Goal: Task Accomplishment & Management: Manage account settings

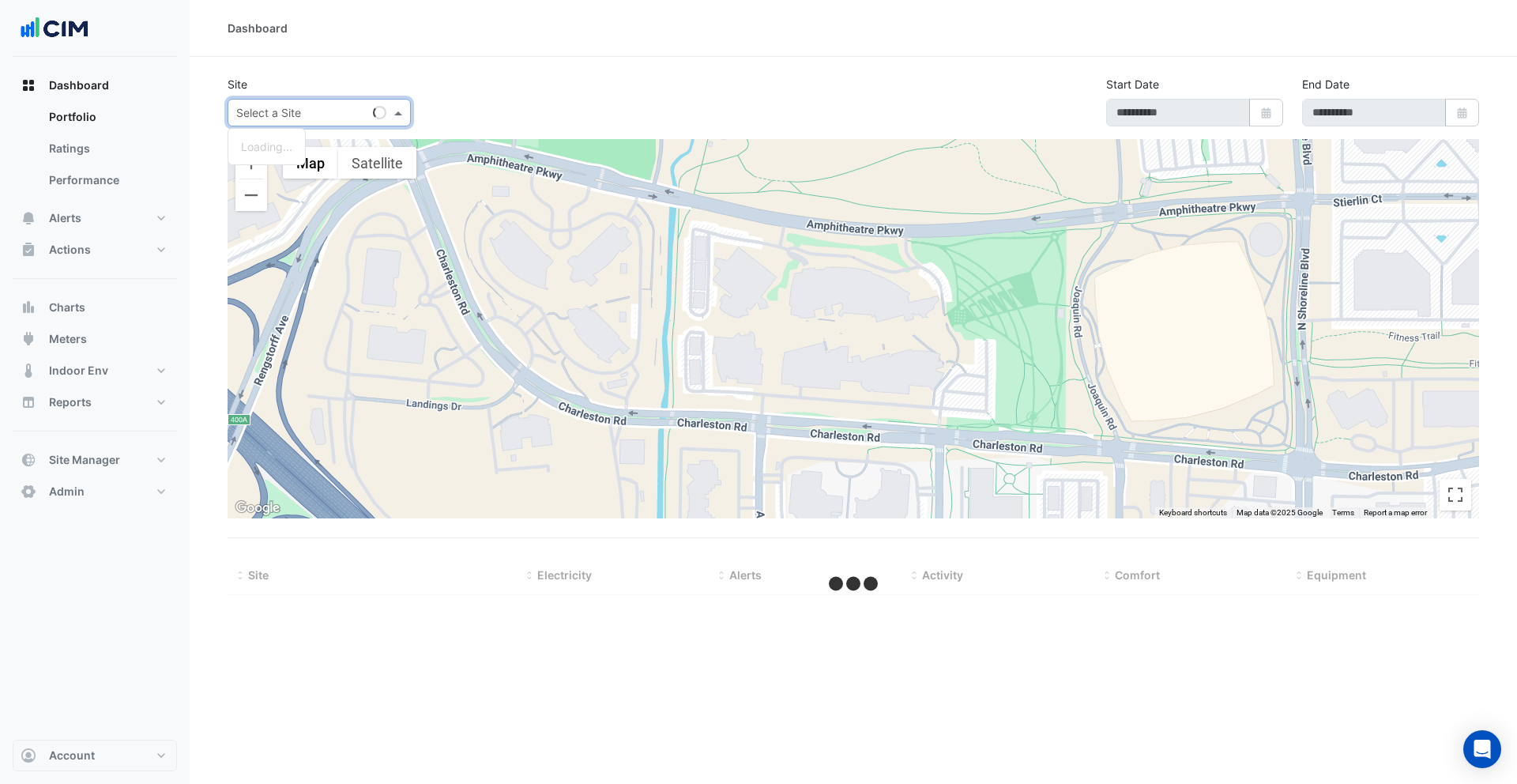
click at [282, 107] on input "text" at bounding box center [303, 113] width 134 height 17
type input "*********"
type input "**********"
select select "***"
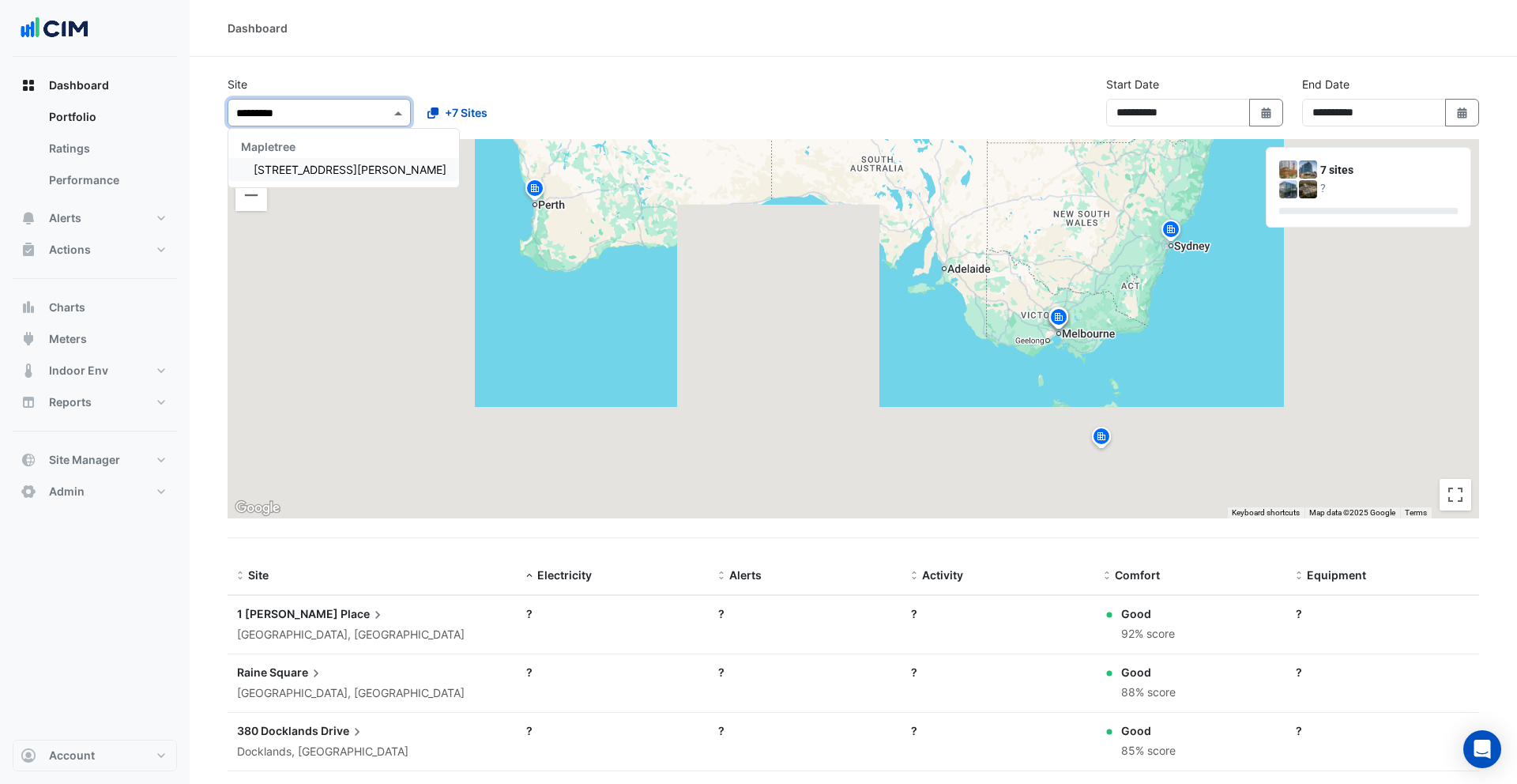
click at [287, 174] on span "3 Hardman Street" at bounding box center [350, 169] width 192 height 13
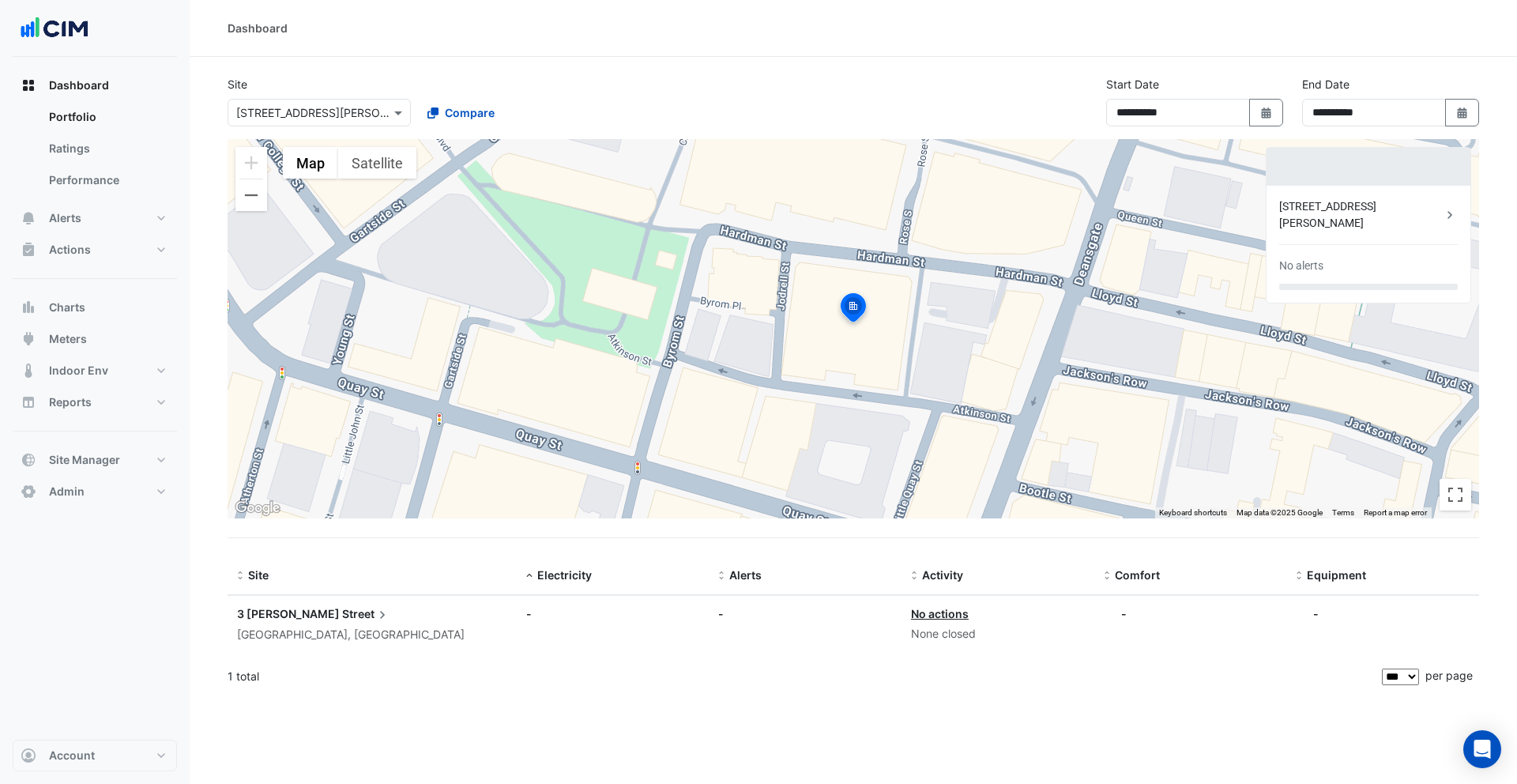
click at [907, 86] on div "**********" at bounding box center [853, 107] width 1271 height 63
click at [107, 209] on button "Alerts" at bounding box center [94, 218] width 164 height 32
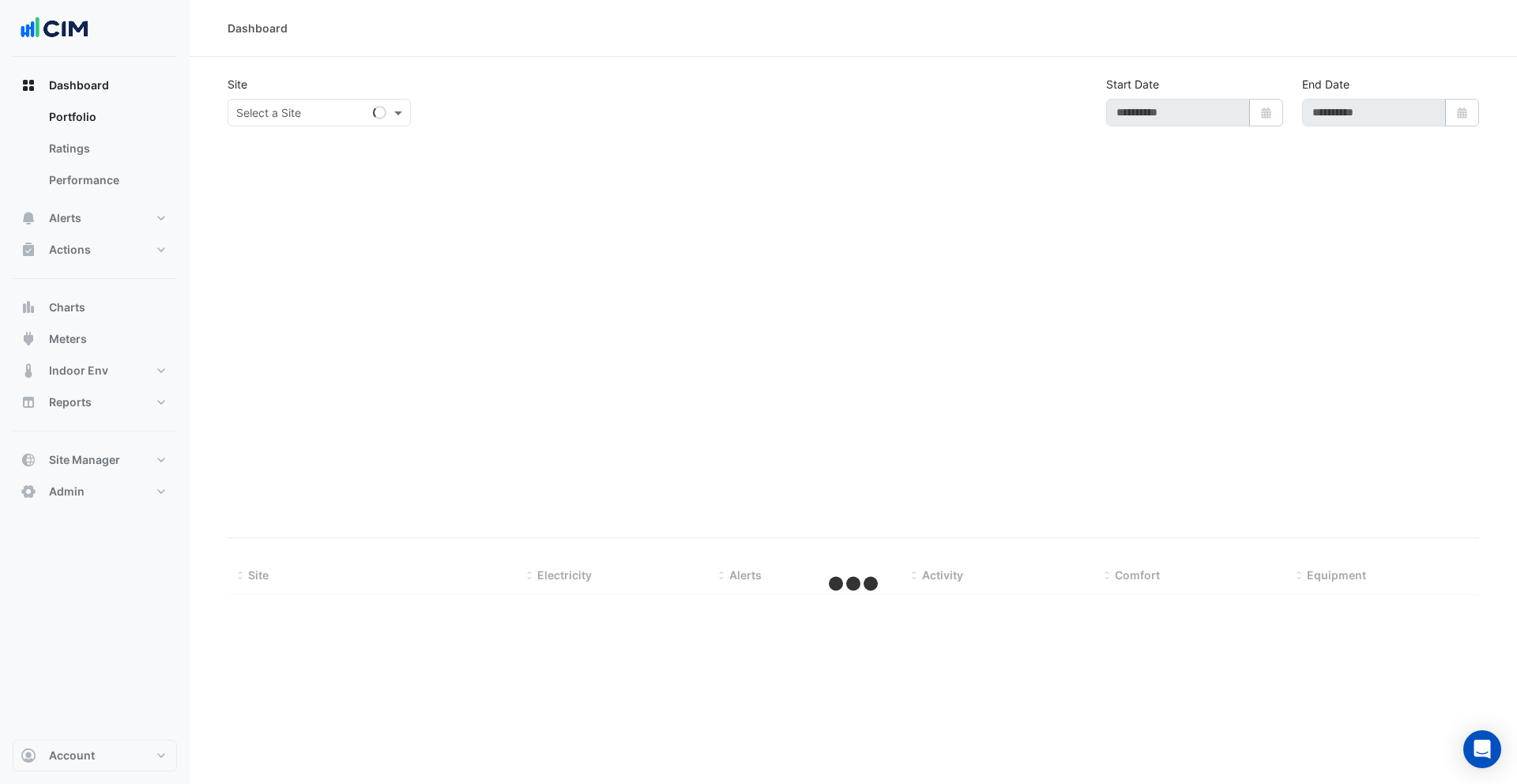
type input "**********"
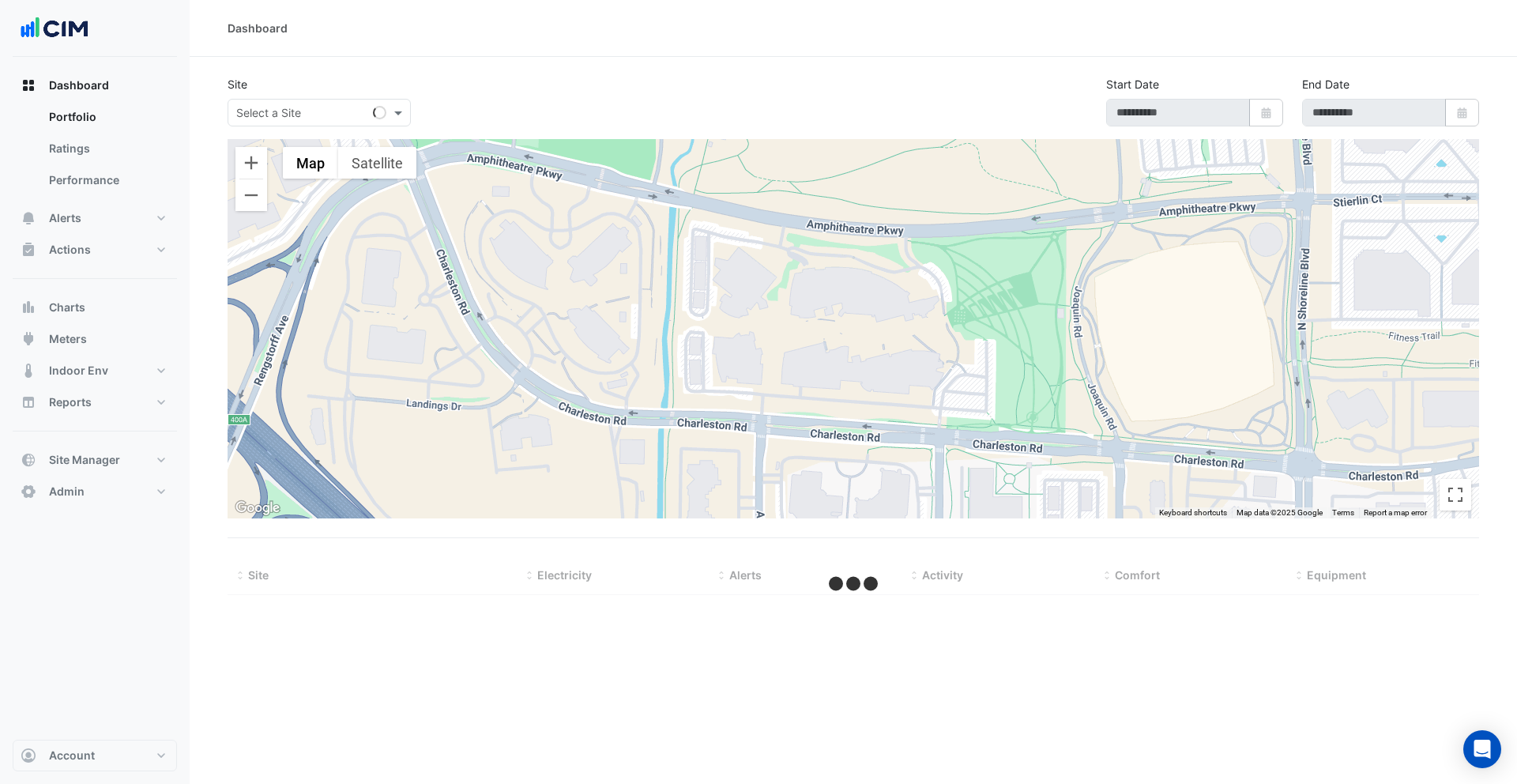
type input "**********"
select select "***"
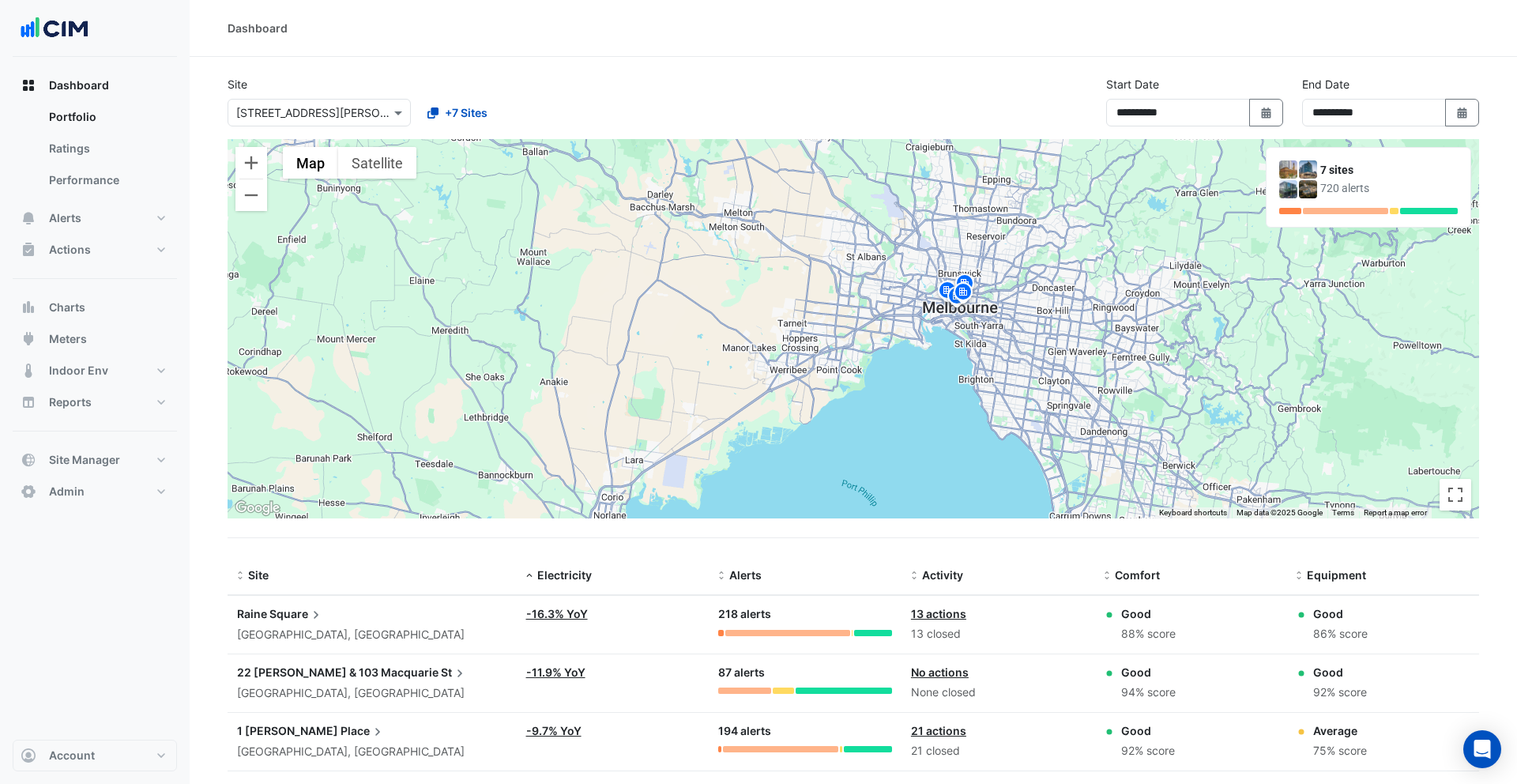
drag, startPoint x: 933, startPoint y: 241, endPoint x: 945, endPoint y: 311, distance: 71.0
click at [945, 311] on img at bounding box center [956, 298] width 25 height 27
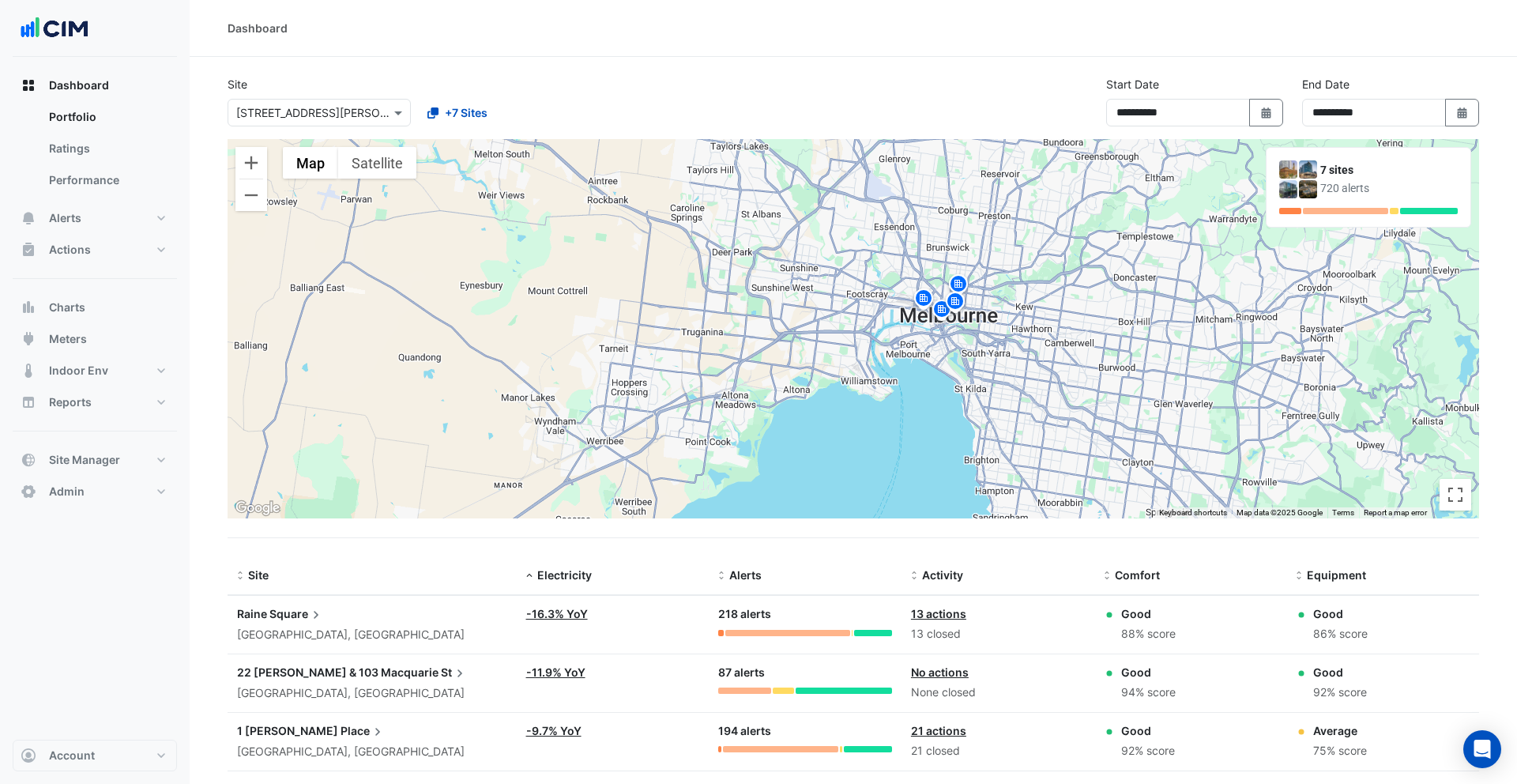
click at [956, 305] on img at bounding box center [955, 303] width 25 height 27
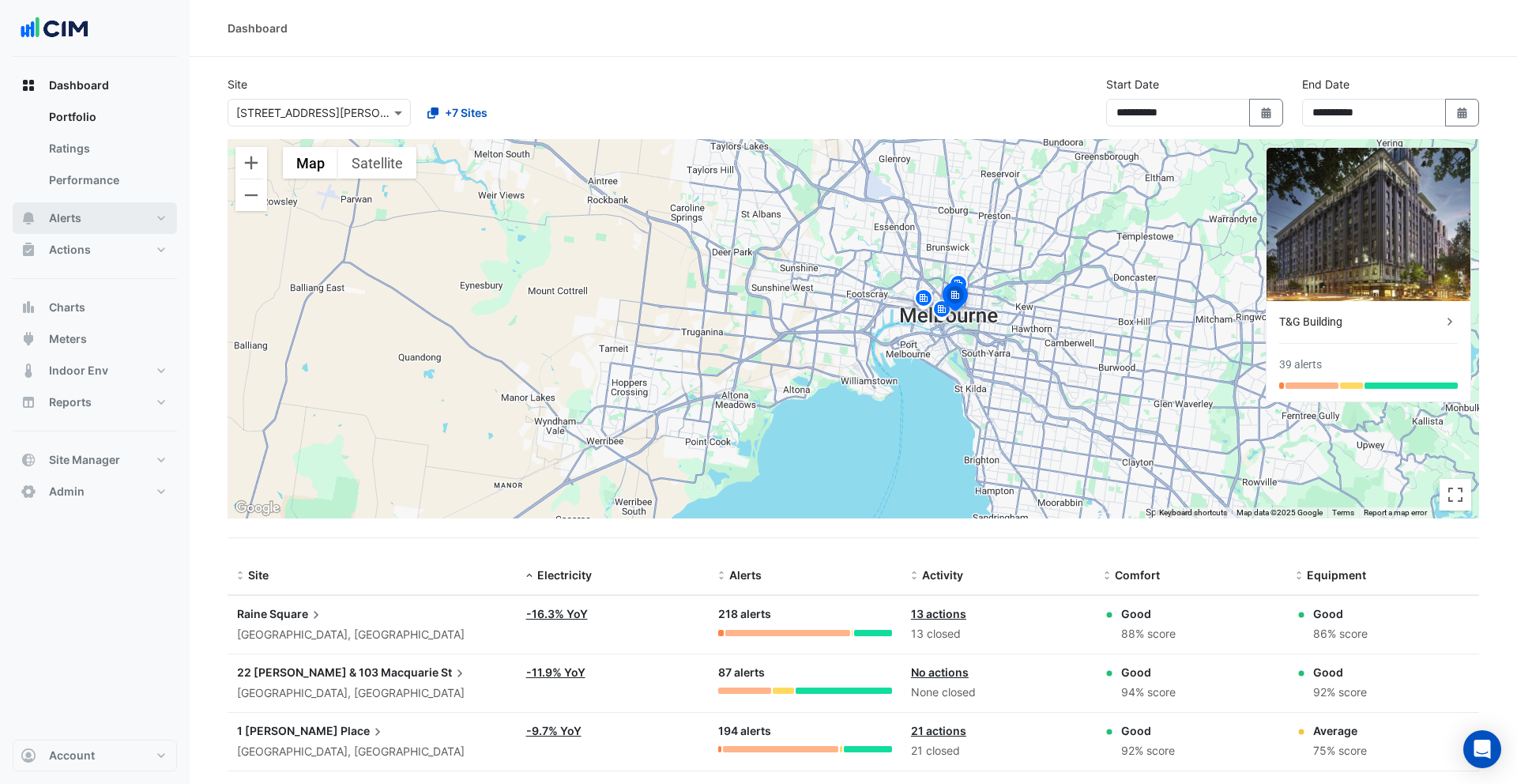
click at [82, 220] on button "Alerts" at bounding box center [94, 218] width 164 height 32
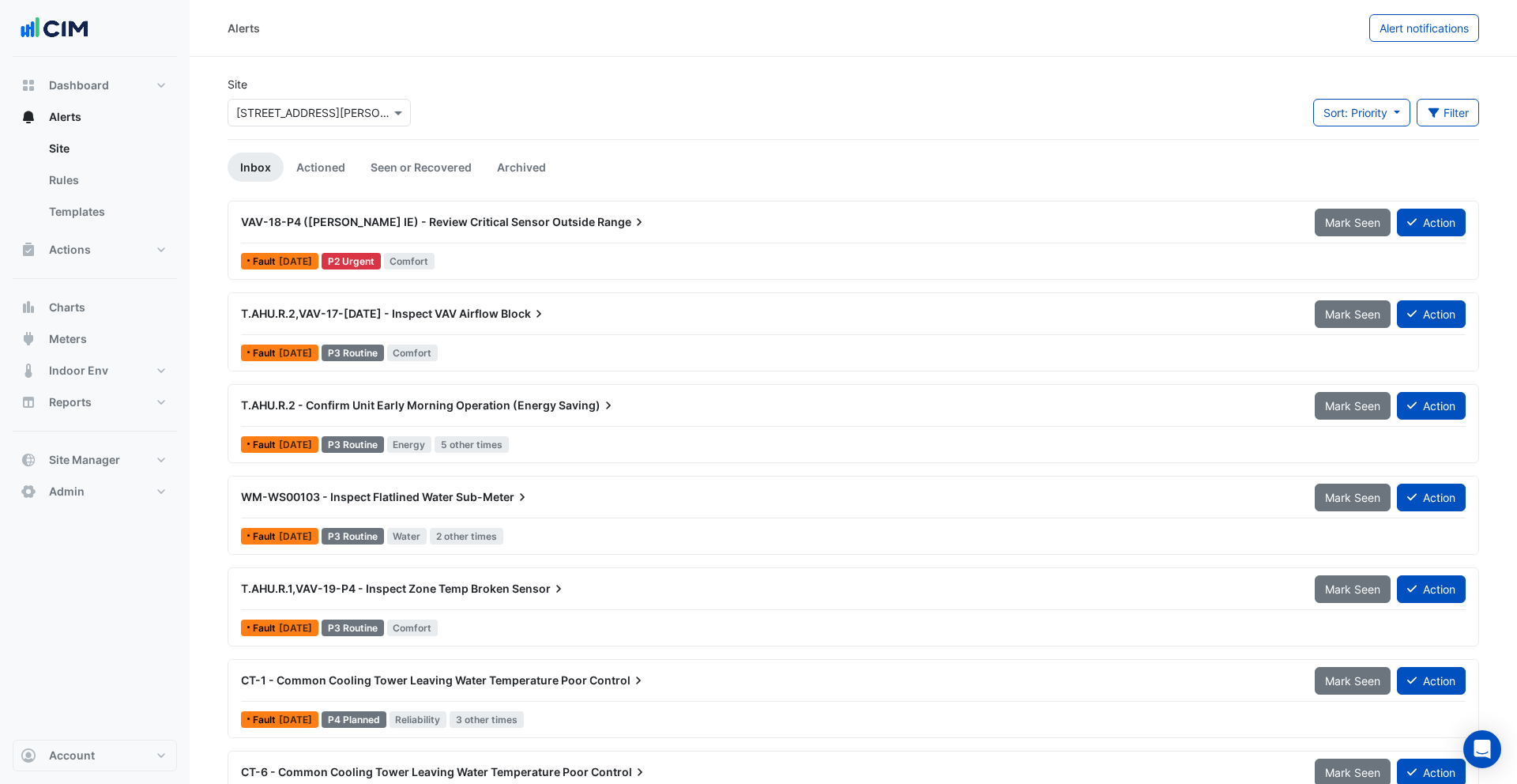
click at [568, 317] on div "T.AHU.R.2,VAV-17-CE3 - Inspect VAV Airflow Block" at bounding box center [768, 314] width 1055 height 16
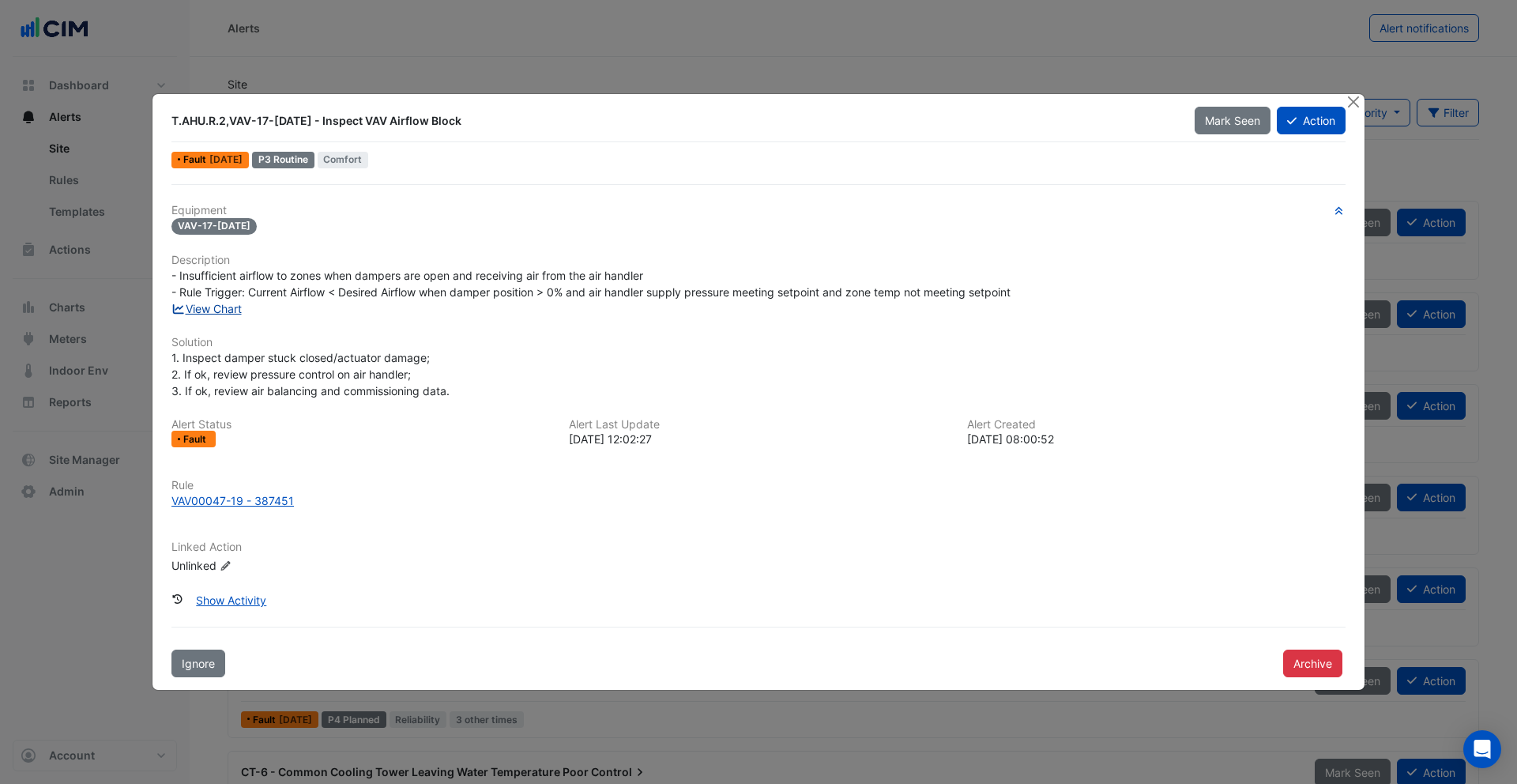
click at [227, 310] on link "View Chart" at bounding box center [207, 308] width 70 height 13
click at [1351, 105] on button "Close" at bounding box center [1353, 102] width 17 height 17
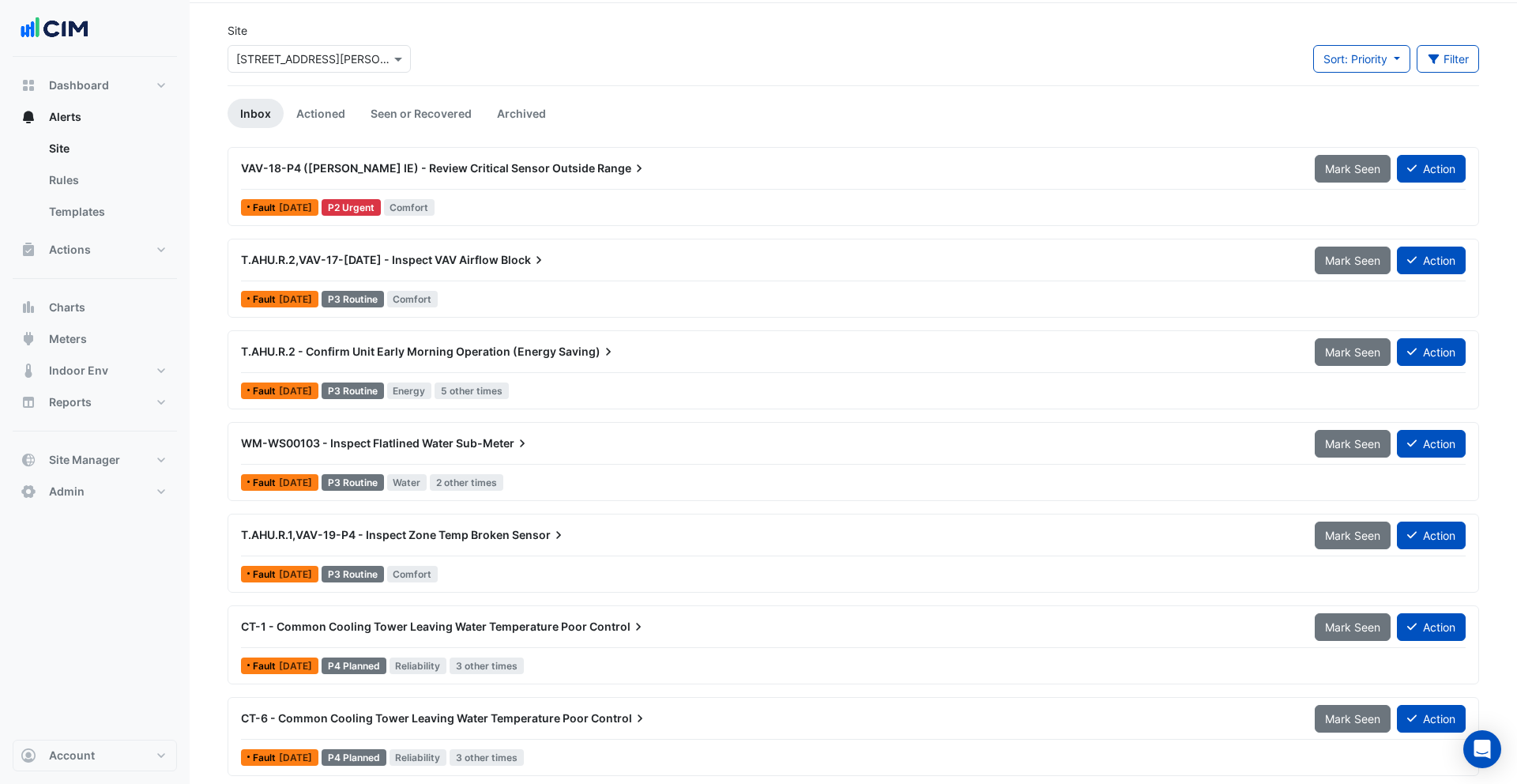
scroll to position [55, 0]
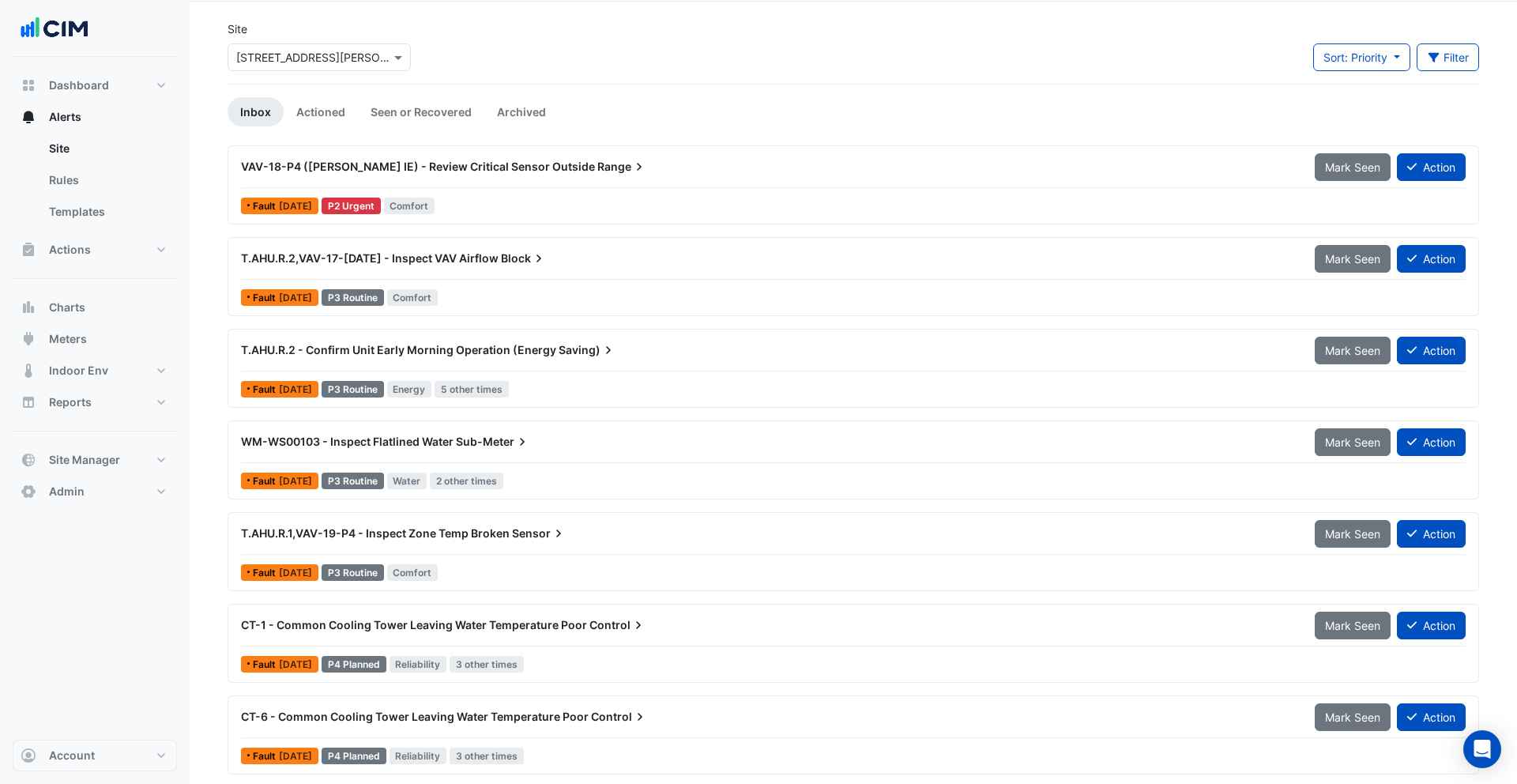
click at [631, 175] on icon at bounding box center [639, 167] width 16 height 16
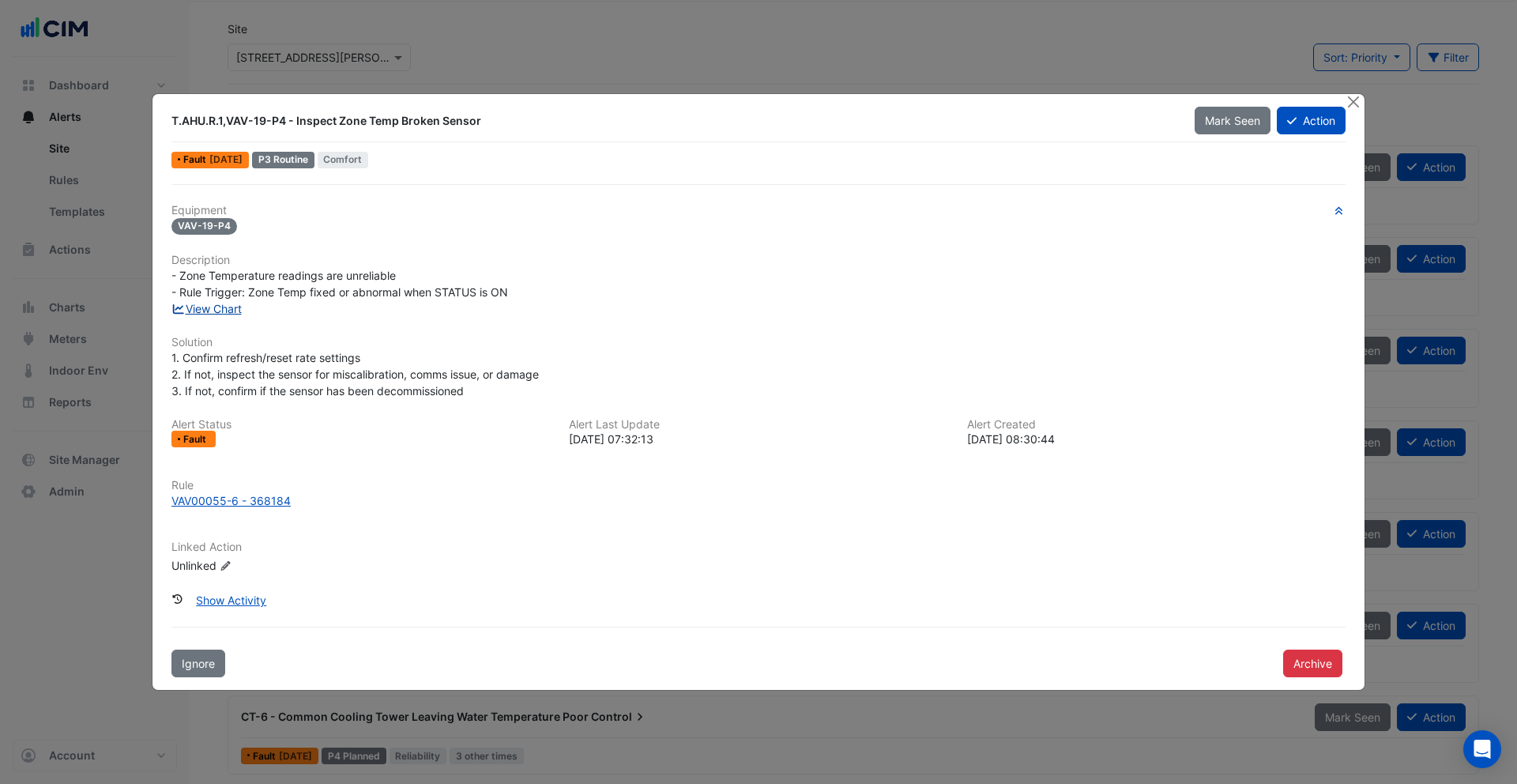
click at [230, 313] on link "View Chart" at bounding box center [207, 308] width 70 height 13
click at [1355, 101] on button "Close" at bounding box center [1353, 102] width 17 height 17
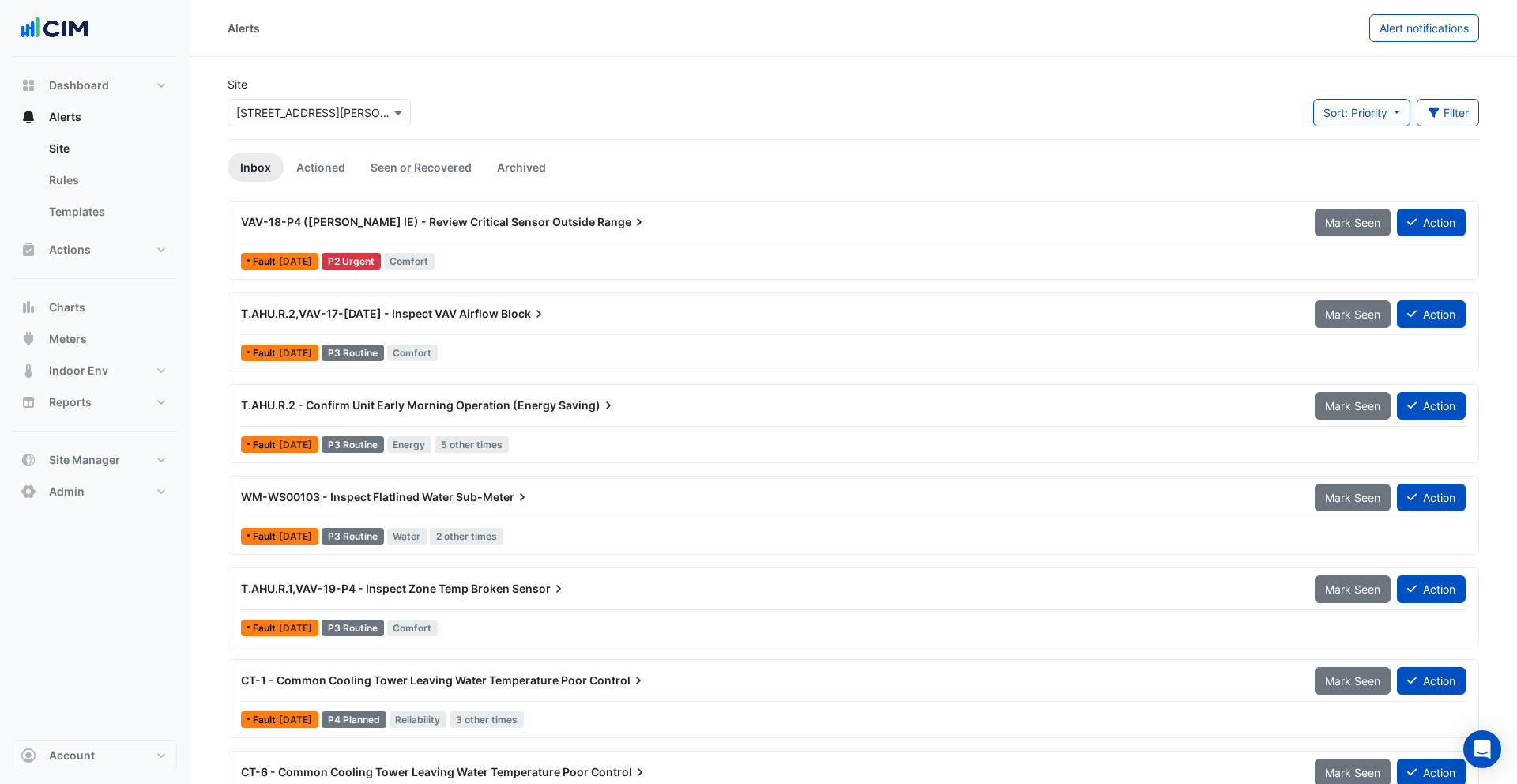
click at [596, 232] on div "VAV-18-P4 (NABERS IE) - Review Critical Sensor Outside Range" at bounding box center [768, 221] width 1074 height 28
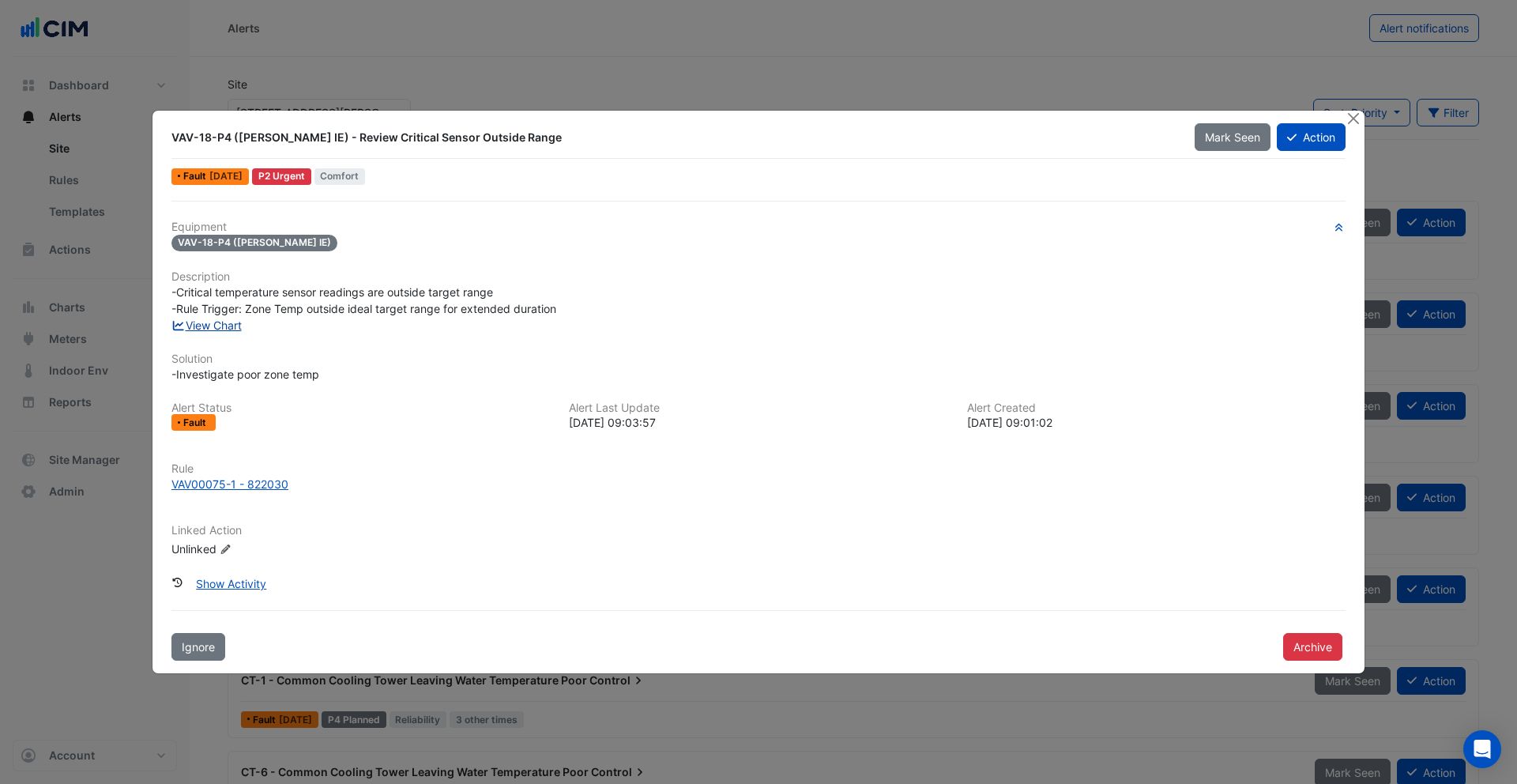
click at [222, 323] on link "View Chart" at bounding box center [207, 324] width 70 height 13
click at [1351, 126] on button "Close" at bounding box center [1353, 119] width 17 height 17
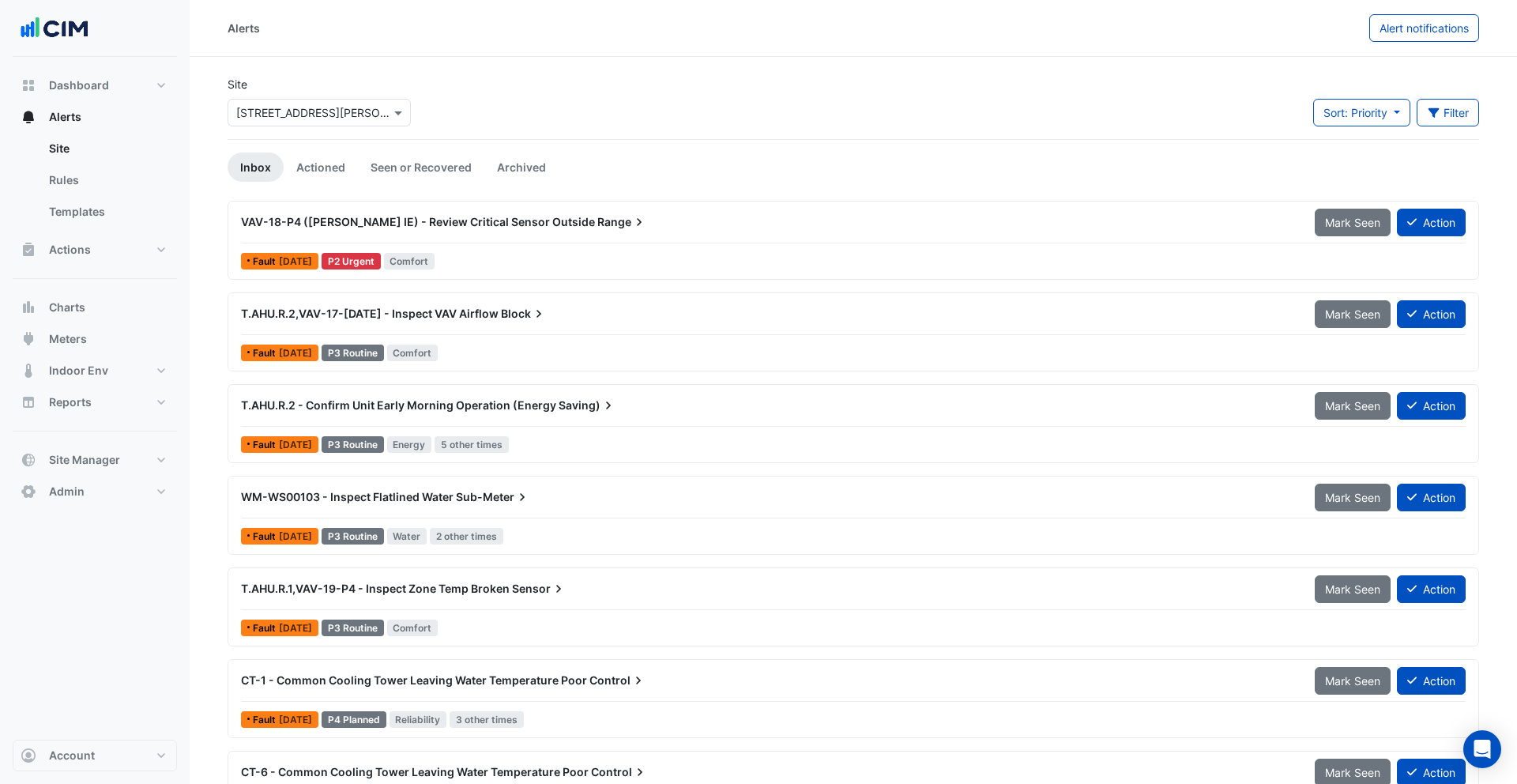
scroll to position [37, 0]
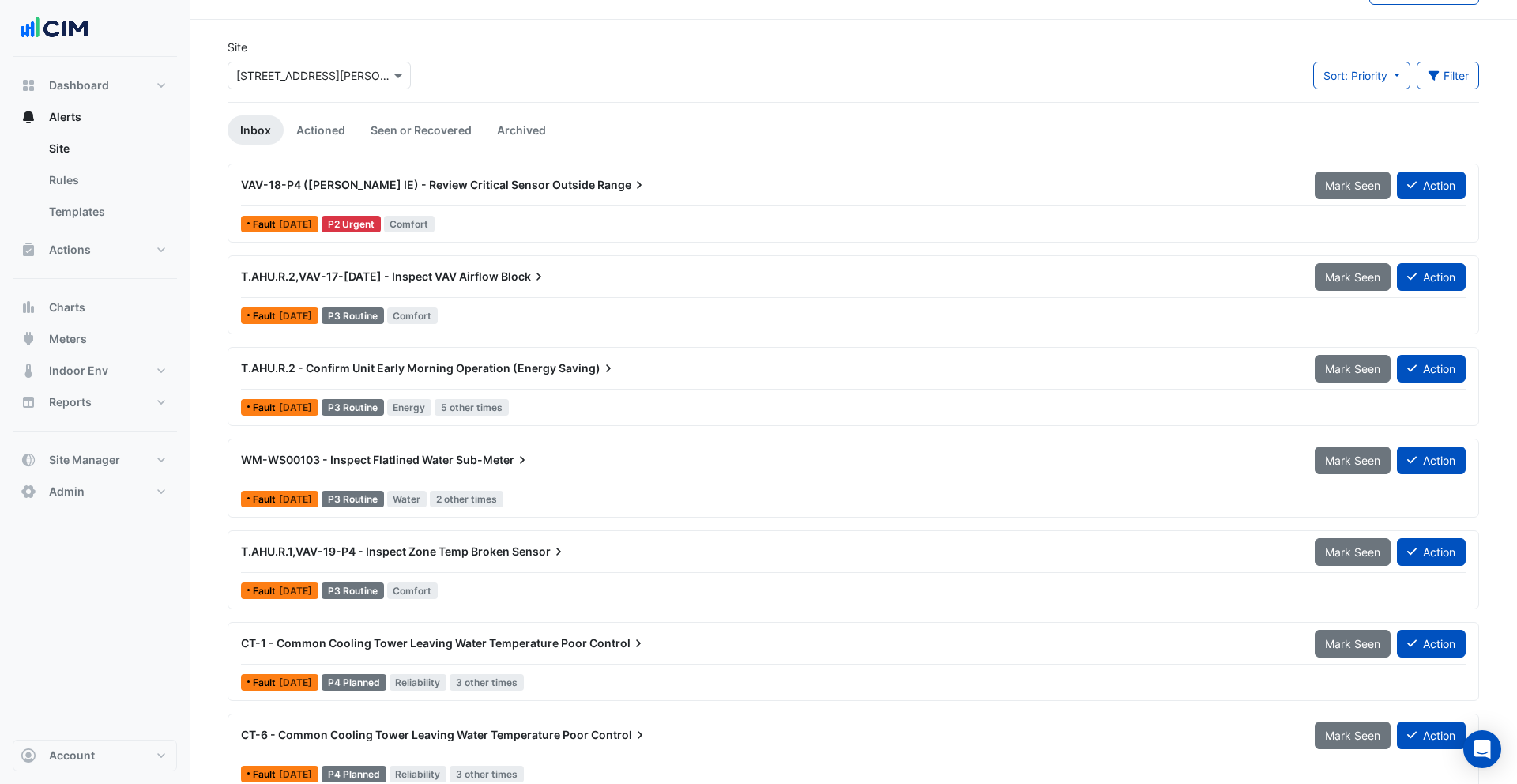
click at [631, 192] on icon at bounding box center [639, 185] width 16 height 16
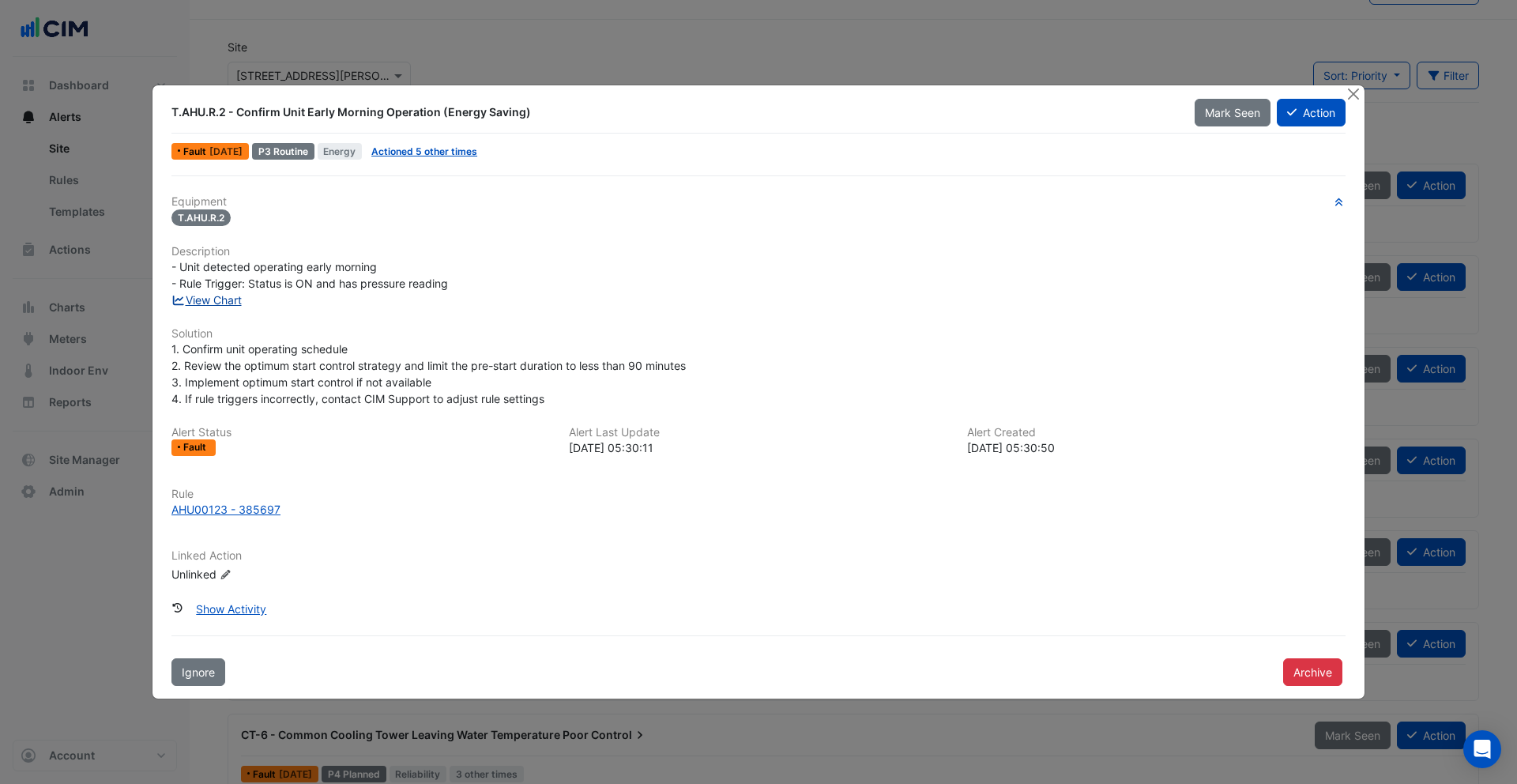
click at [222, 303] on link "View Chart" at bounding box center [207, 300] width 70 height 13
click at [221, 606] on button "Show Activity" at bounding box center [230, 608] width 91 height 27
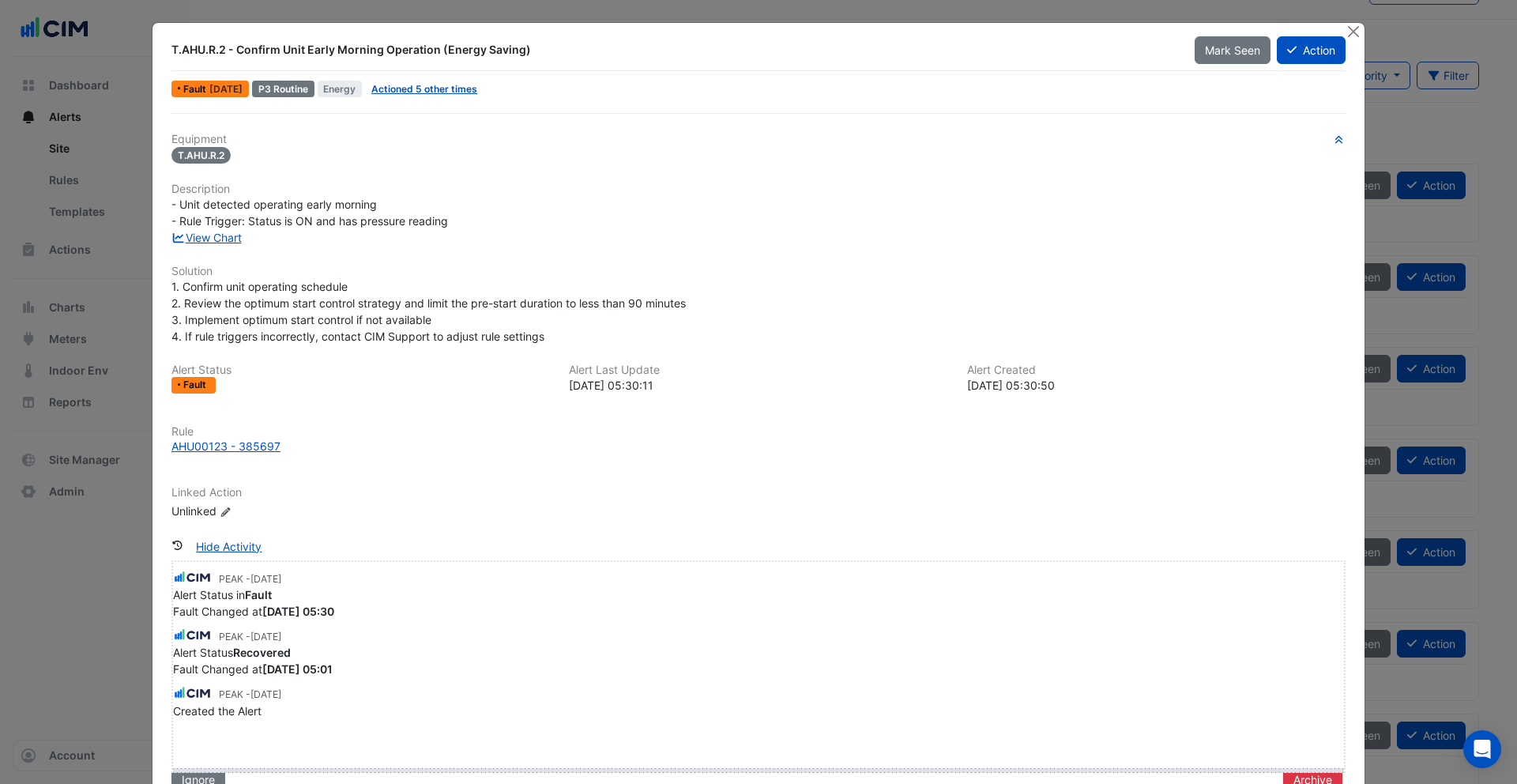
drag, startPoint x: 183, startPoint y: 732, endPoint x: 181, endPoint y: 776, distance: 44.0
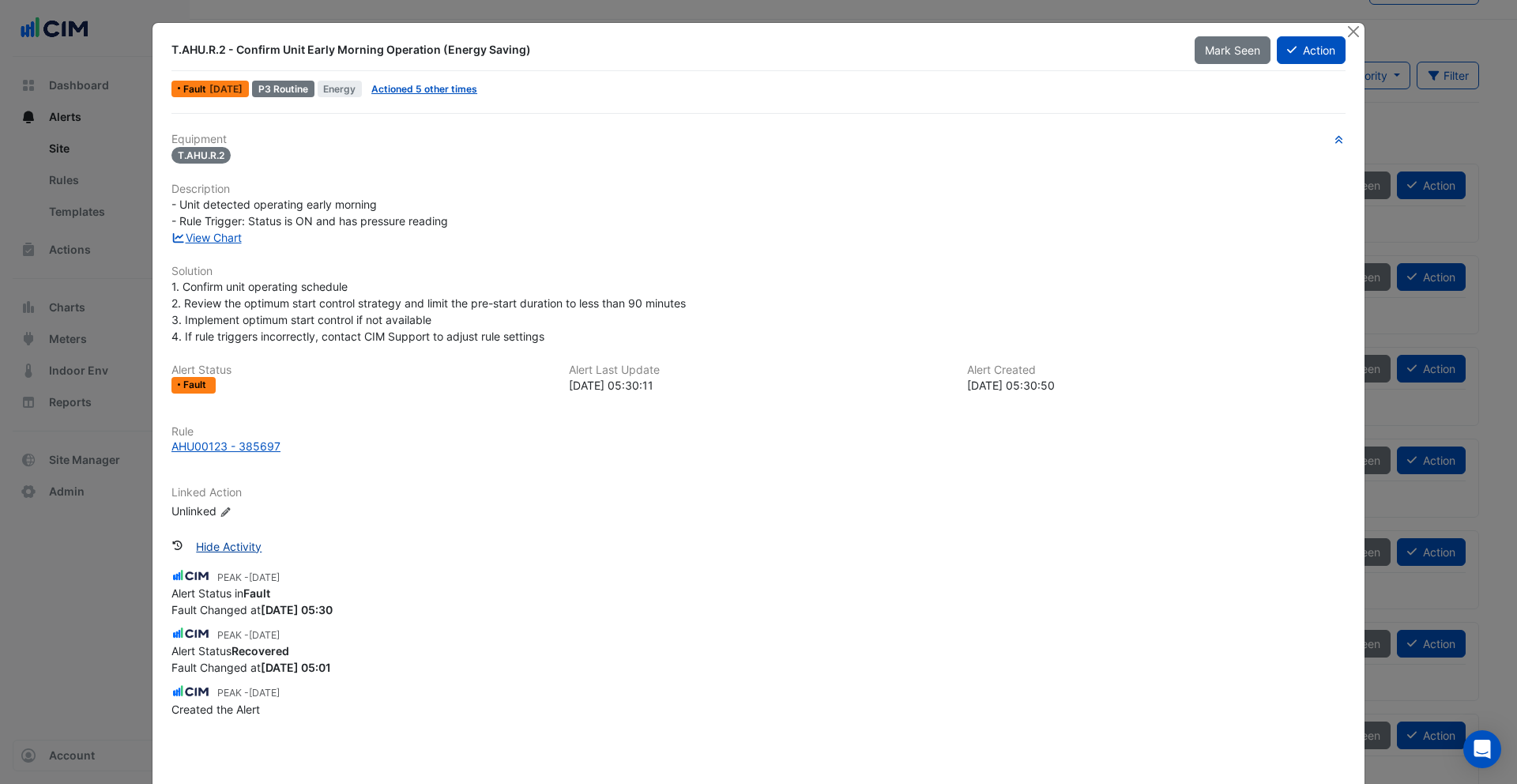
click at [213, 548] on button "Hide Activity" at bounding box center [229, 546] width 86 height 27
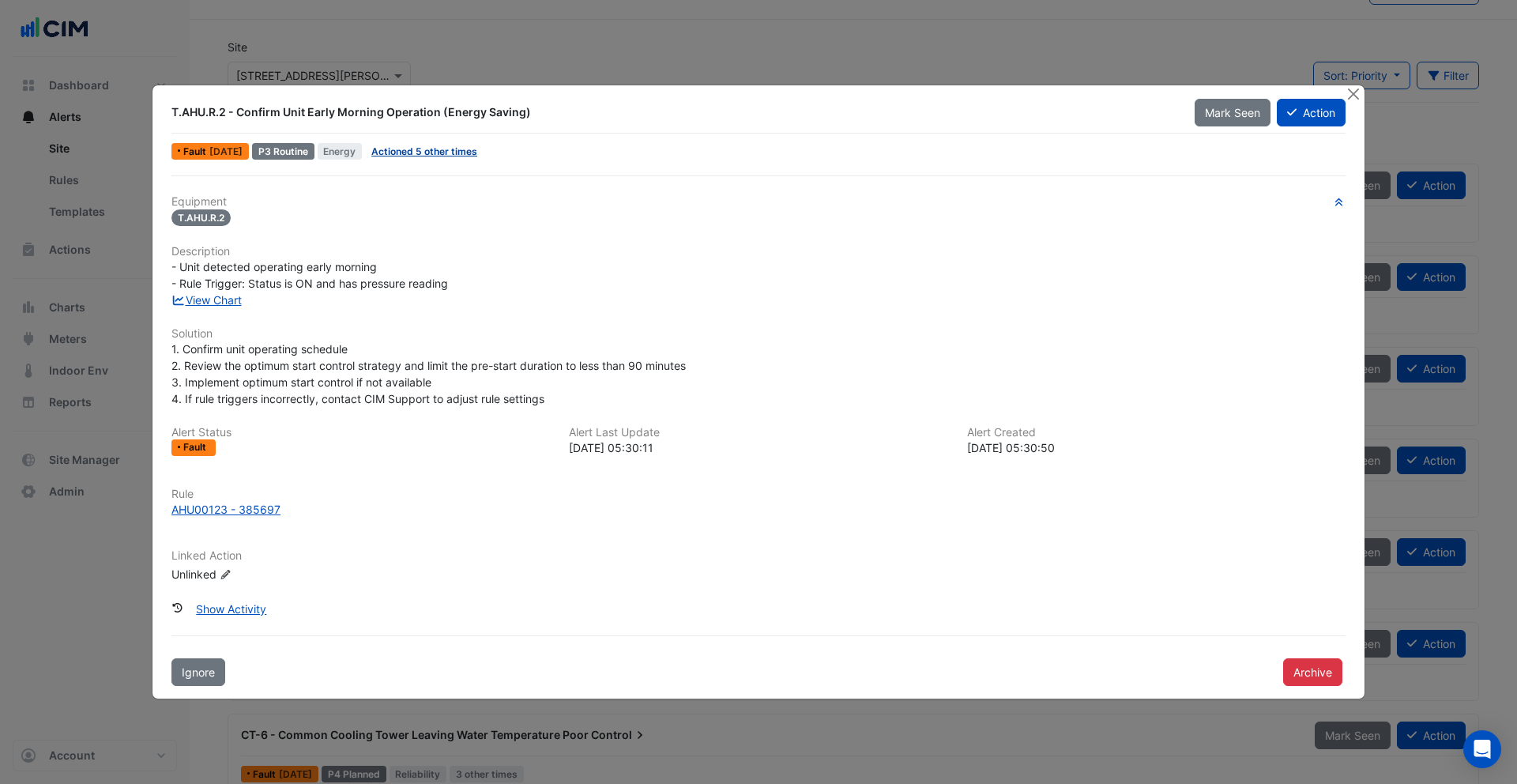
click at [435, 154] on link "Actioned 5 other times" at bounding box center [425, 150] width 105 height 11
click at [1358, 101] on button "Close" at bounding box center [1353, 93] width 17 height 17
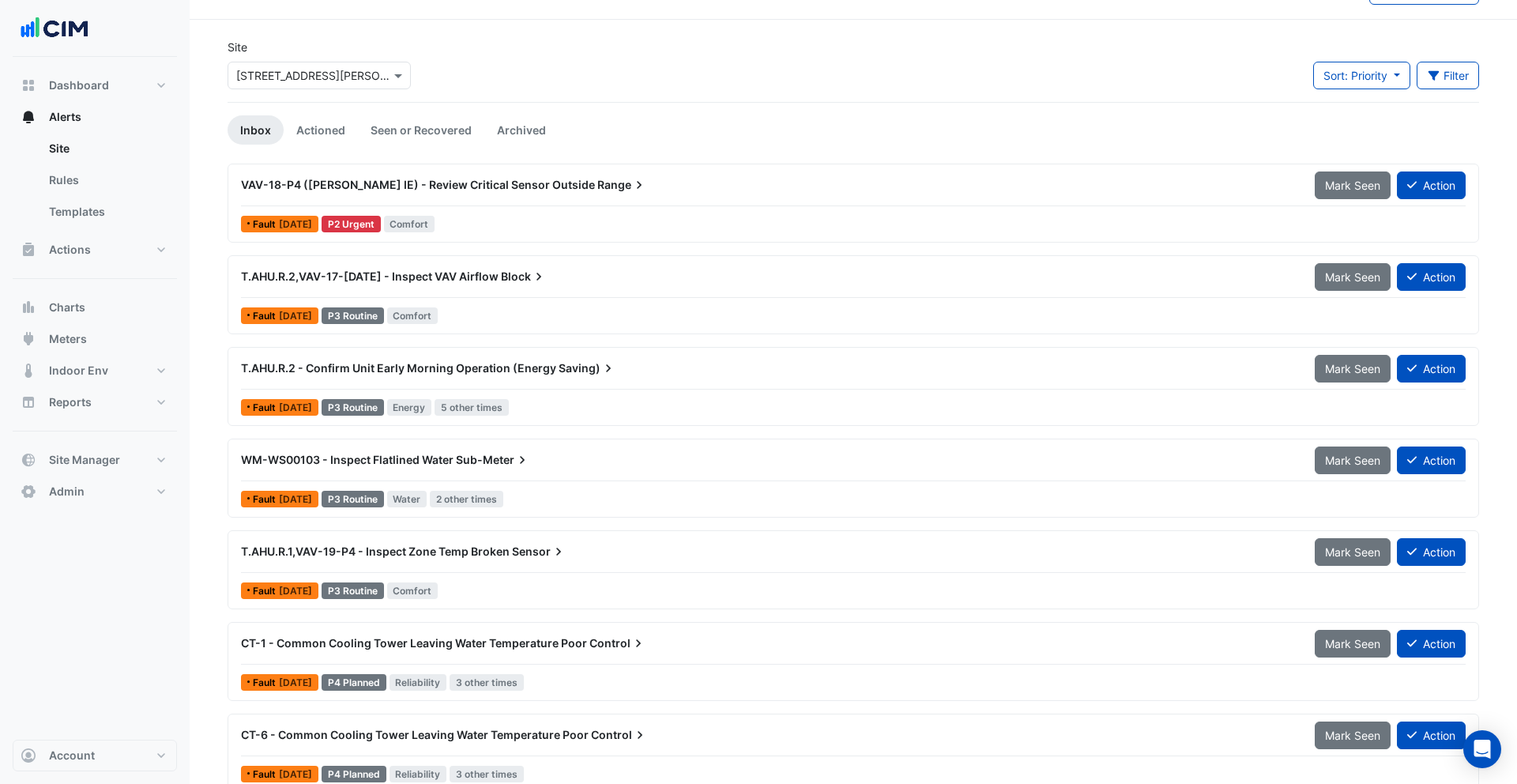
click at [325, 81] on input "text" at bounding box center [303, 76] width 134 height 17
type input "********"
click at [318, 131] on span "[STREET_ADDRESS][PERSON_NAME]" at bounding box center [350, 132] width 192 height 13
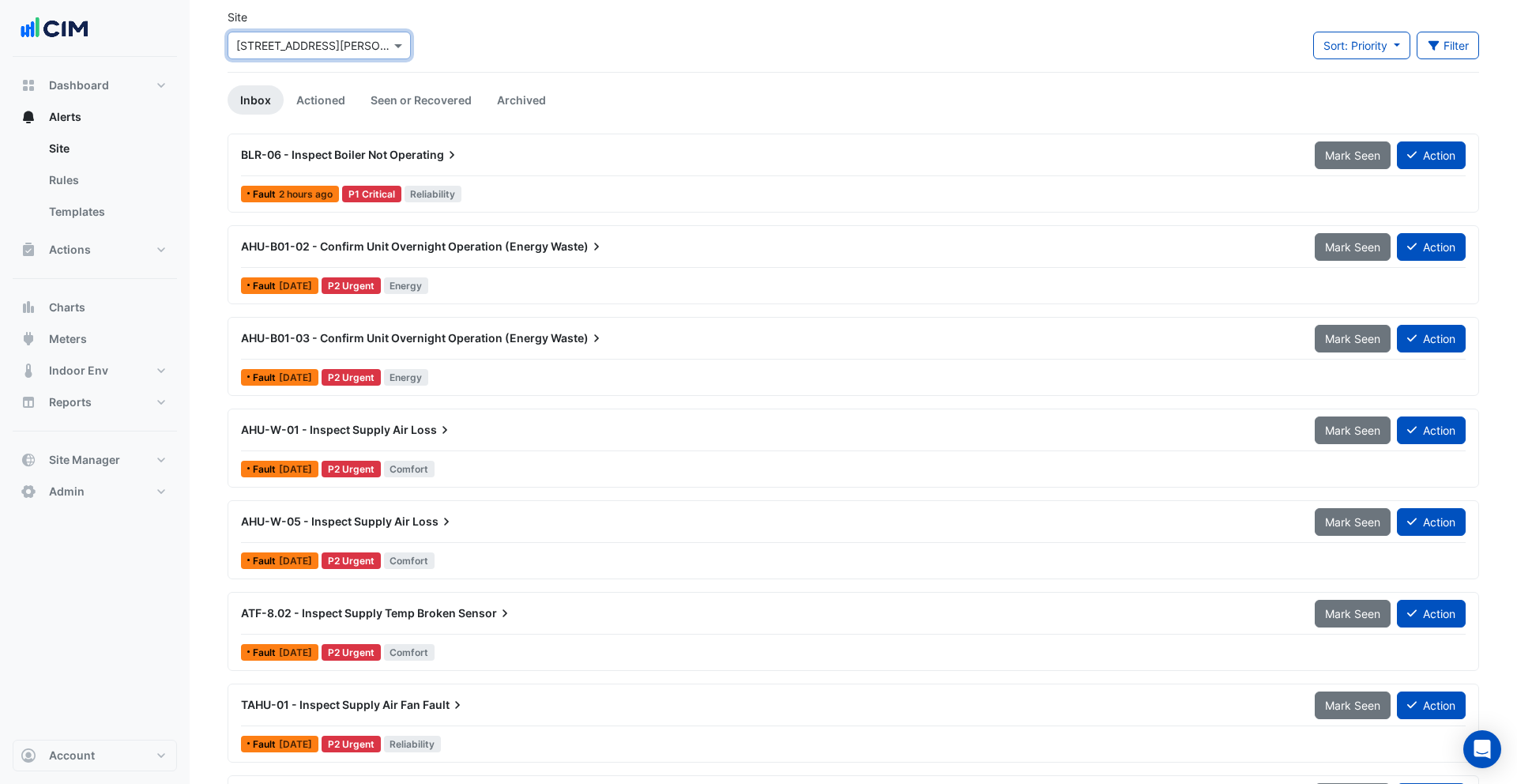
scroll to position [72, 0]
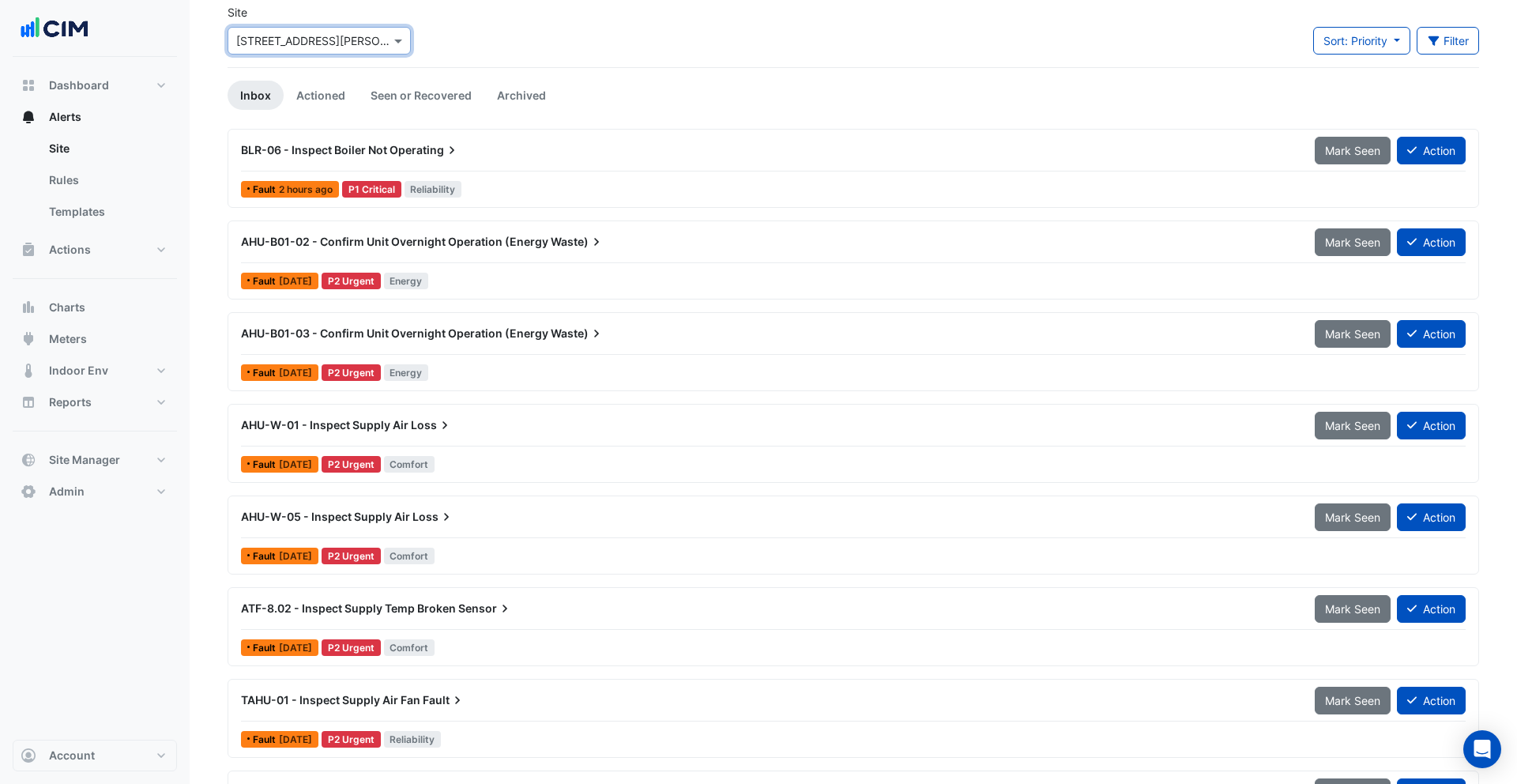
click at [546, 432] on div "AHU-W-01 - Inspect Supply Air Loss" at bounding box center [768, 425] width 1055 height 16
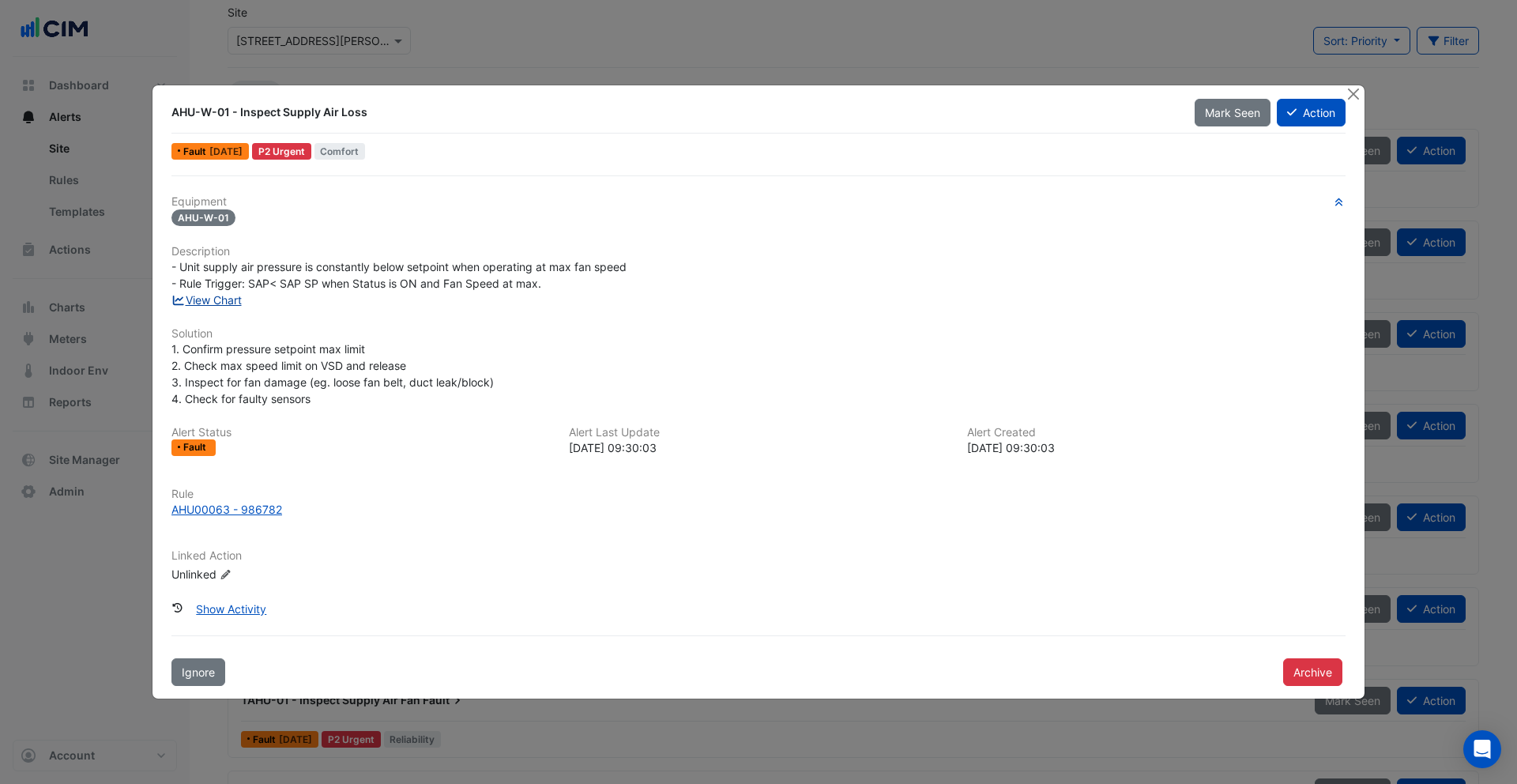
click at [221, 301] on link "View Chart" at bounding box center [207, 300] width 70 height 13
click at [1349, 95] on button "Close" at bounding box center [1353, 93] width 17 height 17
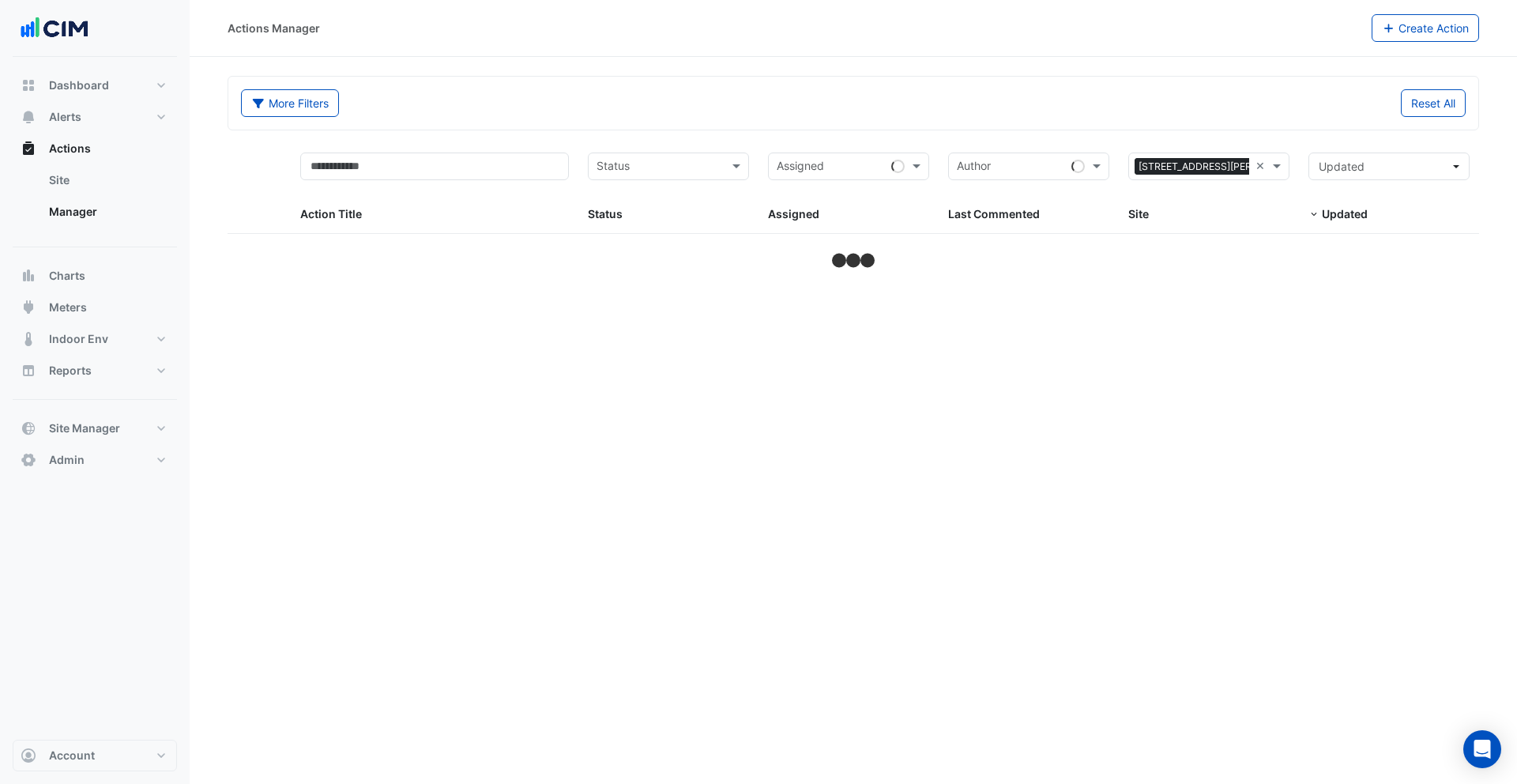
select select "***"
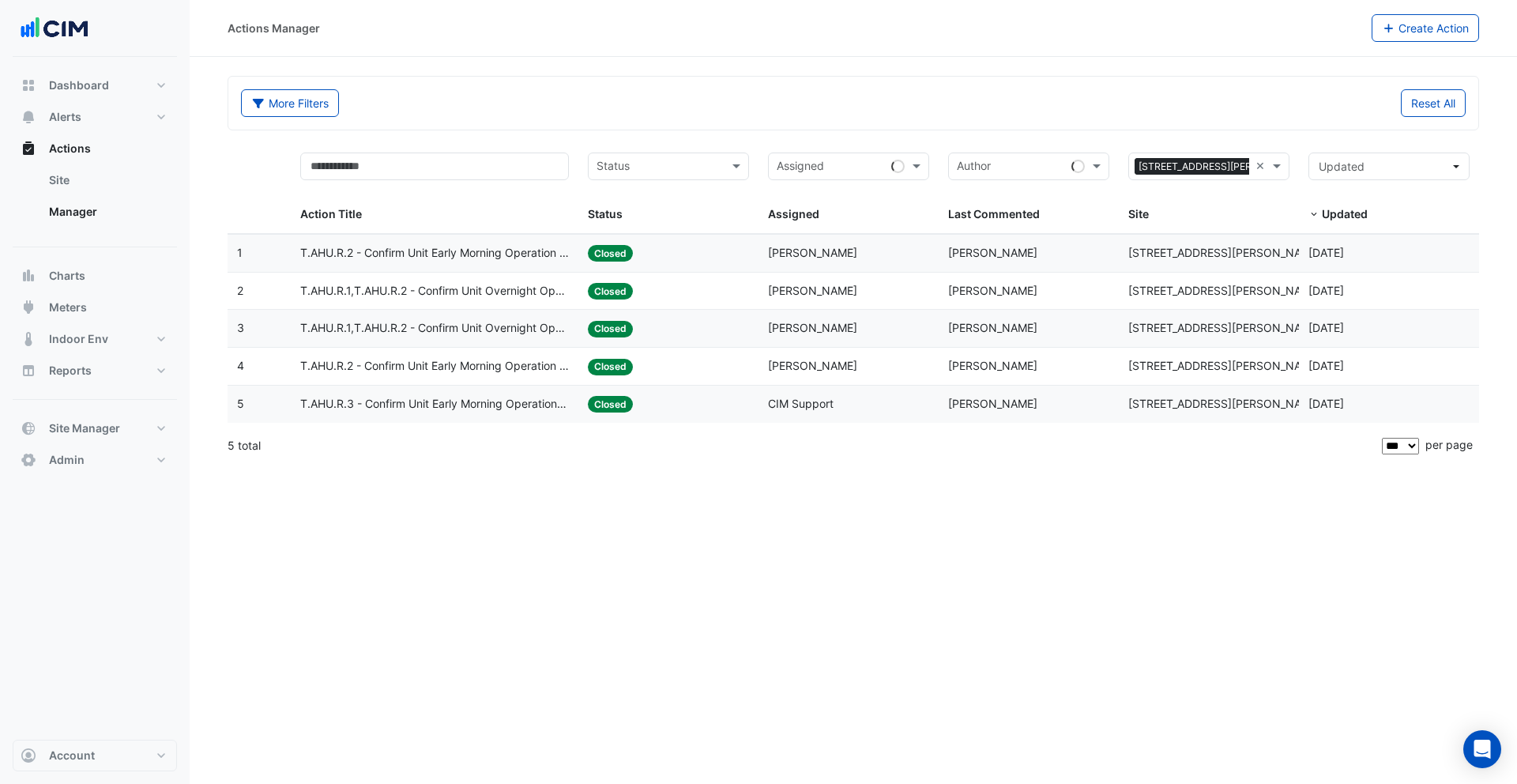
click at [466, 254] on span "T.AHU.R.2 - Confirm Unit Early Morning Operation (Energy Saving)" at bounding box center [435, 253] width 270 height 18
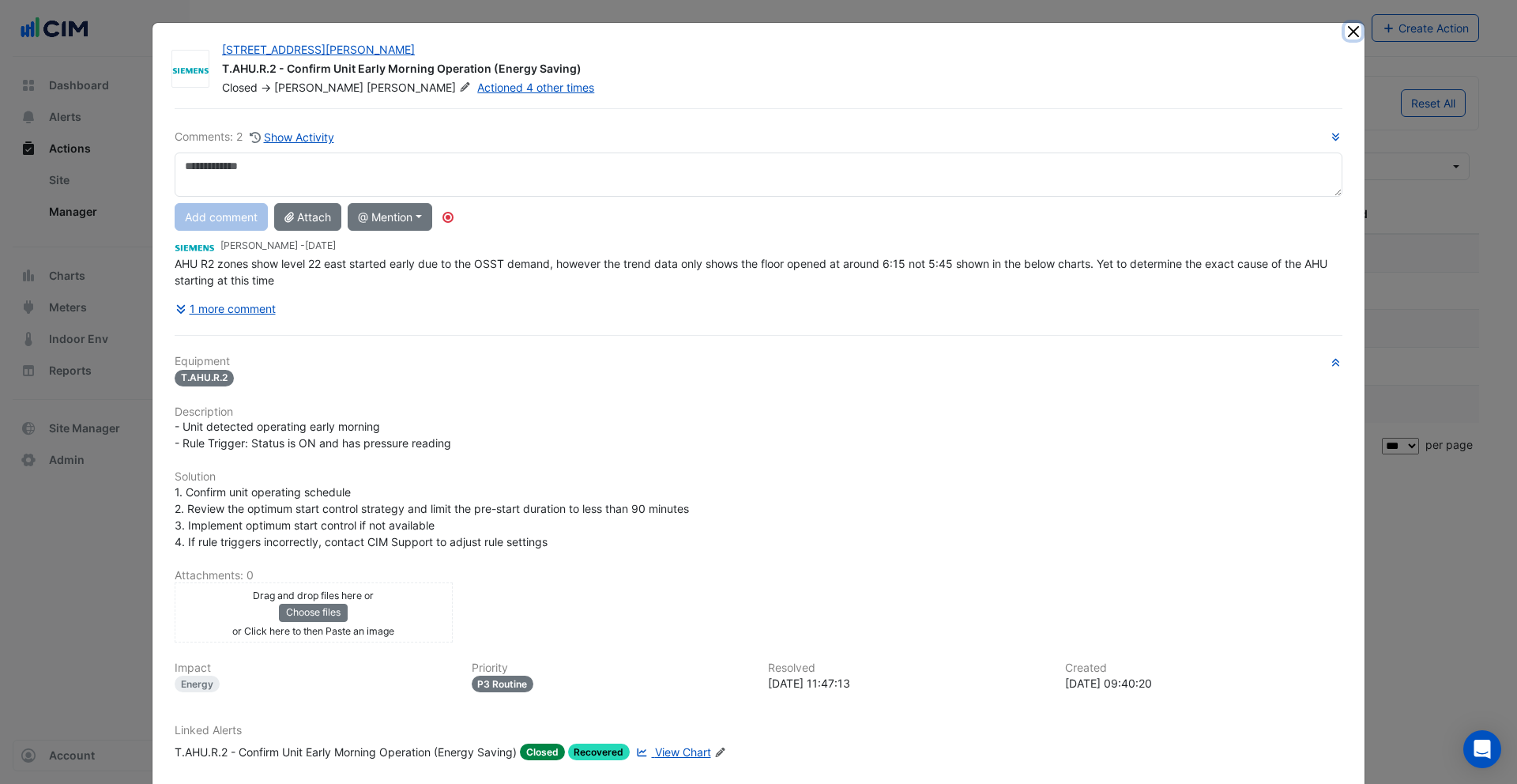
click at [1358, 34] on button "Close" at bounding box center [1353, 31] width 17 height 17
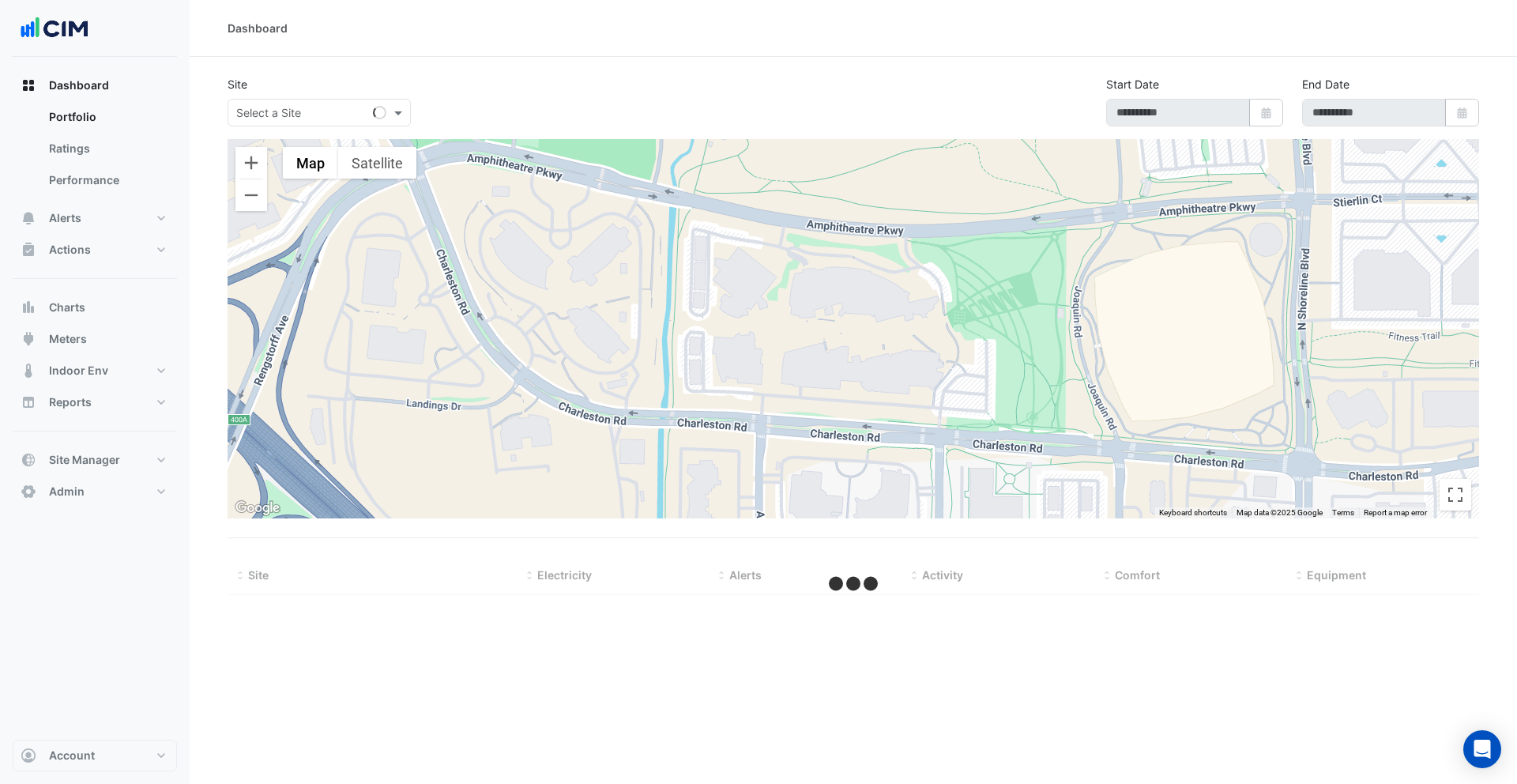
type input "**********"
select select "***"
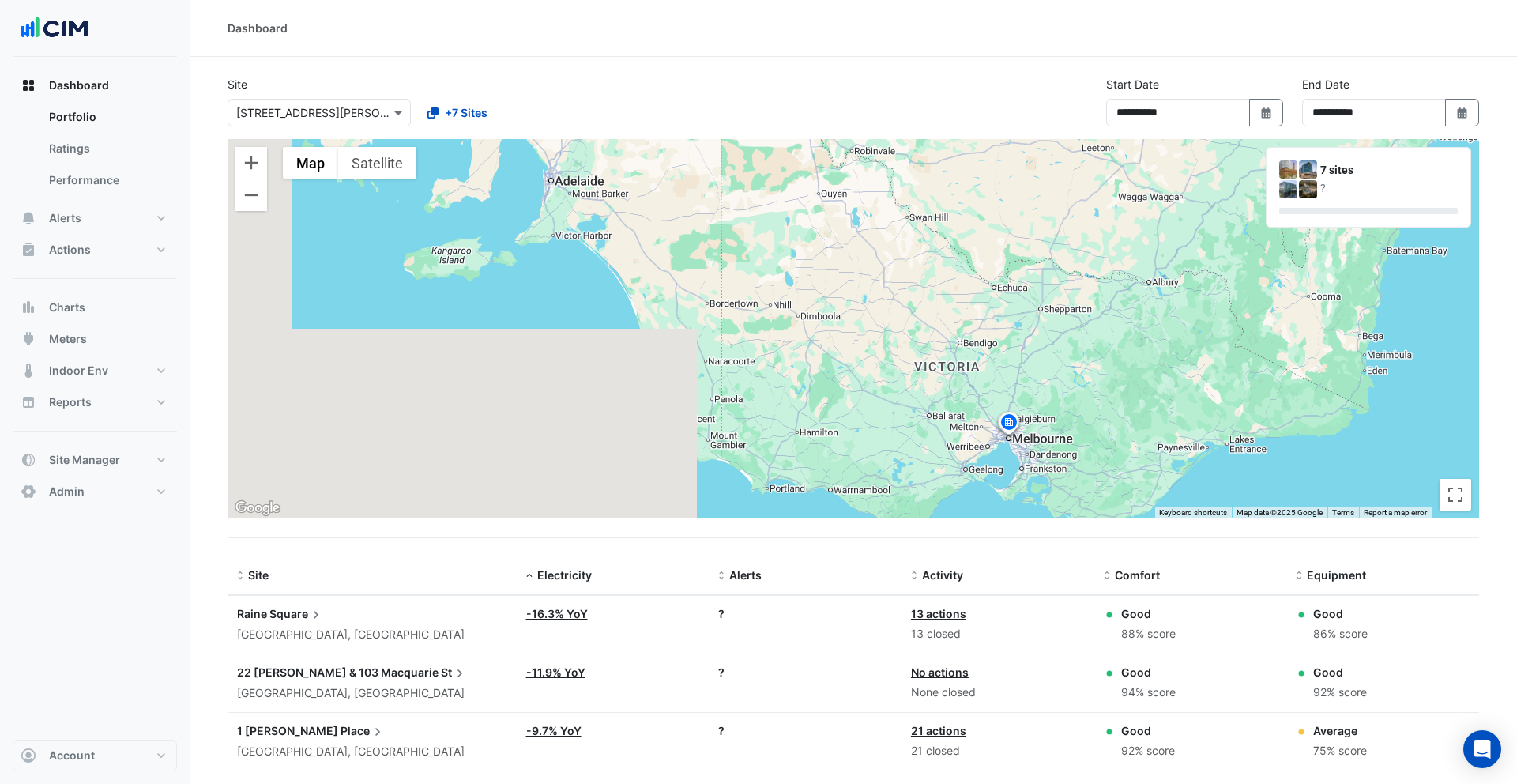
drag, startPoint x: 1052, startPoint y: 337, endPoint x: 1042, endPoint y: 248, distance: 89.6
click at [1042, 249] on div "To activate drag with keyboard, press Alt + Enter. Once in keyboard drag state,…" at bounding box center [853, 329] width 1252 height 380
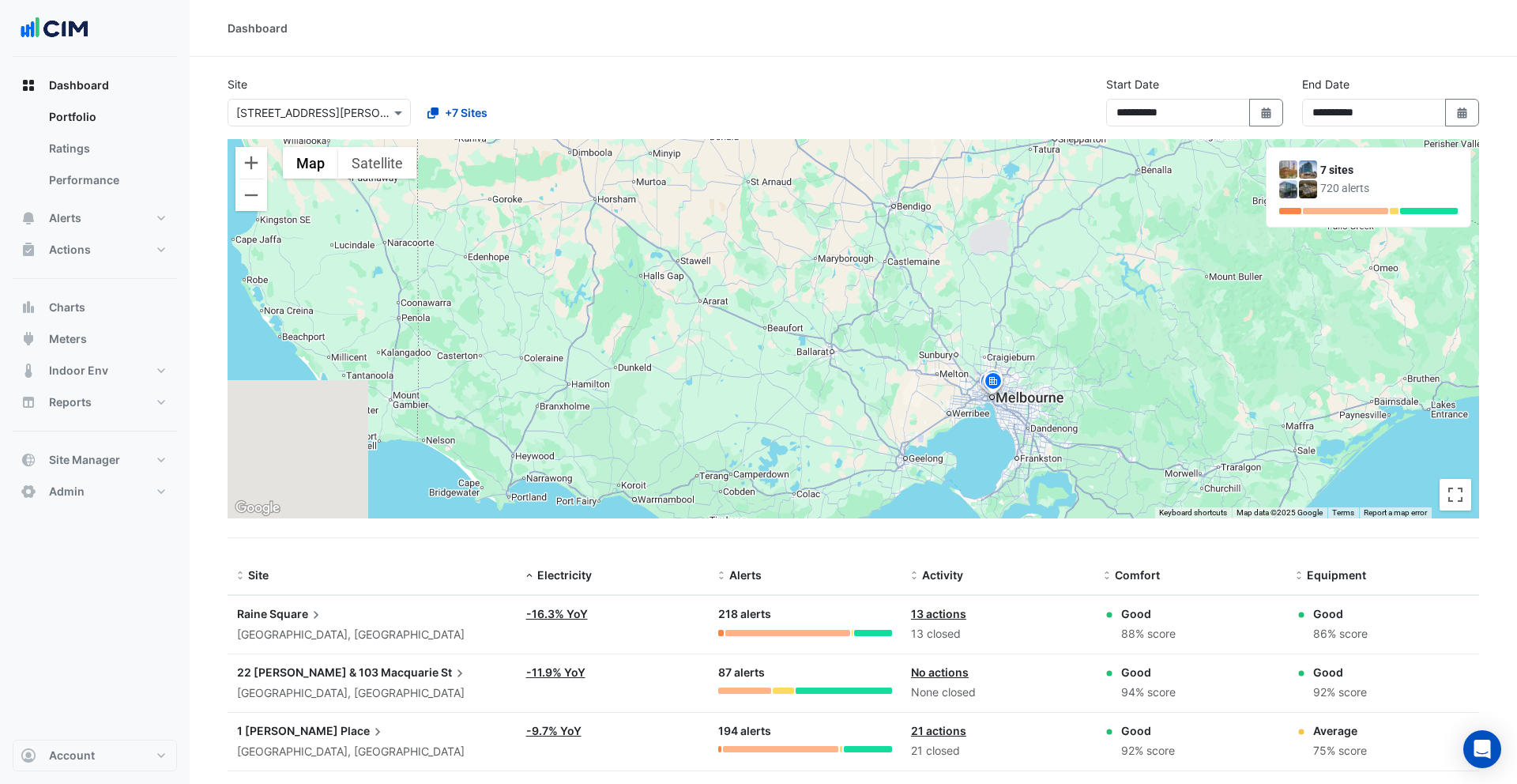
drag, startPoint x: 1017, startPoint y: 367, endPoint x: 1021, endPoint y: 277, distance: 90.1
click at [1021, 277] on div "To activate drag with keyboard, press Alt + Enter. Once in keyboard drag state,…" at bounding box center [853, 329] width 1252 height 380
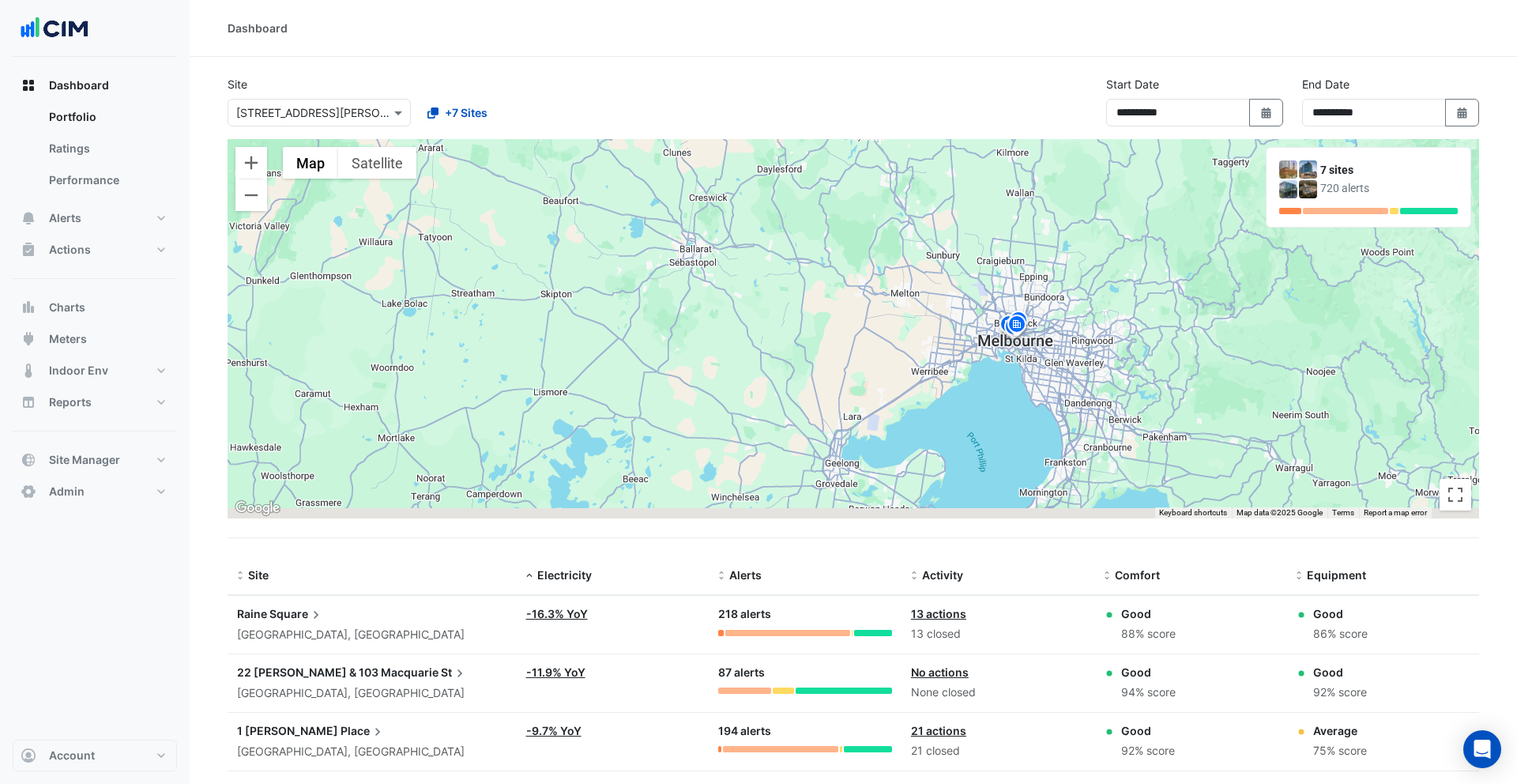
drag, startPoint x: 999, startPoint y: 390, endPoint x: 1030, endPoint y: 320, distance: 76.6
click at [1030, 320] on img at bounding box center [1019, 323] width 25 height 27
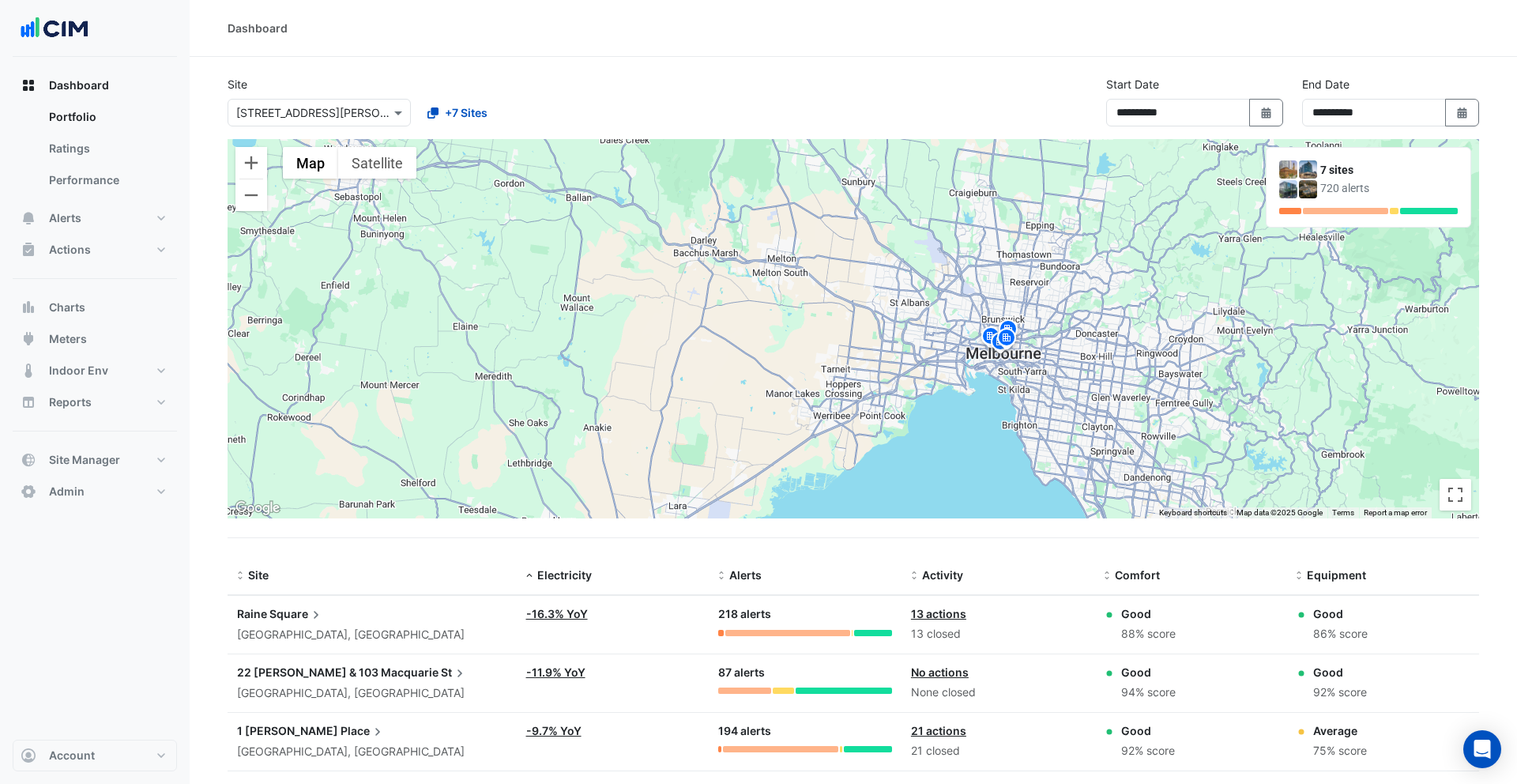
drag, startPoint x: 1021, startPoint y: 325, endPoint x: 1017, endPoint y: 306, distance: 19.4
click at [1018, 305] on div "To activate drag with keyboard, press Alt + Enter. Once in keyboard drag state,…" at bounding box center [853, 329] width 1252 height 380
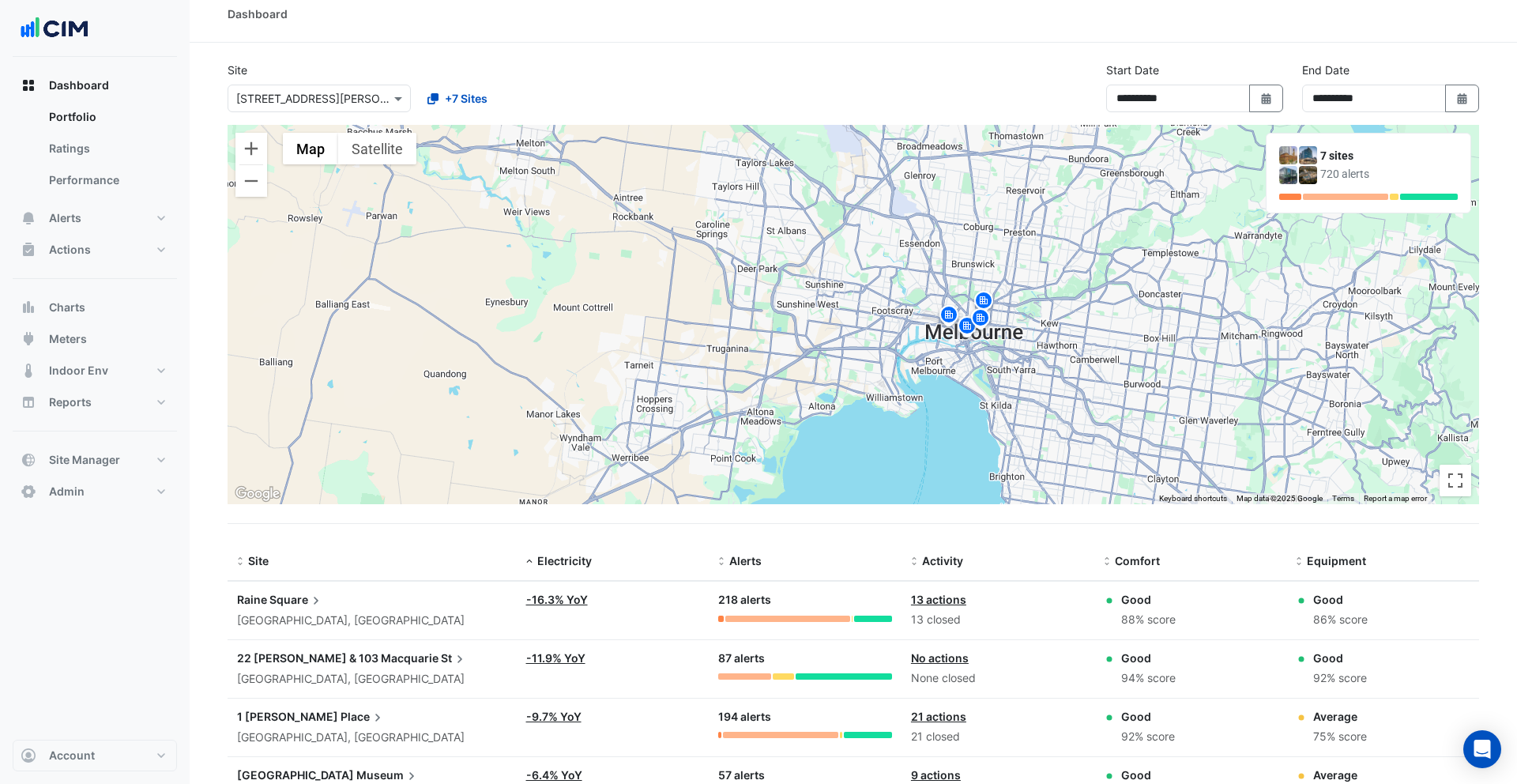
scroll to position [15, 0]
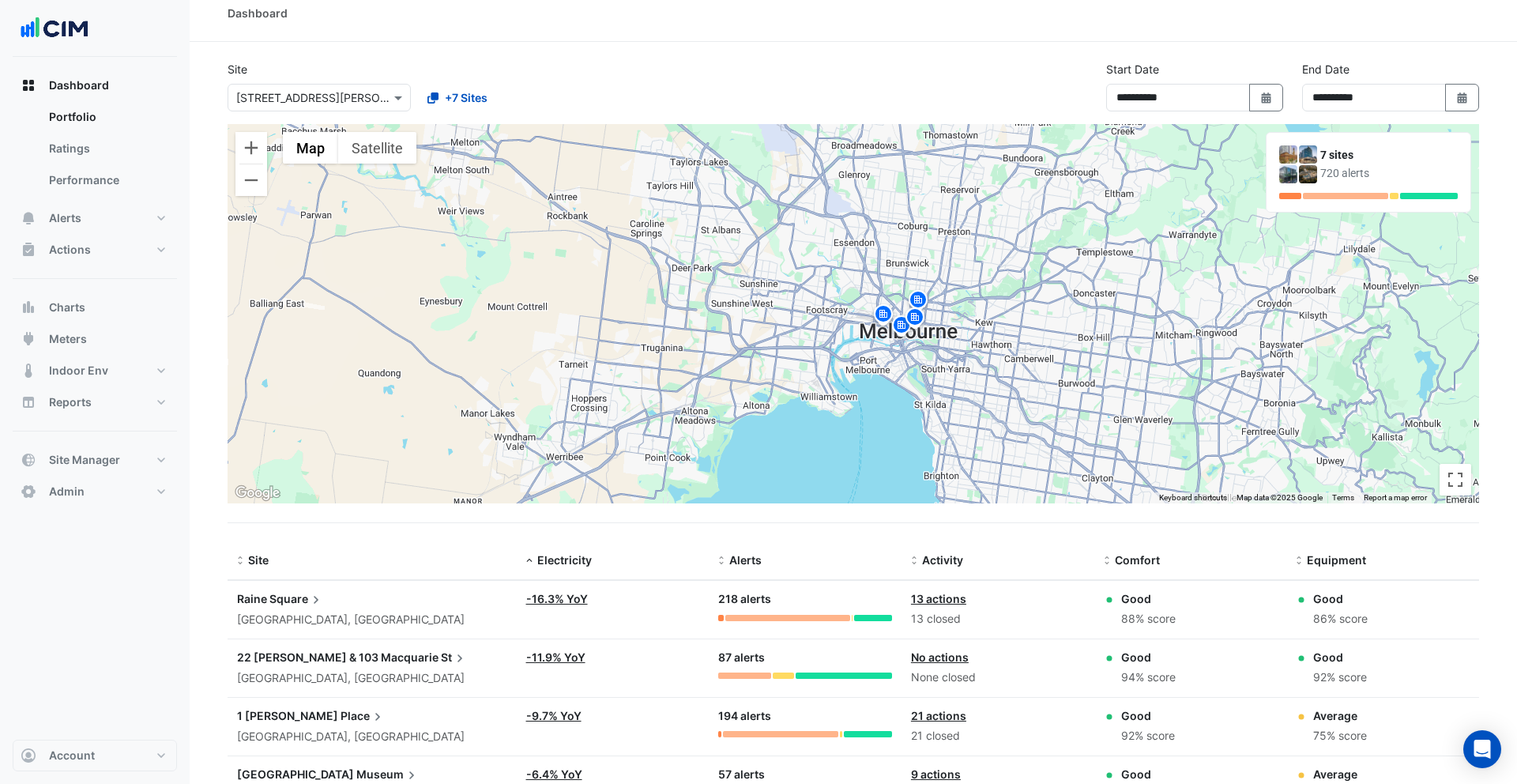
drag, startPoint x: 848, startPoint y: 325, endPoint x: 780, endPoint y: 325, distance: 68.0
click at [780, 325] on div "To activate drag with keyboard, press Alt + Enter. Once in keyboard drag state,…" at bounding box center [853, 314] width 1252 height 380
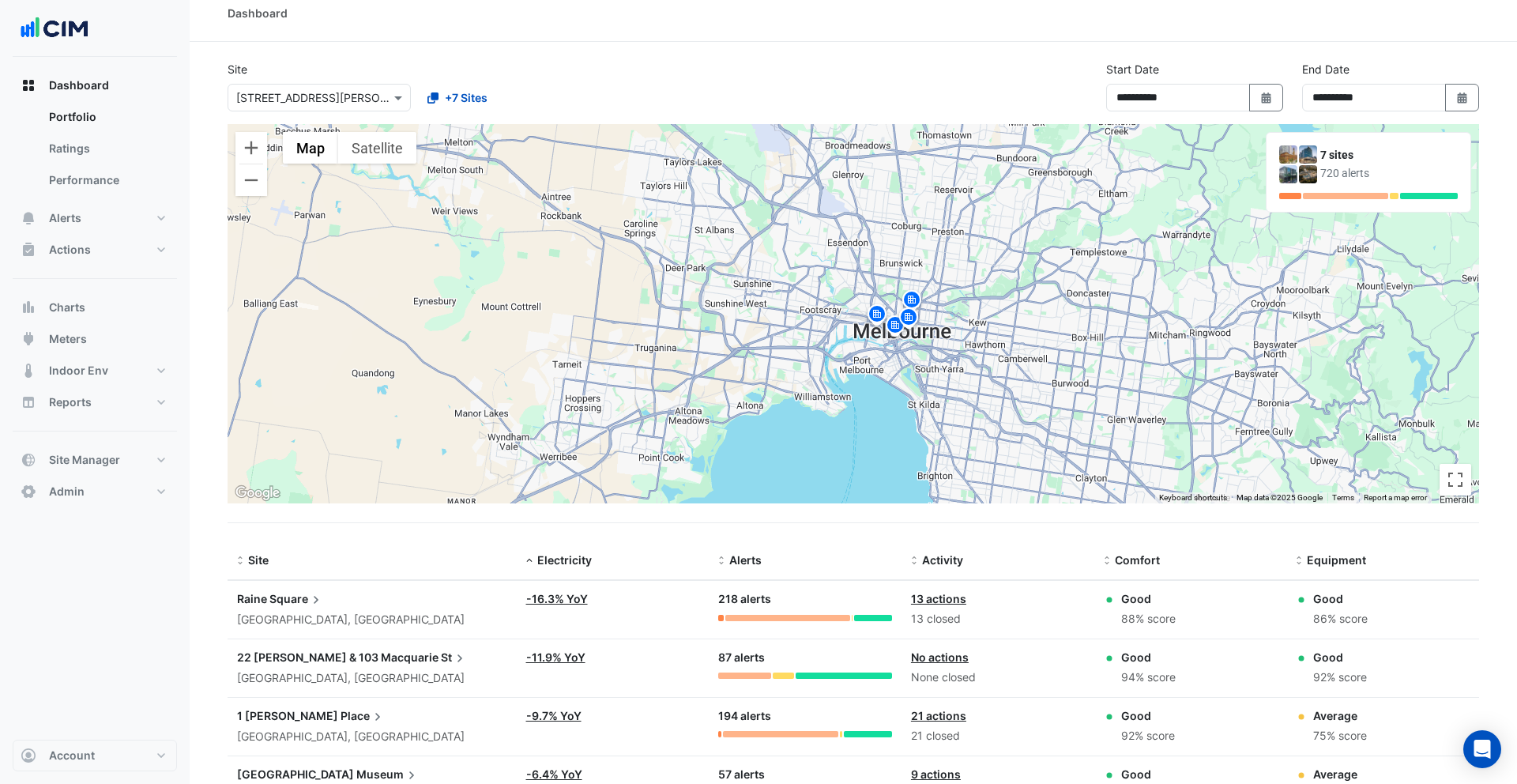
click at [890, 325] on img at bounding box center [895, 327] width 25 height 27
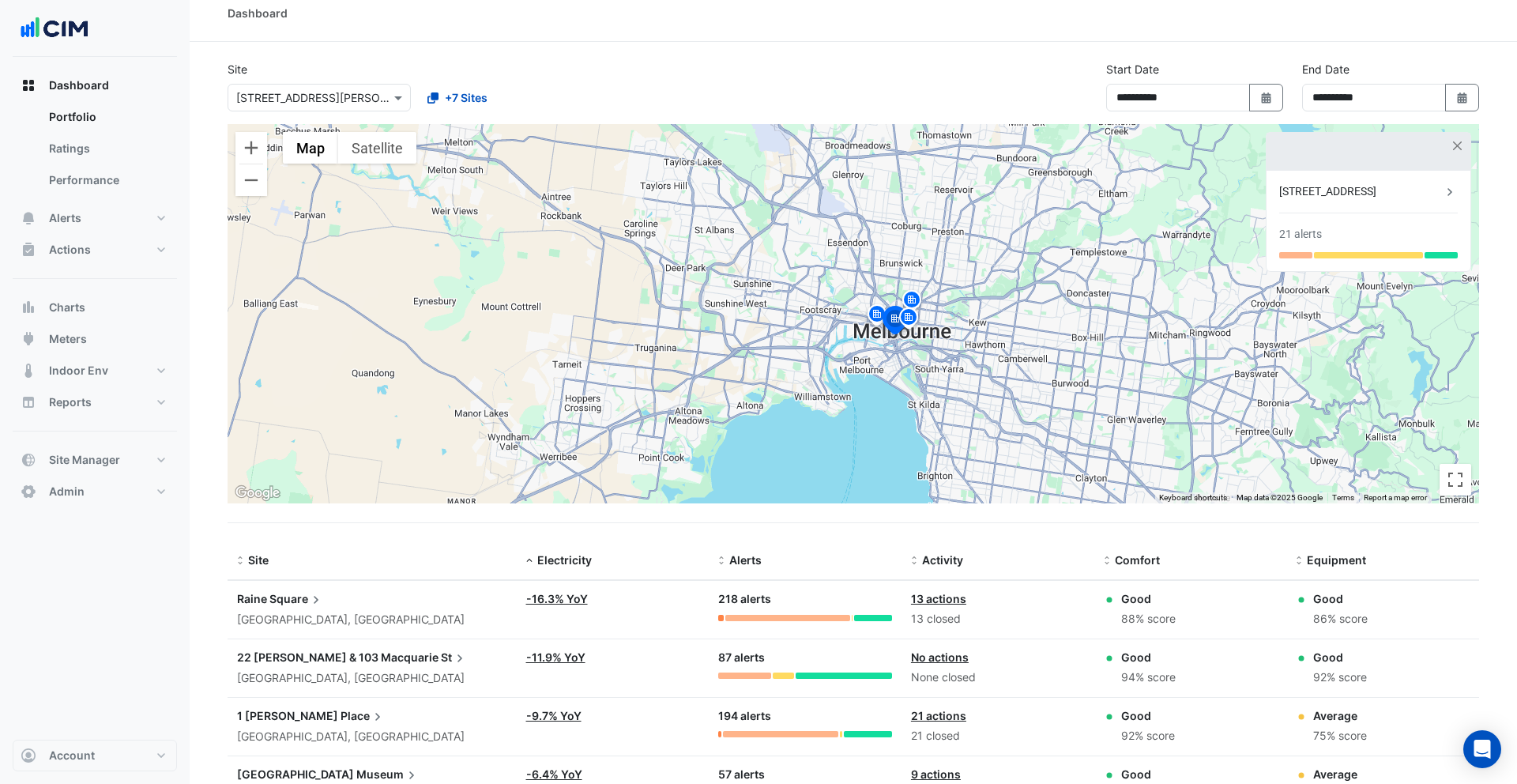
click at [906, 317] on img at bounding box center [909, 319] width 25 height 27
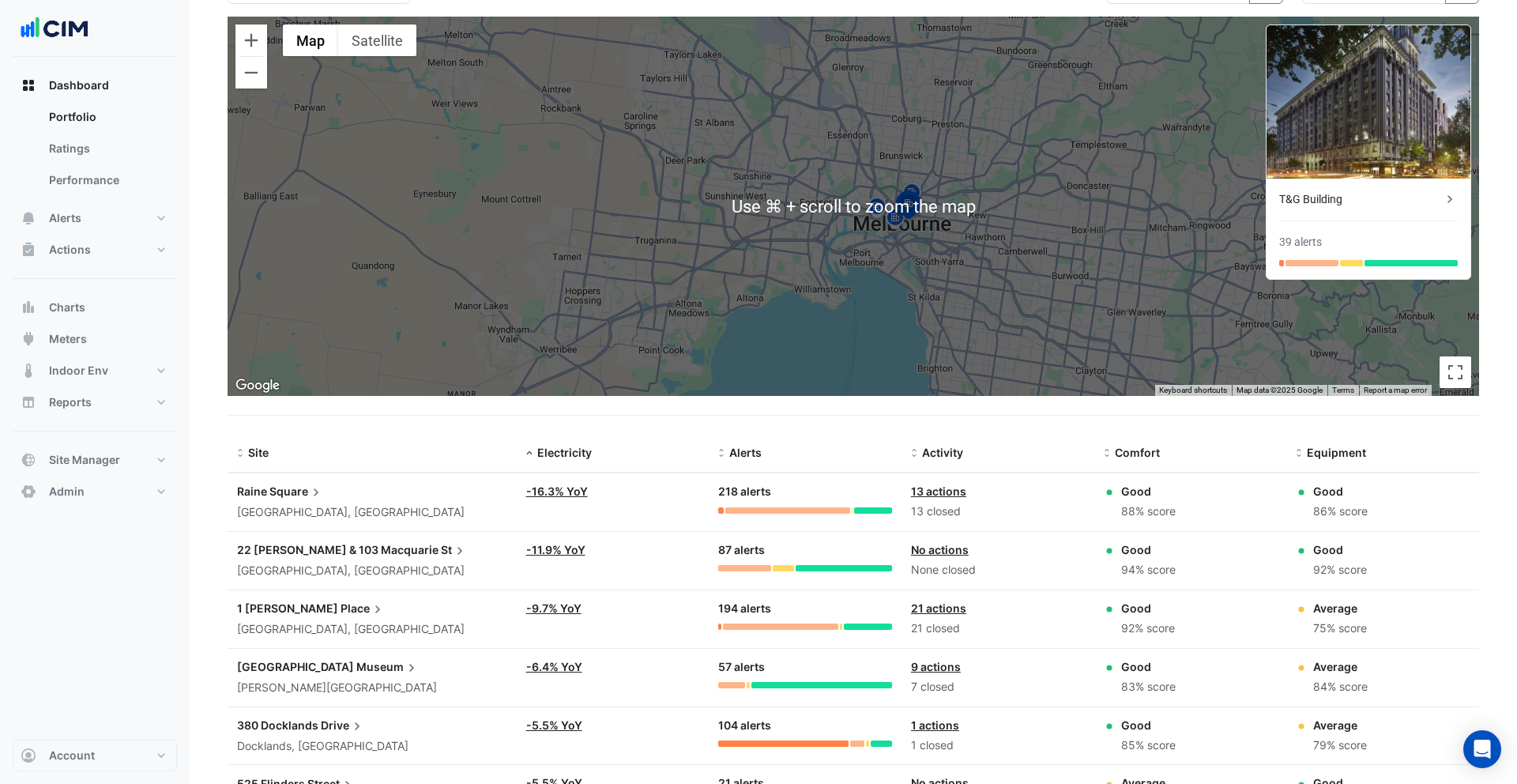
scroll to position [124, 0]
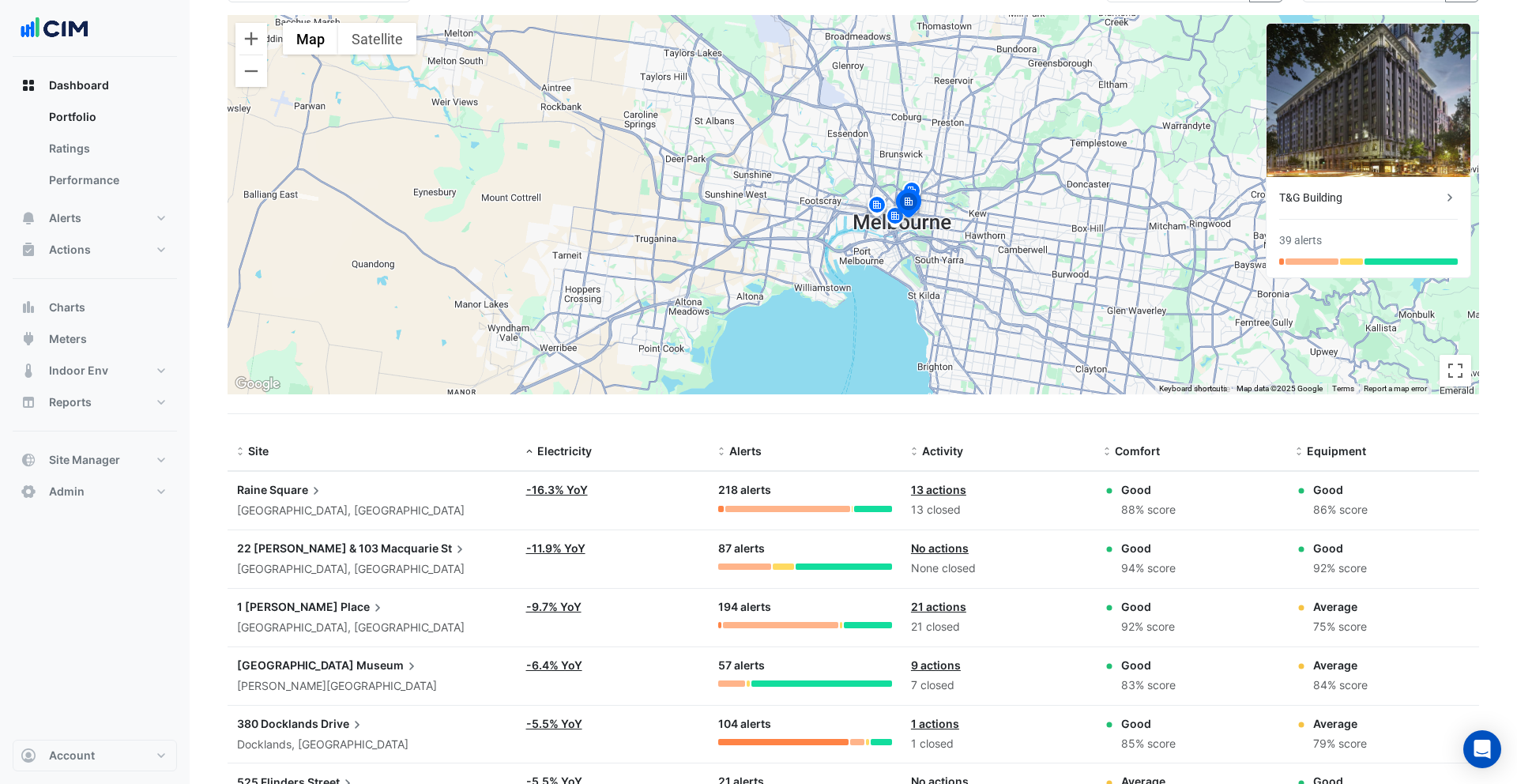
drag, startPoint x: 1174, startPoint y: 507, endPoint x: 1121, endPoint y: 510, distance: 53.1
click at [1121, 510] on div "88% score" at bounding box center [1149, 510] width 54 height 18
drag, startPoint x: 1377, startPoint y: 512, endPoint x: 1311, endPoint y: 518, distance: 66.3
click at [1311, 518] on div "Good 86% score" at bounding box center [1383, 500] width 174 height 38
click at [1327, 456] on span "Equipment" at bounding box center [1336, 450] width 59 height 13
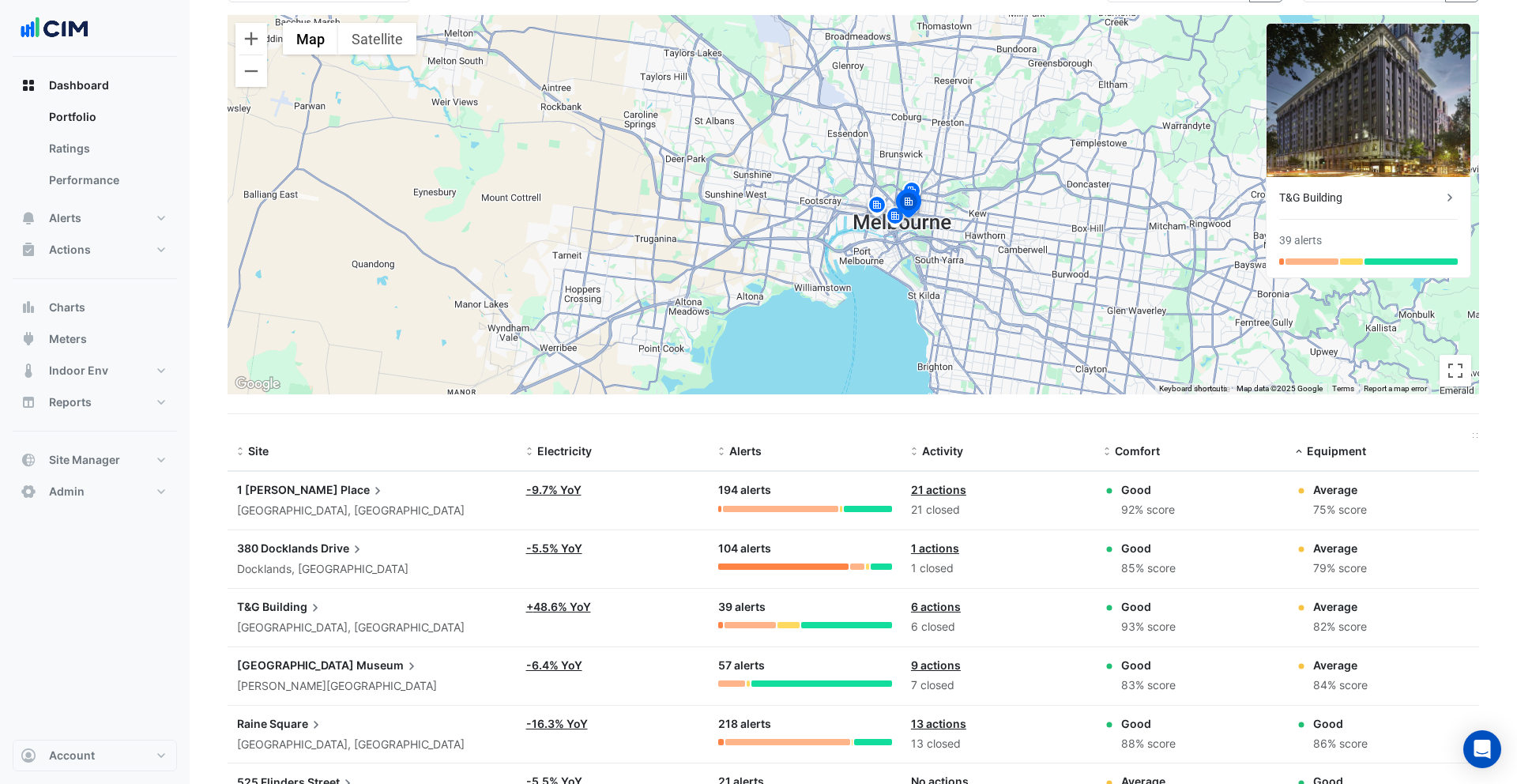
click at [1327, 456] on span "Equipment" at bounding box center [1336, 450] width 59 height 13
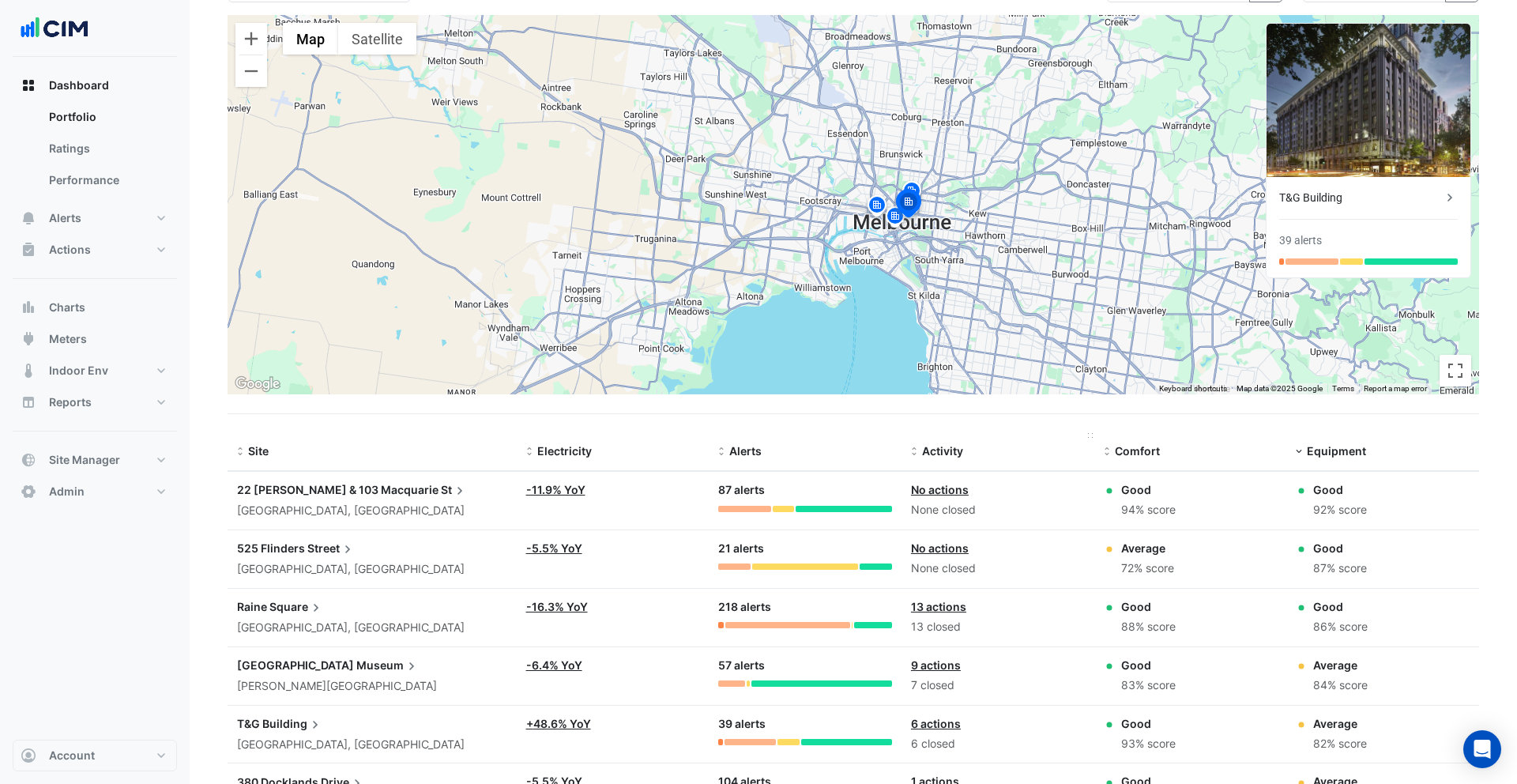
click at [942, 445] on span "Activity" at bounding box center [942, 450] width 41 height 13
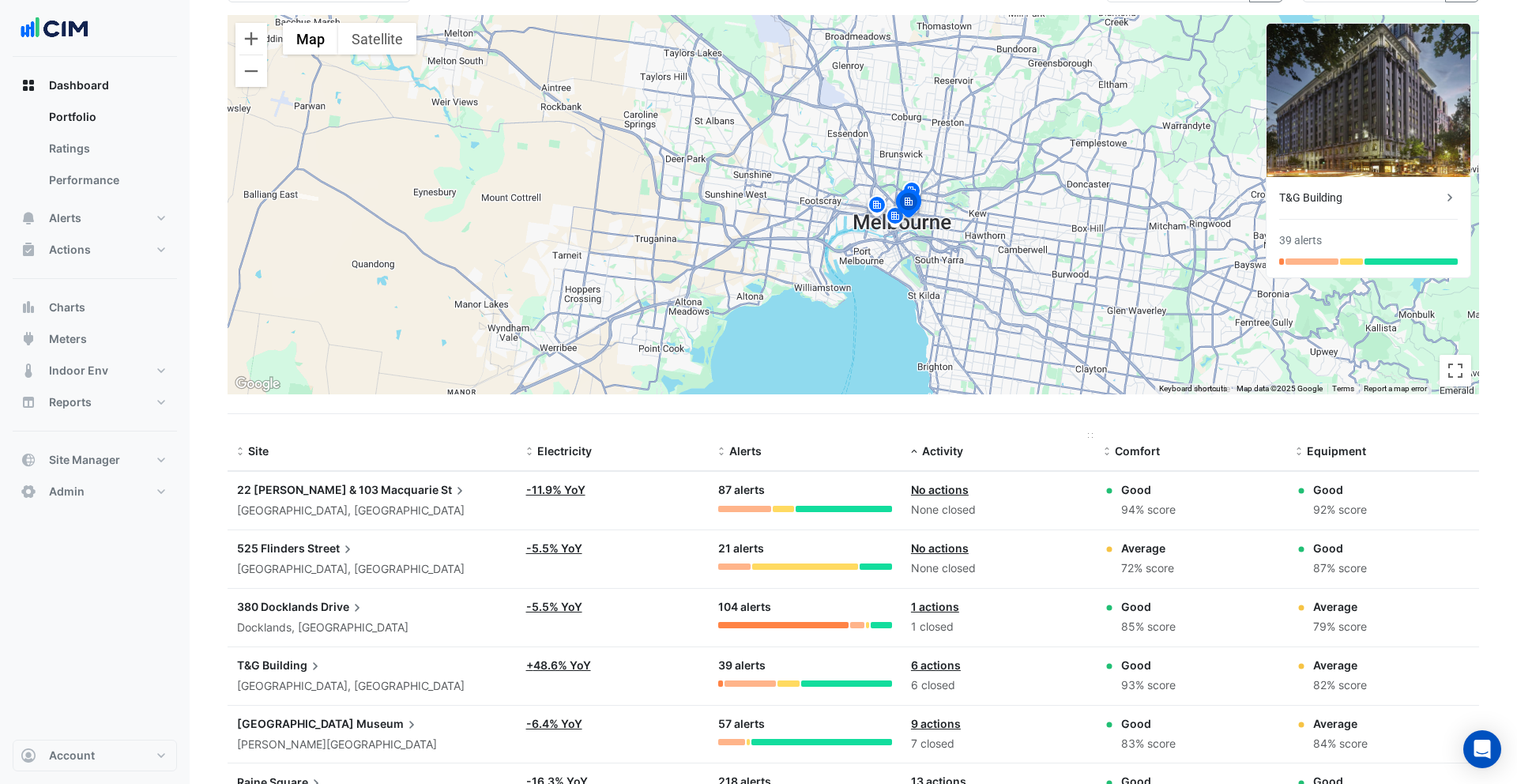
click at [942, 445] on span "Activity" at bounding box center [942, 450] width 41 height 13
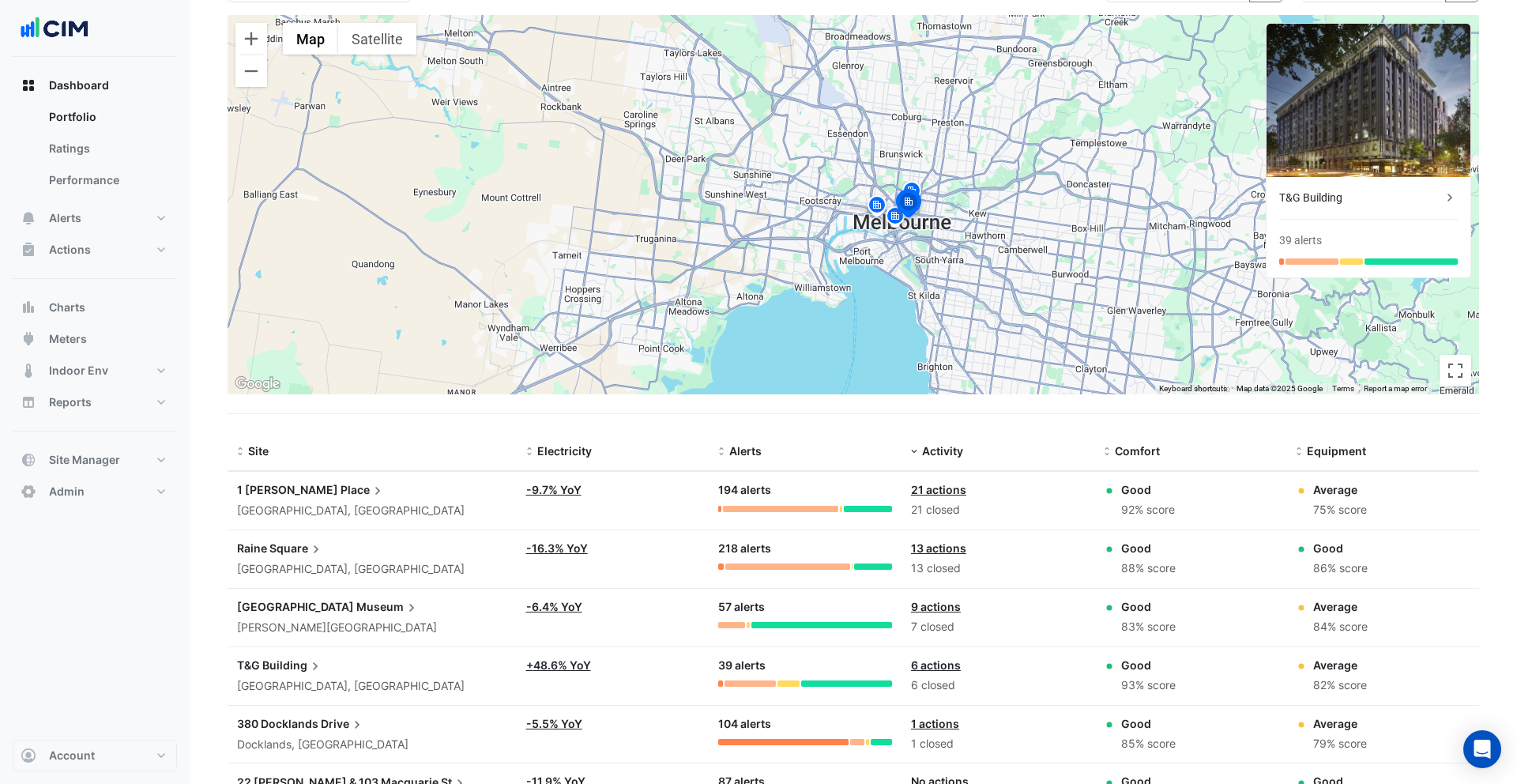
click at [280, 487] on app-text-append "1 Martin Place" at bounding box center [311, 489] width 149 height 13
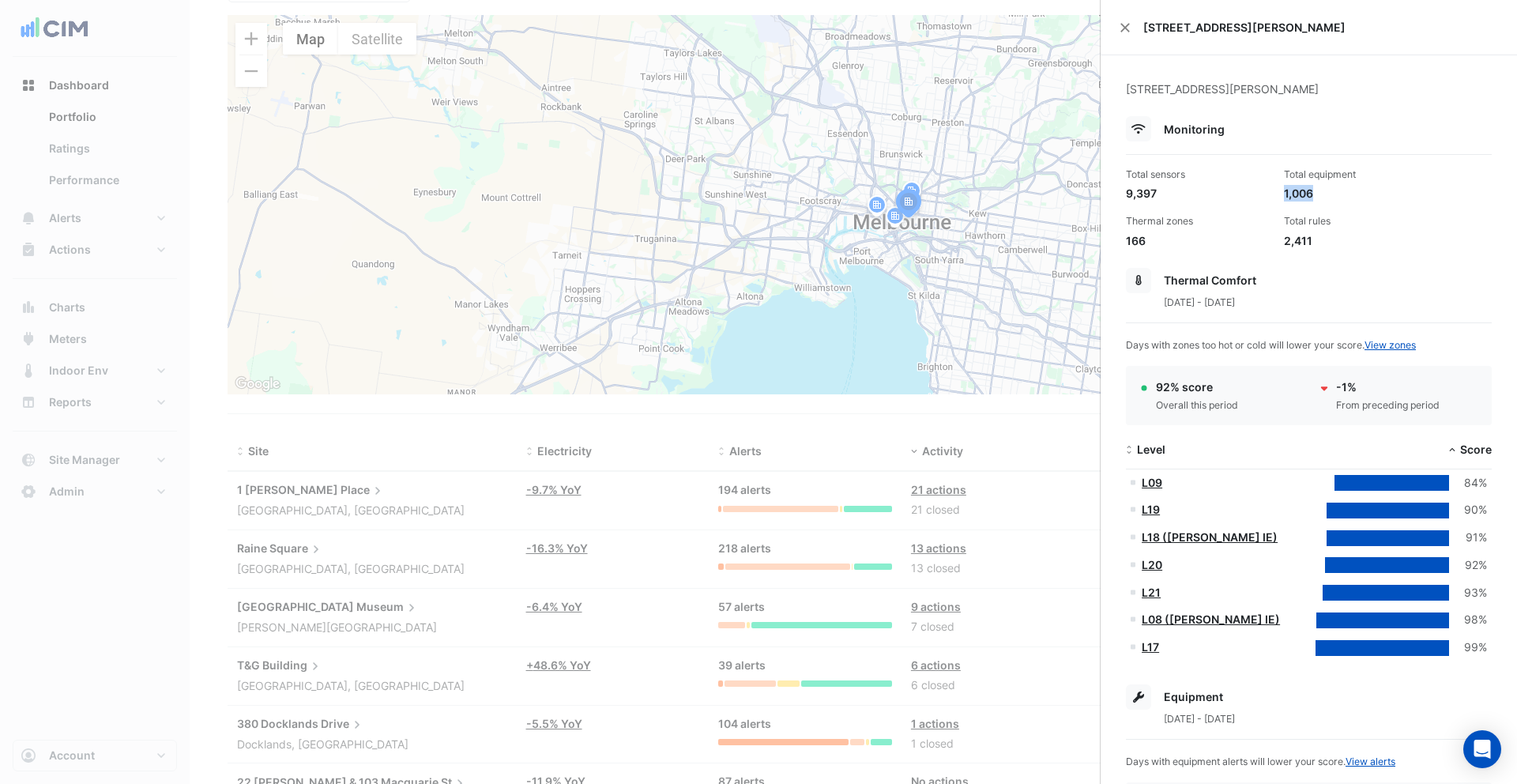
drag, startPoint x: 1317, startPoint y: 192, endPoint x: 1280, endPoint y: 192, distance: 37.0
click at [1280, 192] on div "Total equipment 1,006" at bounding box center [1357, 185] width 158 height 34
drag, startPoint x: 1156, startPoint y: 196, endPoint x: 1123, endPoint y: 192, distance: 33.2
click at [1122, 192] on div "Total sensors 9,397" at bounding box center [1199, 185] width 158 height 34
drag, startPoint x: 1324, startPoint y: 244, endPoint x: 1283, endPoint y: 244, distance: 41.0
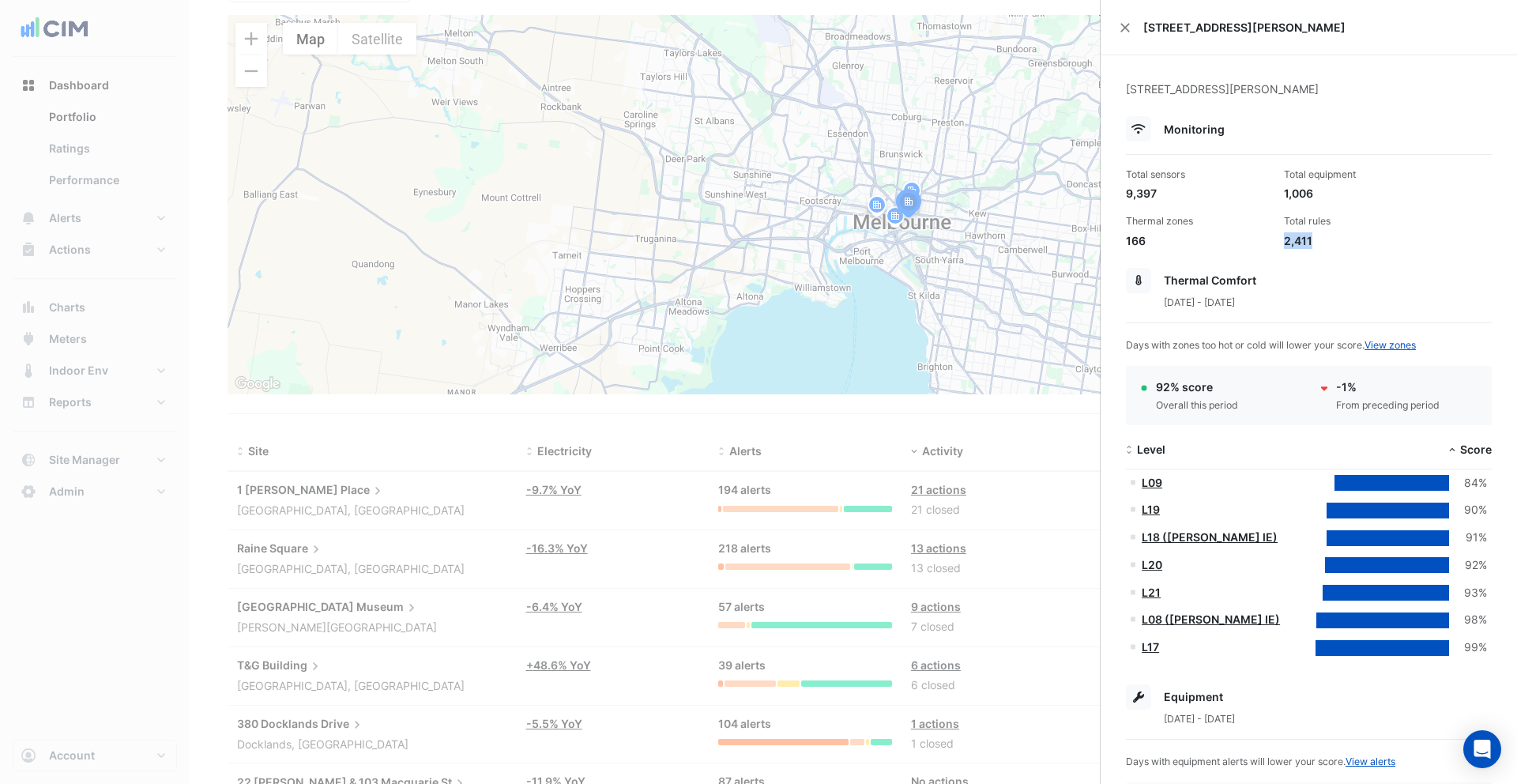
click at [1281, 244] on div "Total rules 2,411" at bounding box center [1357, 231] width 158 height 34
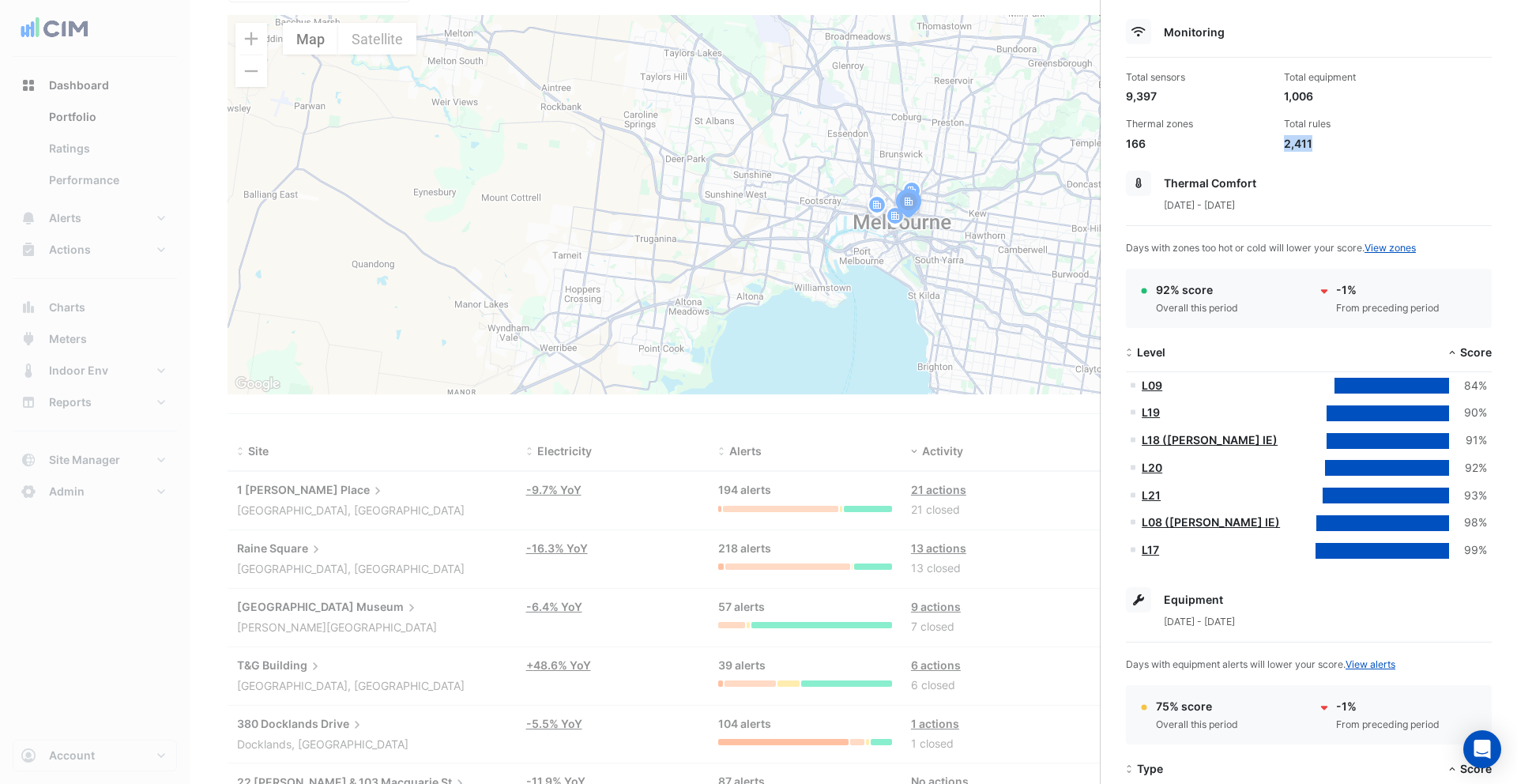
scroll to position [113, 0]
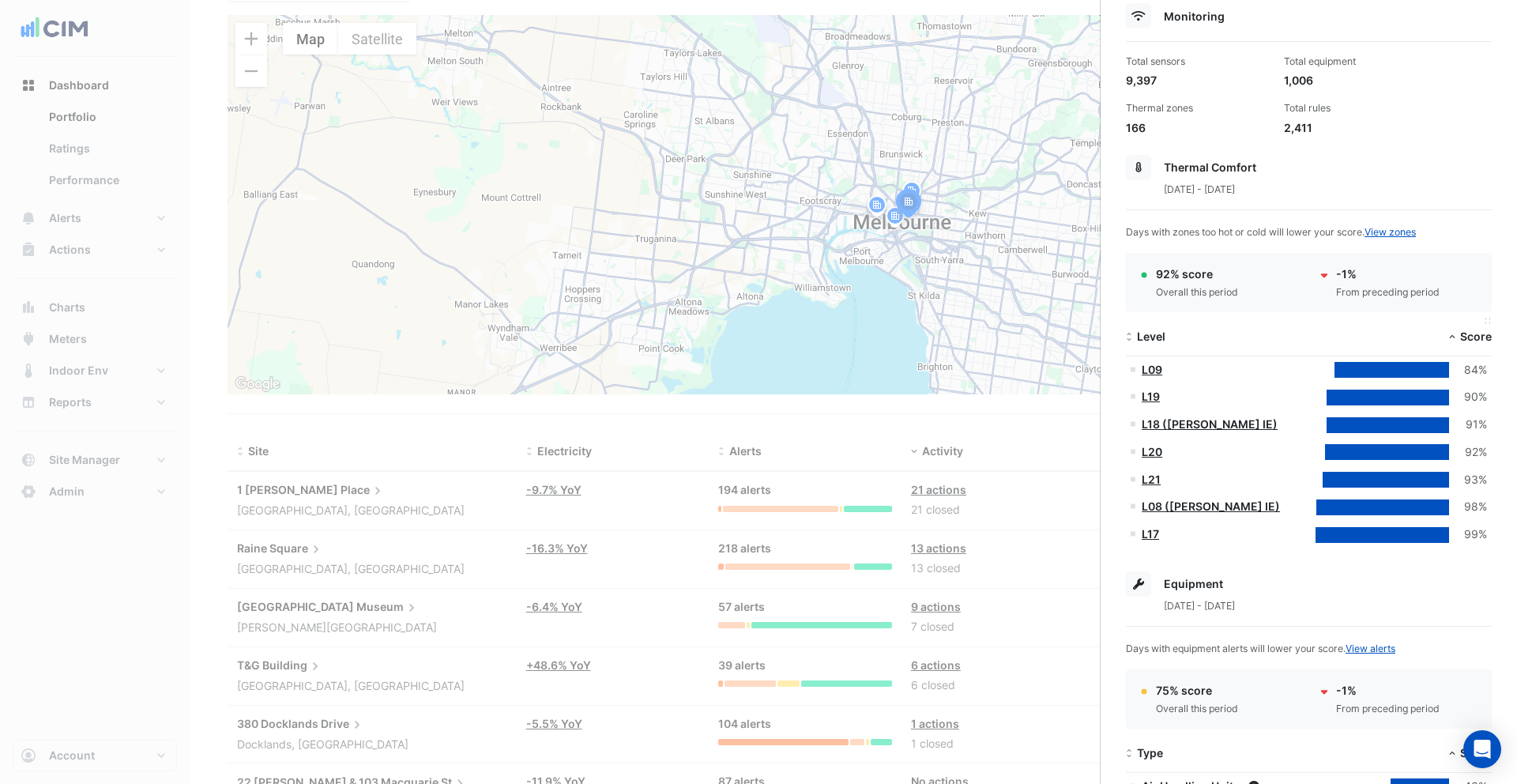
click at [1465, 338] on span "Score" at bounding box center [1476, 336] width 32 height 13
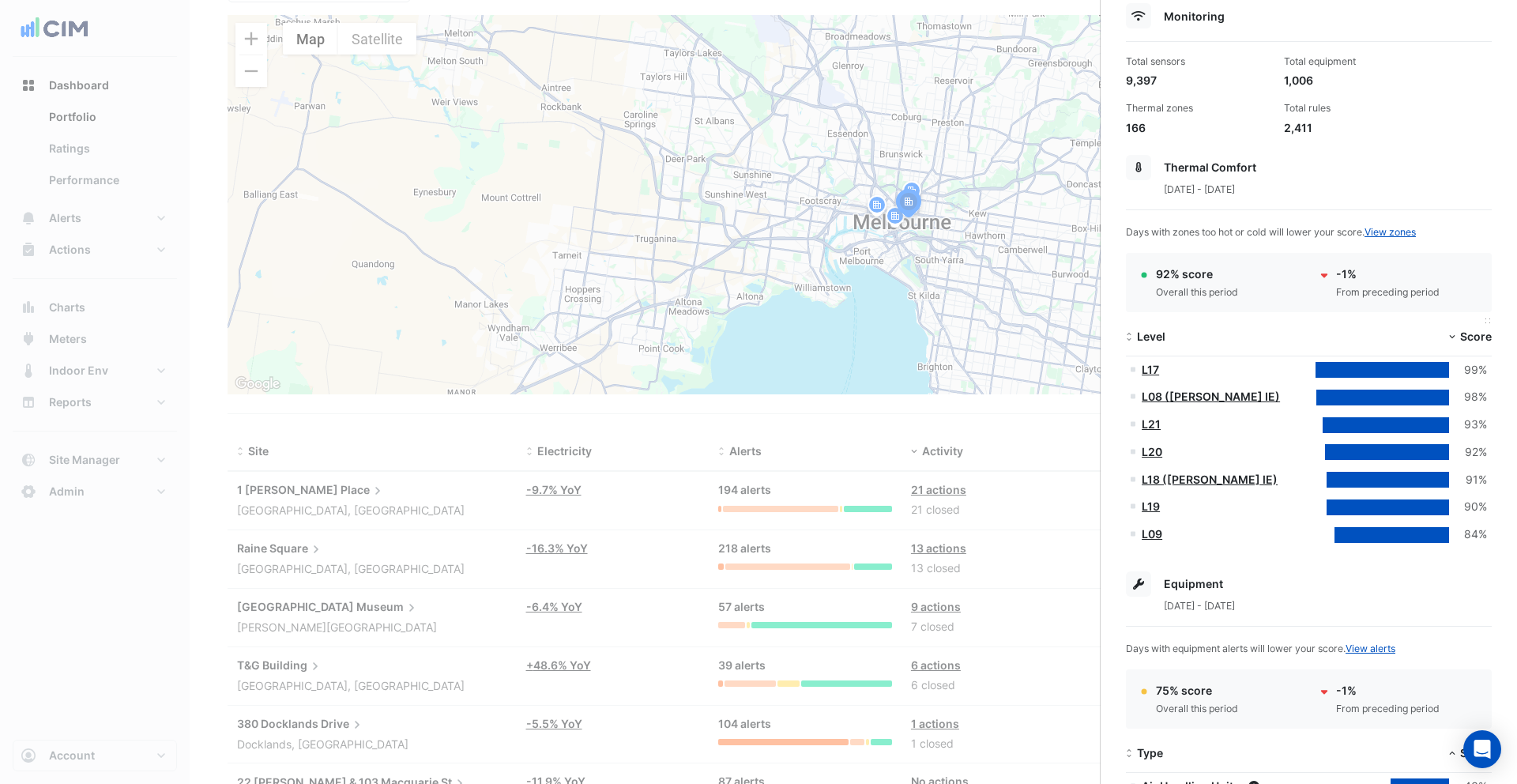
click at [1465, 338] on span "Score" at bounding box center [1476, 336] width 32 height 13
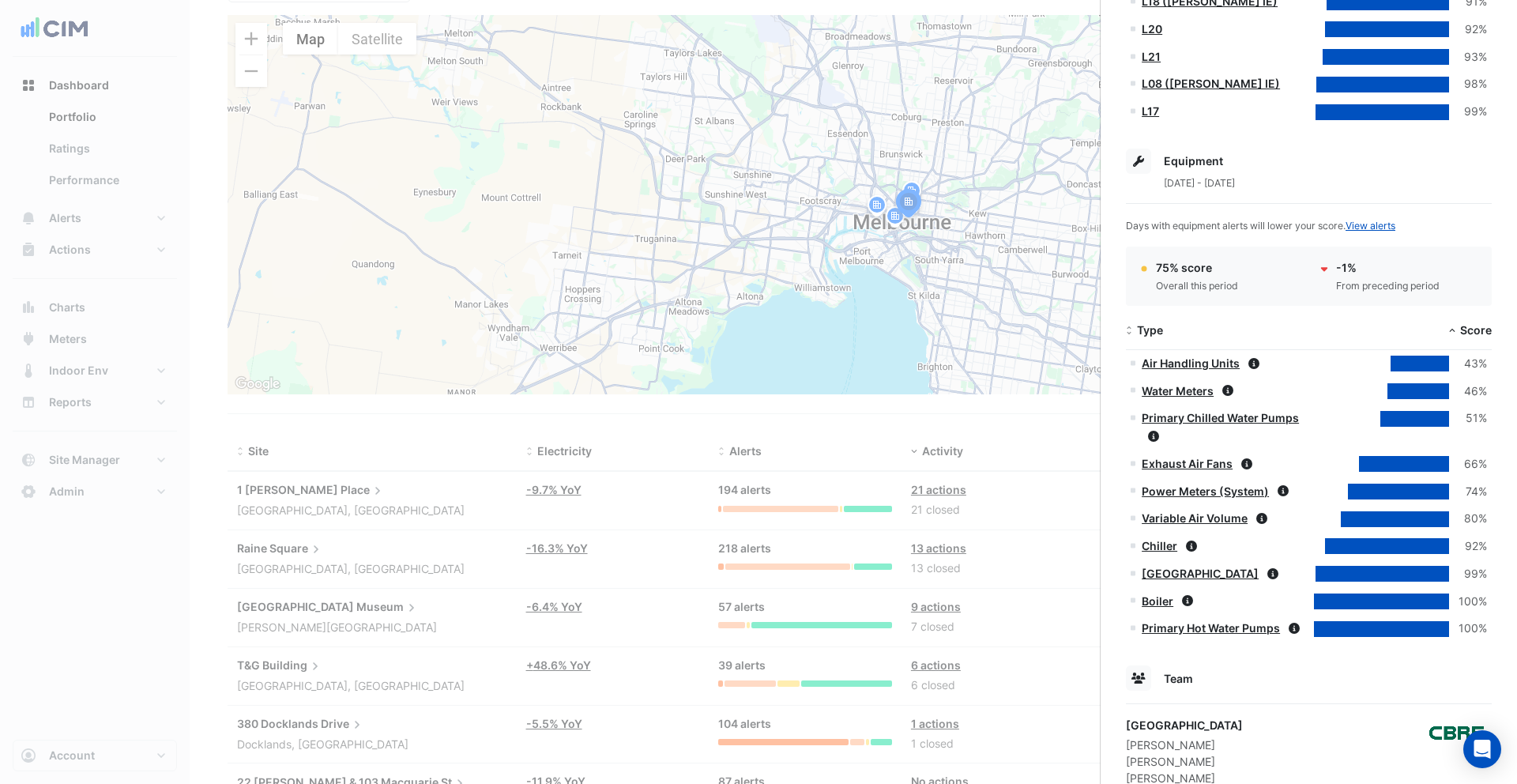
scroll to position [565, 0]
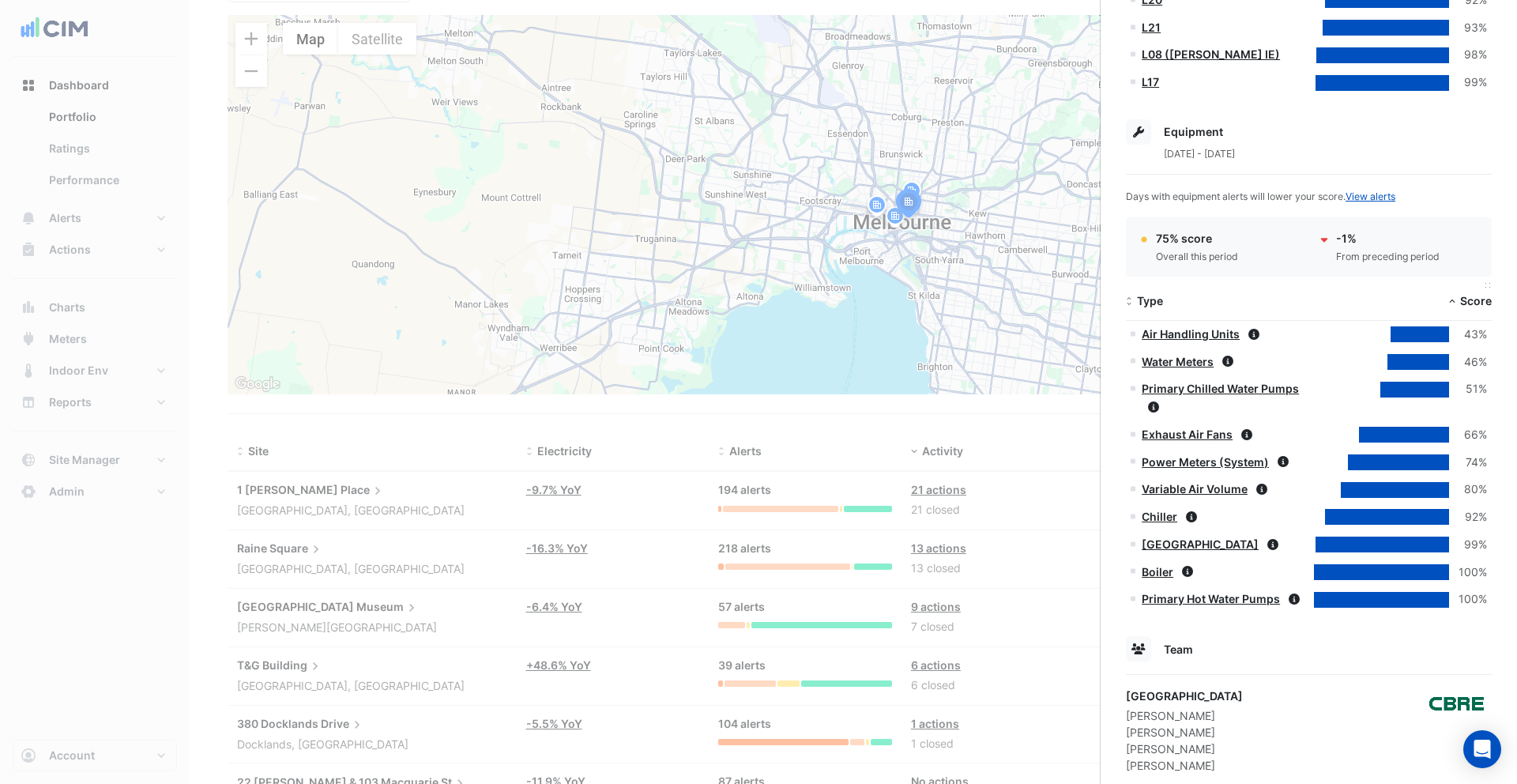
click at [1477, 300] on span "Score" at bounding box center [1476, 300] width 32 height 13
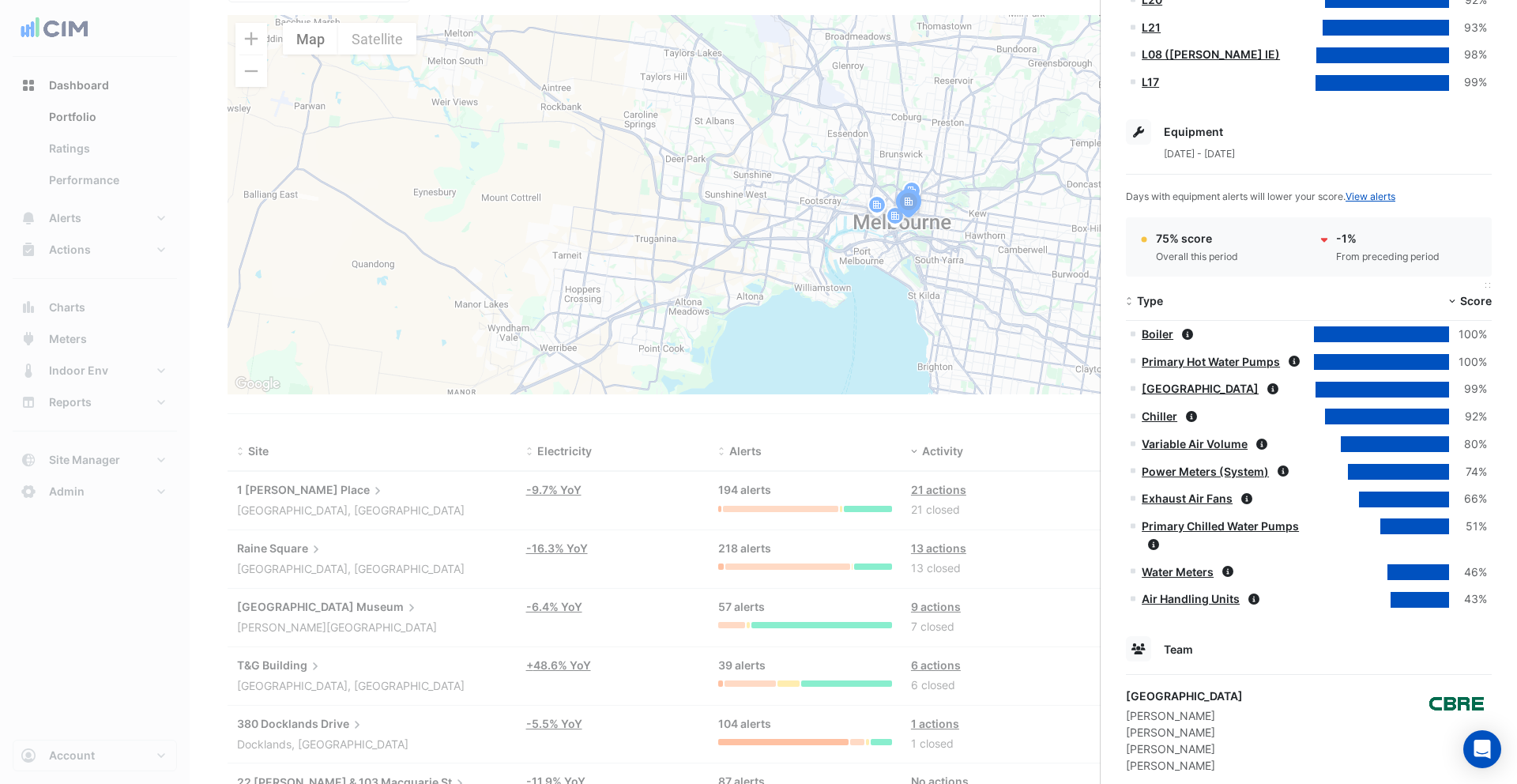
click at [1477, 300] on span "Score" at bounding box center [1476, 300] width 32 height 13
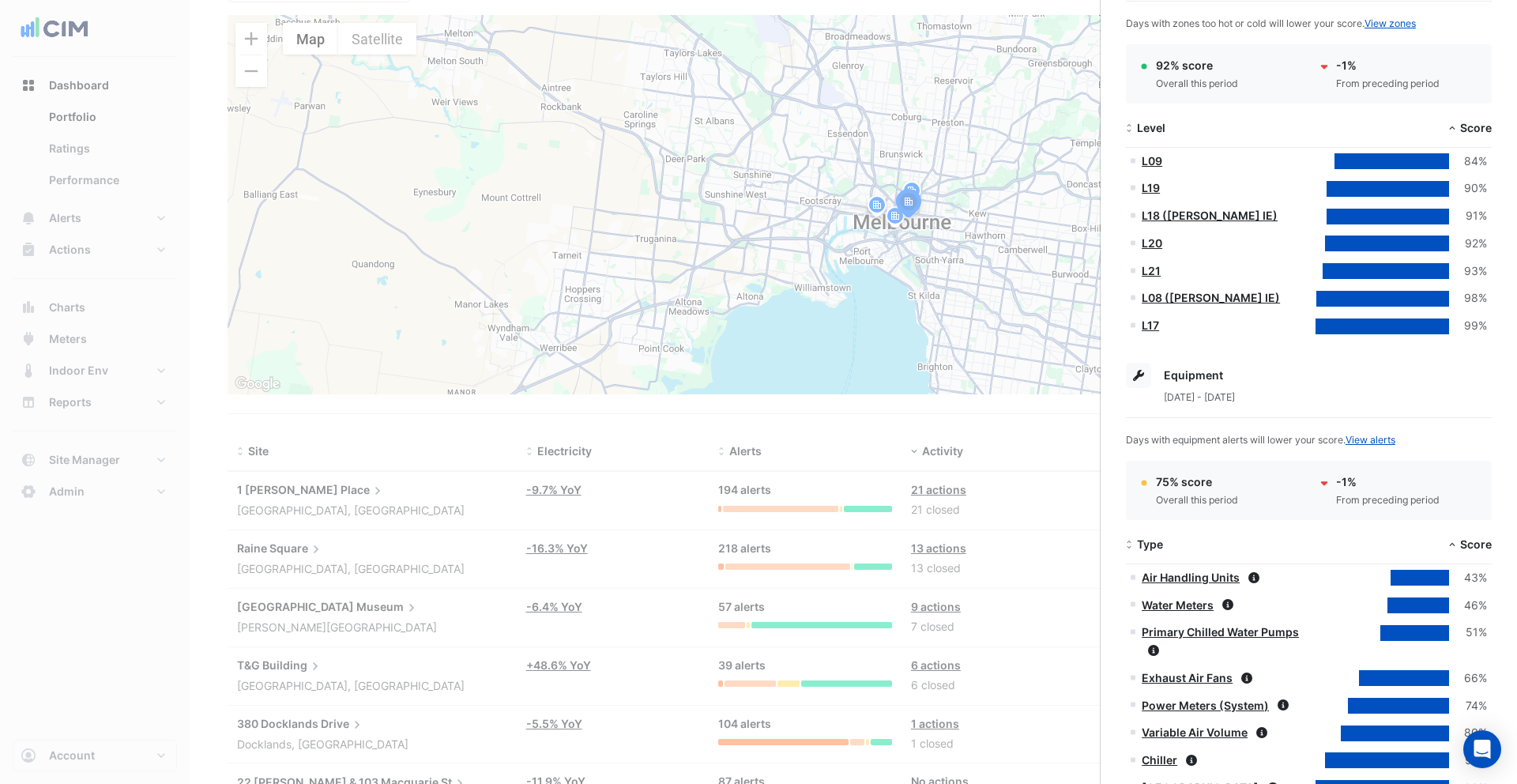
scroll to position [311, 0]
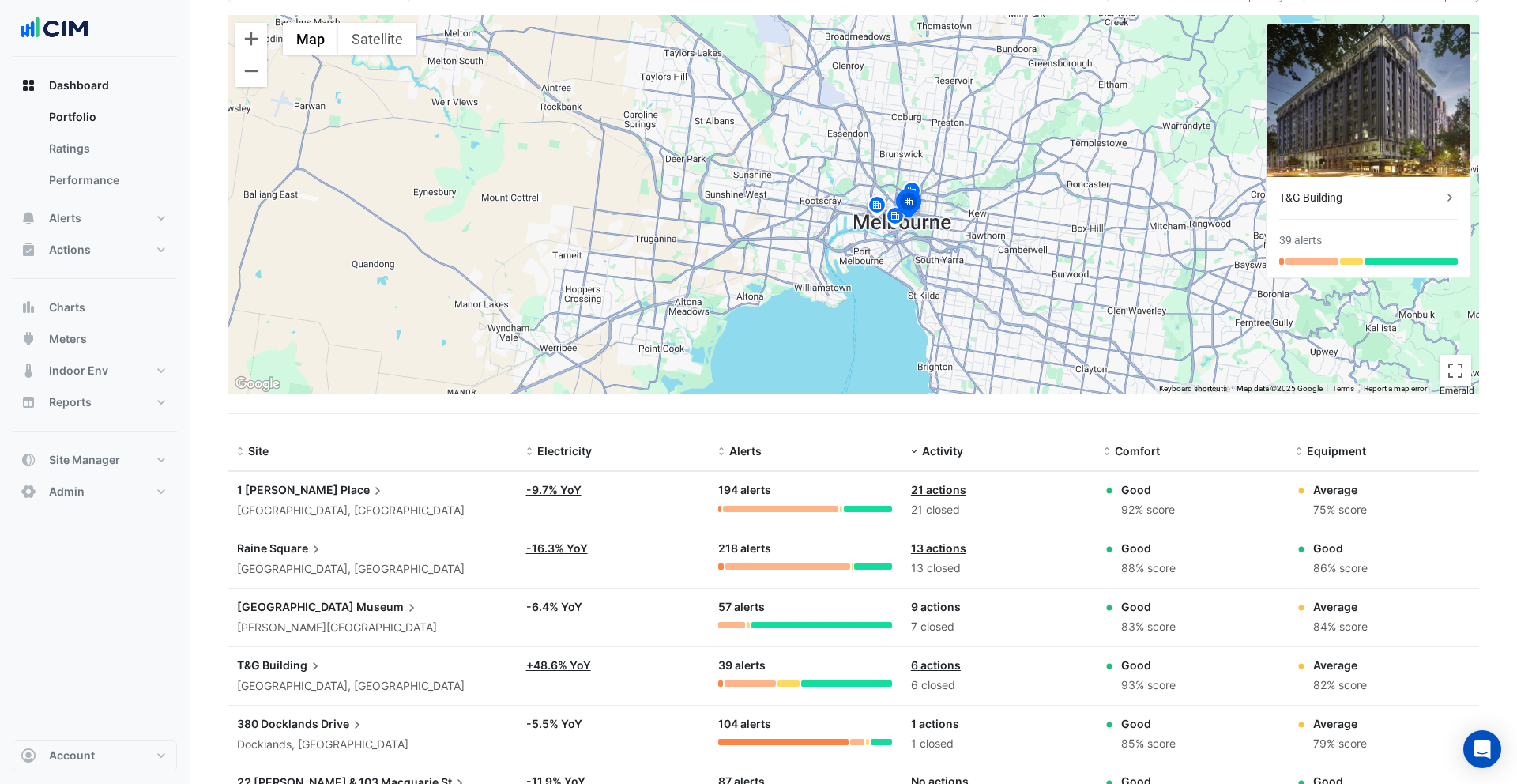
click at [136, 166] on ngb-offcanvas-backdrop at bounding box center [758, 392] width 1517 height 784
click at [90, 219] on button "Alerts" at bounding box center [94, 218] width 164 height 32
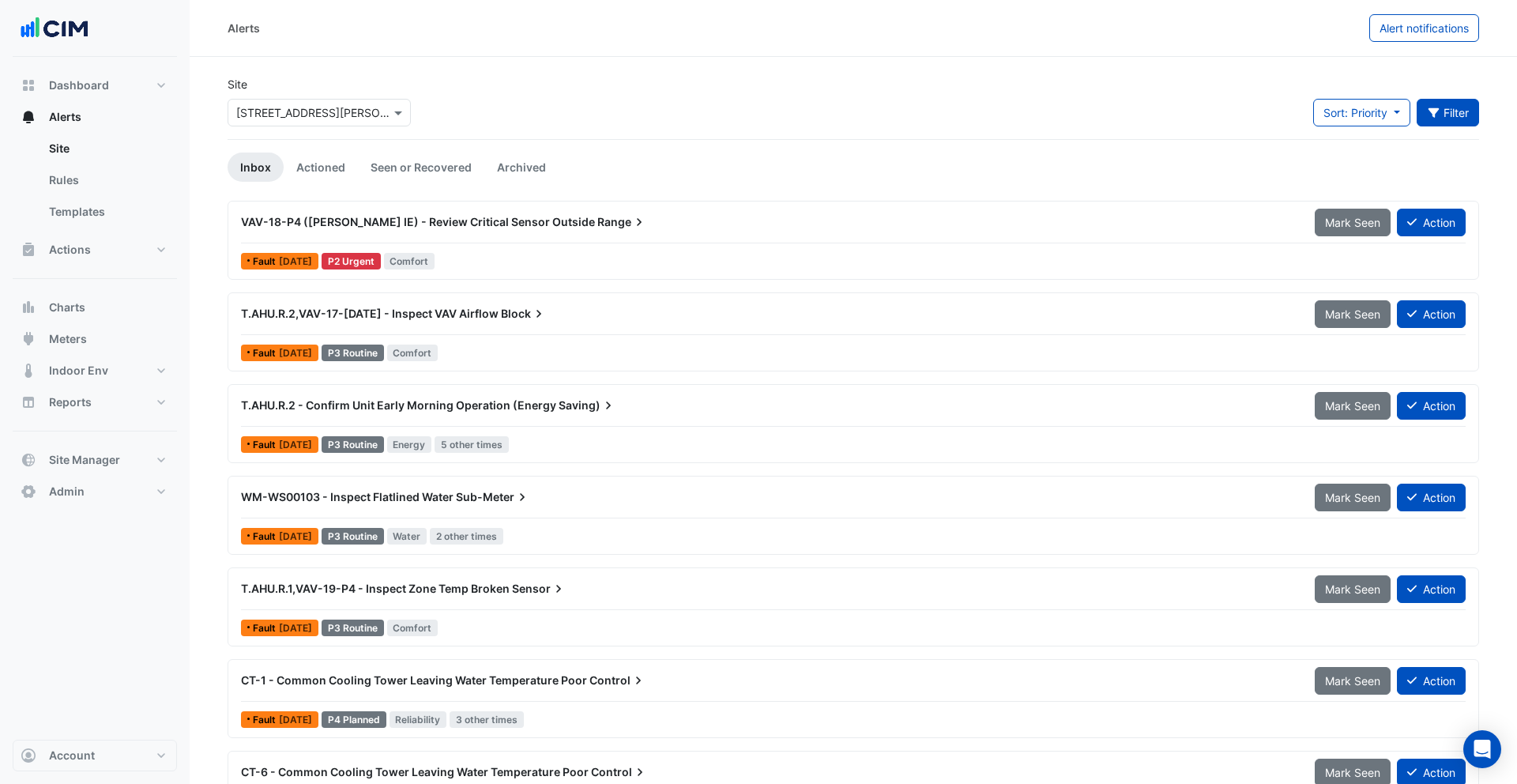
click at [1429, 117] on icon "button" at bounding box center [1434, 113] width 14 height 11
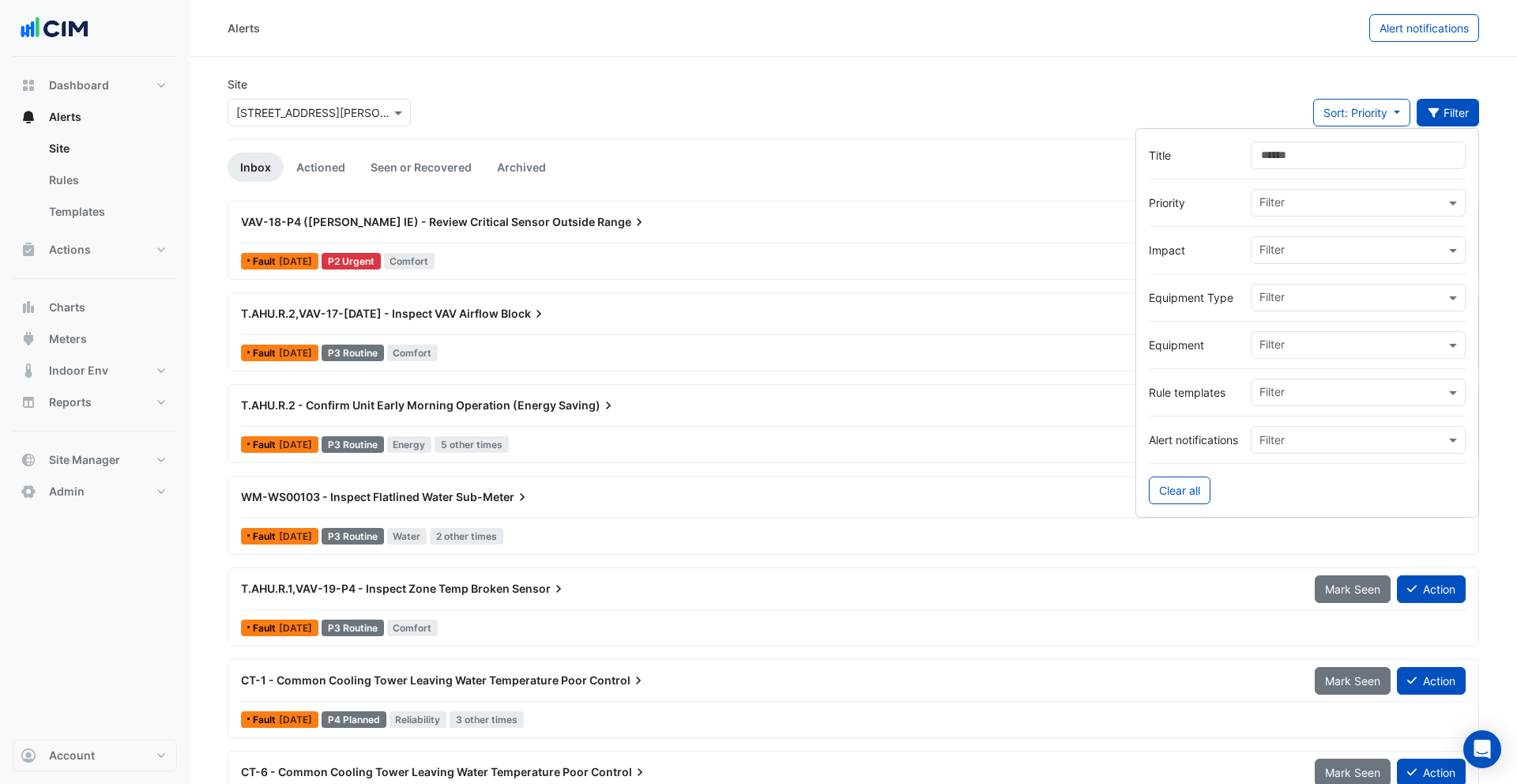
click at [1272, 255] on input "text" at bounding box center [1352, 251] width 185 height 17
click at [1312, 198] on input "text" at bounding box center [1352, 204] width 185 height 17
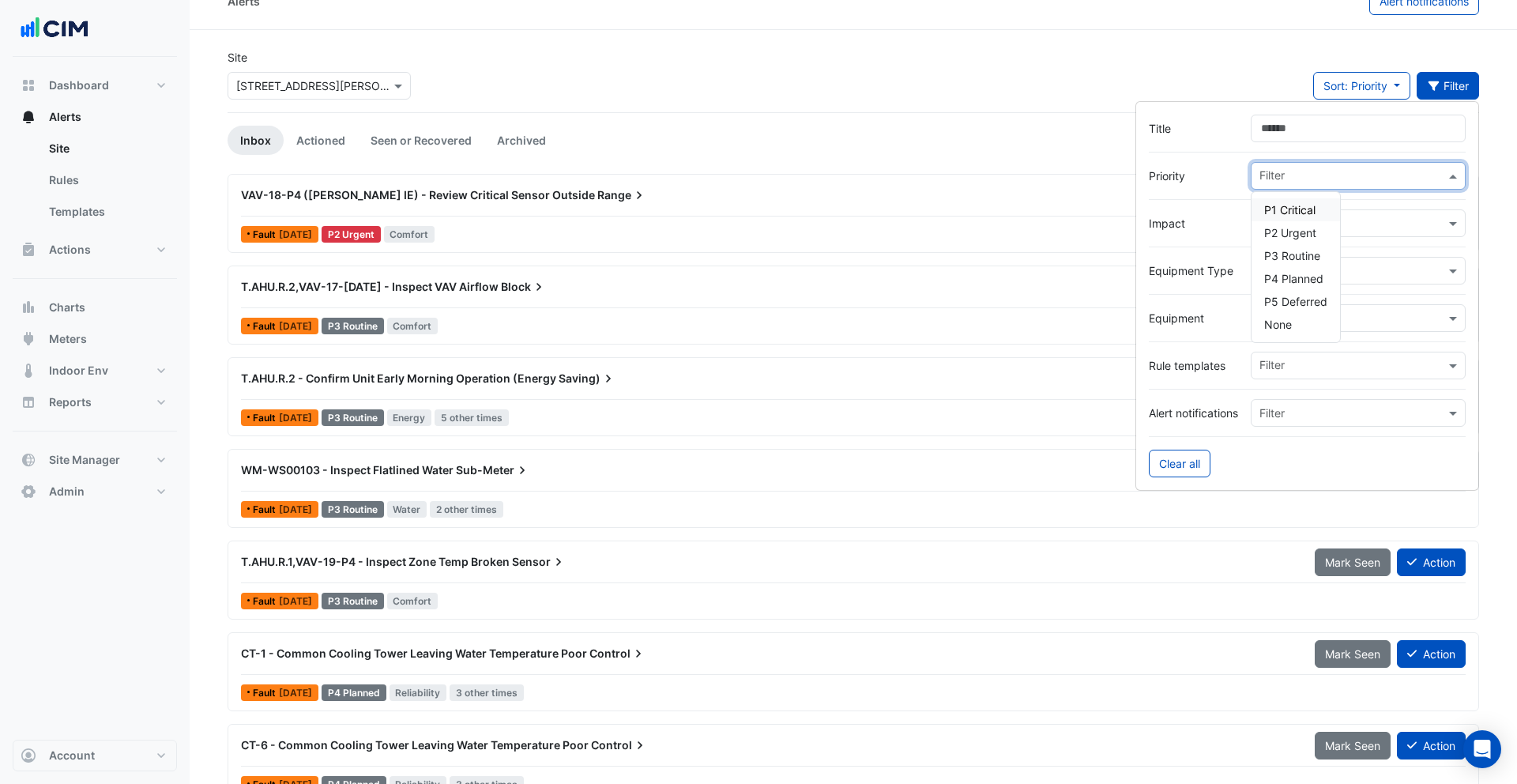
click at [613, 367] on div "T.AHU.R.2 - Confirm Unit Early Morning Operation (Energy Saving)" at bounding box center [768, 378] width 1074 height 28
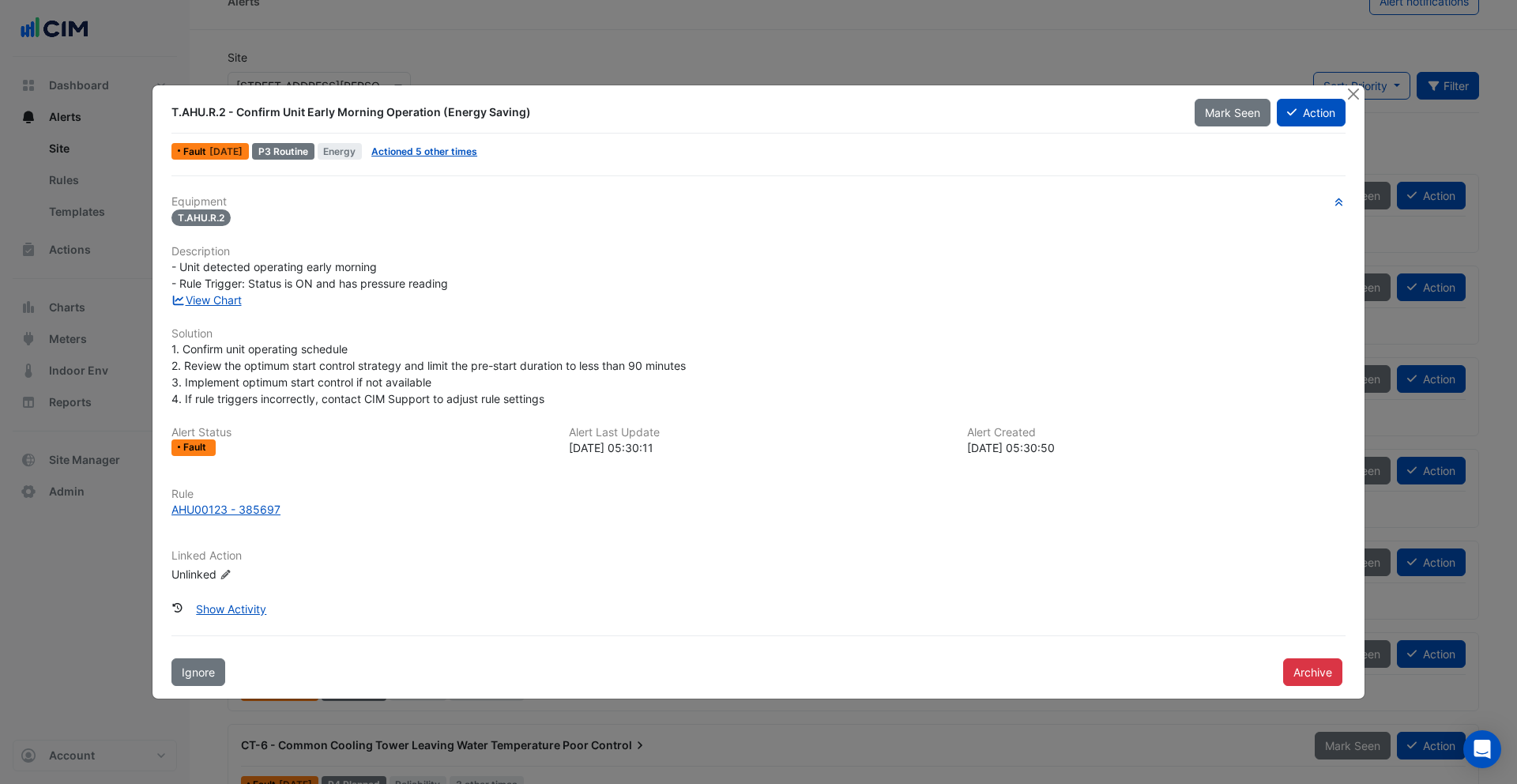
drag, startPoint x: 527, startPoint y: 107, endPoint x: 242, endPoint y: 110, distance: 285.0
click at [242, 110] on div "T.AHU.R.2 - Confirm Unit Early Morning Operation (Energy Saving)" at bounding box center [673, 113] width 1005 height 16
drag, startPoint x: 229, startPoint y: 111, endPoint x: 167, endPoint y: 111, distance: 62.0
click at [167, 110] on div "T.AHU.R.2 - Confirm Unit Early Morning Operation (Energy Saving)" at bounding box center [673, 112] width 1023 height 28
drag, startPoint x: 465, startPoint y: 284, endPoint x: 171, endPoint y: 249, distance: 296.1
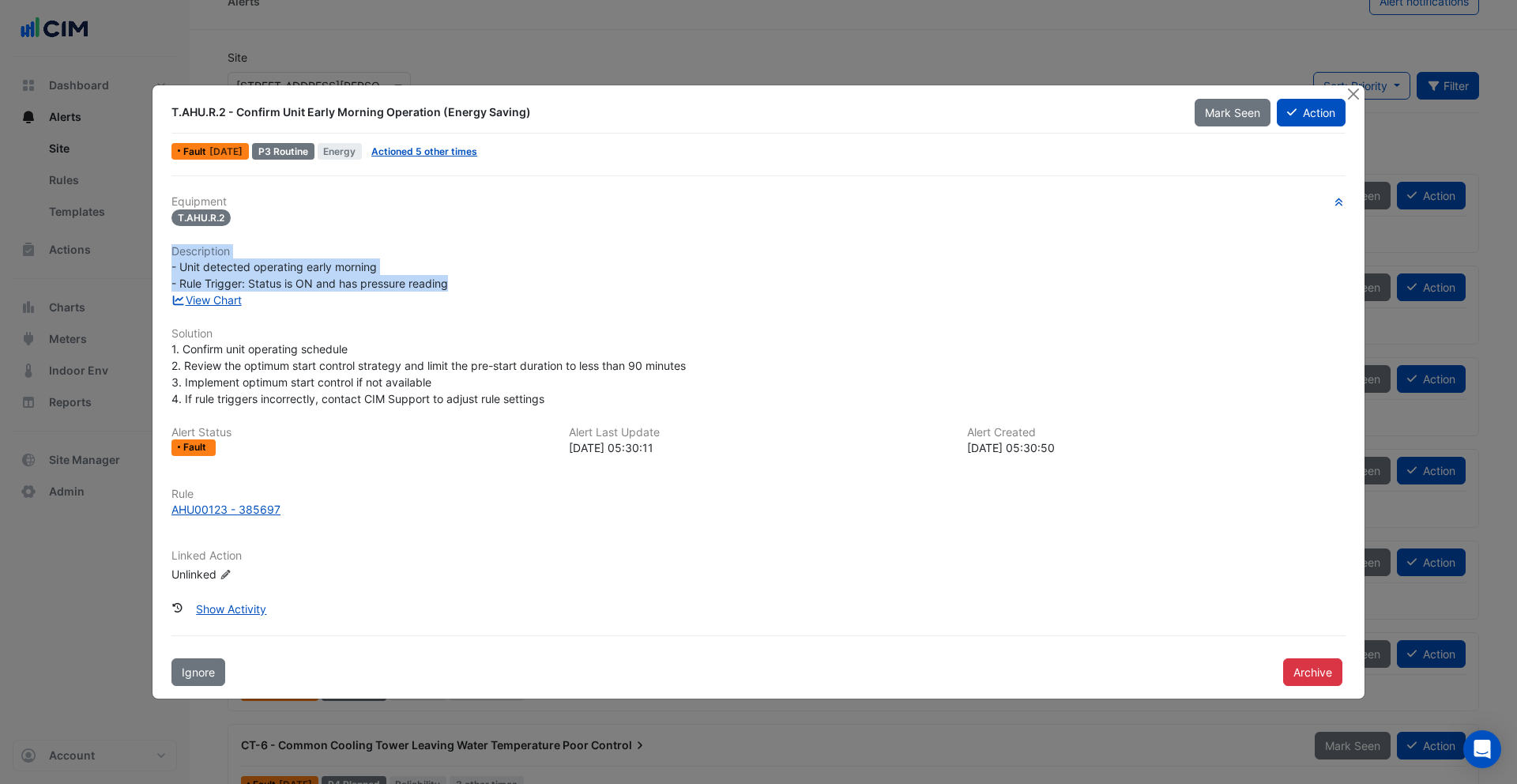
click at [171, 249] on div "Equipment T.AHU.R.2 Description - Unit detected operating early morning - Rule …" at bounding box center [758, 395] width 1174 height 400
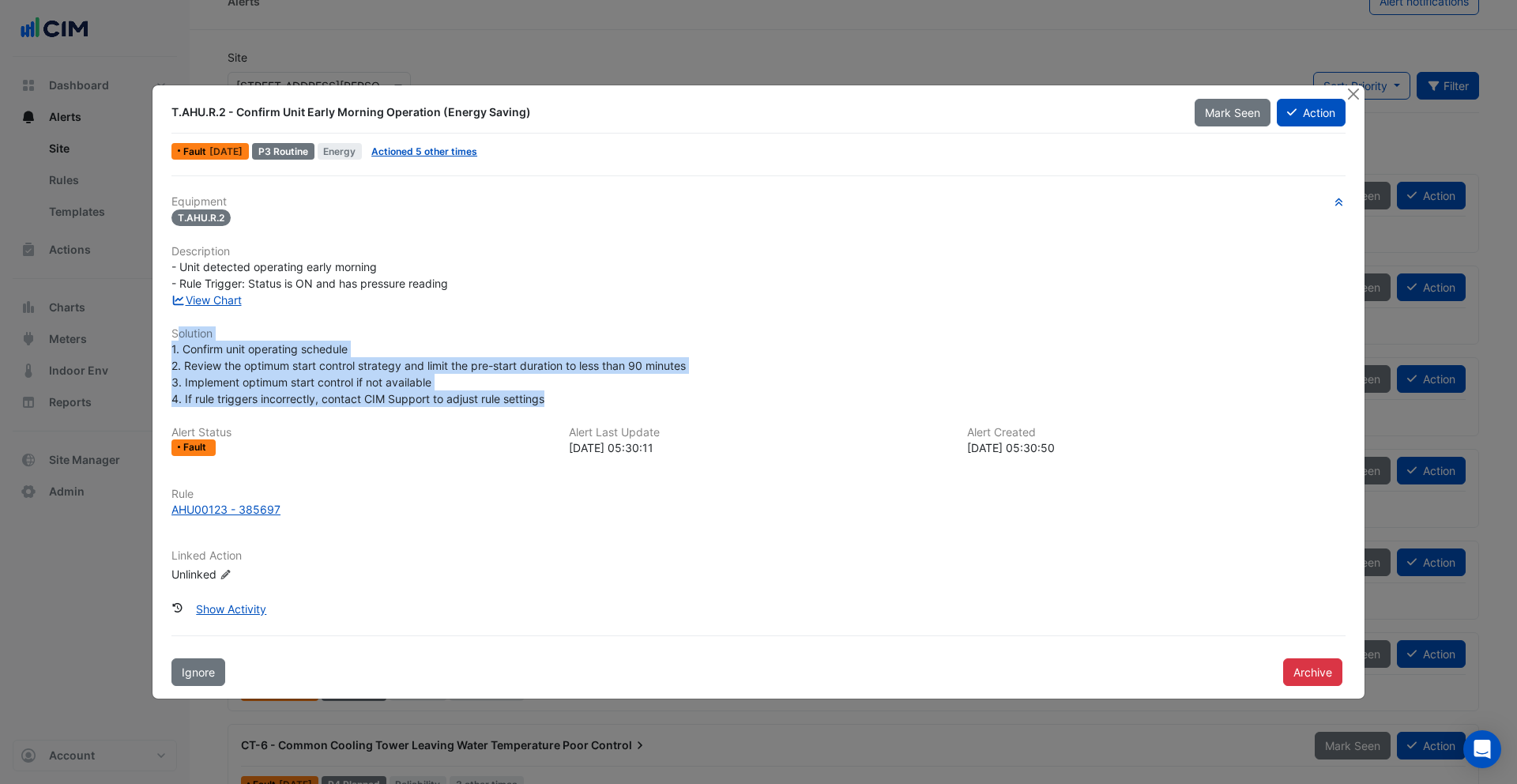
drag, startPoint x: 546, startPoint y: 396, endPoint x: 177, endPoint y: 328, distance: 375.2
click at [177, 328] on div "Equipment T.AHU.R.2 Description - Unit detected operating early morning - Rule …" at bounding box center [758, 395] width 1174 height 400
click at [219, 301] on link "View Chart" at bounding box center [207, 300] width 70 height 13
click at [440, 153] on link "Actioned 5 other times" at bounding box center [425, 150] width 105 height 11
click at [1299, 114] on button "Action" at bounding box center [1311, 112] width 69 height 27
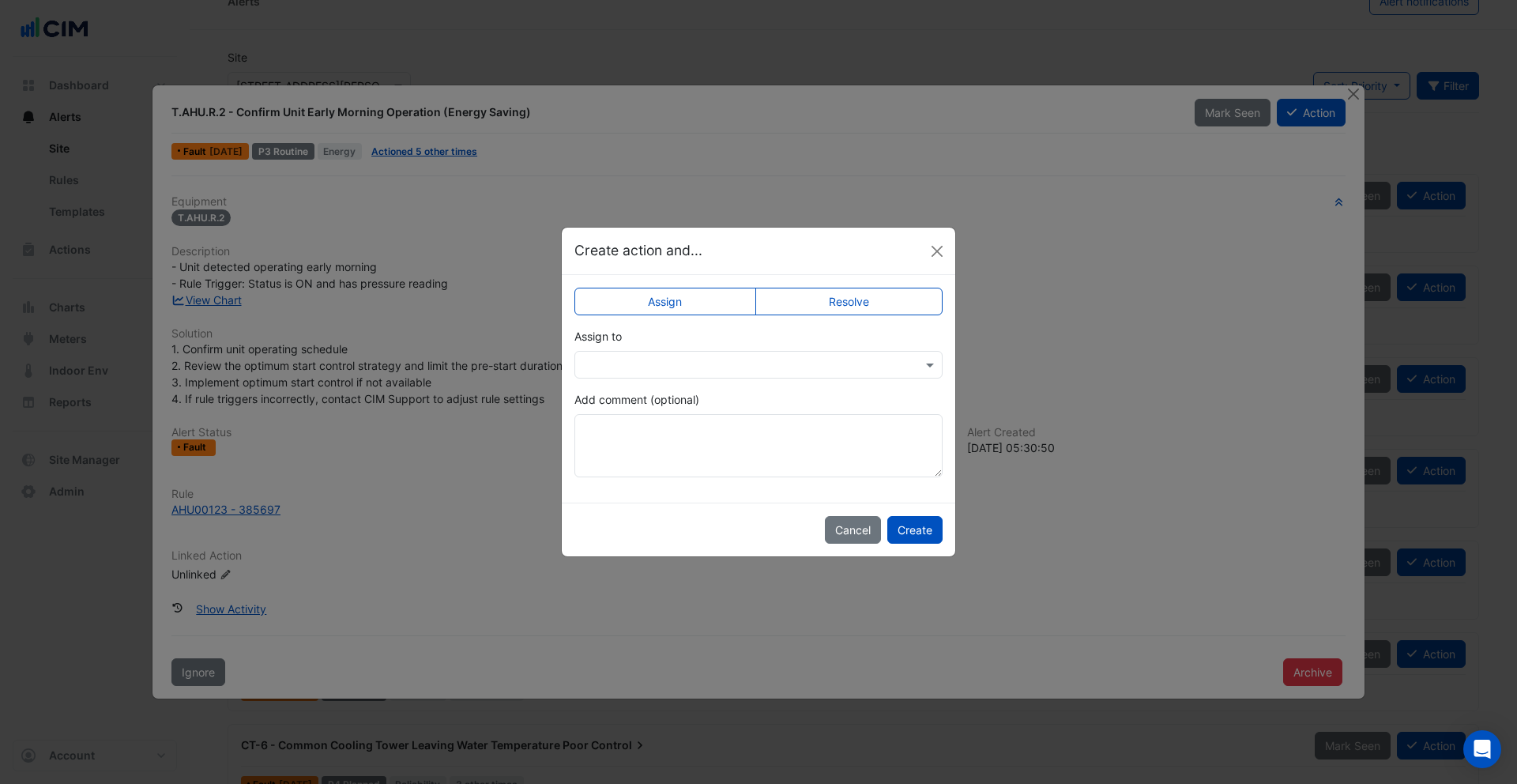
click at [897, 367] on input "text" at bounding box center [743, 365] width 319 height 17
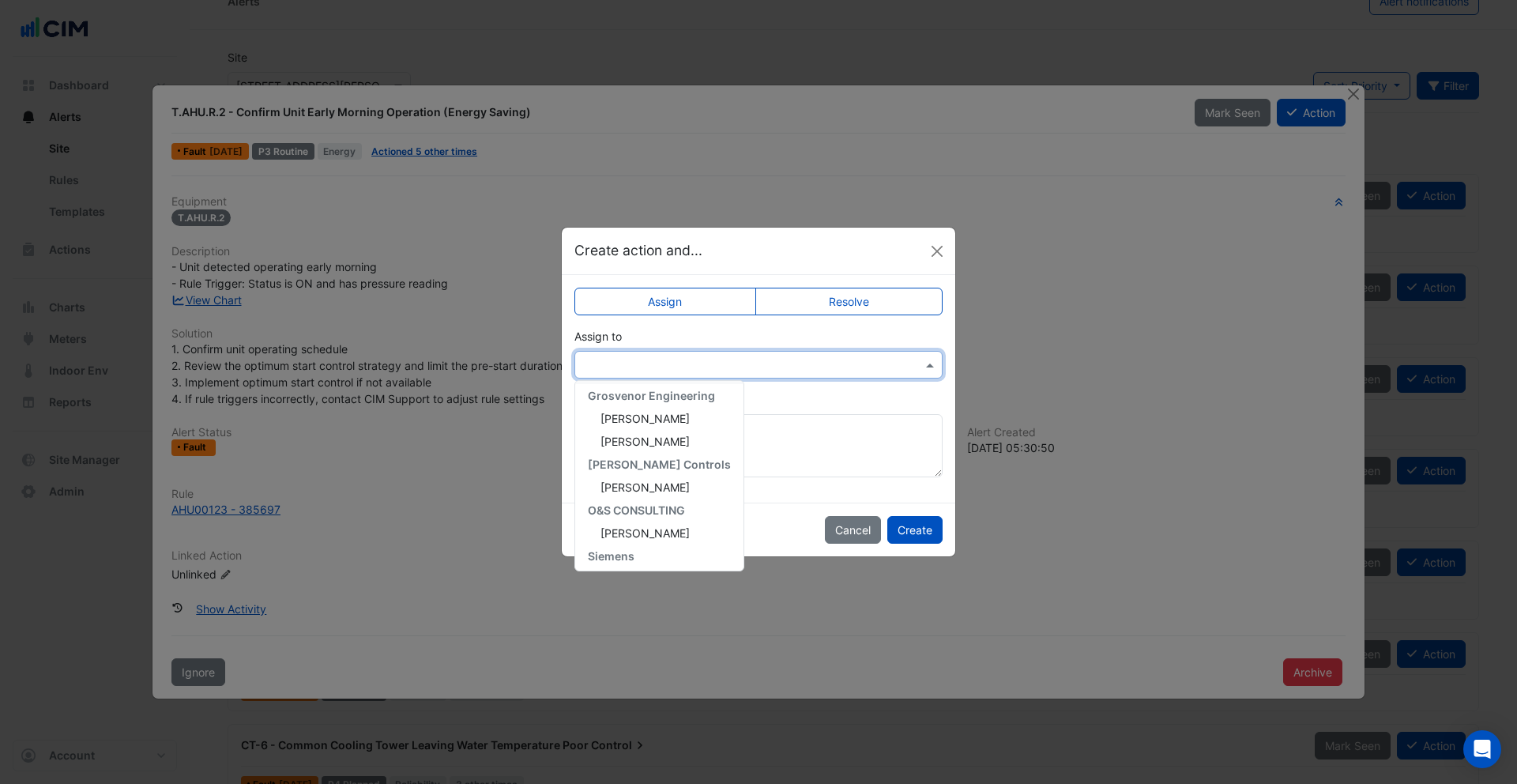
scroll to position [214, 0]
click at [664, 482] on span "Samuel Perrett" at bounding box center [645, 482] width 90 height 13
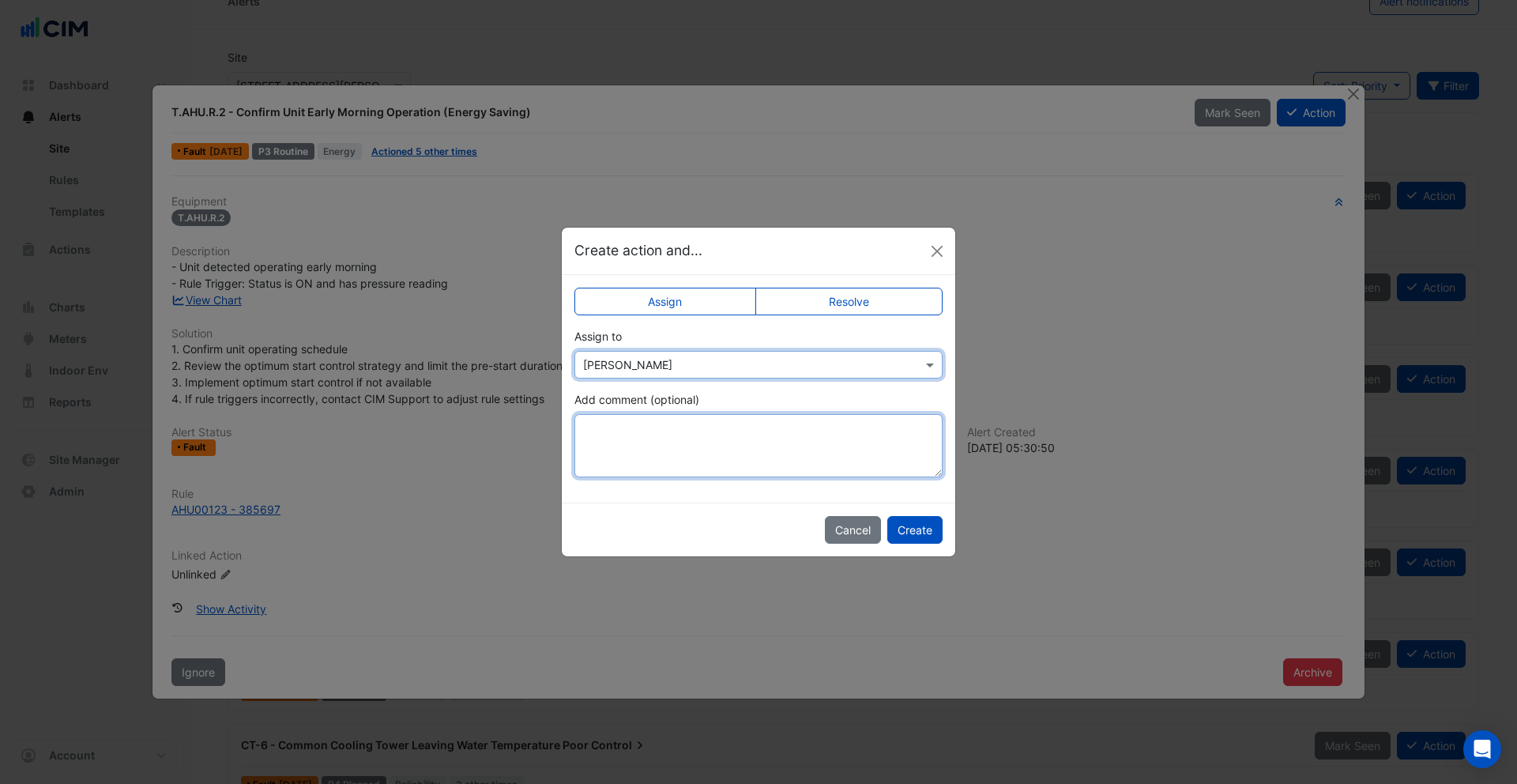
click at [656, 444] on textarea "Add comment (optional)" at bounding box center [758, 446] width 368 height 63
type textarea "*********"
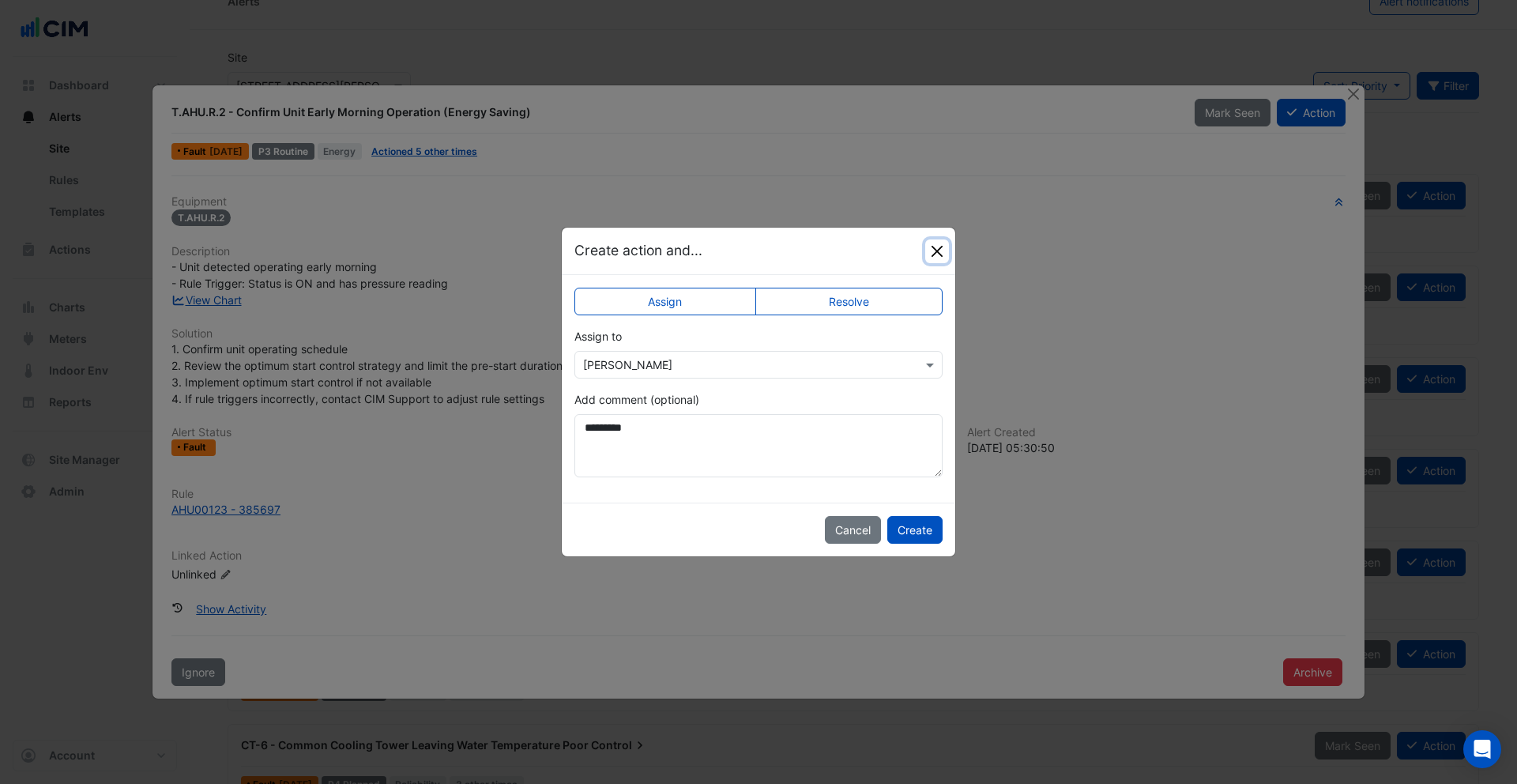
click at [936, 251] on button "Close" at bounding box center [937, 250] width 24 height 24
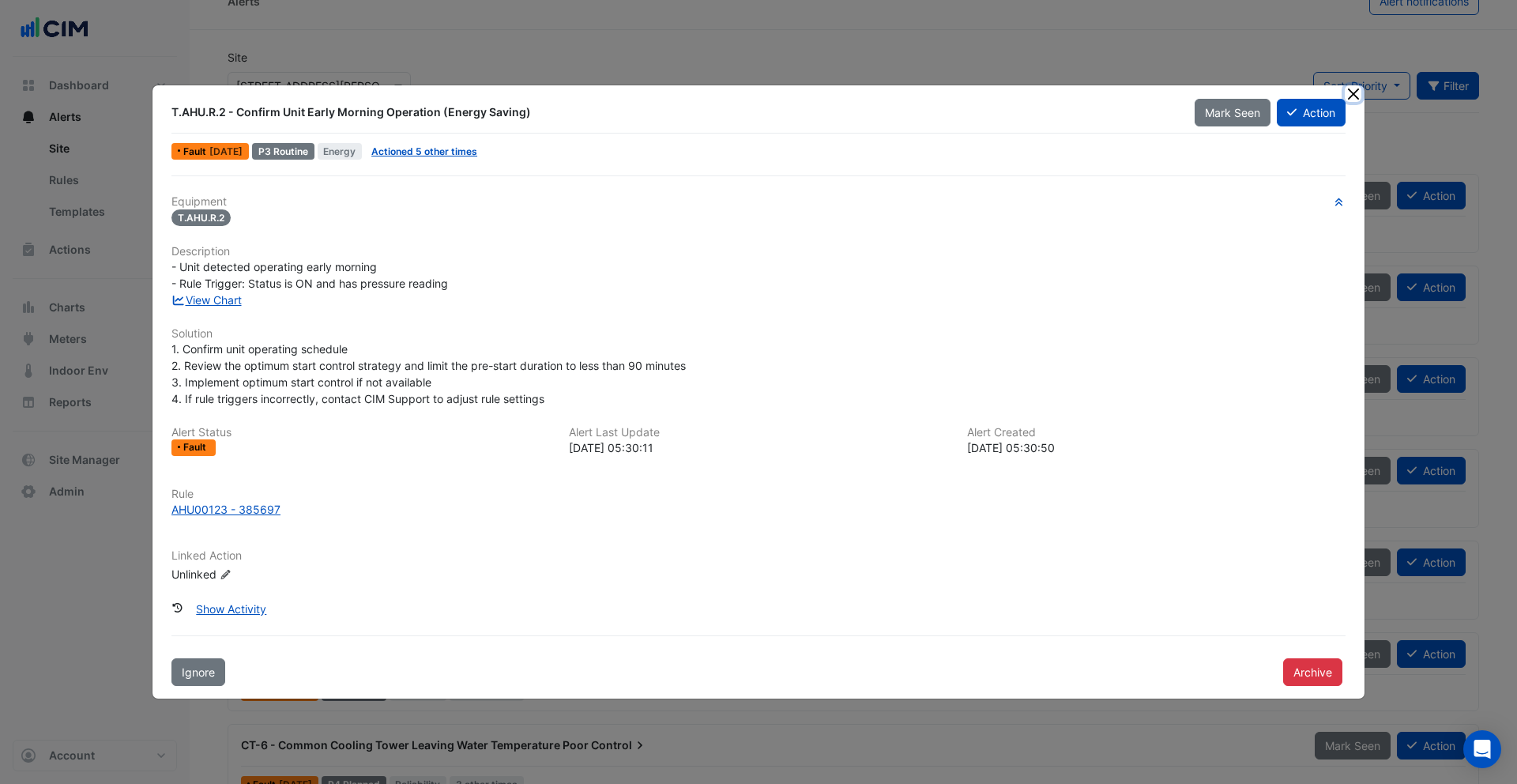
click at [1356, 94] on button "Close" at bounding box center [1353, 93] width 17 height 17
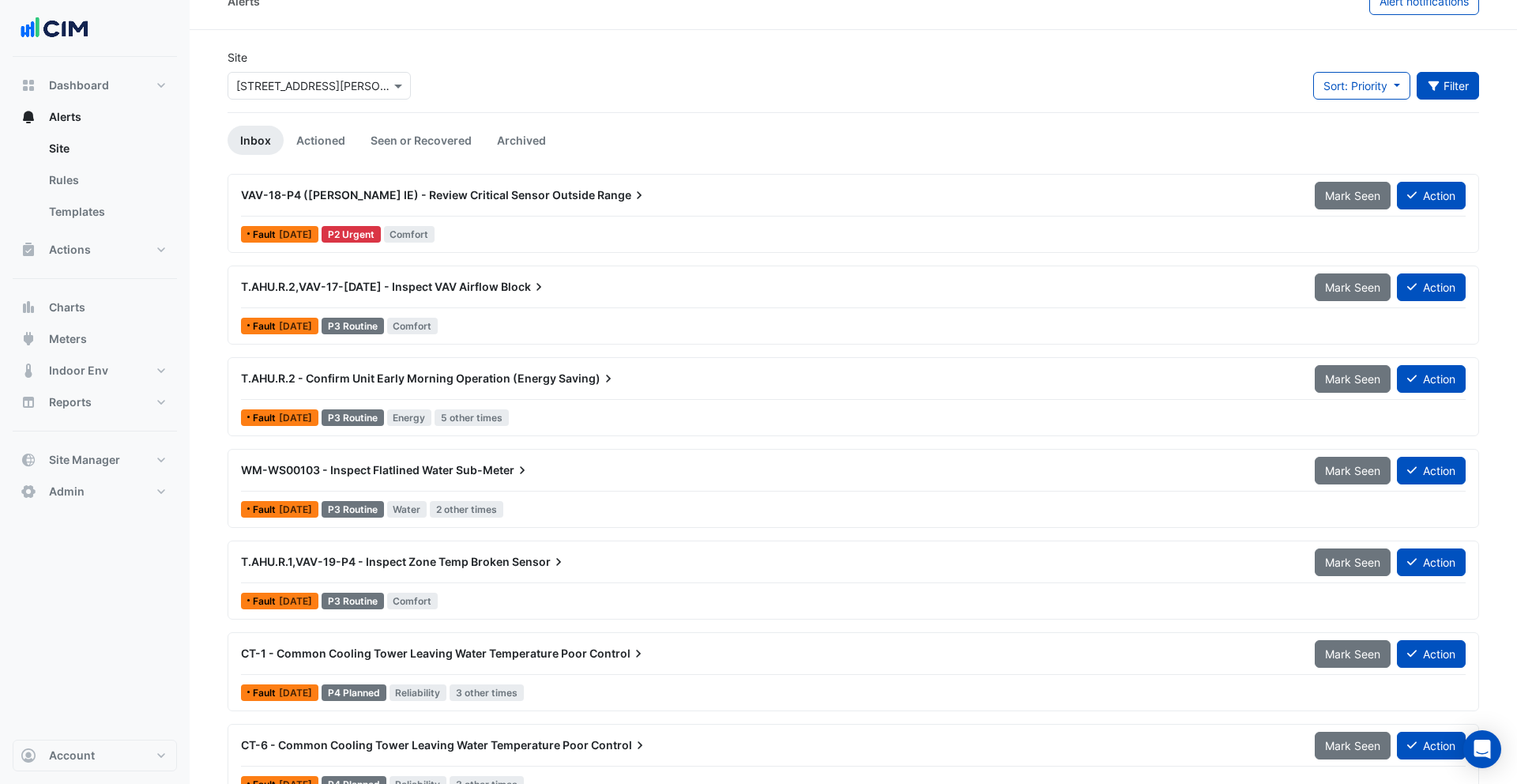
click at [606, 185] on div "VAV-18-P4 (NABERS IE) - Review Critical Sensor Outside Range" at bounding box center [768, 195] width 1074 height 28
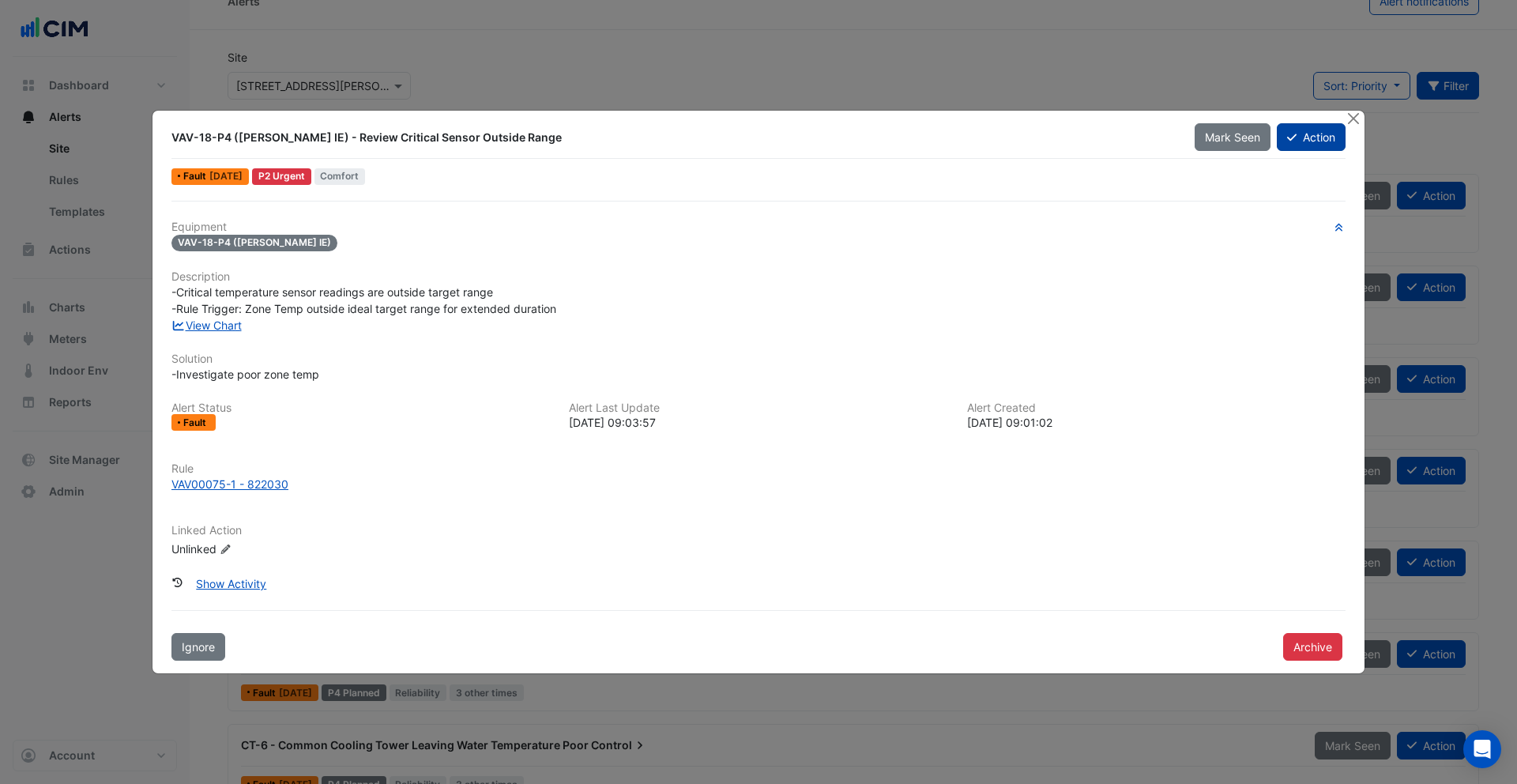
click at [1305, 142] on button "Action" at bounding box center [1311, 136] width 69 height 27
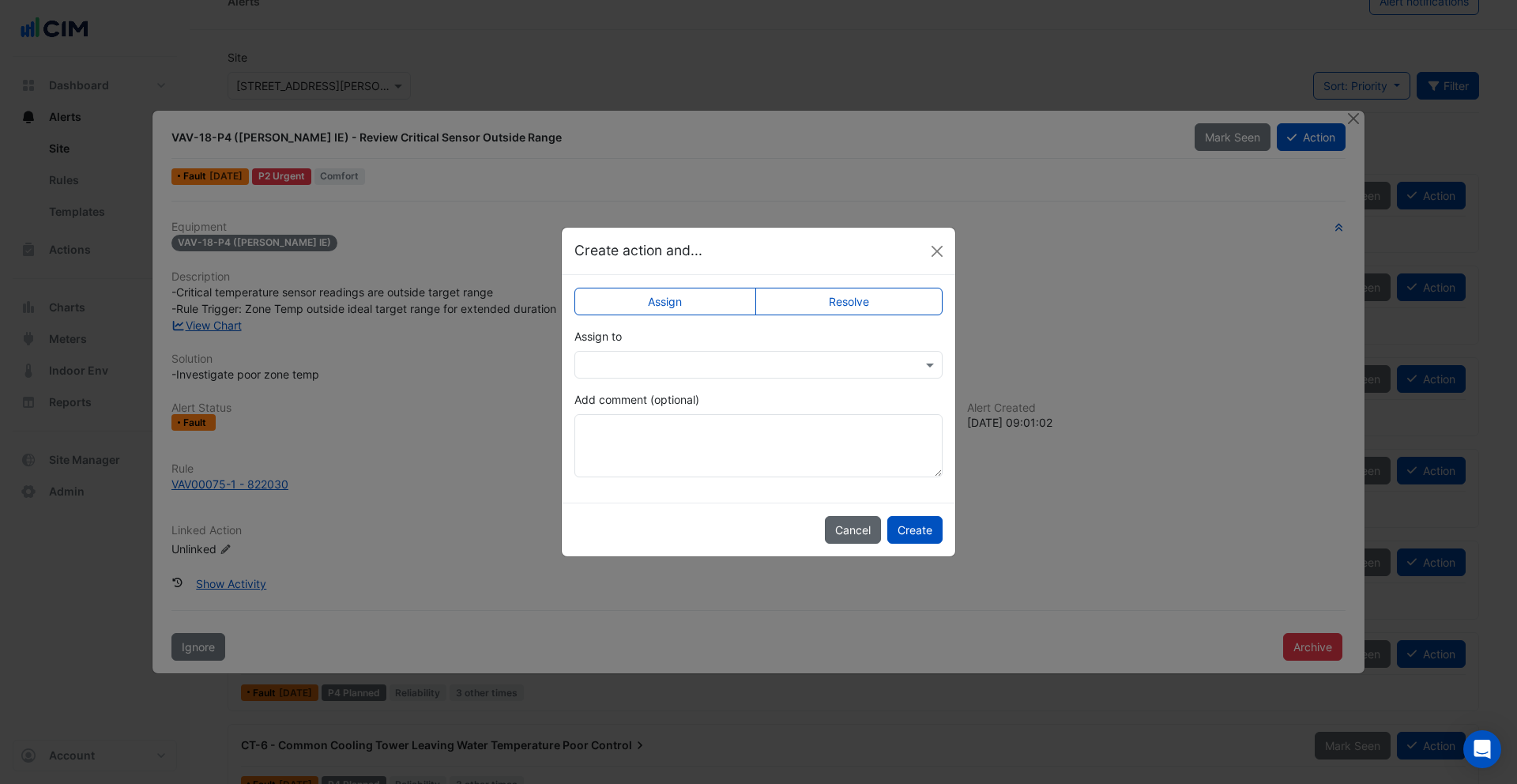
click at [849, 534] on button "Cancel" at bounding box center [853, 529] width 56 height 27
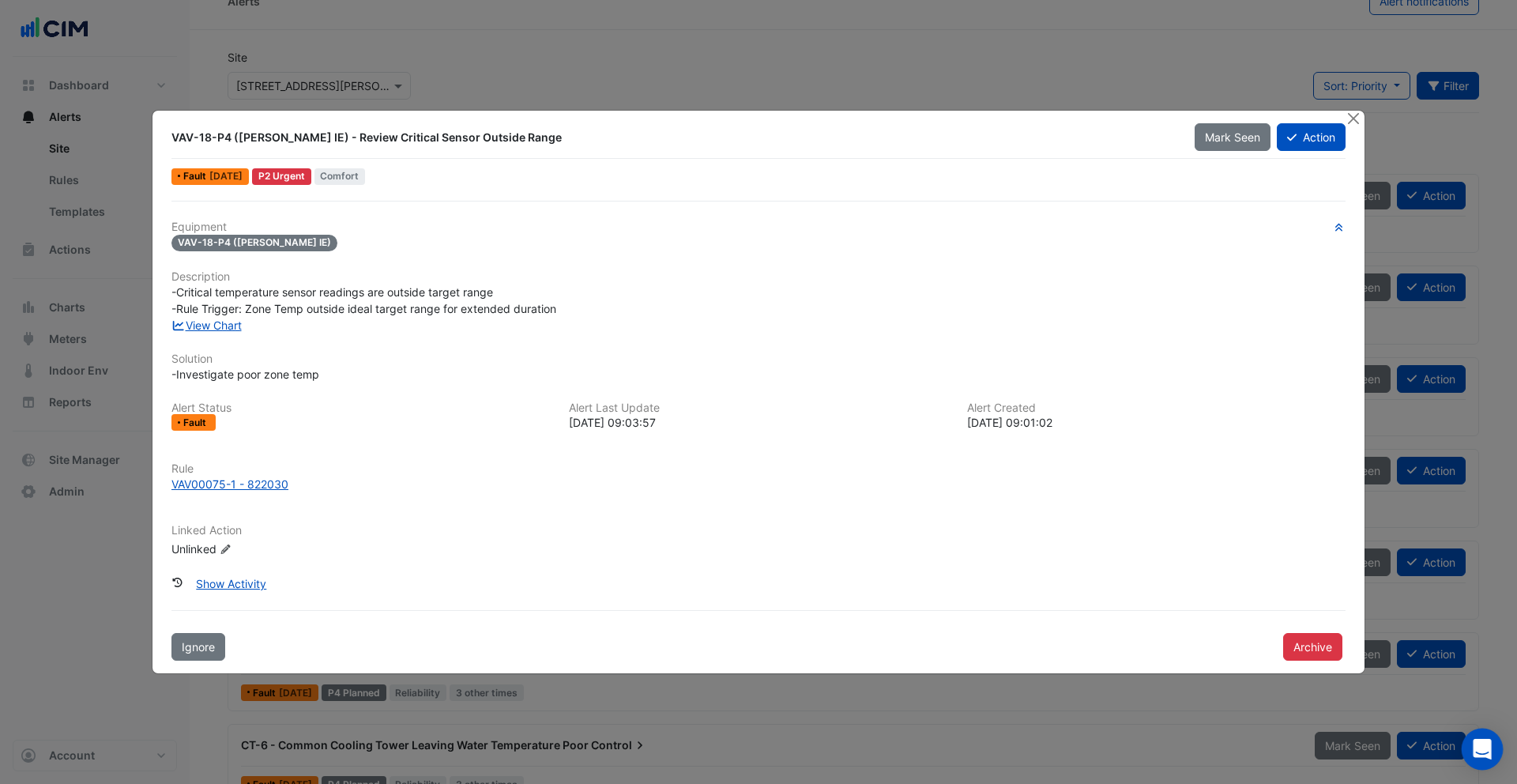
click at [1477, 753] on icon "Open Intercom Messenger" at bounding box center [1482, 749] width 20 height 20
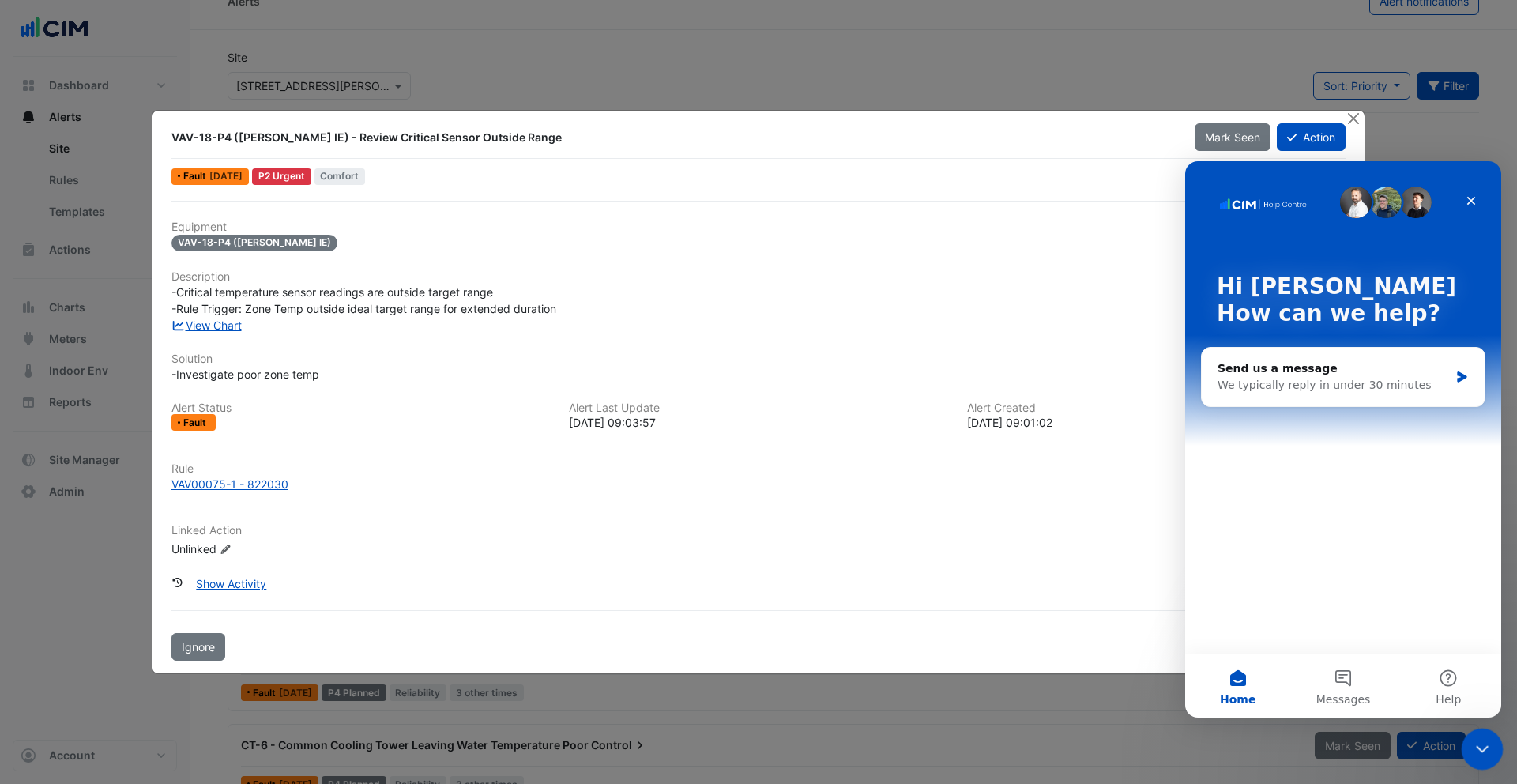
click at [1484, 737] on icon "Close Intercom Messenger" at bounding box center [1480, 747] width 19 height 19
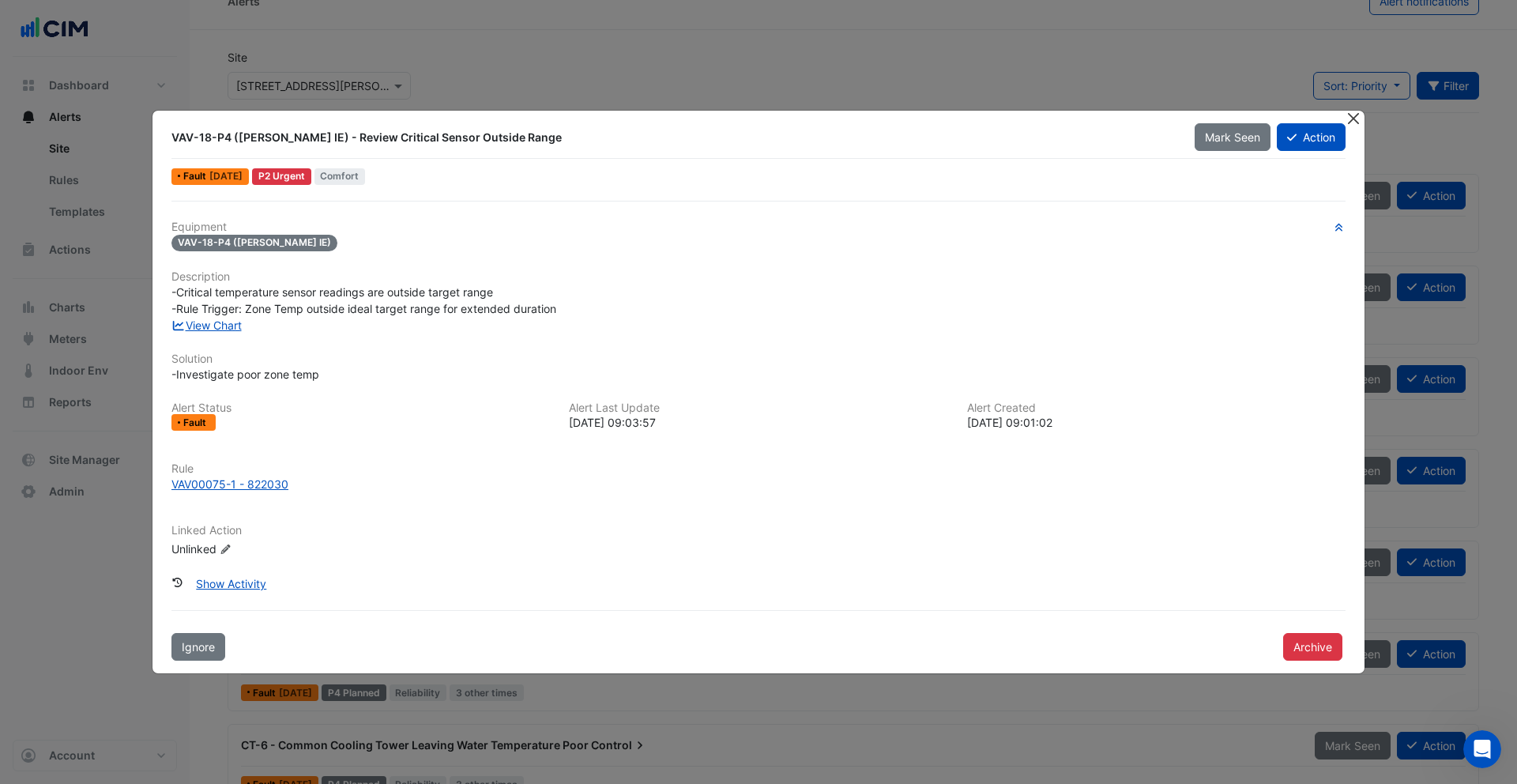
click at [1351, 117] on button "Close" at bounding box center [1353, 119] width 17 height 17
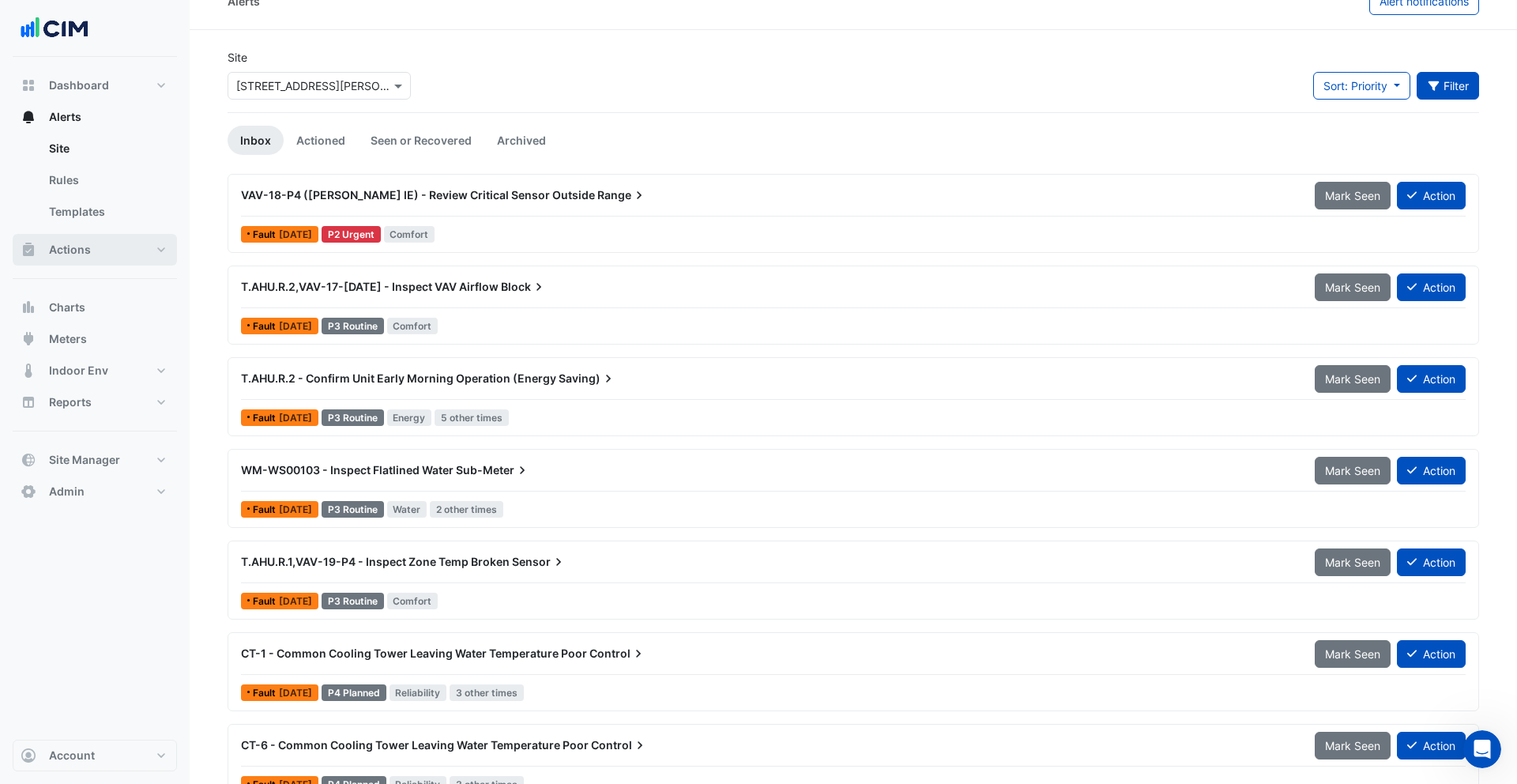
click at [111, 241] on button "Actions" at bounding box center [94, 250] width 164 height 32
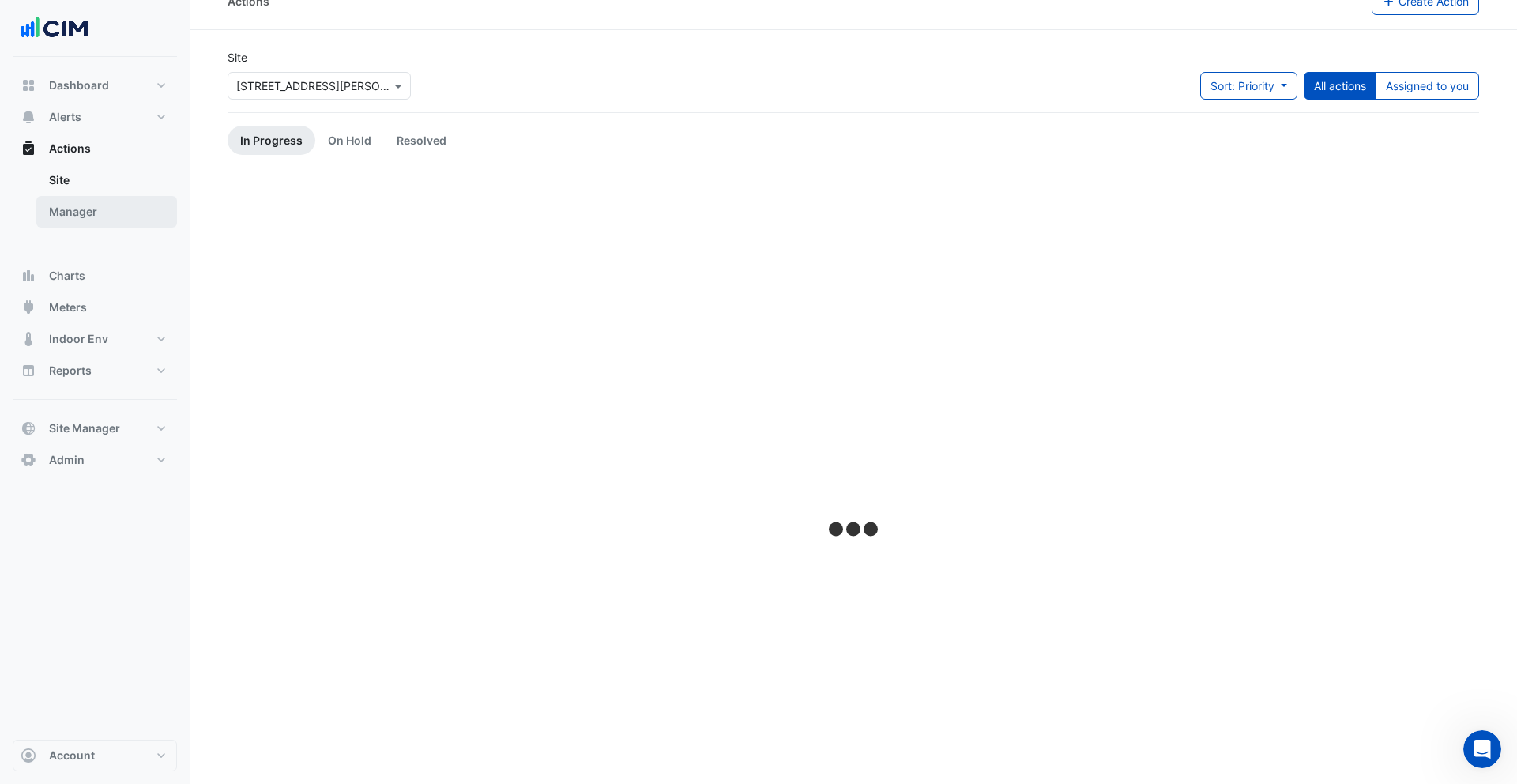
click at [134, 214] on link "Manager" at bounding box center [106, 212] width 141 height 32
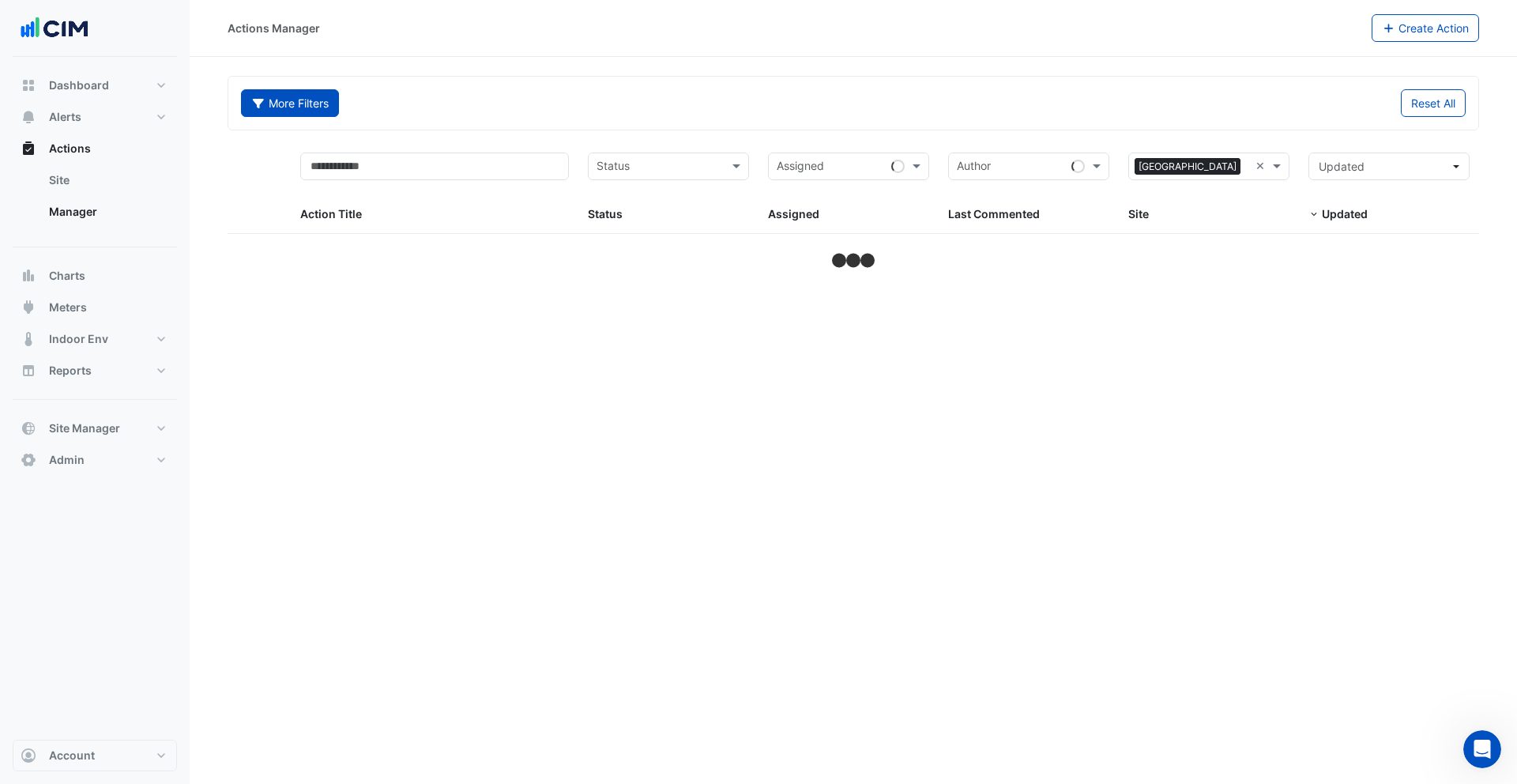
click at [321, 110] on button "More Filters" at bounding box center [289, 103] width 98 height 27
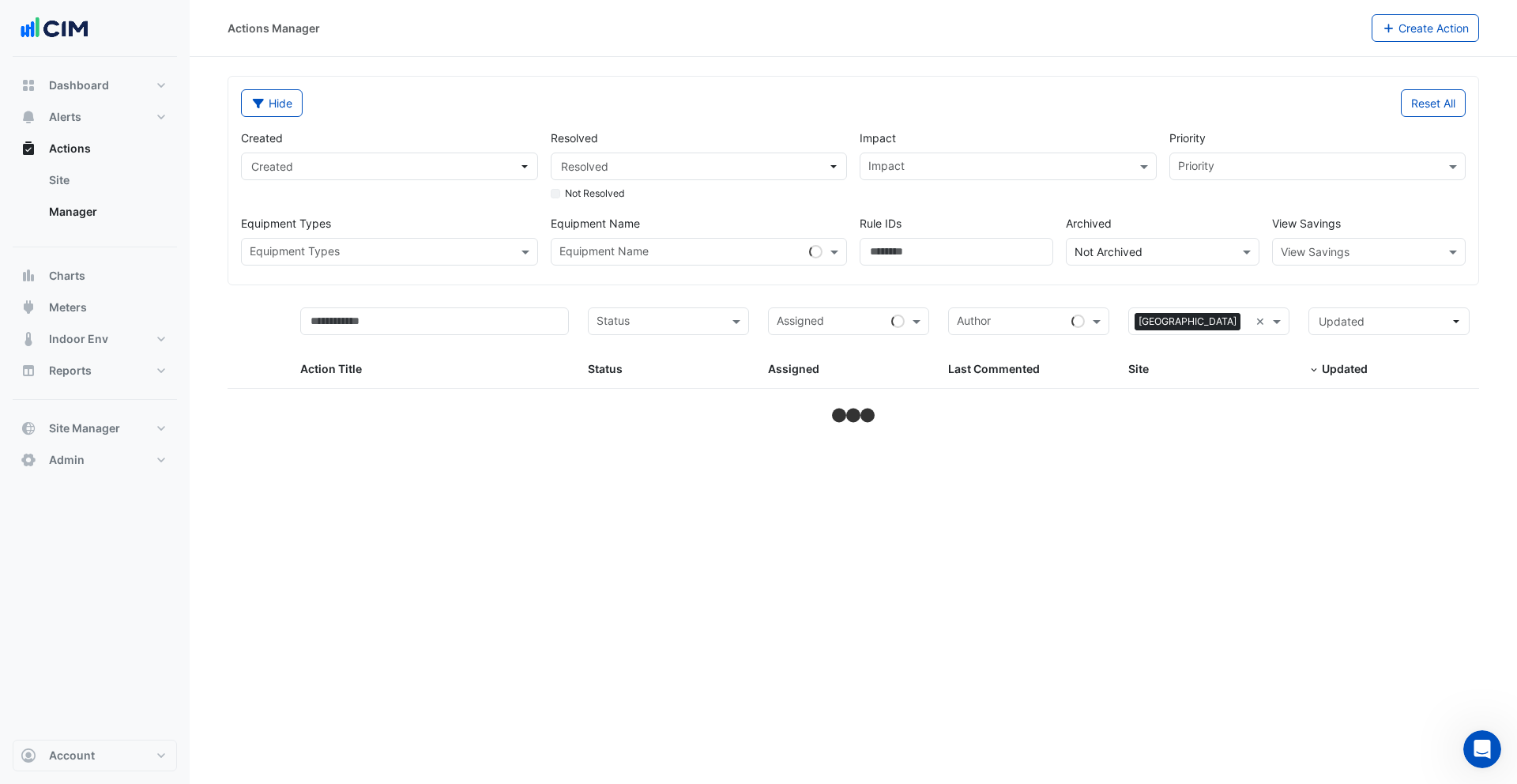
select select "***"
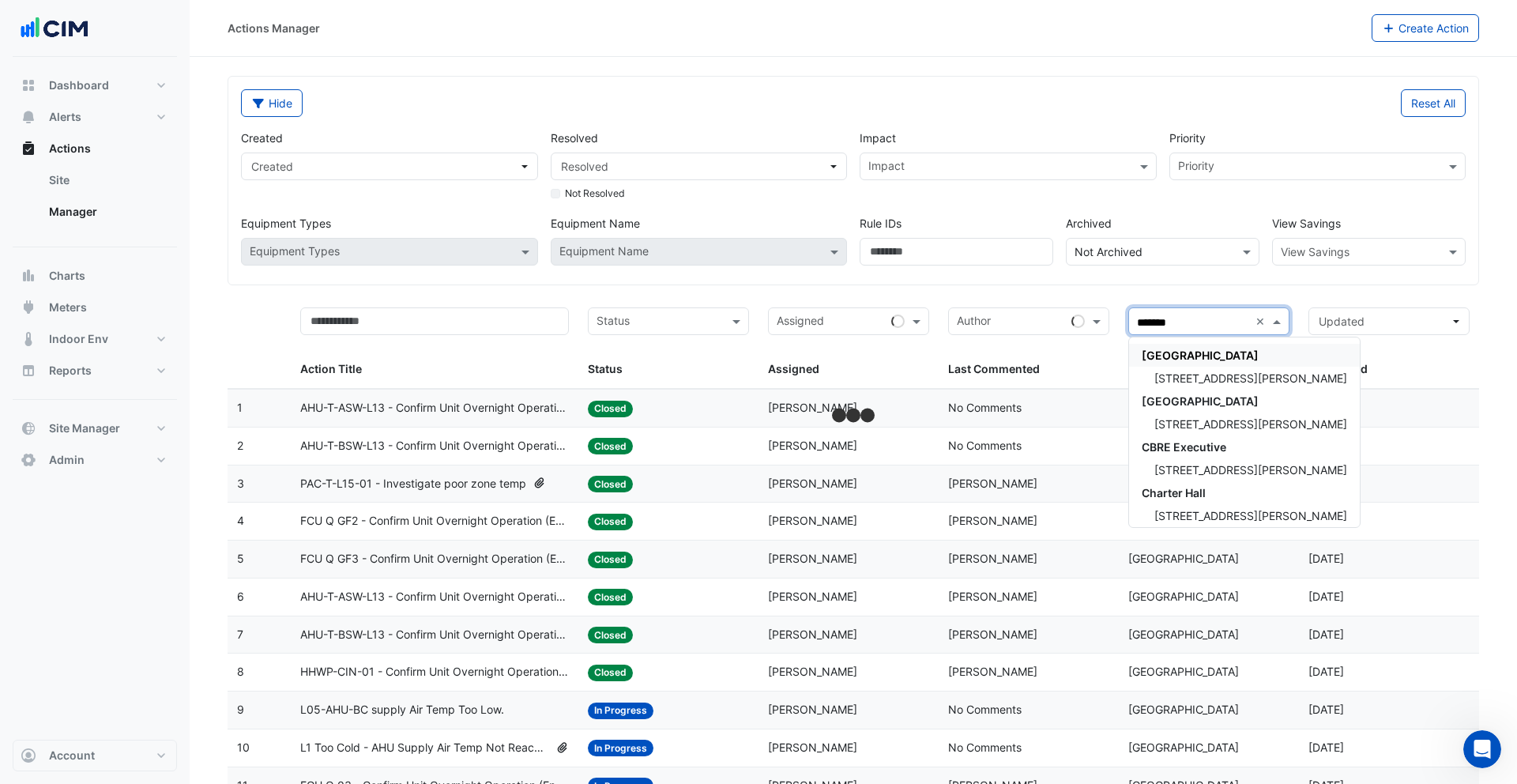
type input "********"
click at [1204, 377] on span "1 Martin Place" at bounding box center [1251, 378] width 192 height 13
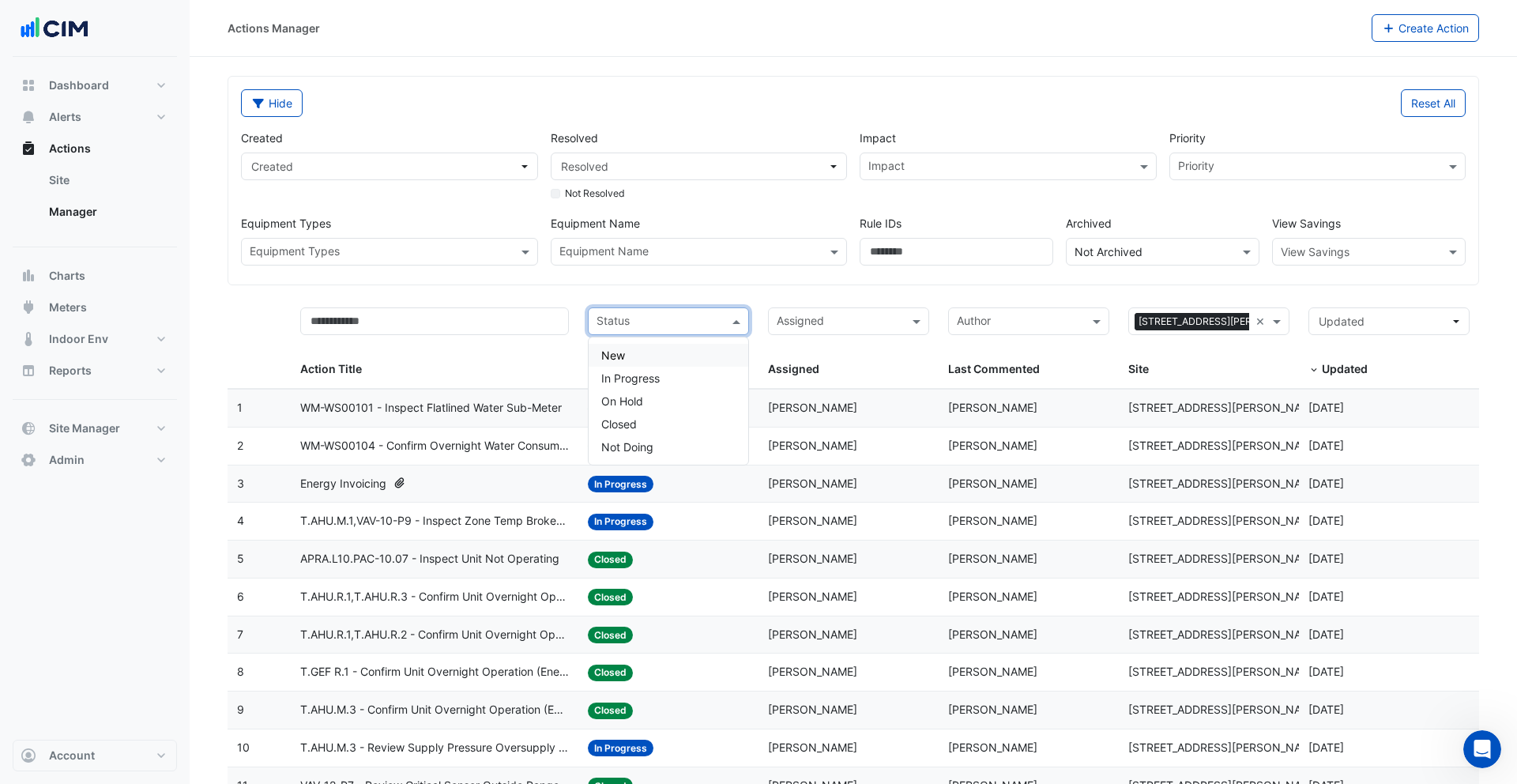
click at [688, 317] on input "text" at bounding box center [659, 323] width 126 height 18
click at [654, 428] on div "Closed" at bounding box center [669, 424] width 160 height 23
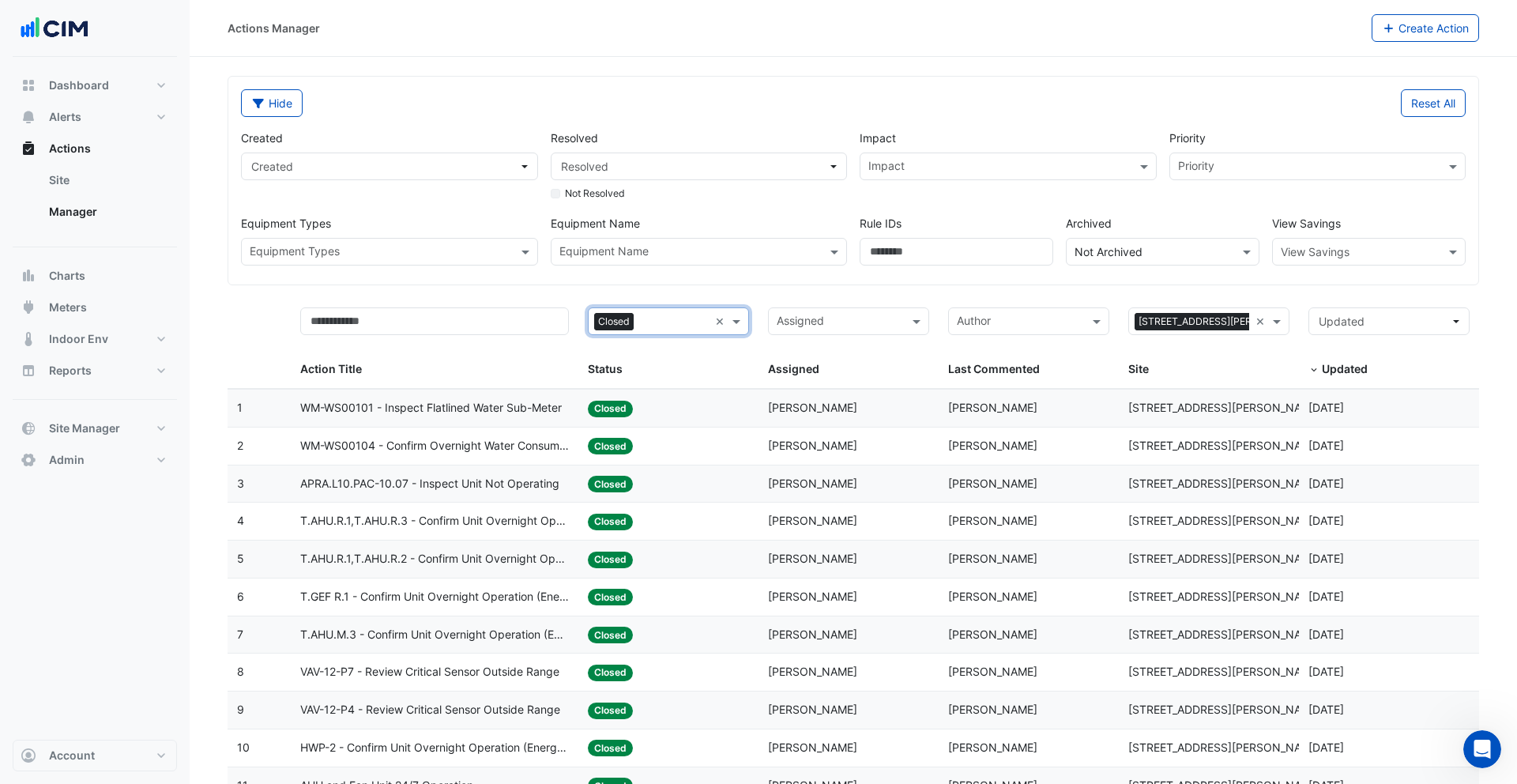
click at [1116, 161] on input "text" at bounding box center [999, 168] width 262 height 17
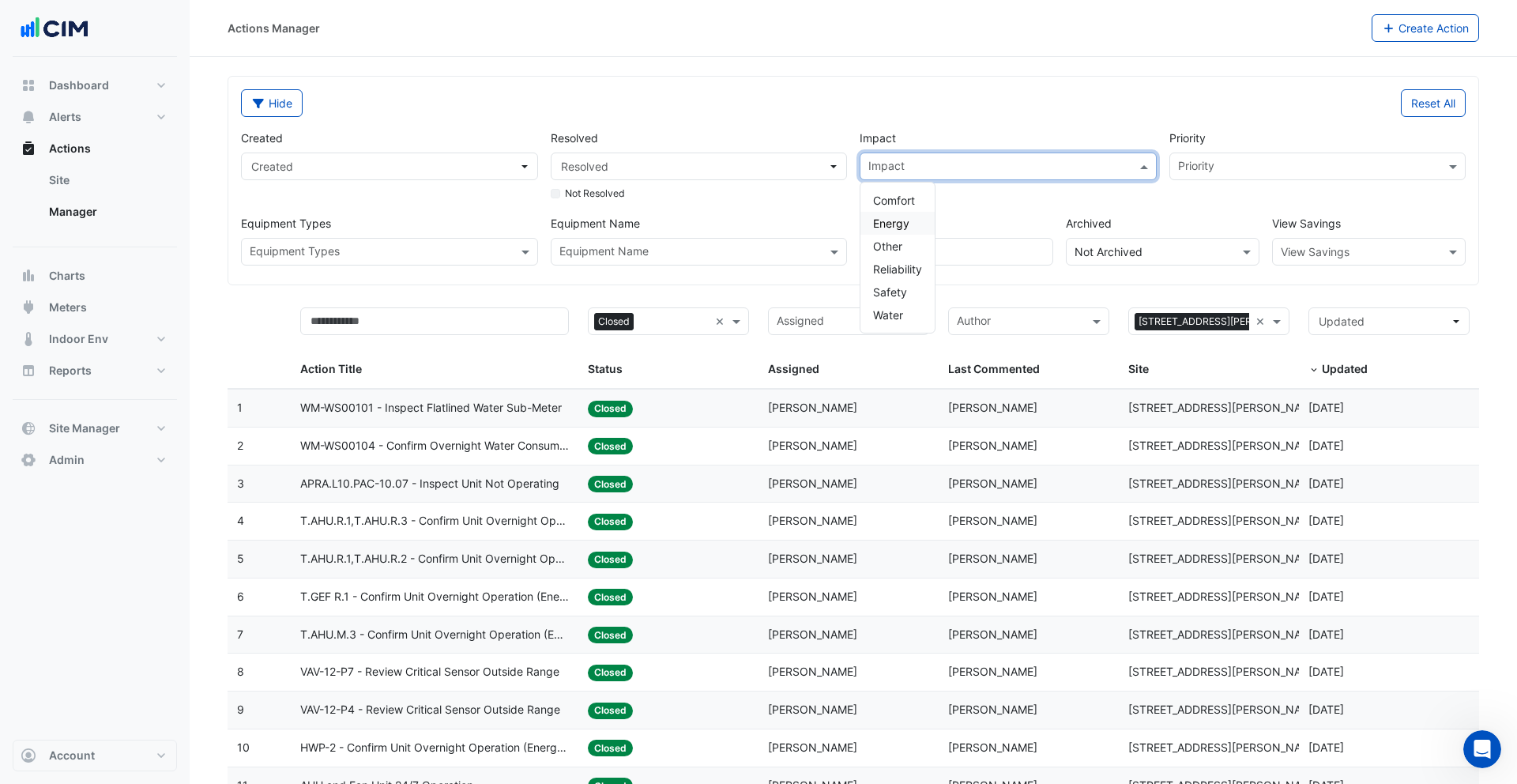
click at [922, 225] on div "Energy" at bounding box center [897, 223] width 75 height 23
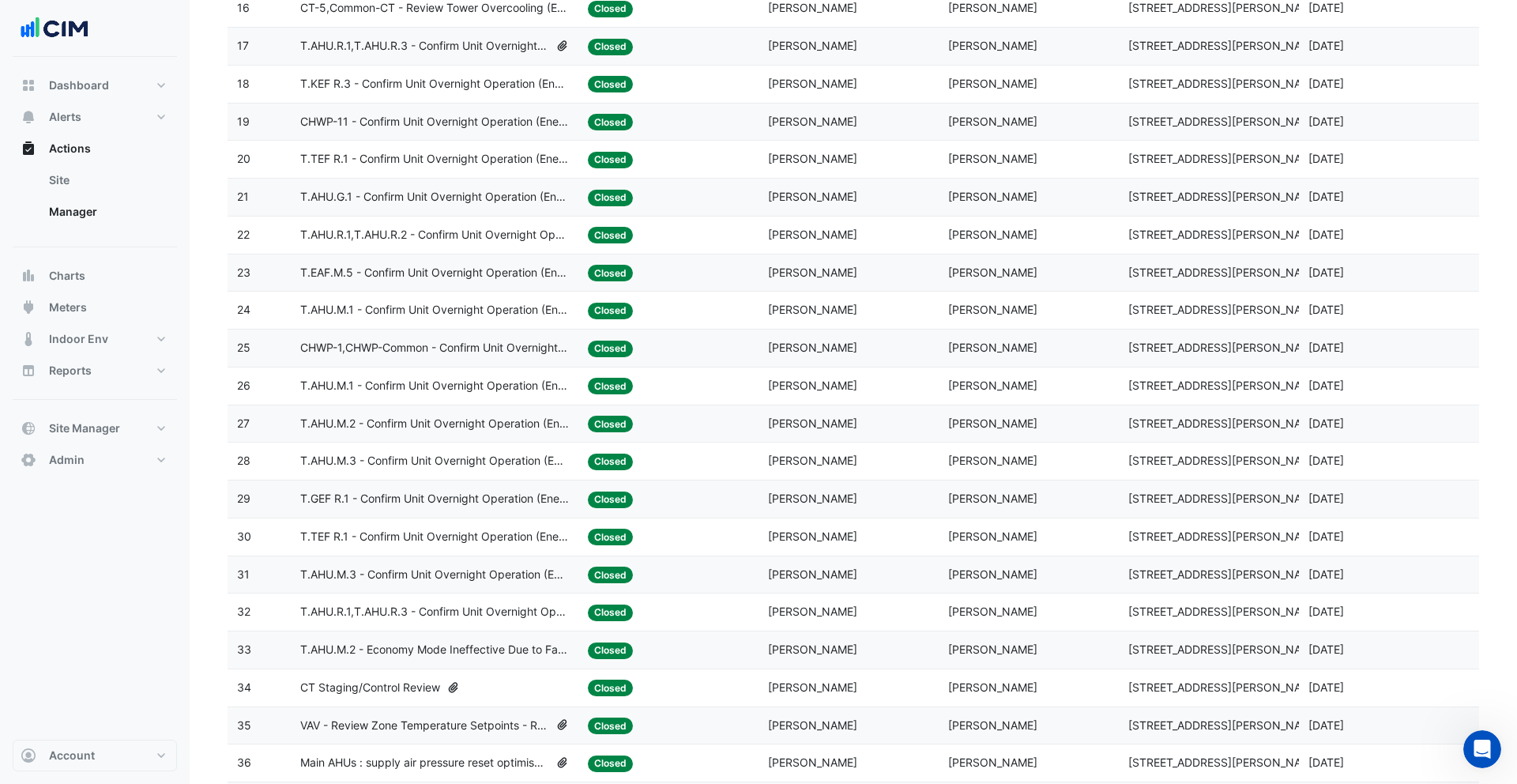
scroll to position [967, 0]
click at [470, 649] on span "T.AHU.M.2 - Economy Mode Ineffective Due to Faulty OAD Causing Chilled Water Va…" at bounding box center [435, 649] width 270 height 18
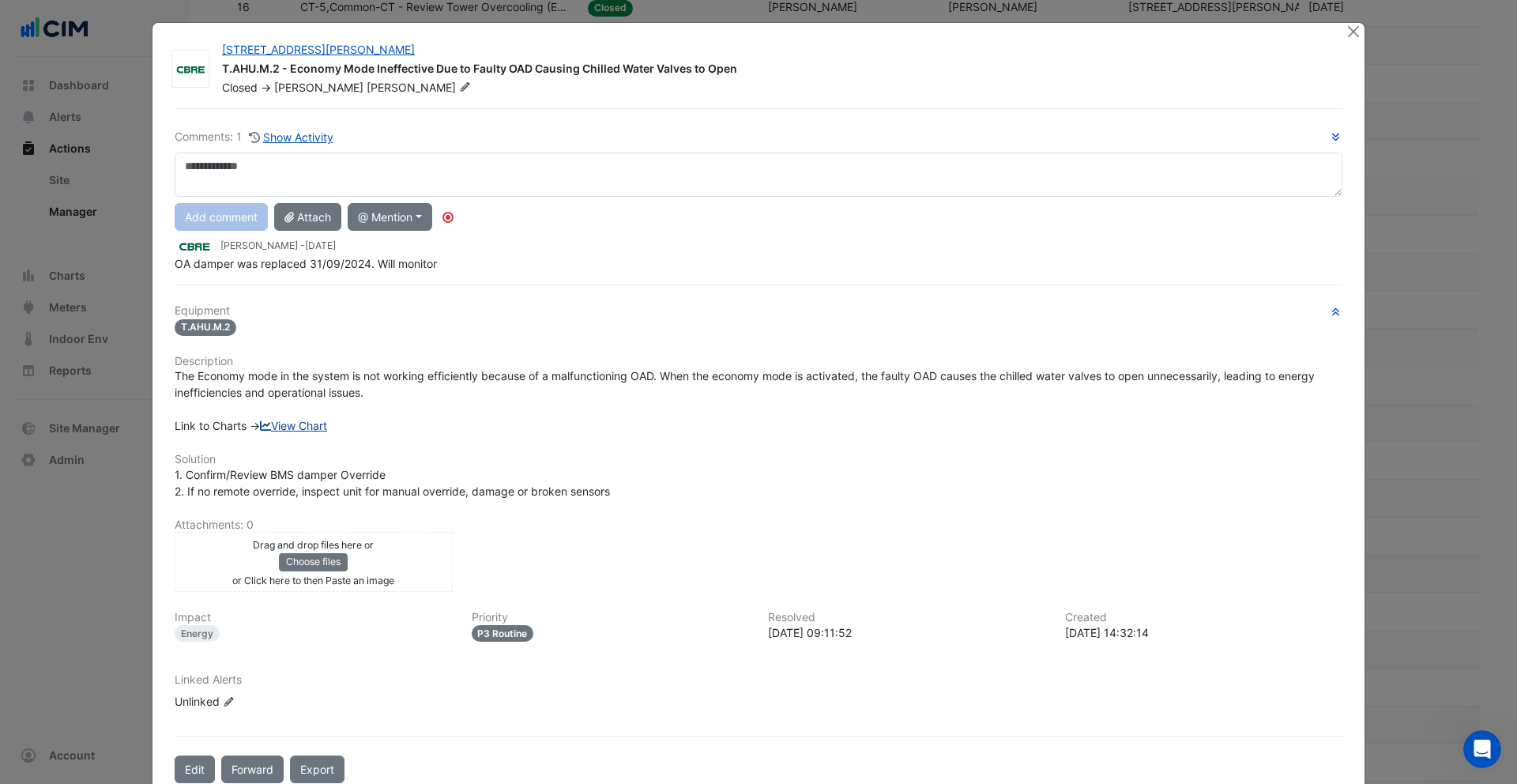
click at [310, 427] on link "View Chart" at bounding box center [294, 425] width 67 height 13
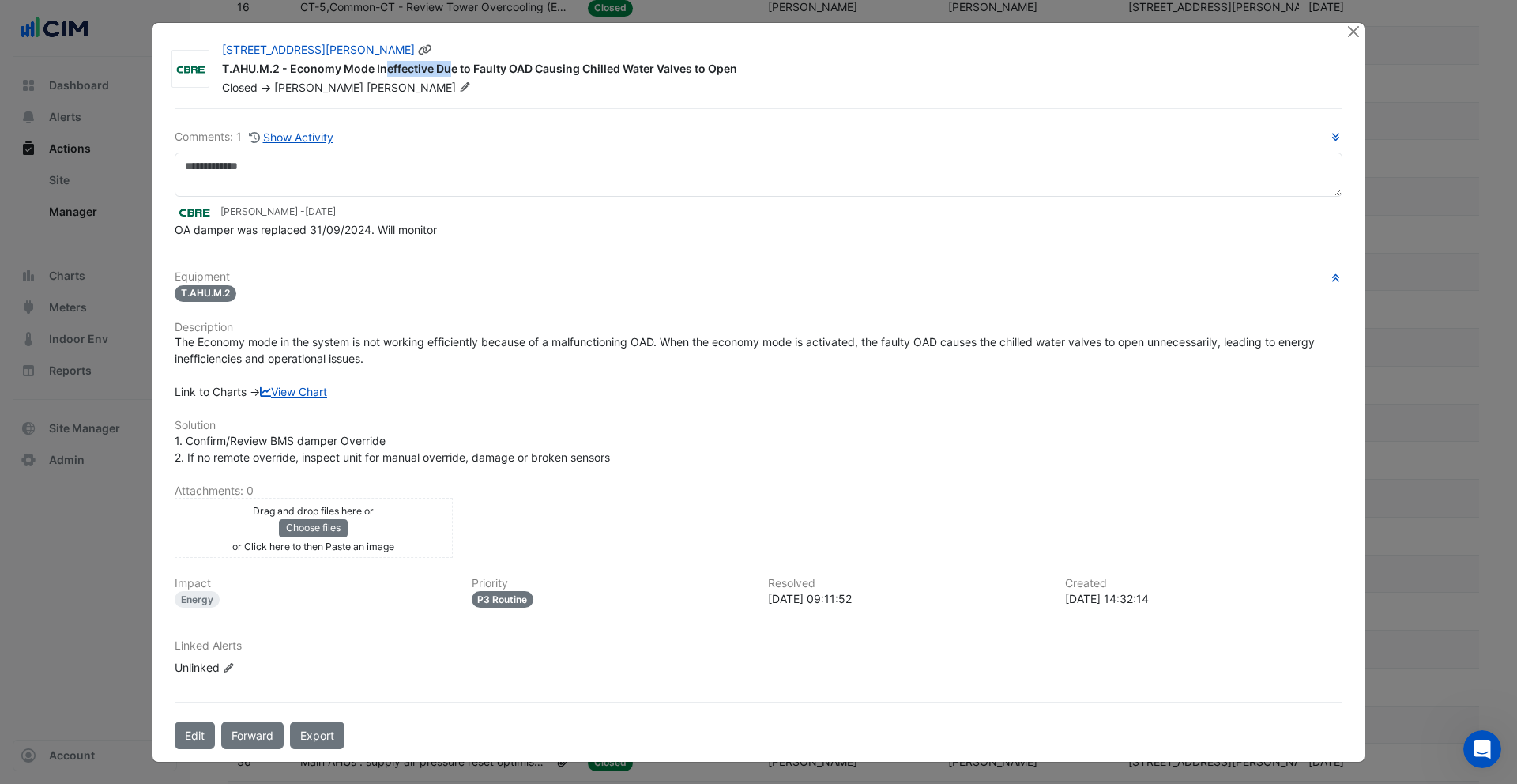
drag, startPoint x: 371, startPoint y: 65, endPoint x: 291, endPoint y: 67, distance: 80.0
click at [290, 67] on div "T.AHU.M.2 - Economy Mode Ineffective Due to Faulty OAD Causing Chilled Water Va…" at bounding box center [774, 70] width 1105 height 19
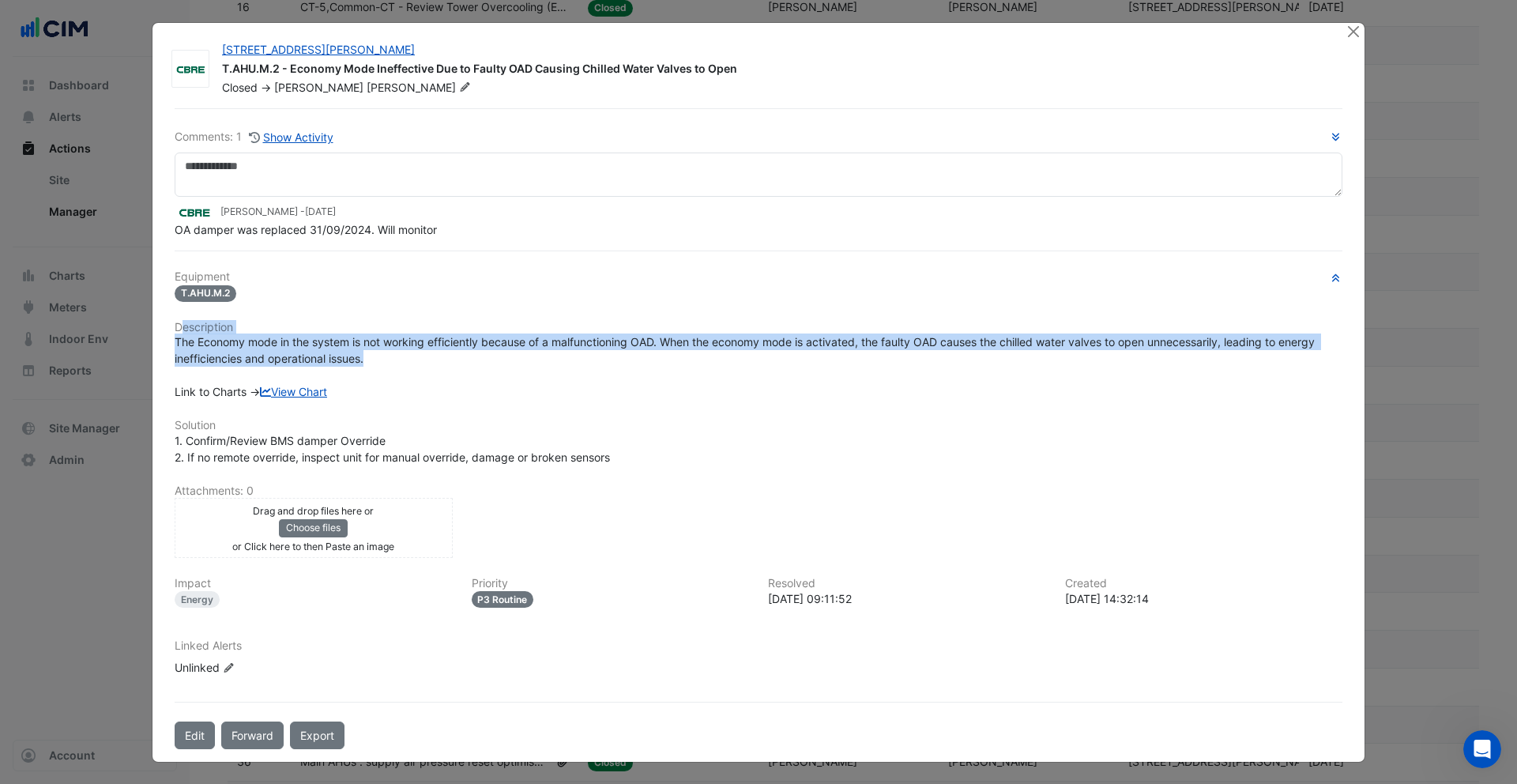
drag, startPoint x: 373, startPoint y: 357, endPoint x: 181, endPoint y: 328, distance: 194.2
click at [181, 328] on div "Equipment T.AHU.M.2 Description The Economy mode in the system is not working e…" at bounding box center [758, 479] width 1168 height 418
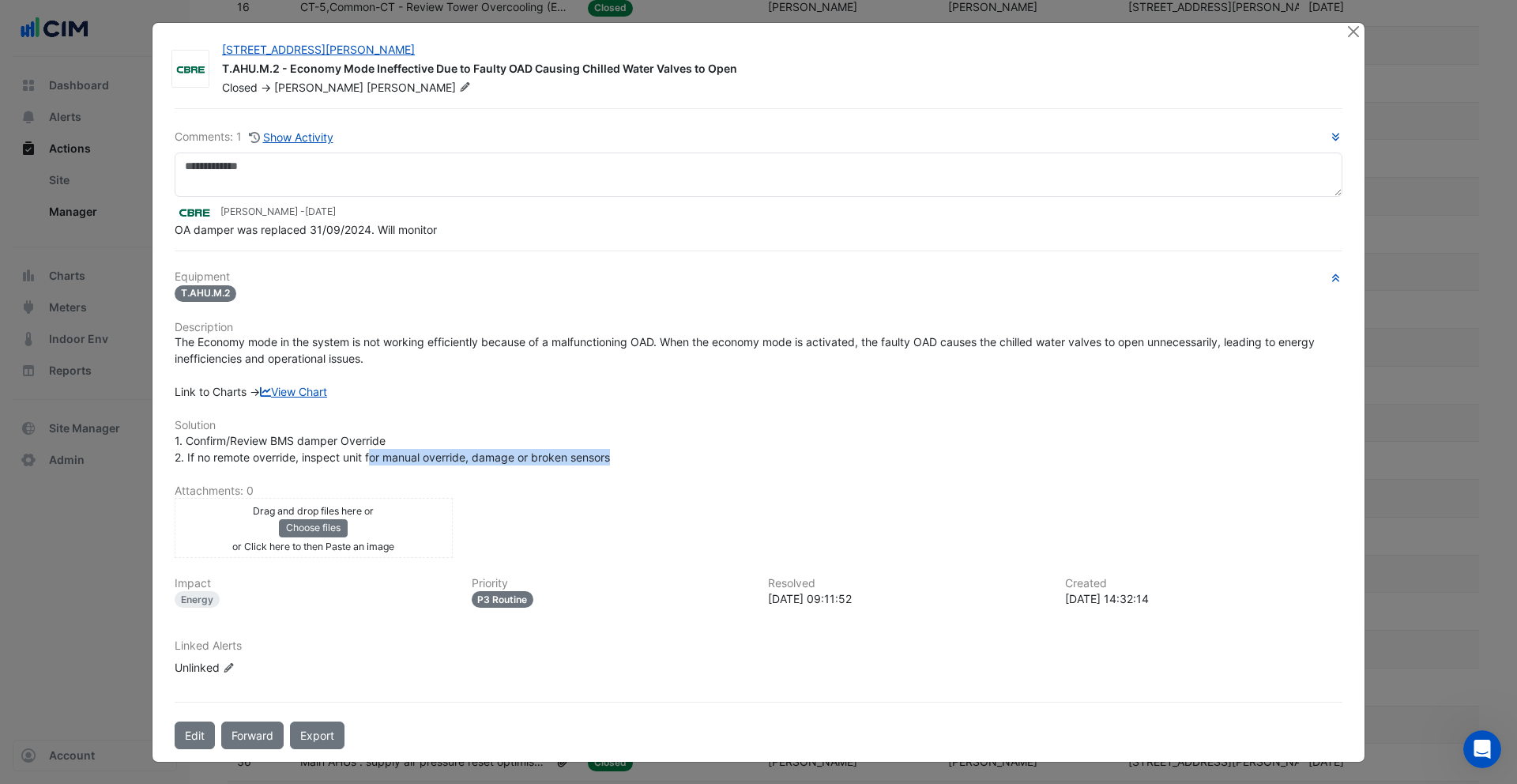
drag, startPoint x: 637, startPoint y: 464, endPoint x: 370, endPoint y: 459, distance: 267.0
click at [370, 459] on div "1. Confirm/Review BMS damper Override 2. If no remote override, inspect unit fo…" at bounding box center [758, 449] width 1168 height 33
drag, startPoint x: 447, startPoint y: 229, endPoint x: 173, endPoint y: 230, distance: 274.0
click at [175, 230] on div "OA damper was replaced 31/09/2024. Will monitor" at bounding box center [758, 229] width 1168 height 17
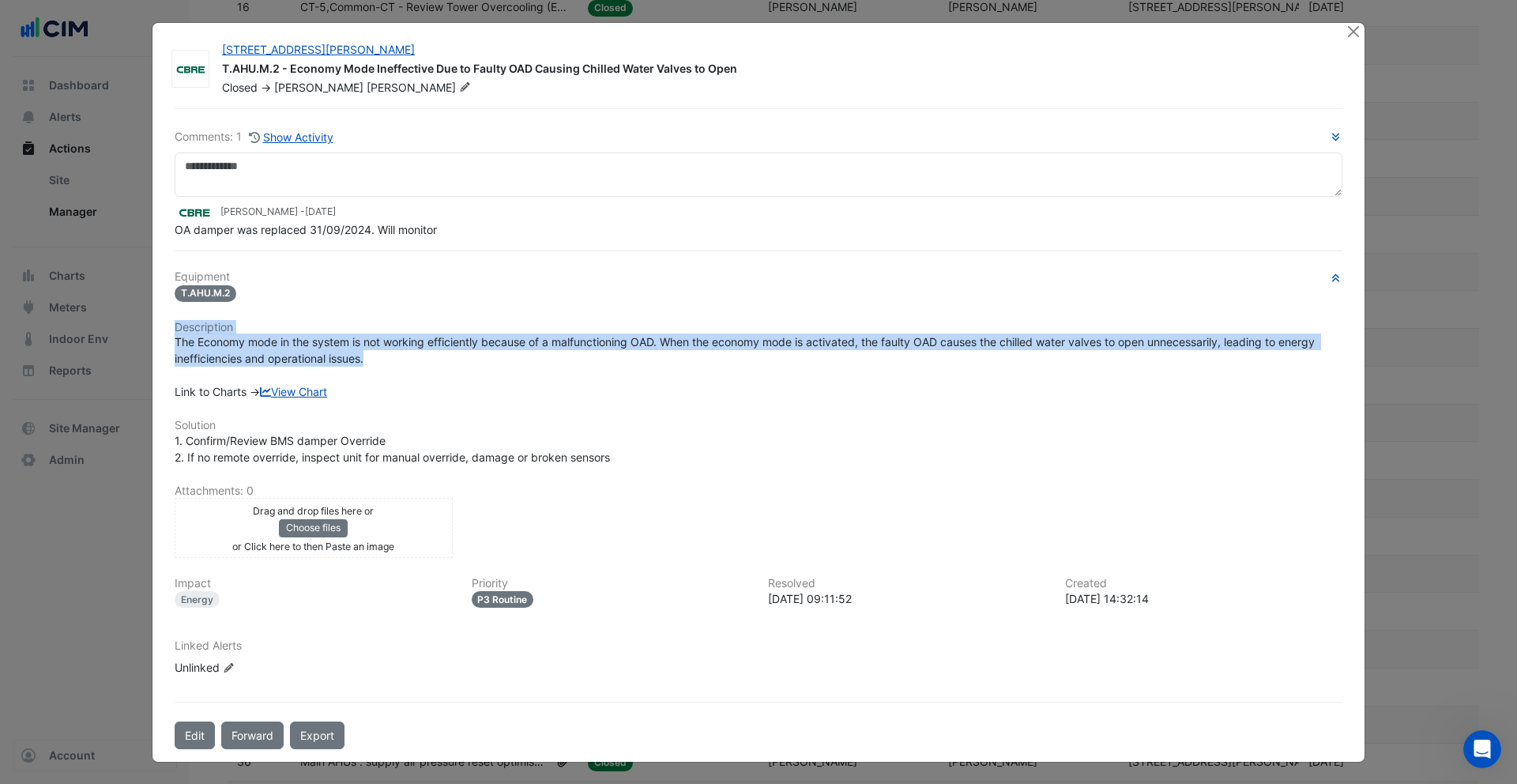
drag, startPoint x: 368, startPoint y: 358, endPoint x: 162, endPoint y: 317, distance: 210.0
click at [162, 317] on div "1 Martin Place T.AHU.M.2 - Economy Mode Ineffective Due to Faulty OAD Causing C…" at bounding box center [758, 392] width 1212 height 739
click at [1354, 35] on button "Close" at bounding box center [1353, 31] width 17 height 17
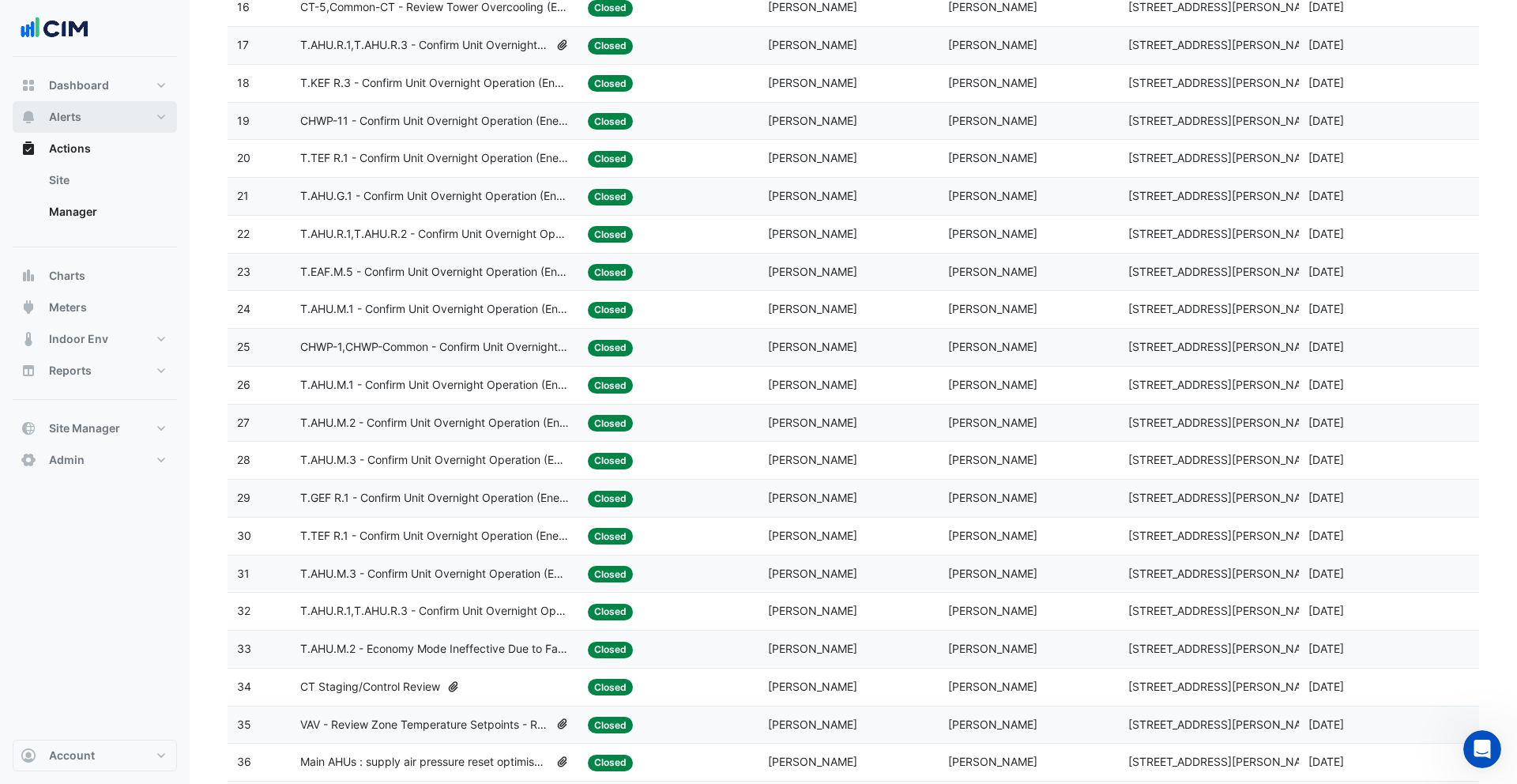
click at [98, 122] on button "Alerts" at bounding box center [94, 117] width 164 height 32
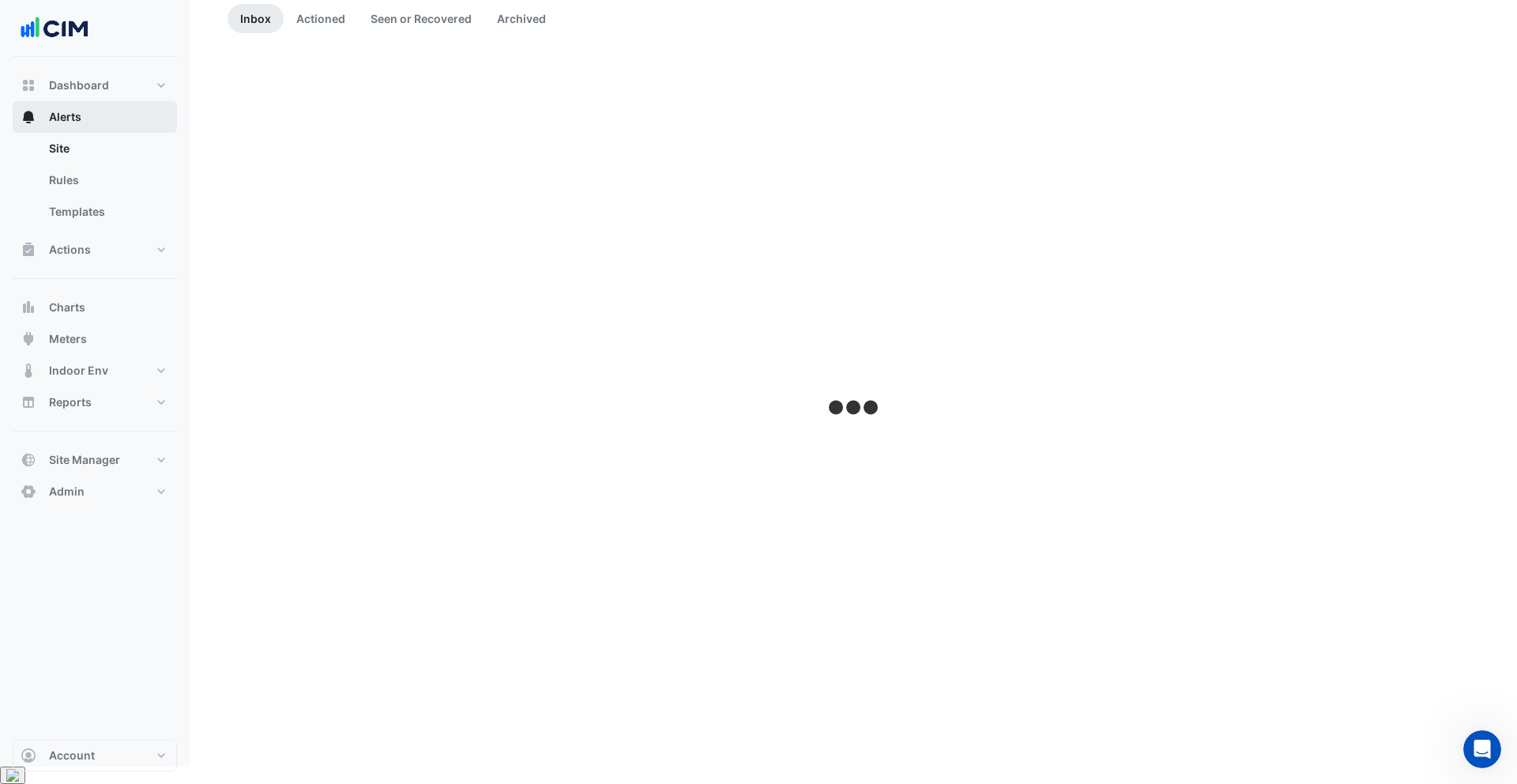
scroll to position [131, 0]
click at [98, 211] on link "Templates" at bounding box center [106, 212] width 141 height 32
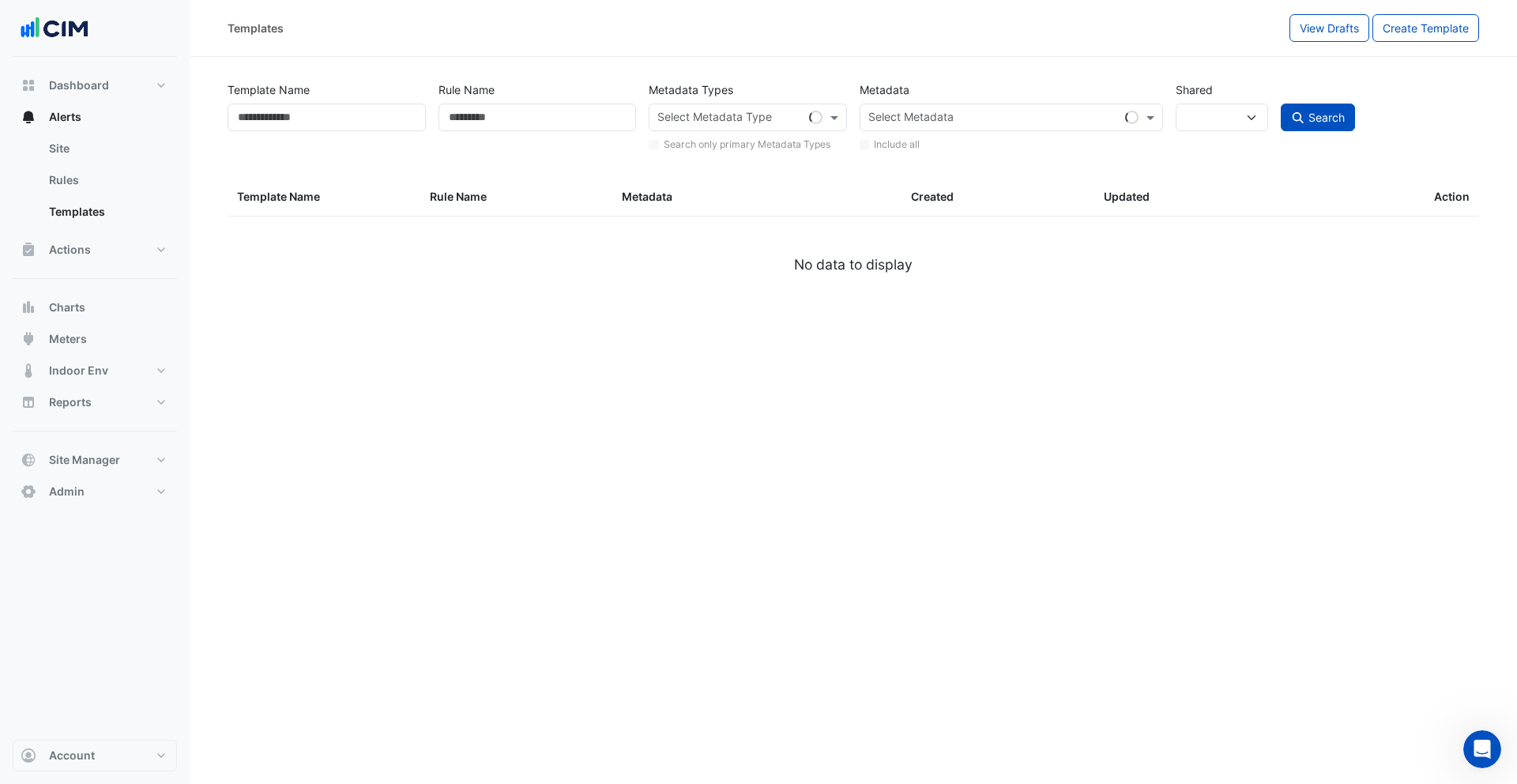
select select
select select "***"
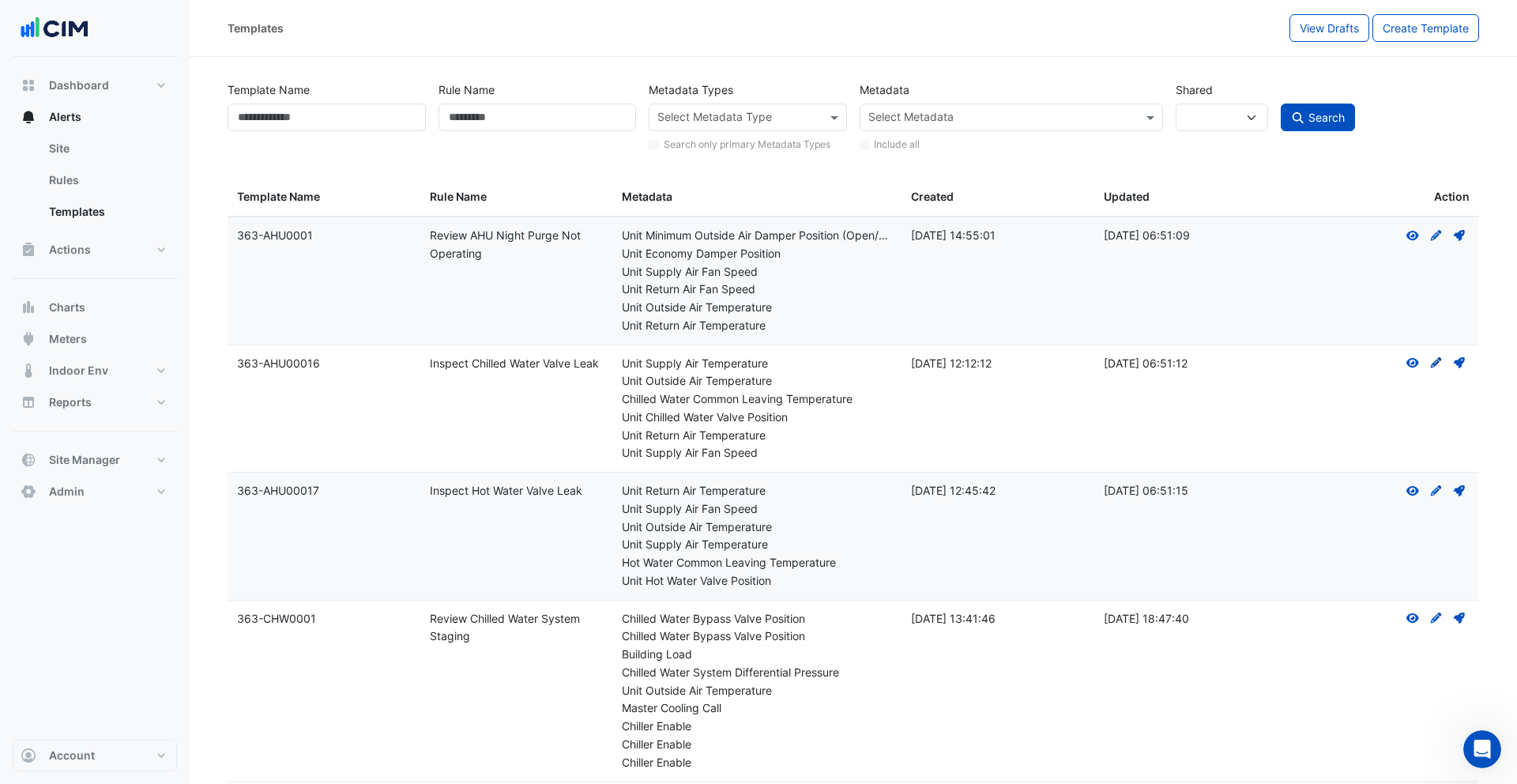
click at [1438, 359] on icon at bounding box center [1436, 362] width 11 height 11
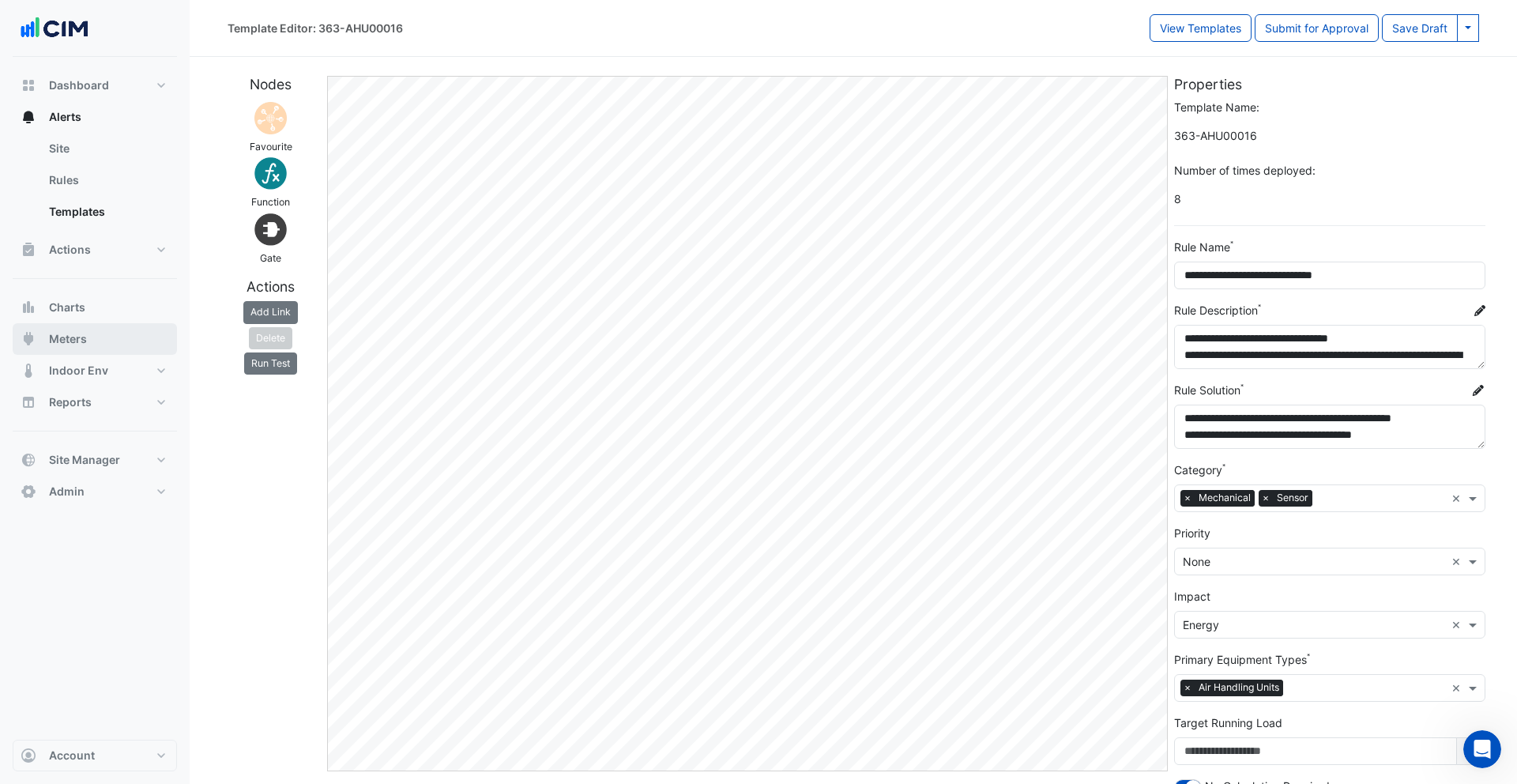
click at [117, 347] on button "Meters" at bounding box center [94, 339] width 164 height 32
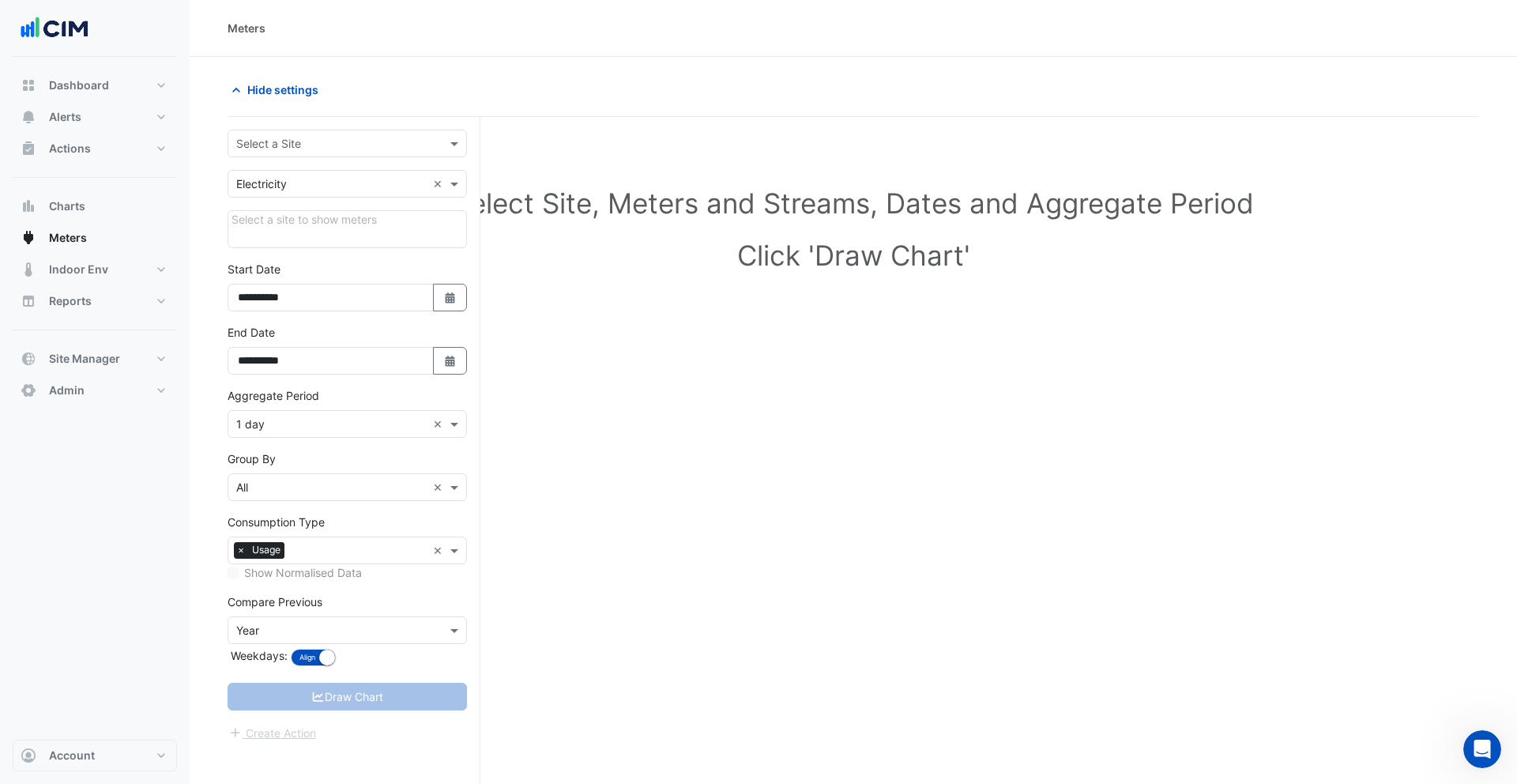
click at [345, 148] on input "text" at bounding box center [331, 144] width 191 height 17
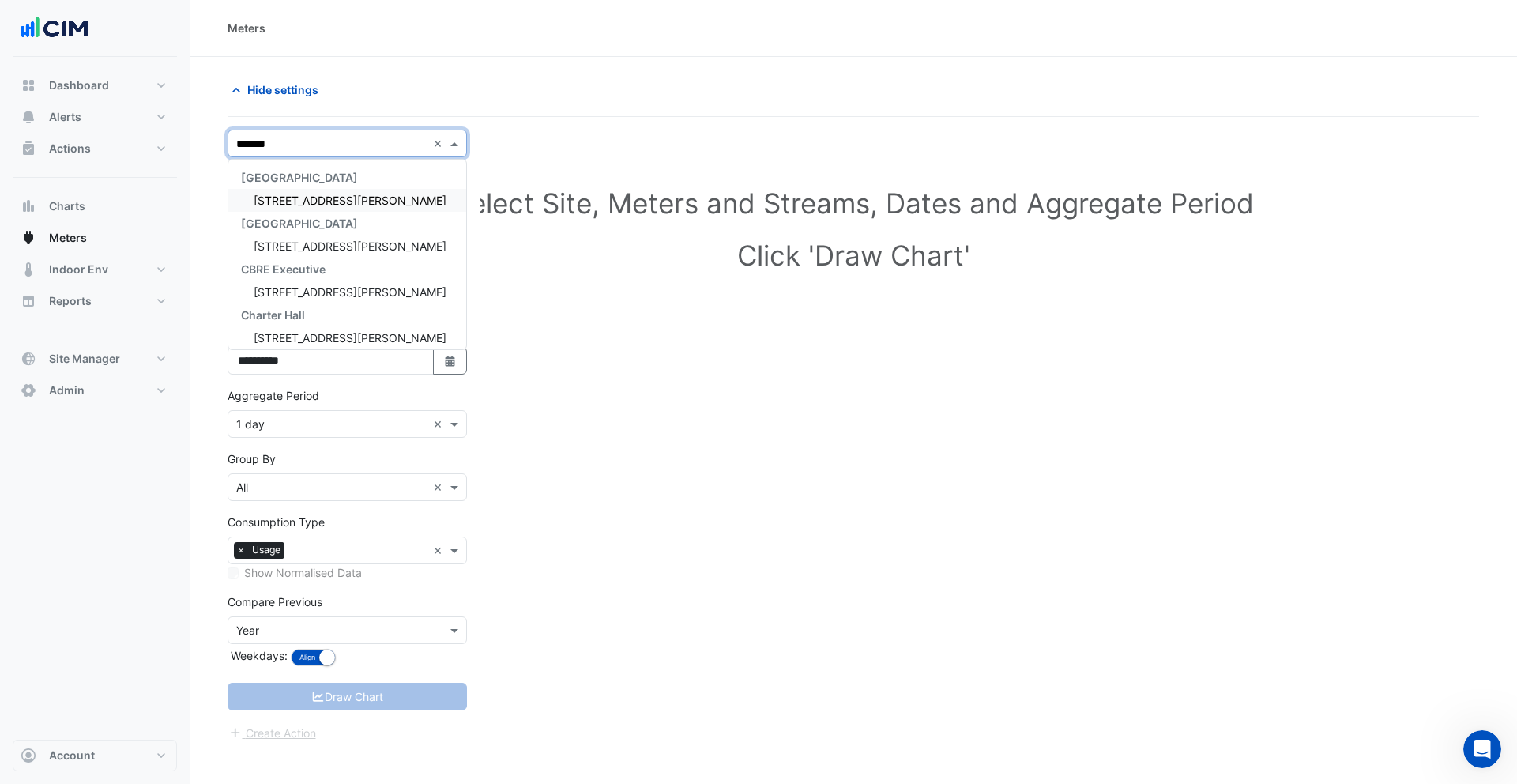
type input "********"
click at [341, 192] on div "1 Martin Place" at bounding box center [347, 200] width 238 height 23
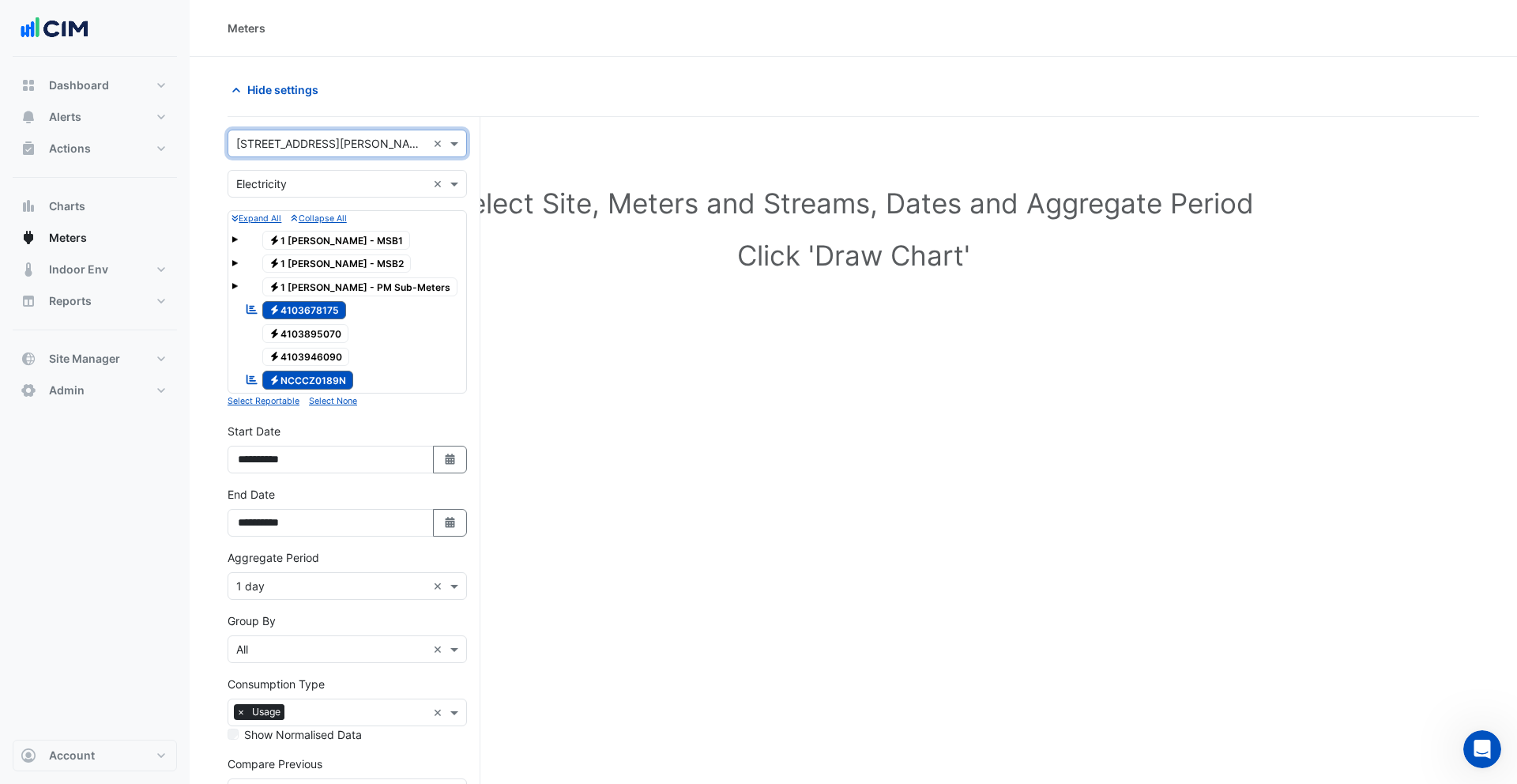
scroll to position [132, 0]
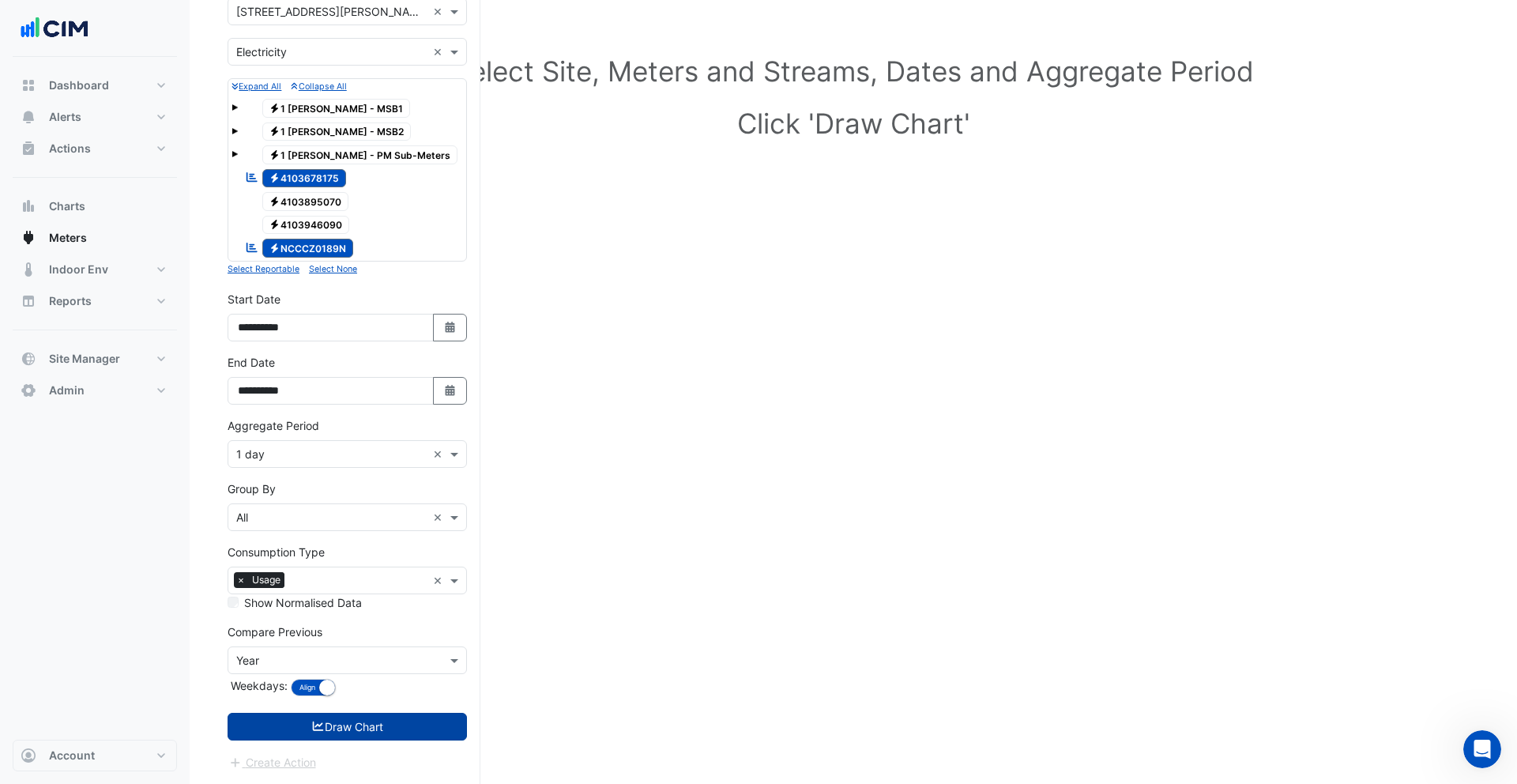
click at [401, 732] on button "Draw Chart" at bounding box center [347, 726] width 239 height 27
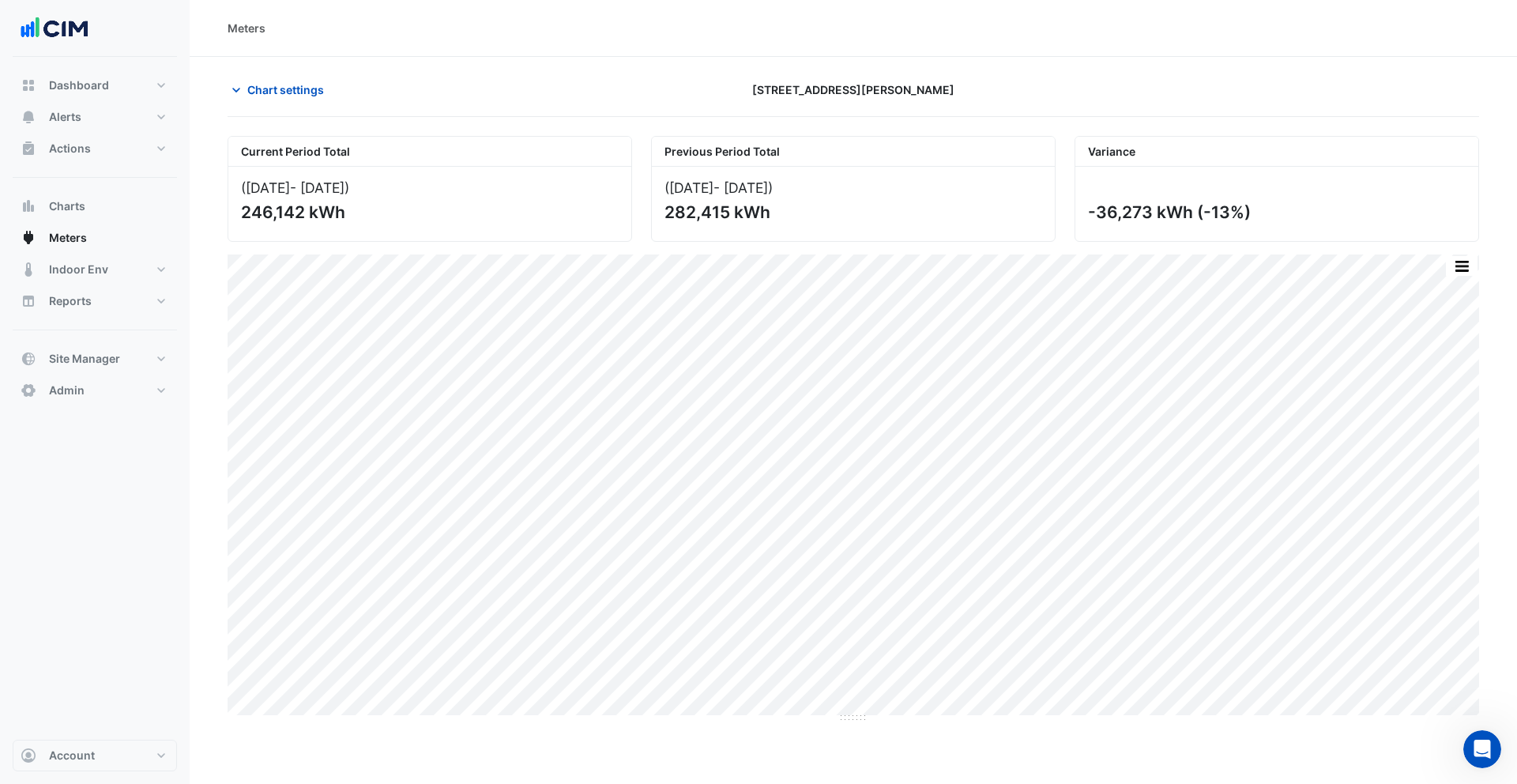
drag, startPoint x: 1261, startPoint y: 213, endPoint x: 1098, endPoint y: 213, distance: 163.0
click at [1098, 213] on div "-36,273 kWh (-13%)" at bounding box center [1275, 212] width 374 height 19
click at [287, 87] on span "Chart settings" at bounding box center [285, 90] width 76 height 17
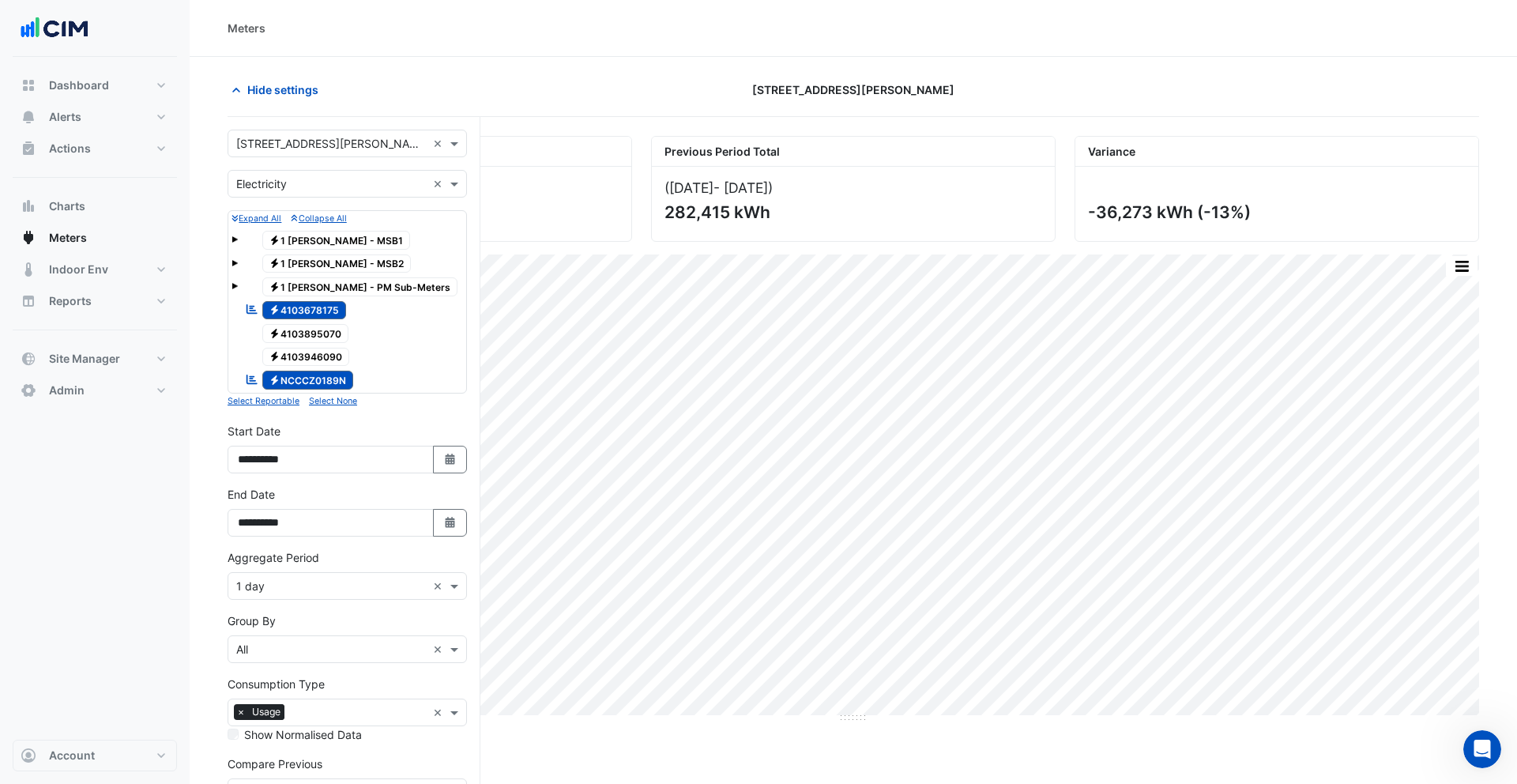
click at [308, 708] on input "text" at bounding box center [359, 714] width 136 height 17
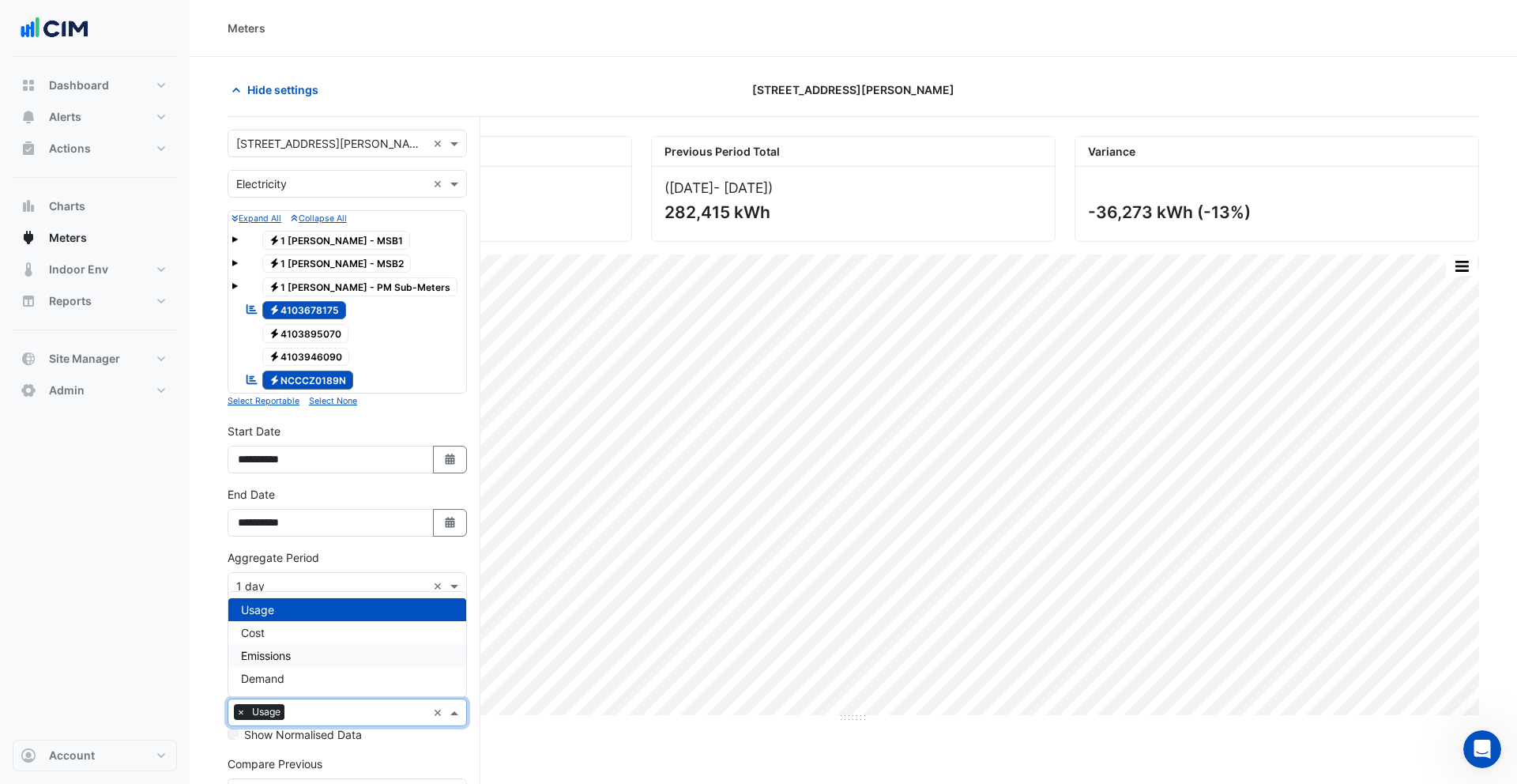
click at [331, 657] on div "Emissions" at bounding box center [347, 656] width 238 height 23
click at [367, 716] on input "text" at bounding box center [394, 714] width 66 height 17
click at [320, 628] on div "Cost" at bounding box center [347, 633] width 238 height 23
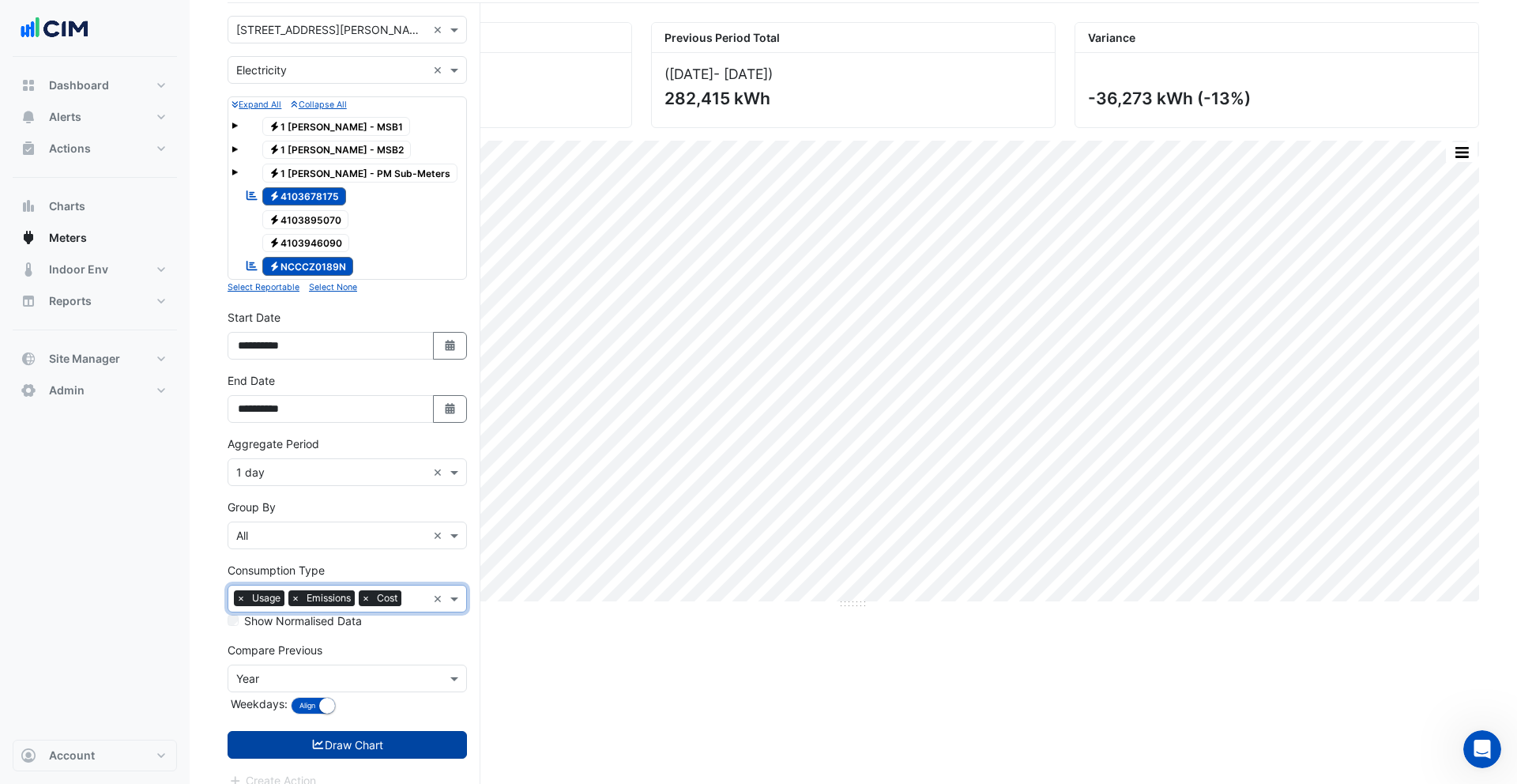
click at [338, 754] on button "Draw Chart" at bounding box center [347, 744] width 239 height 27
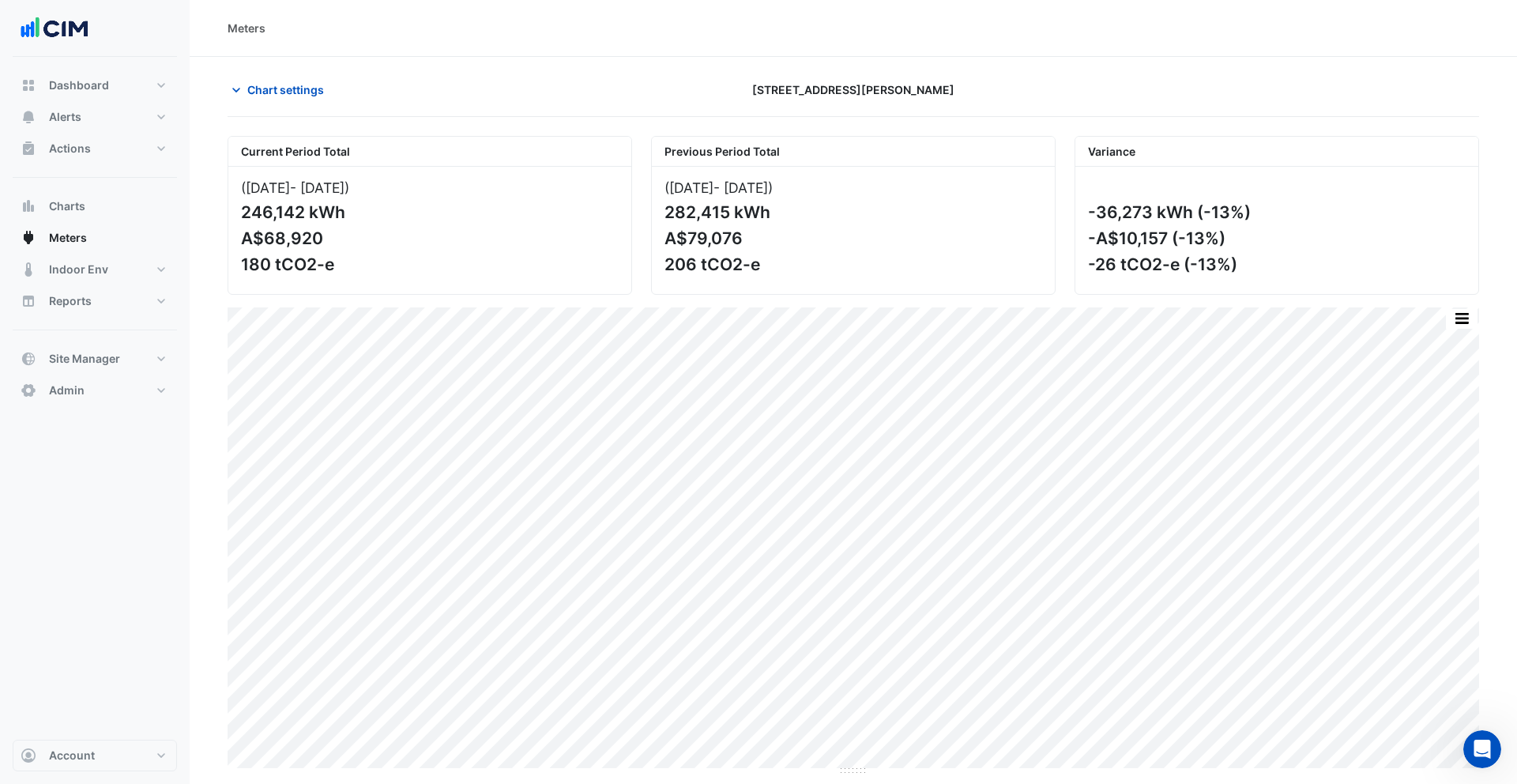
drag, startPoint x: 1167, startPoint y: 265, endPoint x: 1117, endPoint y: 273, distance: 50.6
click at [1116, 273] on div "-26 tCO2-e (-13%)" at bounding box center [1275, 264] width 374 height 19
drag, startPoint x: 1172, startPoint y: 239, endPoint x: 1101, endPoint y: 246, distance: 71.3
click at [1101, 246] on div "-A$10,157 (-13%)" at bounding box center [1275, 238] width 374 height 19
click at [156, 158] on button "Actions" at bounding box center [94, 149] width 164 height 32
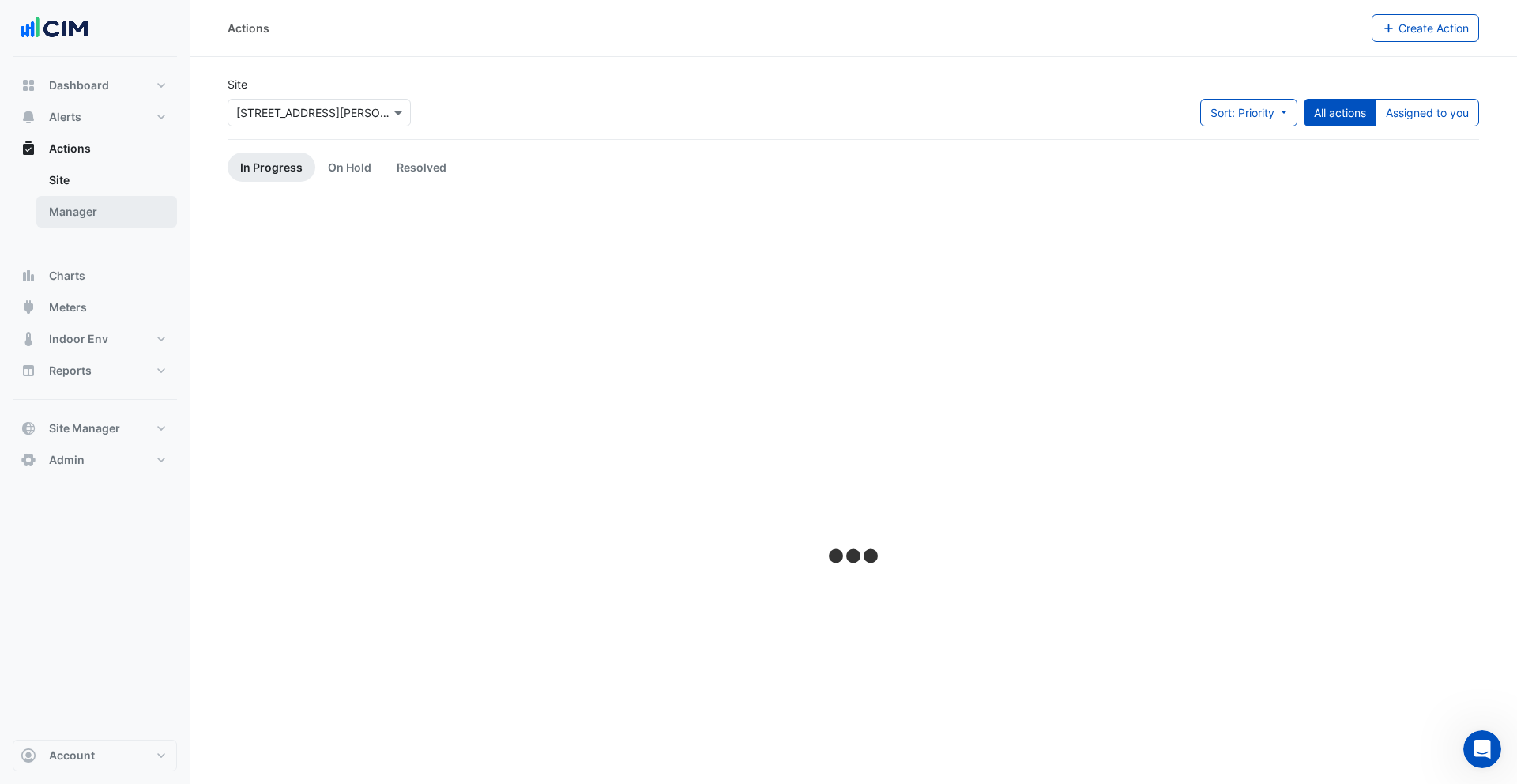
click at [131, 207] on link "Manager" at bounding box center [106, 212] width 141 height 32
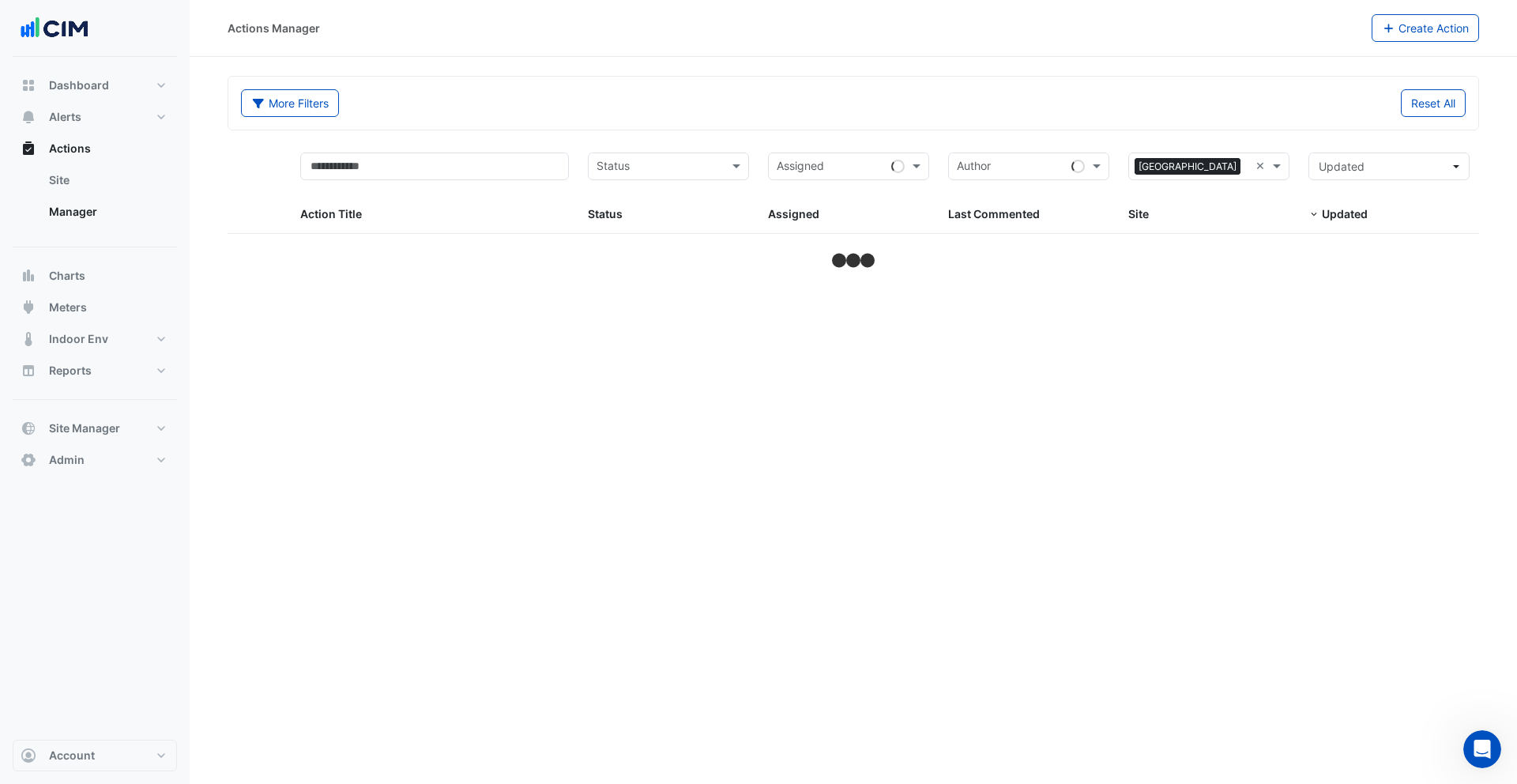
select select "***"
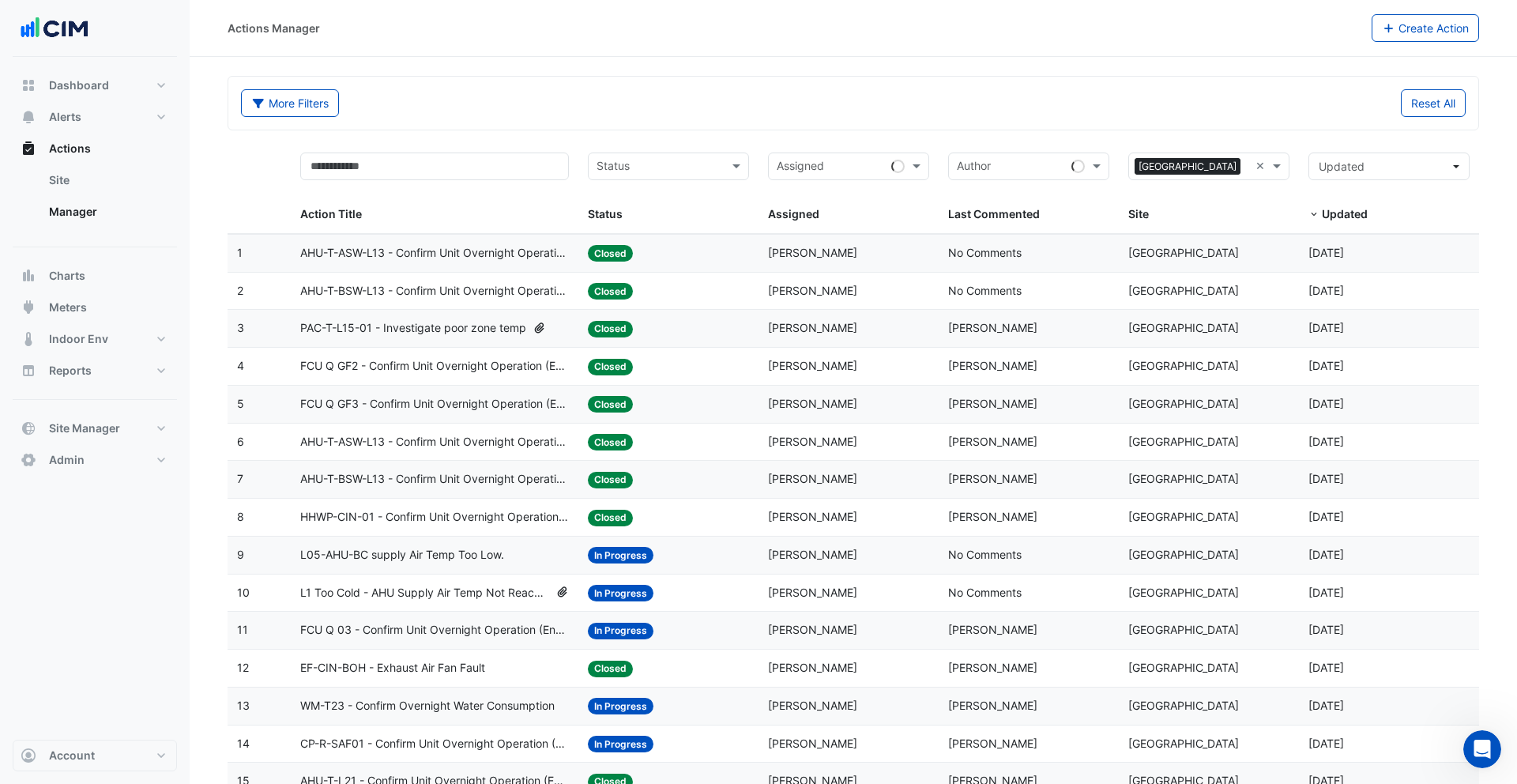
click at [497, 408] on span "FCU Q GF3 - Confirm Unit Overnight Operation (Energy Waste)" at bounding box center [435, 404] width 270 height 18
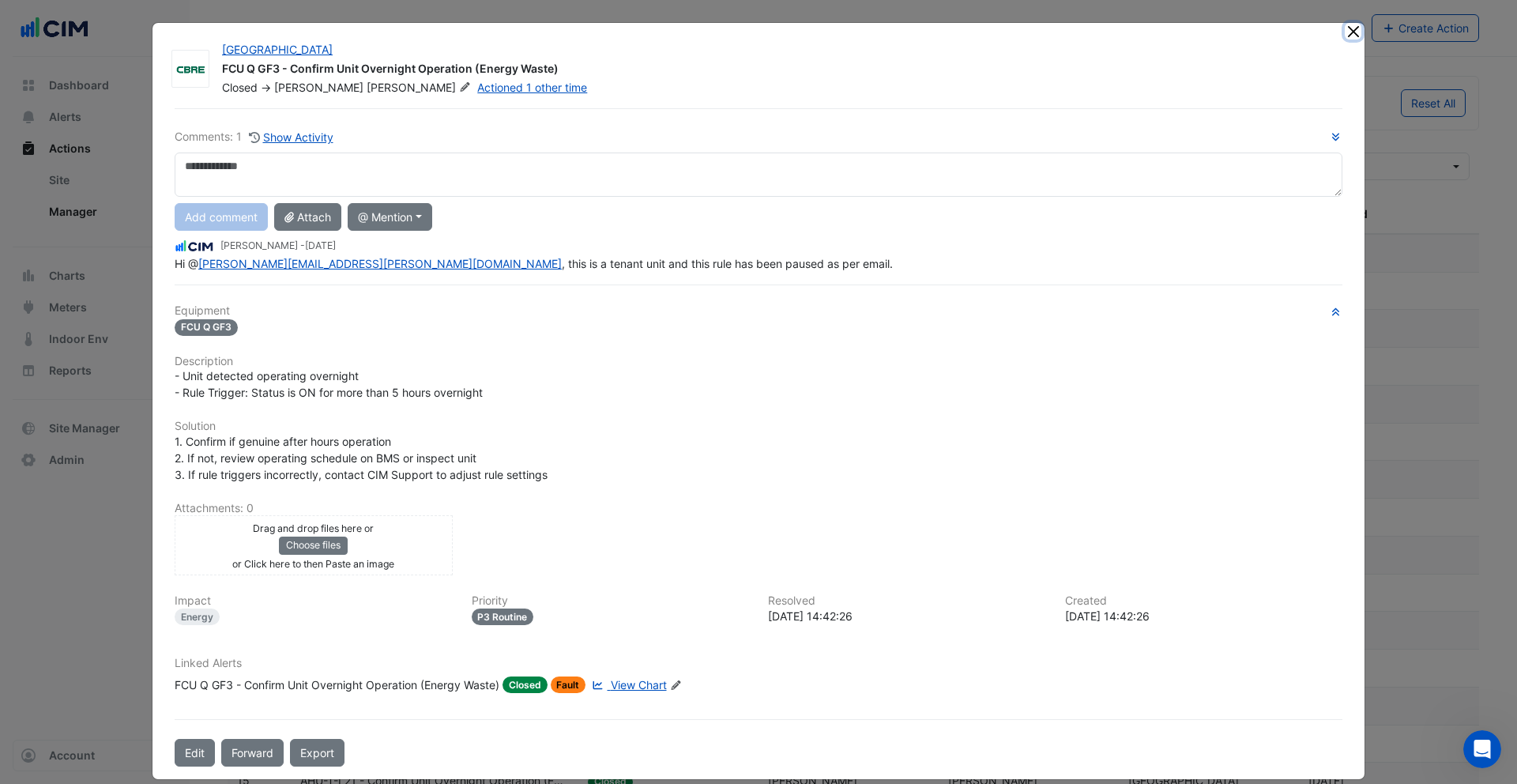
click at [1358, 33] on button "Close" at bounding box center [1353, 31] width 17 height 17
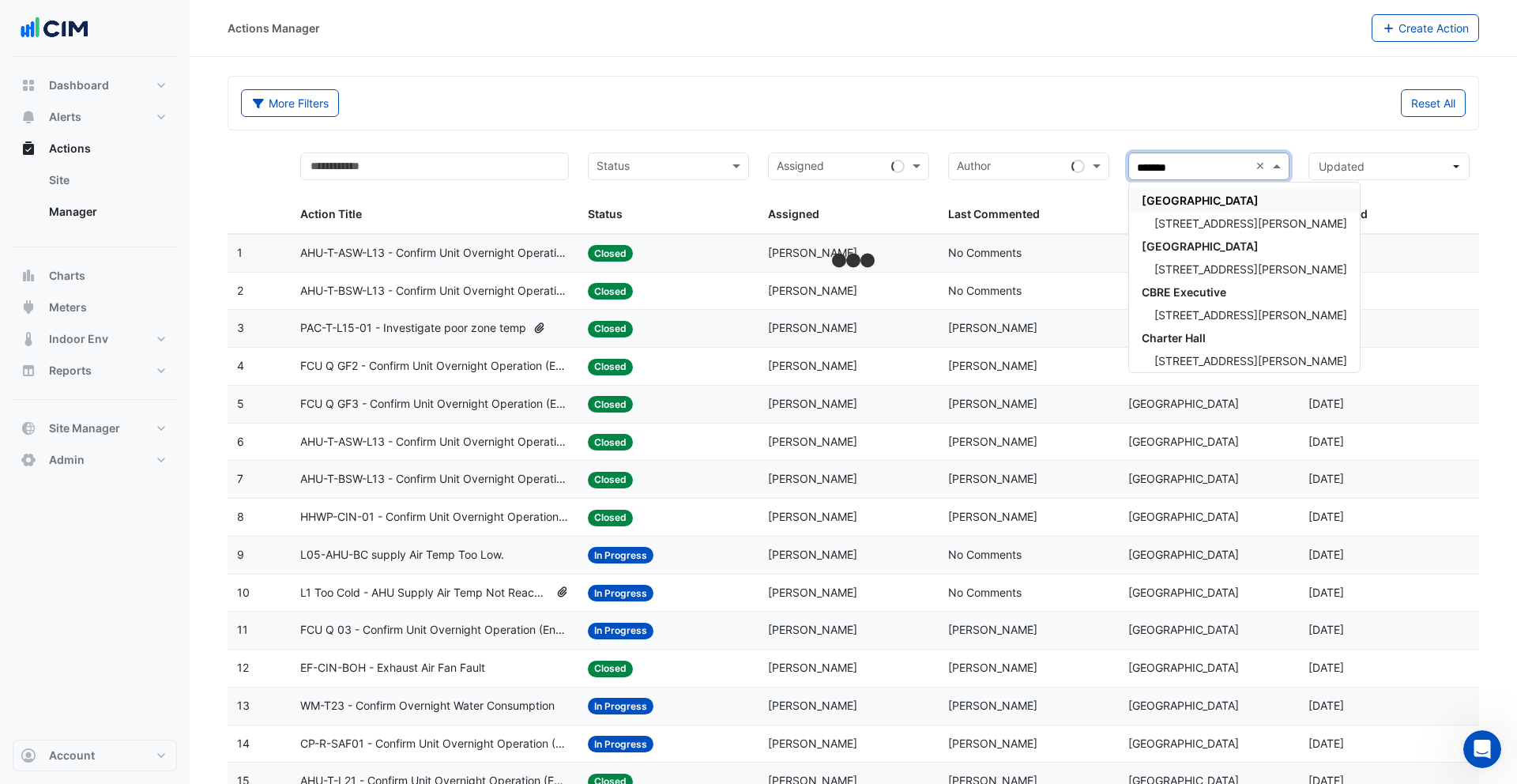
type input "********"
click at [1230, 218] on div "1 Martin Place" at bounding box center [1245, 223] width 231 height 23
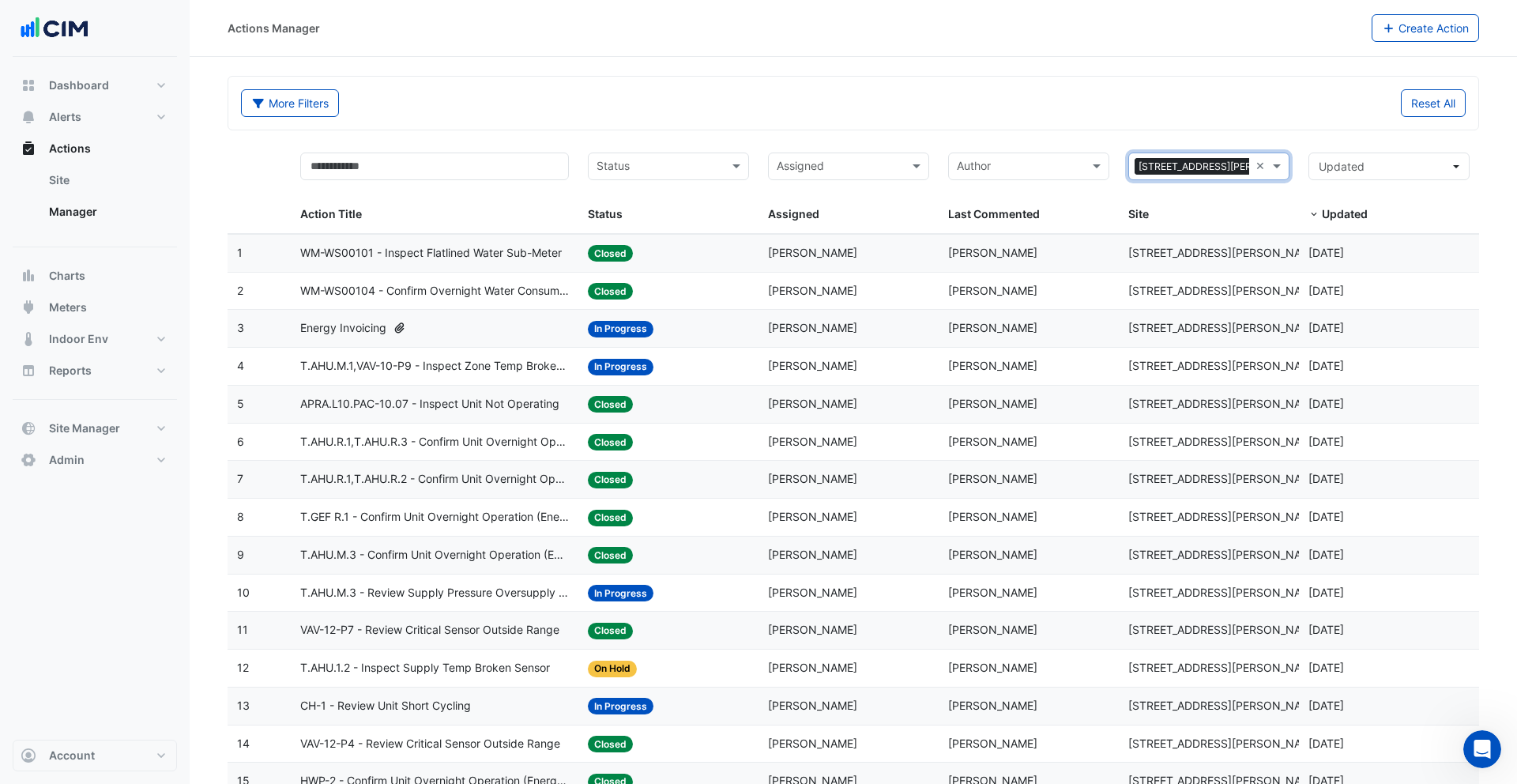
click at [525, 258] on span "WM-WS00101 - Inspect Flatlined Water Sub-Meter" at bounding box center [432, 253] width 262 height 18
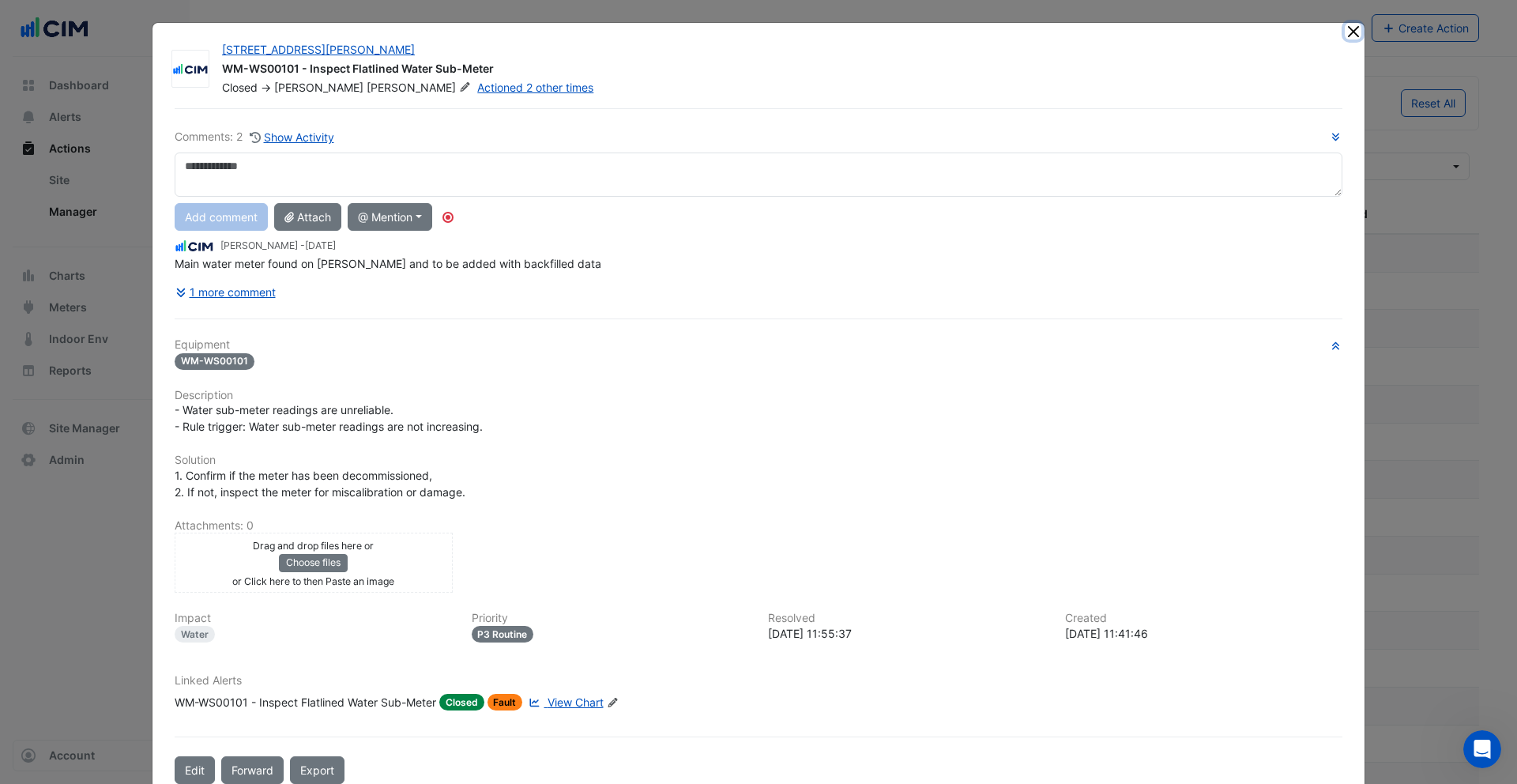
click at [1354, 34] on button "Close" at bounding box center [1353, 31] width 17 height 17
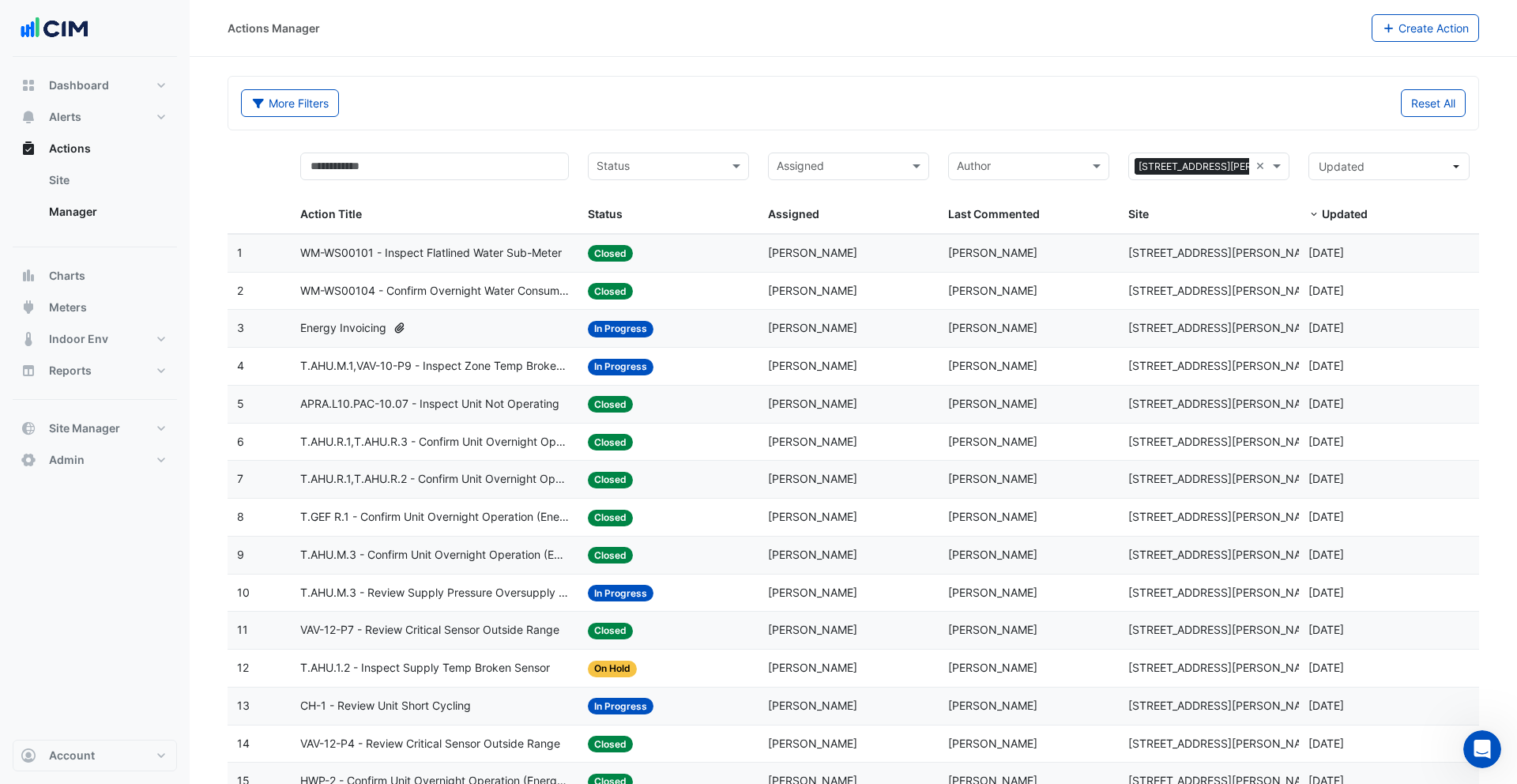
click at [708, 163] on input "text" at bounding box center [659, 168] width 126 height 18
click at [678, 265] on div "Closed" at bounding box center [669, 269] width 160 height 23
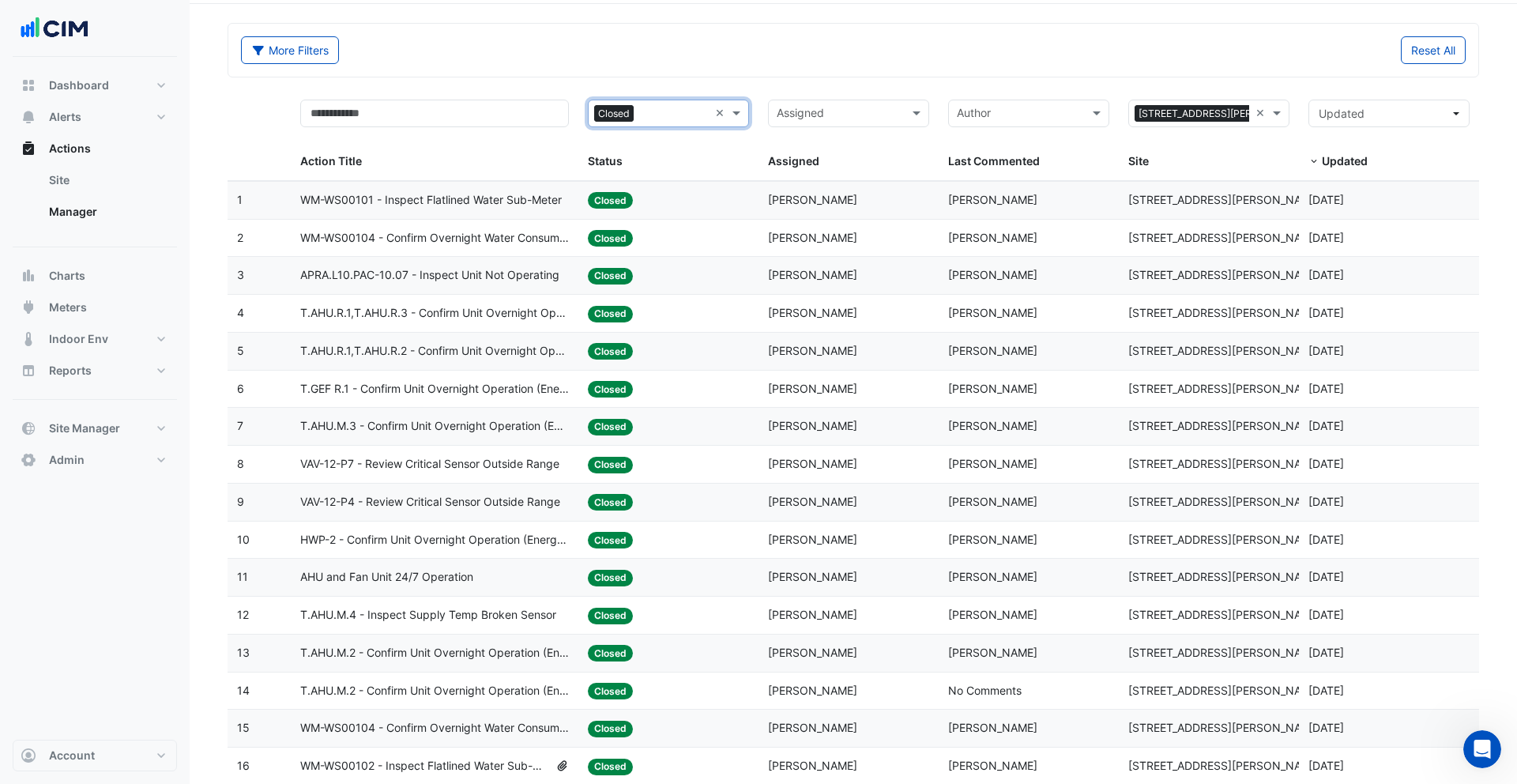
scroll to position [101, 0]
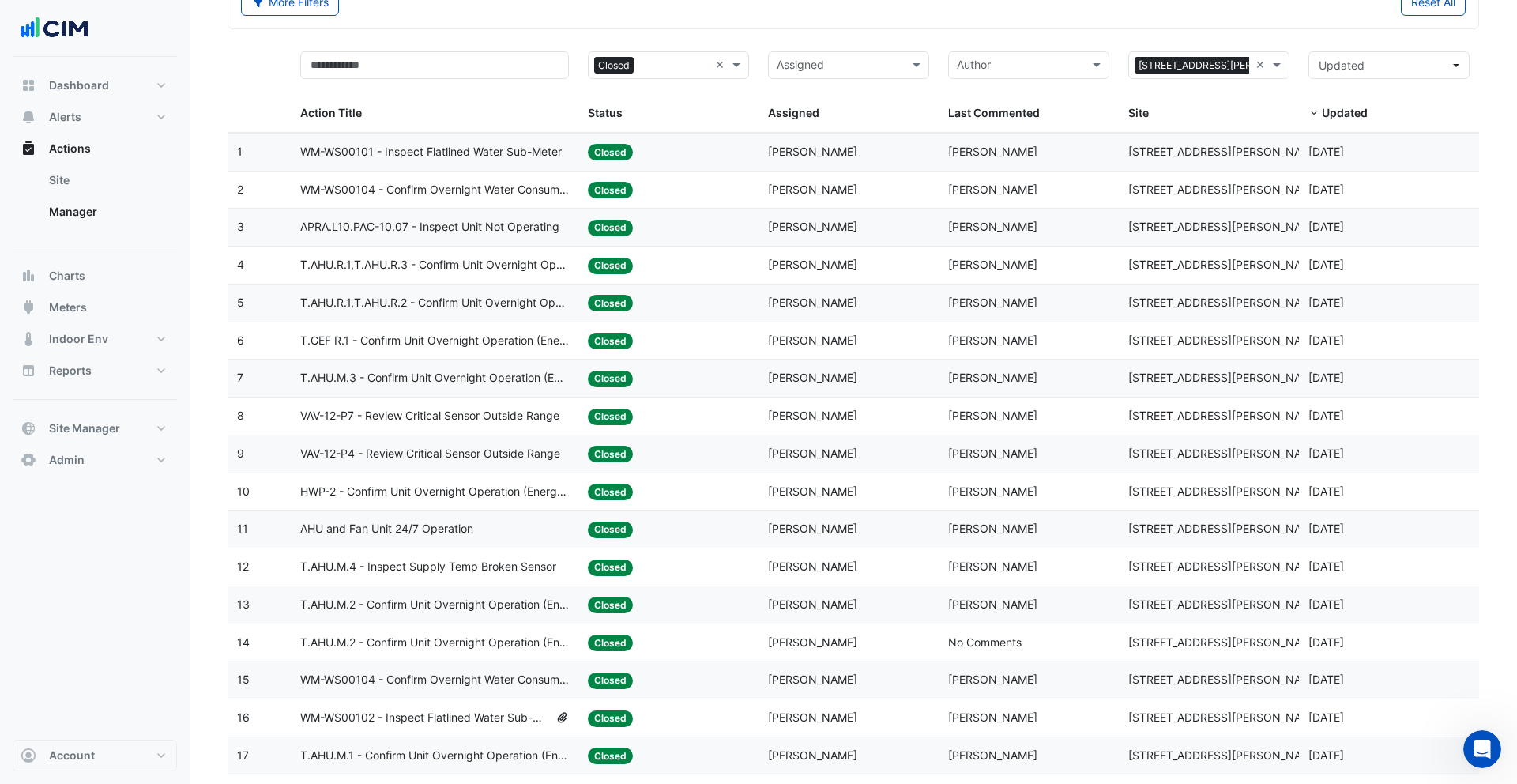
click at [497, 602] on span "T.AHU.M.2 - Confirm Unit Overnight Operation (Energy Waste)" at bounding box center [435, 605] width 270 height 18
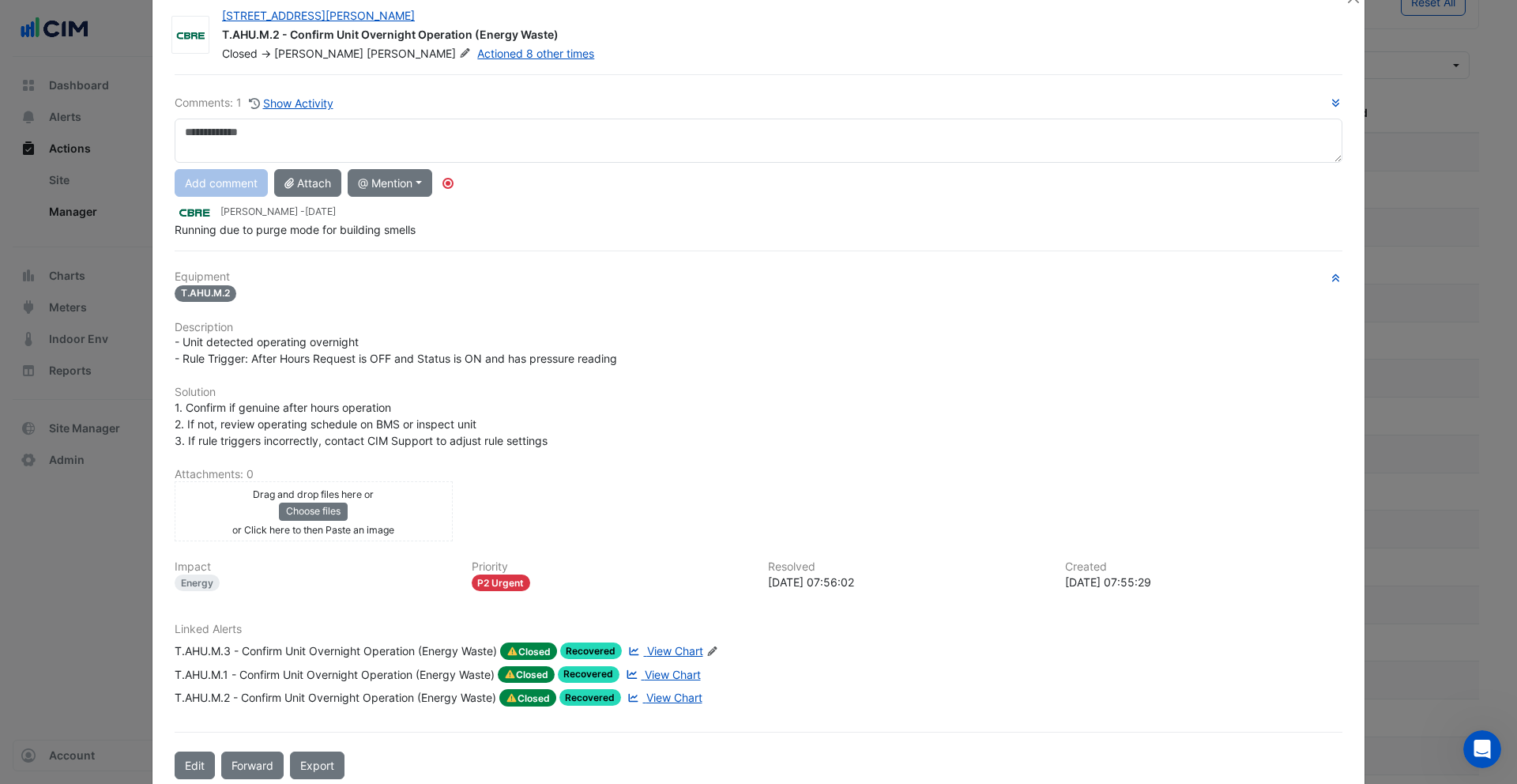
scroll to position [0, 0]
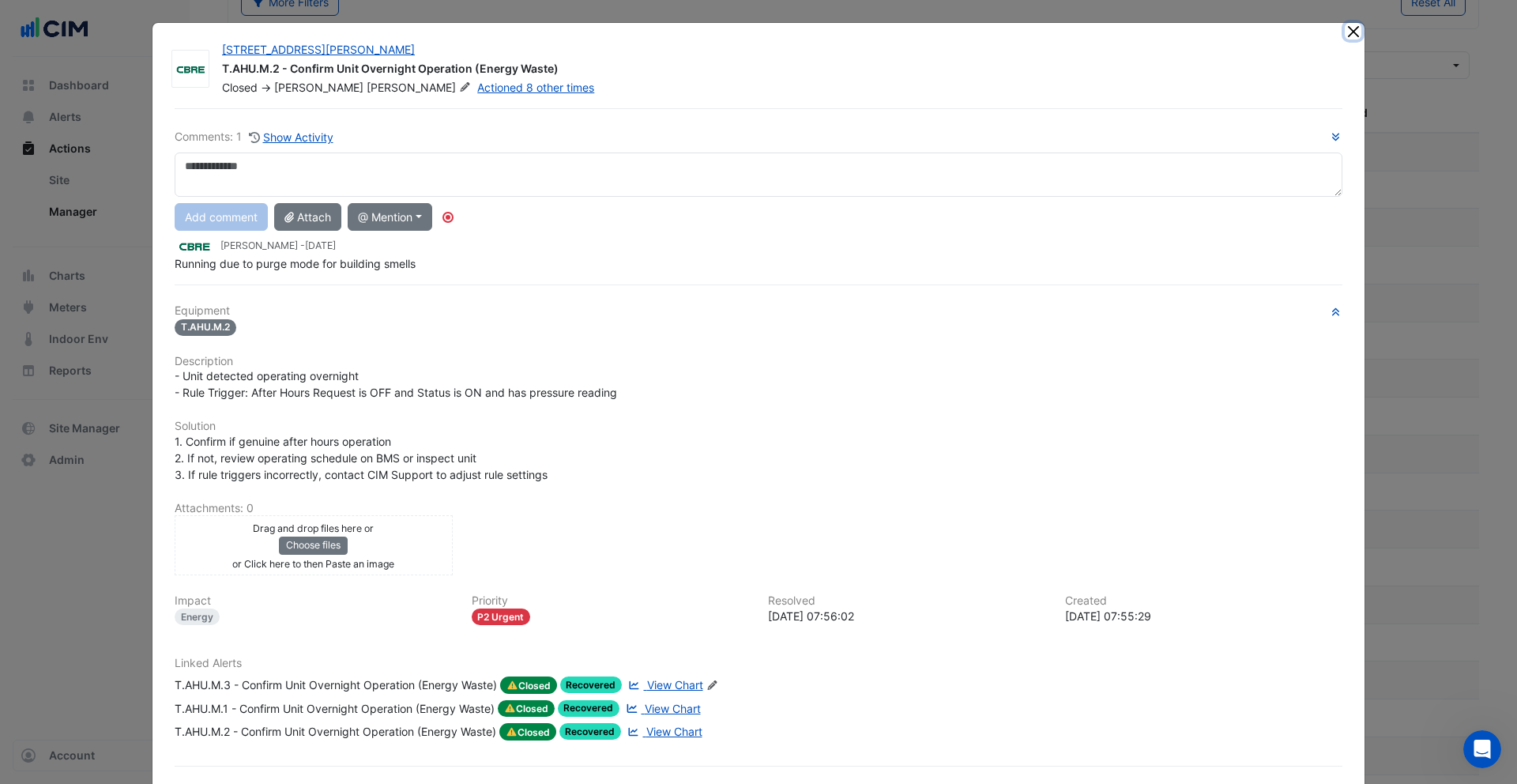
click at [1356, 37] on button "Close" at bounding box center [1353, 31] width 17 height 17
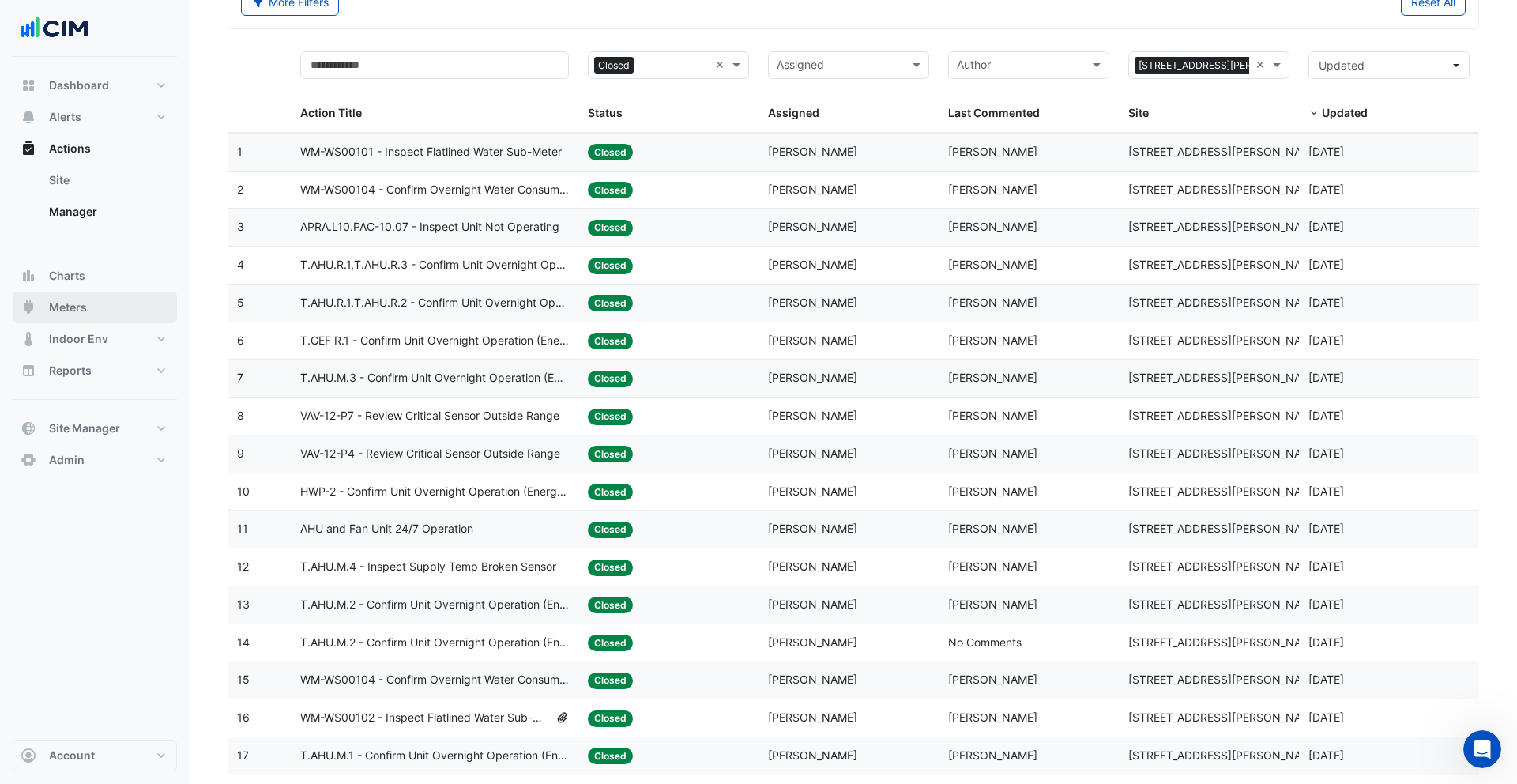
click at [107, 304] on button "Meters" at bounding box center [94, 308] width 164 height 32
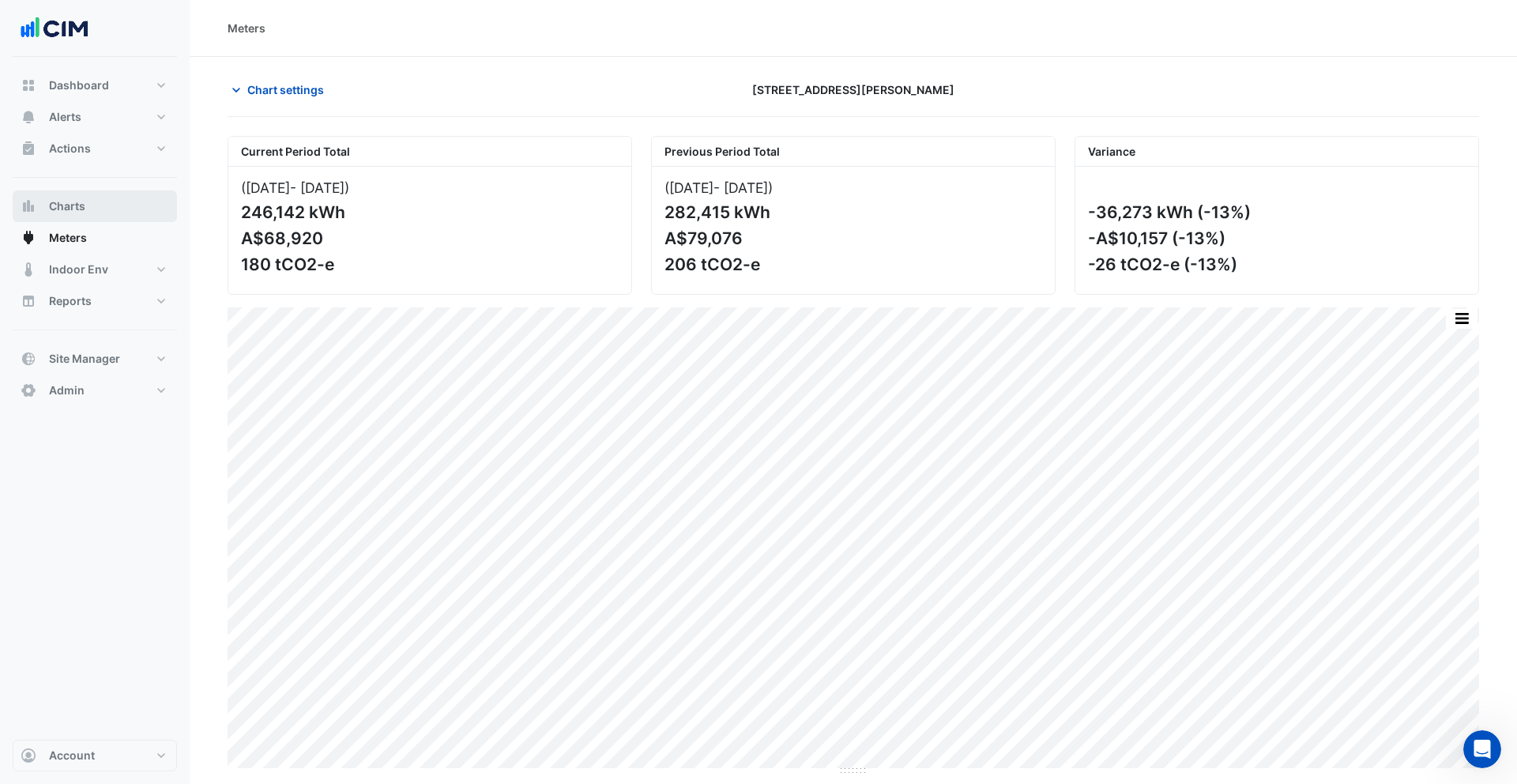
click at [79, 209] on span "Charts" at bounding box center [67, 207] width 36 height 16
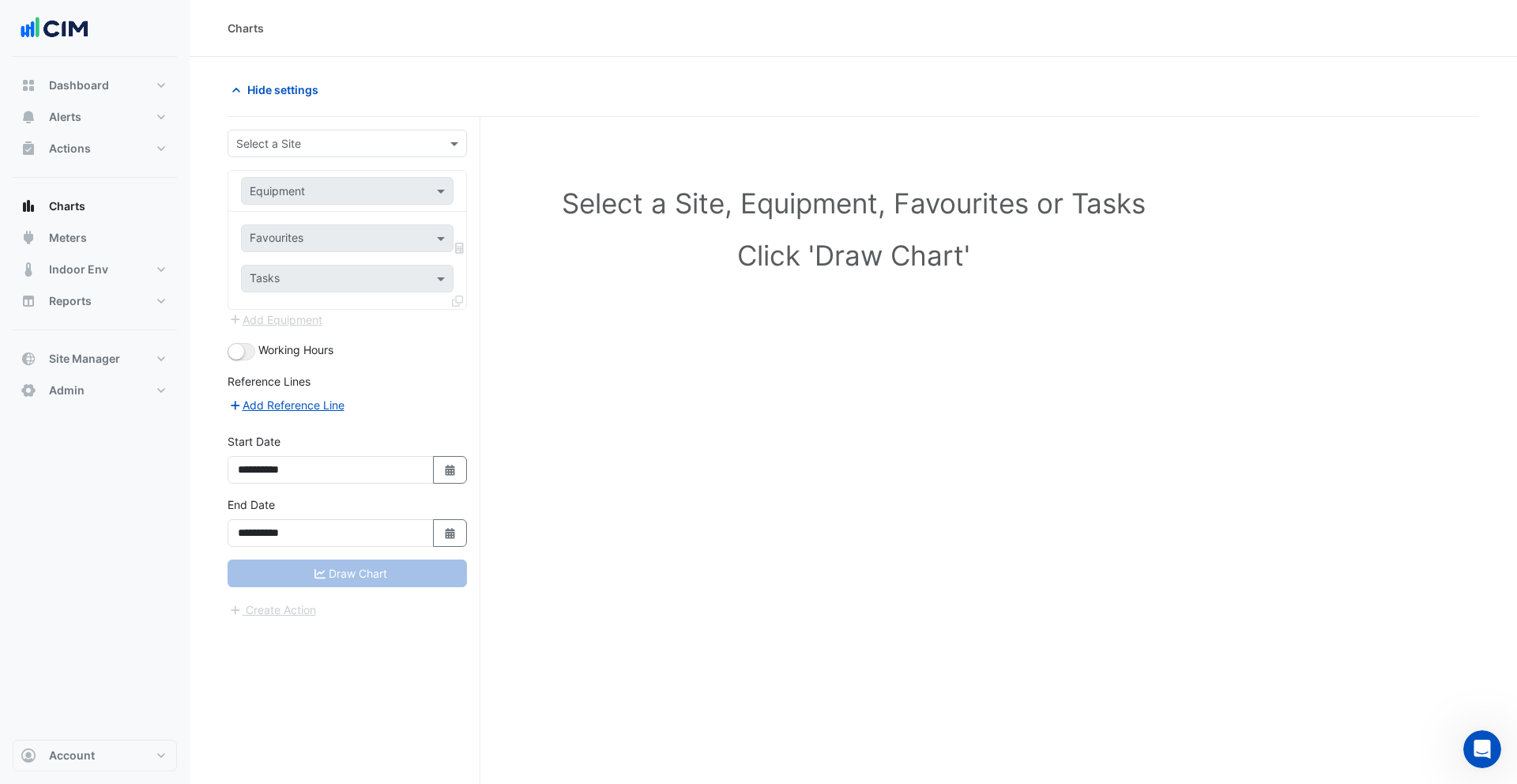
click at [383, 139] on input "text" at bounding box center [331, 144] width 191 height 17
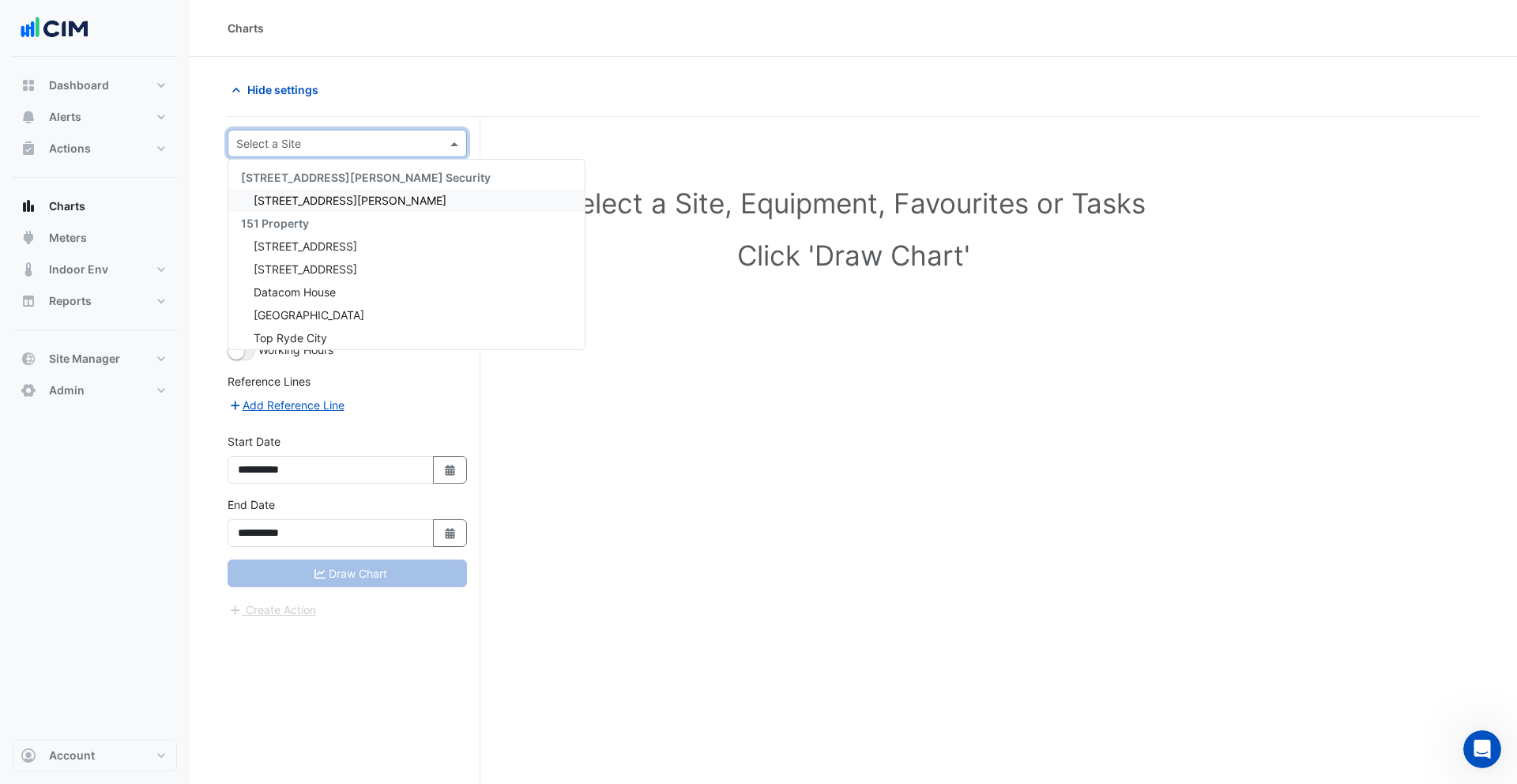
click at [375, 192] on div "141 Walker Street" at bounding box center [406, 200] width 356 height 23
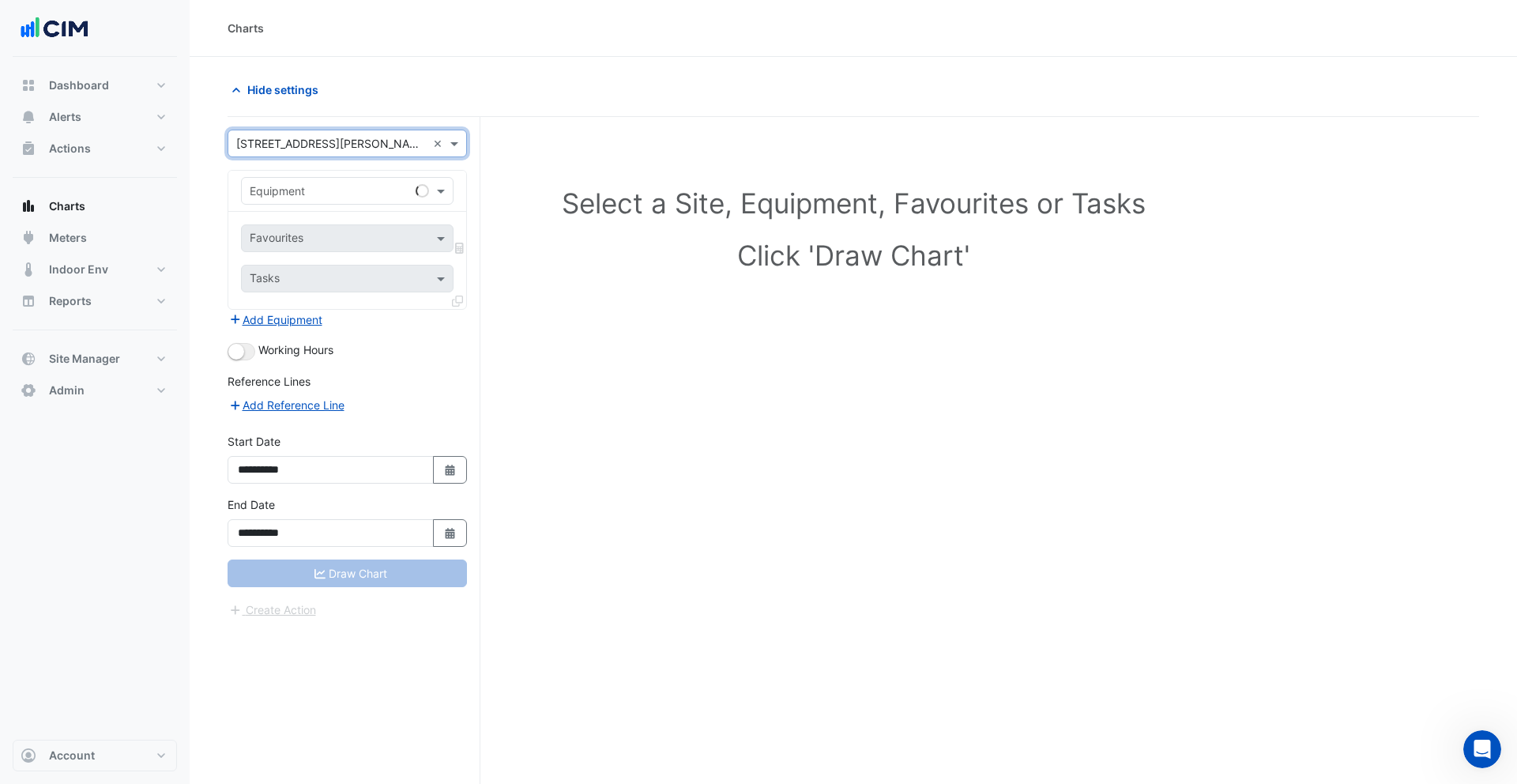
click at [338, 194] on input "text" at bounding box center [331, 192] width 163 height 17
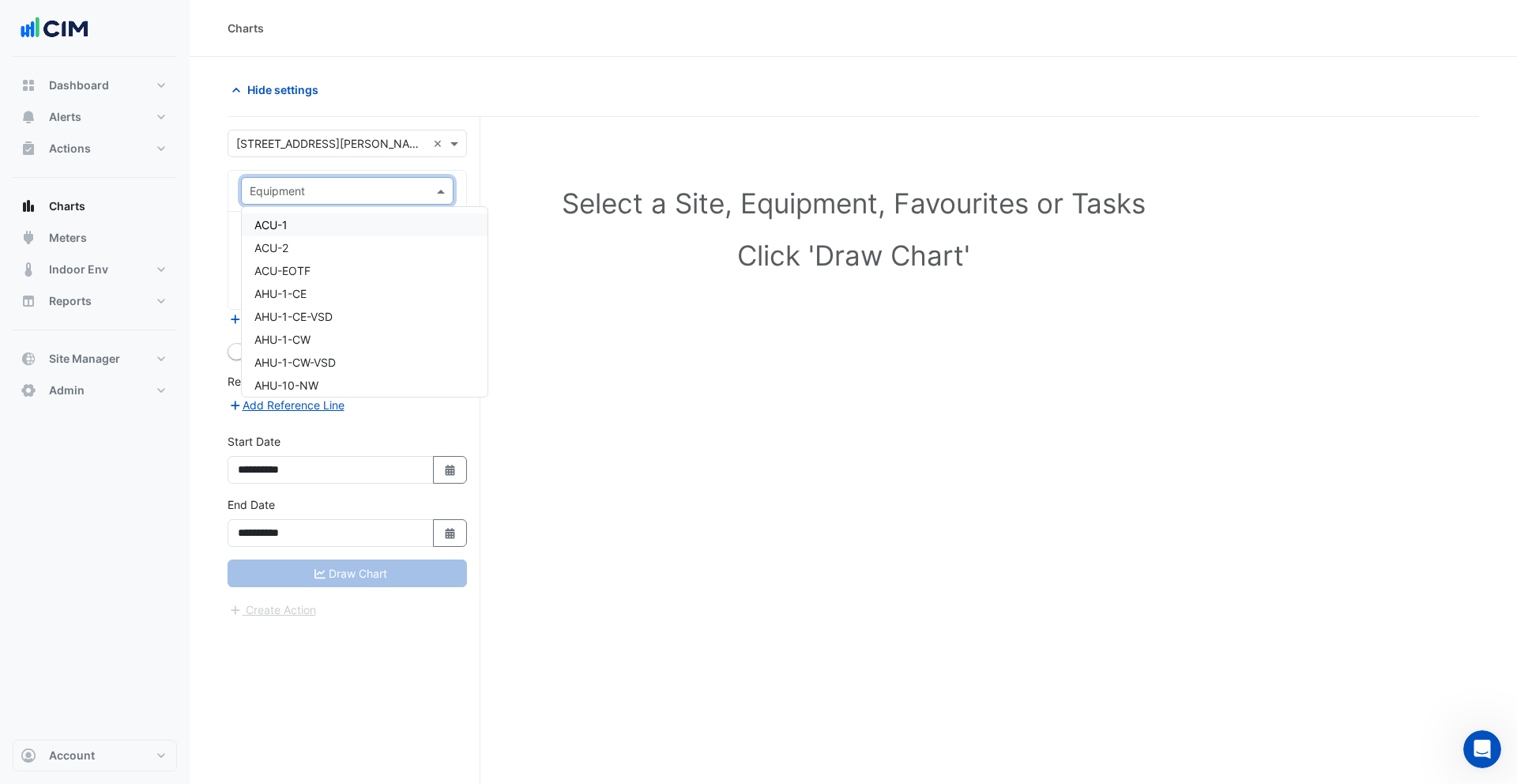
click at [325, 228] on div "ACU-1" at bounding box center [365, 225] width 246 height 23
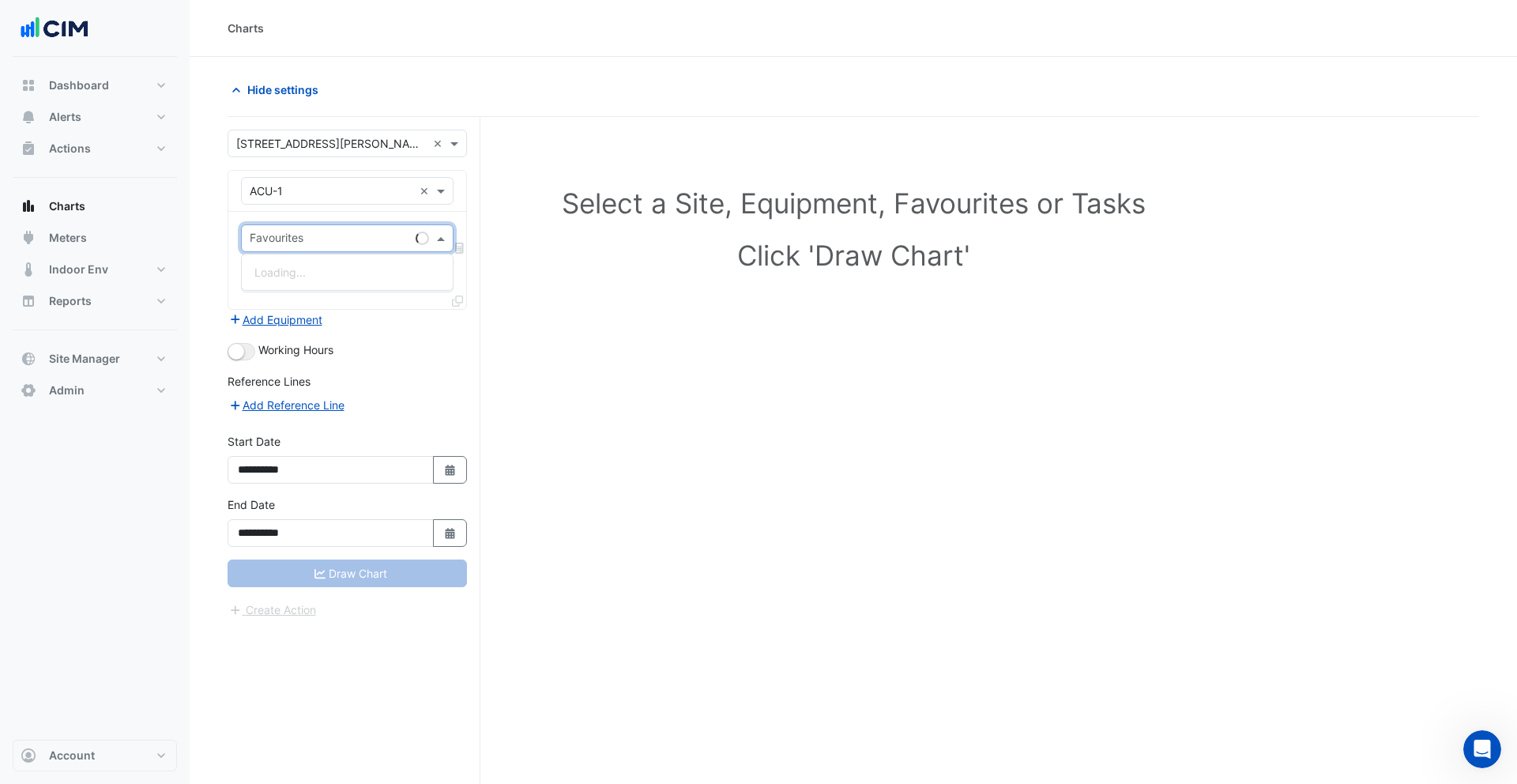
click at [313, 242] on input "text" at bounding box center [330, 239] width 160 height 17
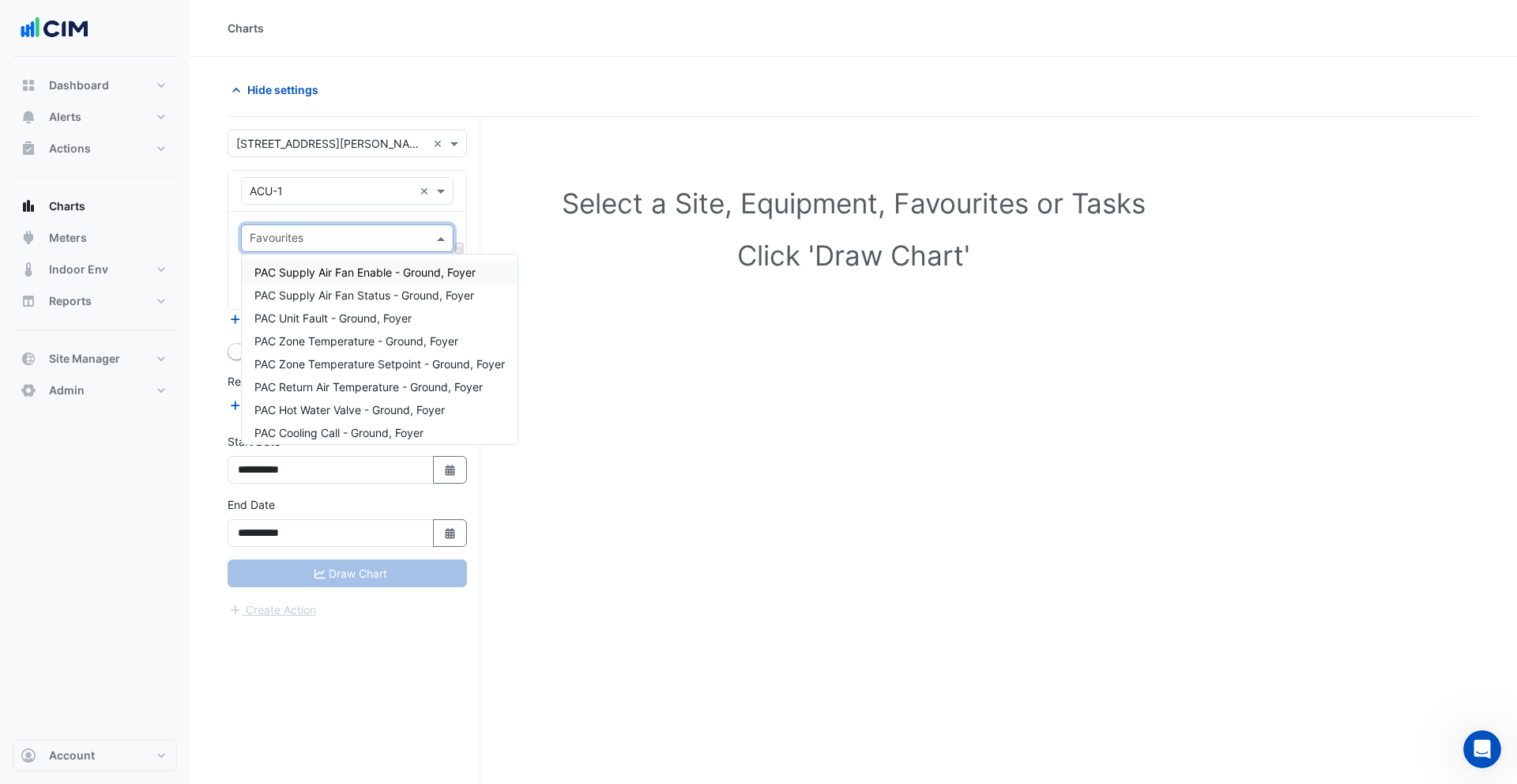
click at [300, 276] on span "PAC Supply Air Fan Enable - Ground, Foyer" at bounding box center [365, 272] width 221 height 13
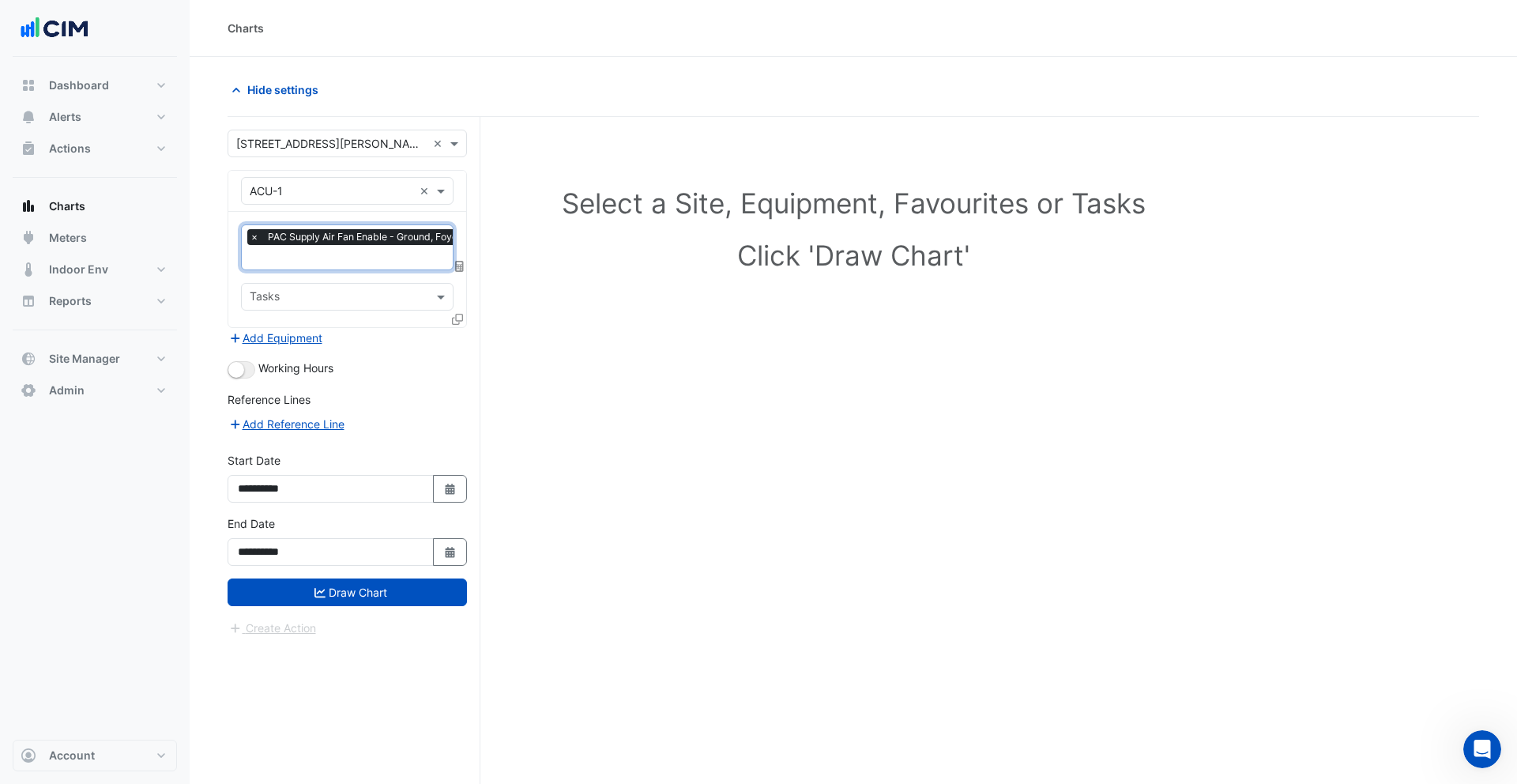
click at [316, 262] on input "text" at bounding box center [359, 258] width 220 height 17
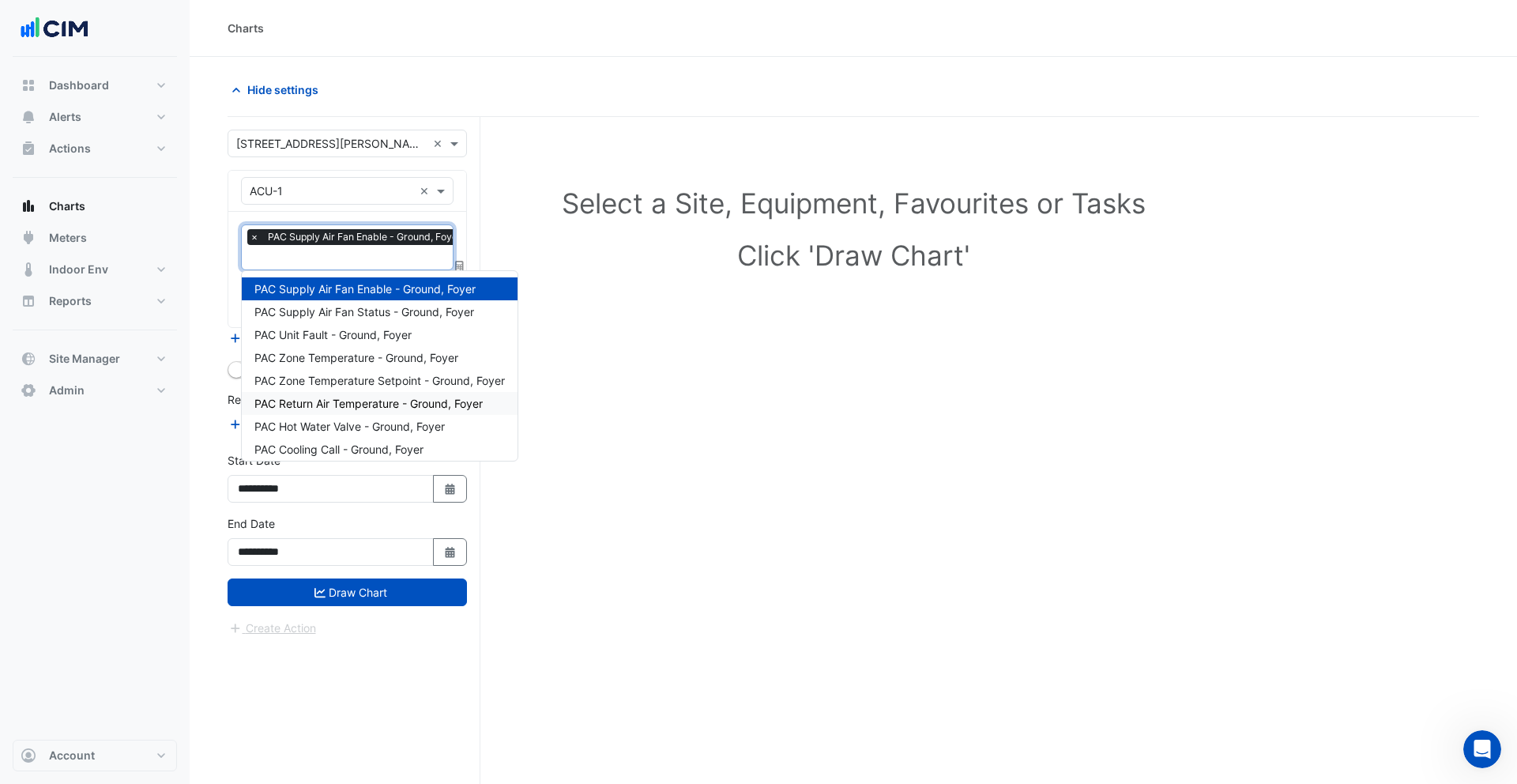
click at [301, 412] on div "PAC Return Air Temperature - Ground, Foyer" at bounding box center [380, 403] width 276 height 23
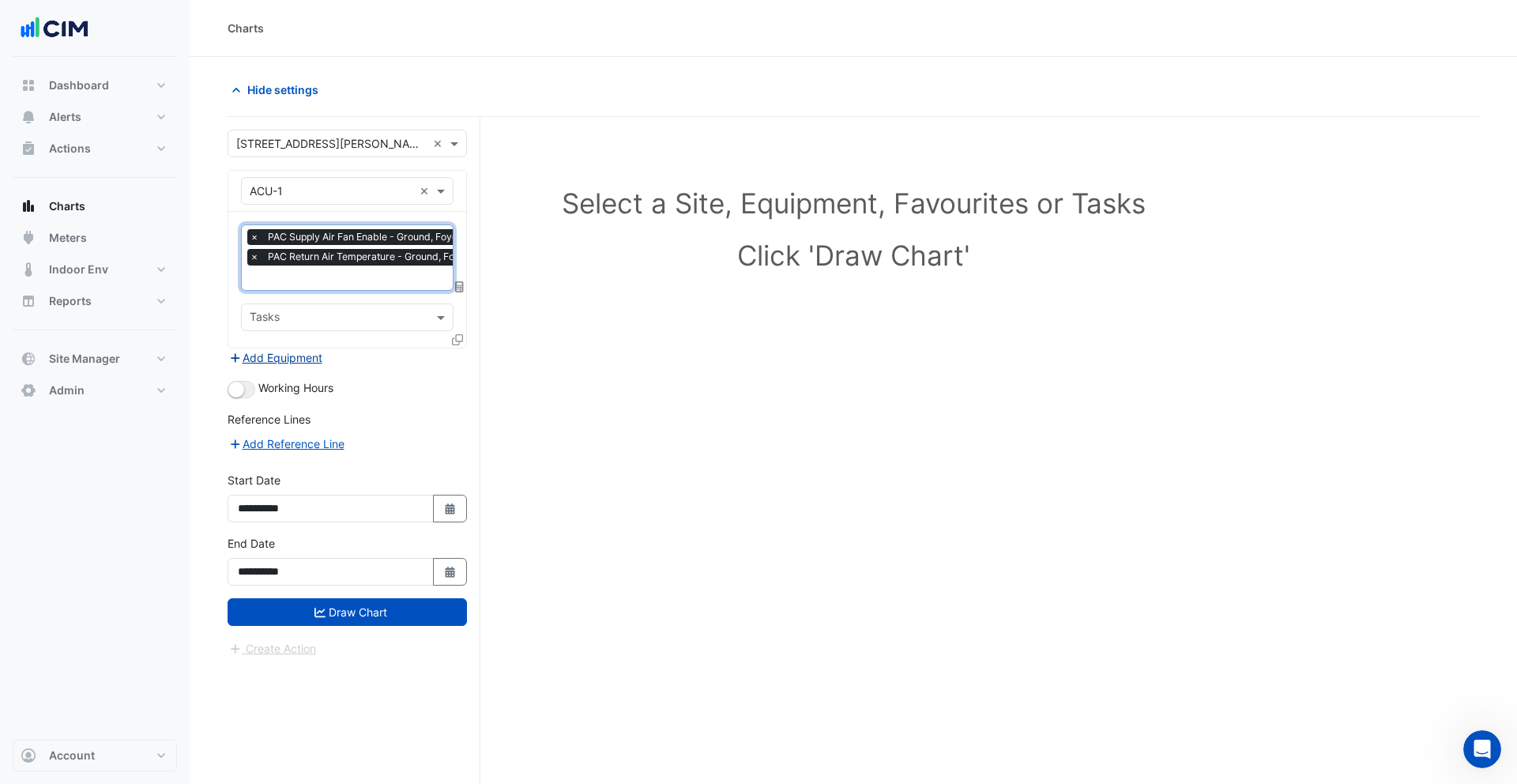
click at [303, 361] on button "Add Equipment" at bounding box center [275, 357] width 96 height 18
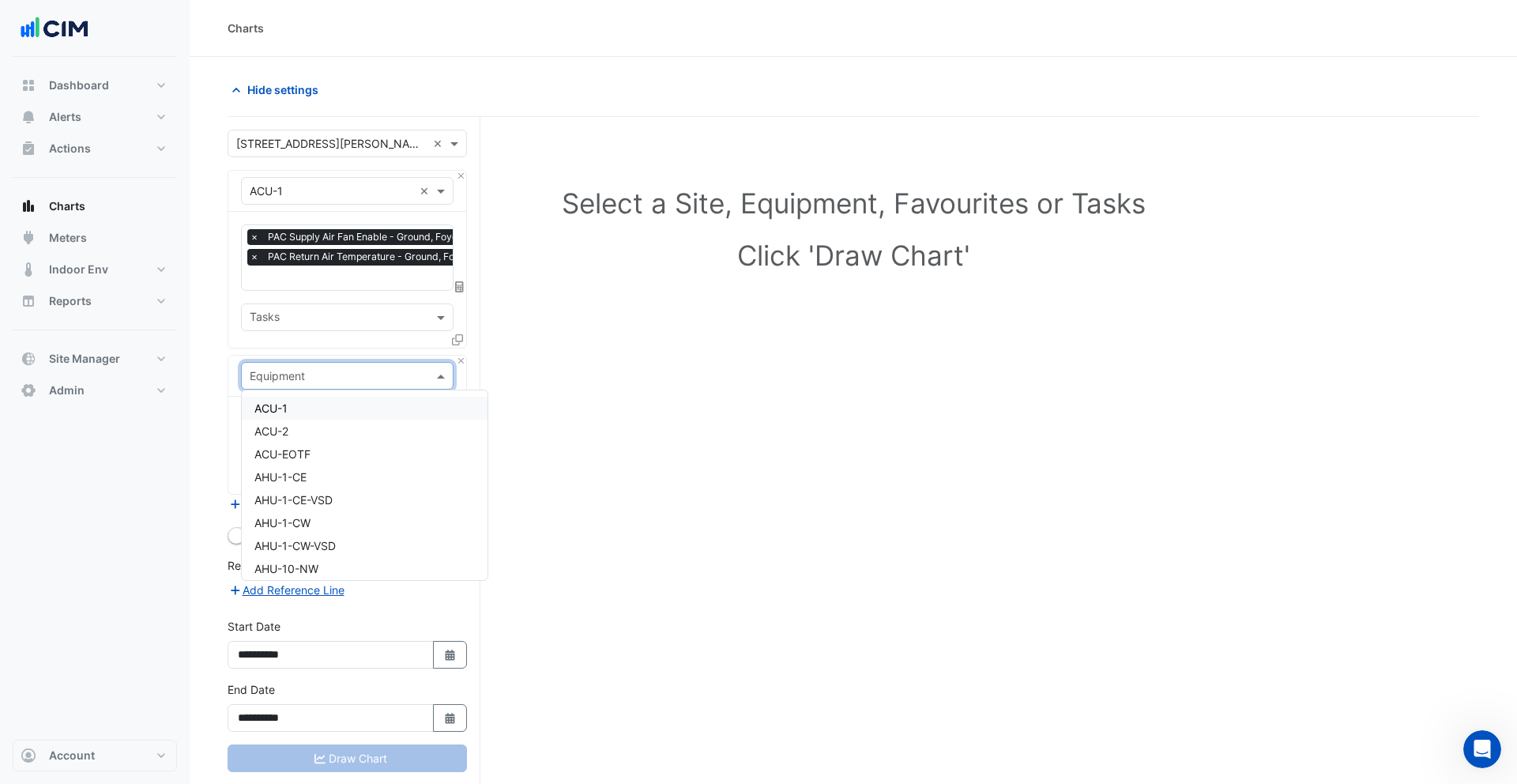
click at [303, 380] on input "text" at bounding box center [331, 376] width 163 height 17
type input "*******"
click at [294, 409] on span "Weather" at bounding box center [275, 408] width 43 height 13
click at [305, 417] on input "text" at bounding box center [338, 425] width 177 height 17
click at [298, 497] on span "Temperature (Celcius)" at bounding box center [338, 501] width 167 height 13
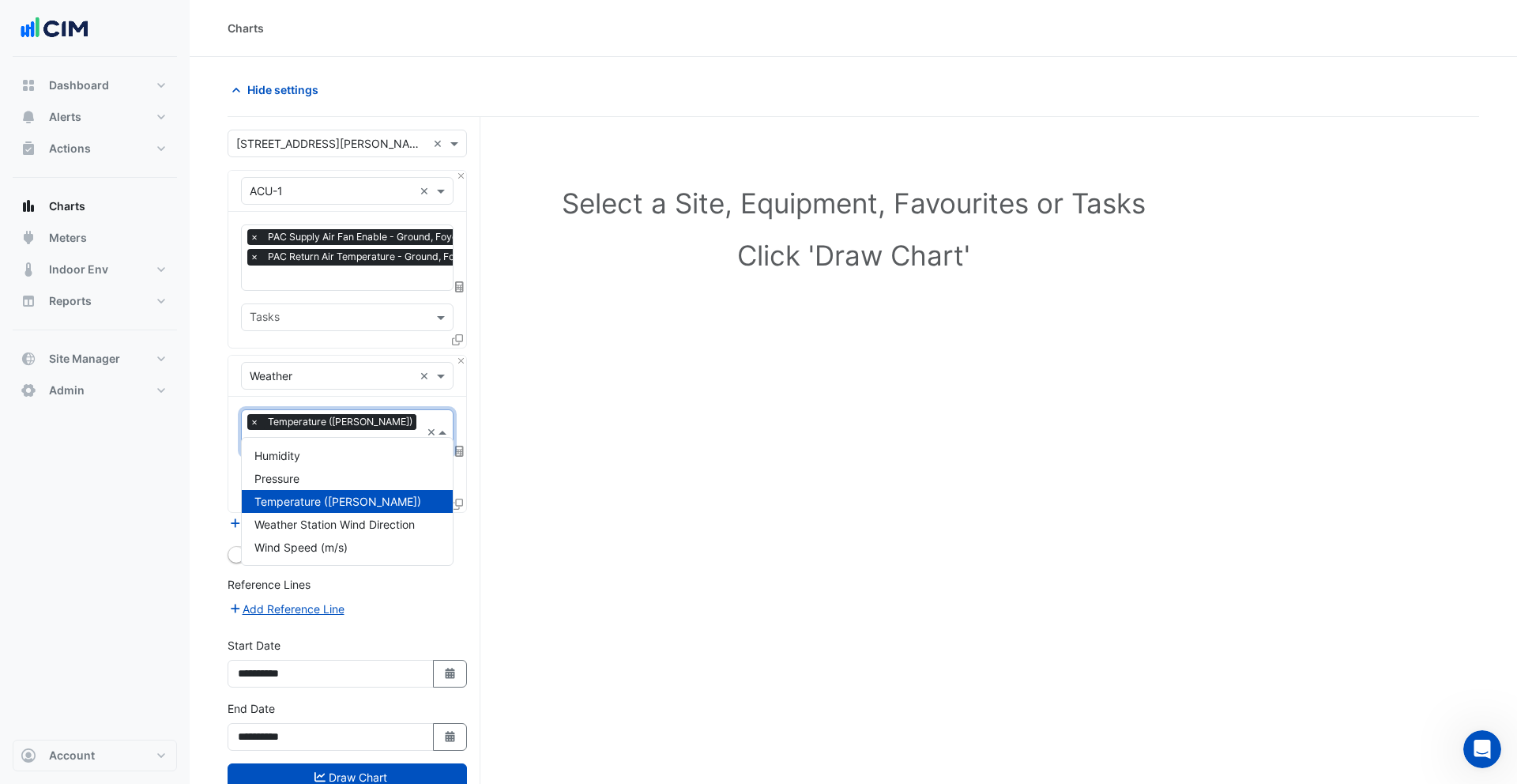
click at [380, 435] on input "text" at bounding box center [335, 443] width 171 height 17
click at [370, 454] on div "Humidity" at bounding box center [347, 455] width 211 height 23
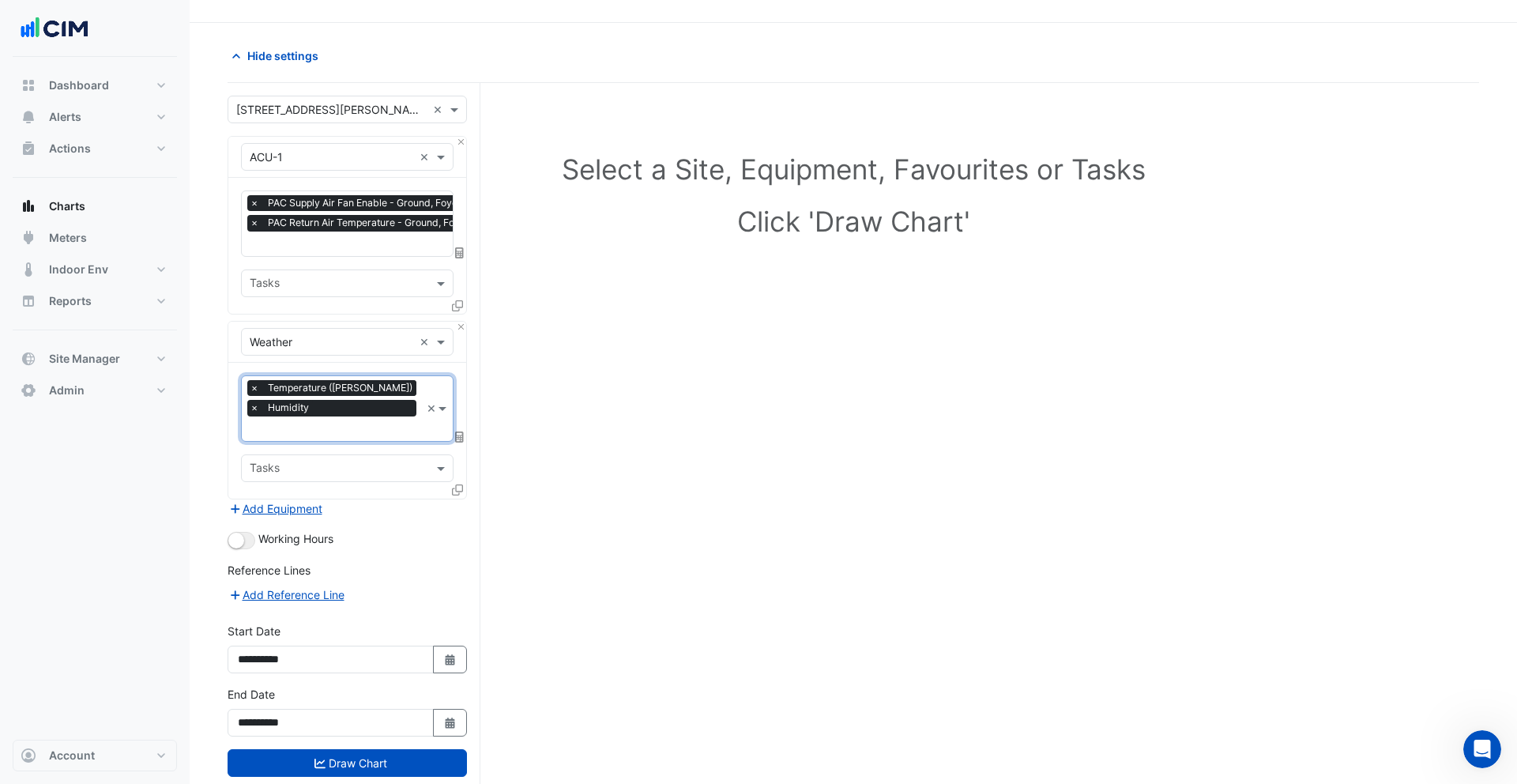
scroll to position [48, 0]
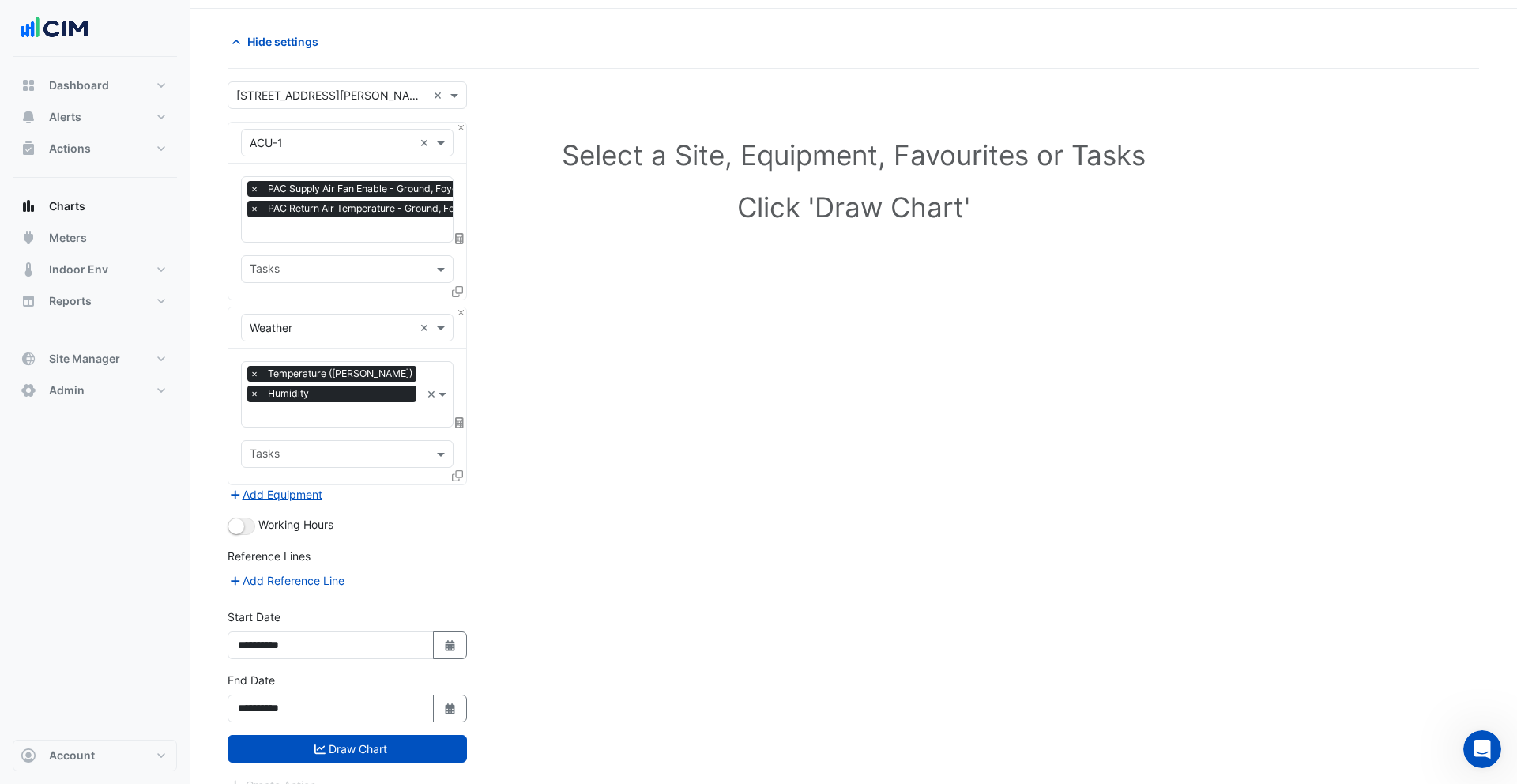
click at [329, 740] on form "Select a Site × 141 Walker Street × Equipment × ACU-1 × Favourites × PAC Supply…" at bounding box center [347, 438] width 239 height 713
click at [338, 735] on button "Draw Chart" at bounding box center [347, 748] width 239 height 27
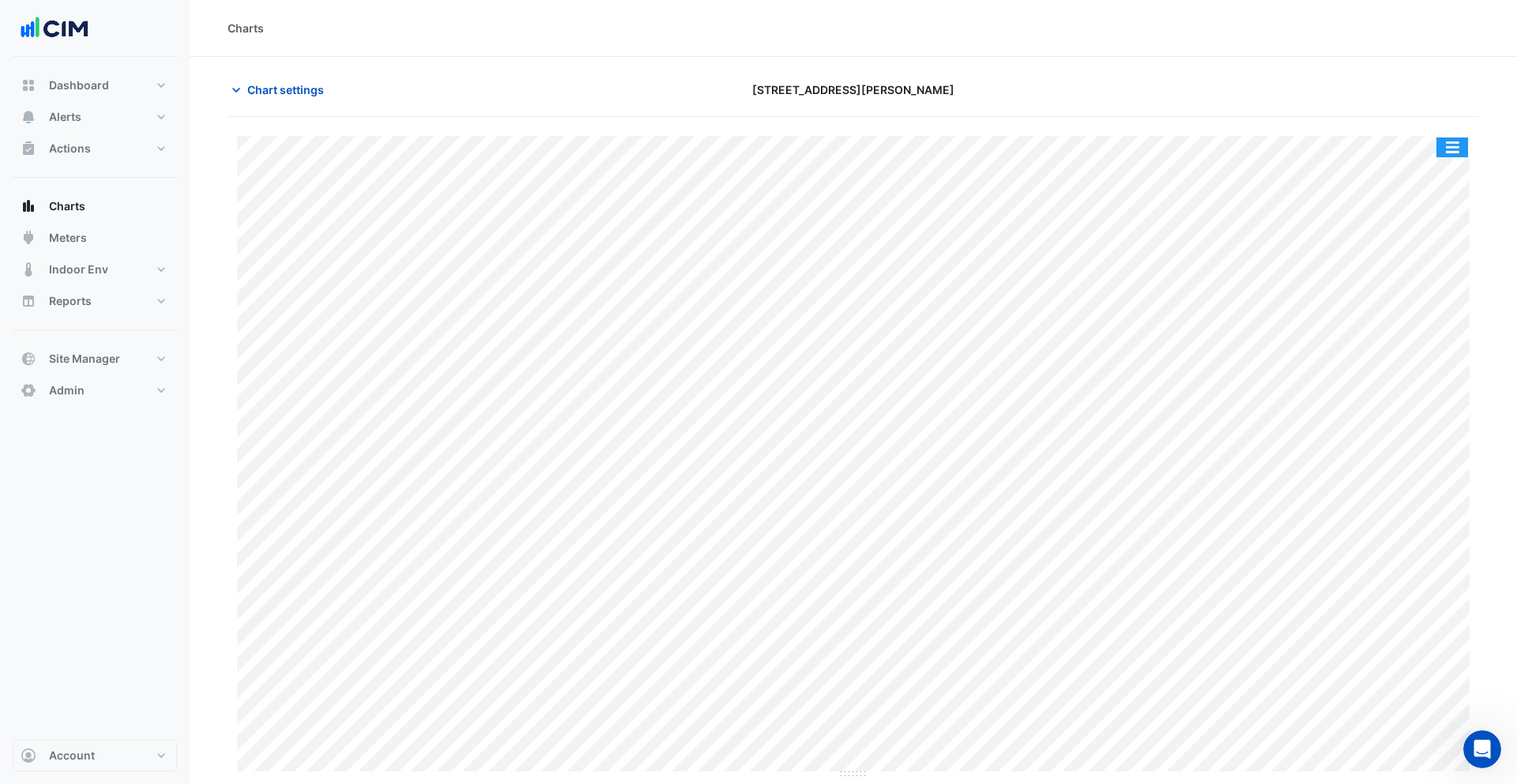
click at [1459, 146] on button "button" at bounding box center [1453, 147] width 32 height 19
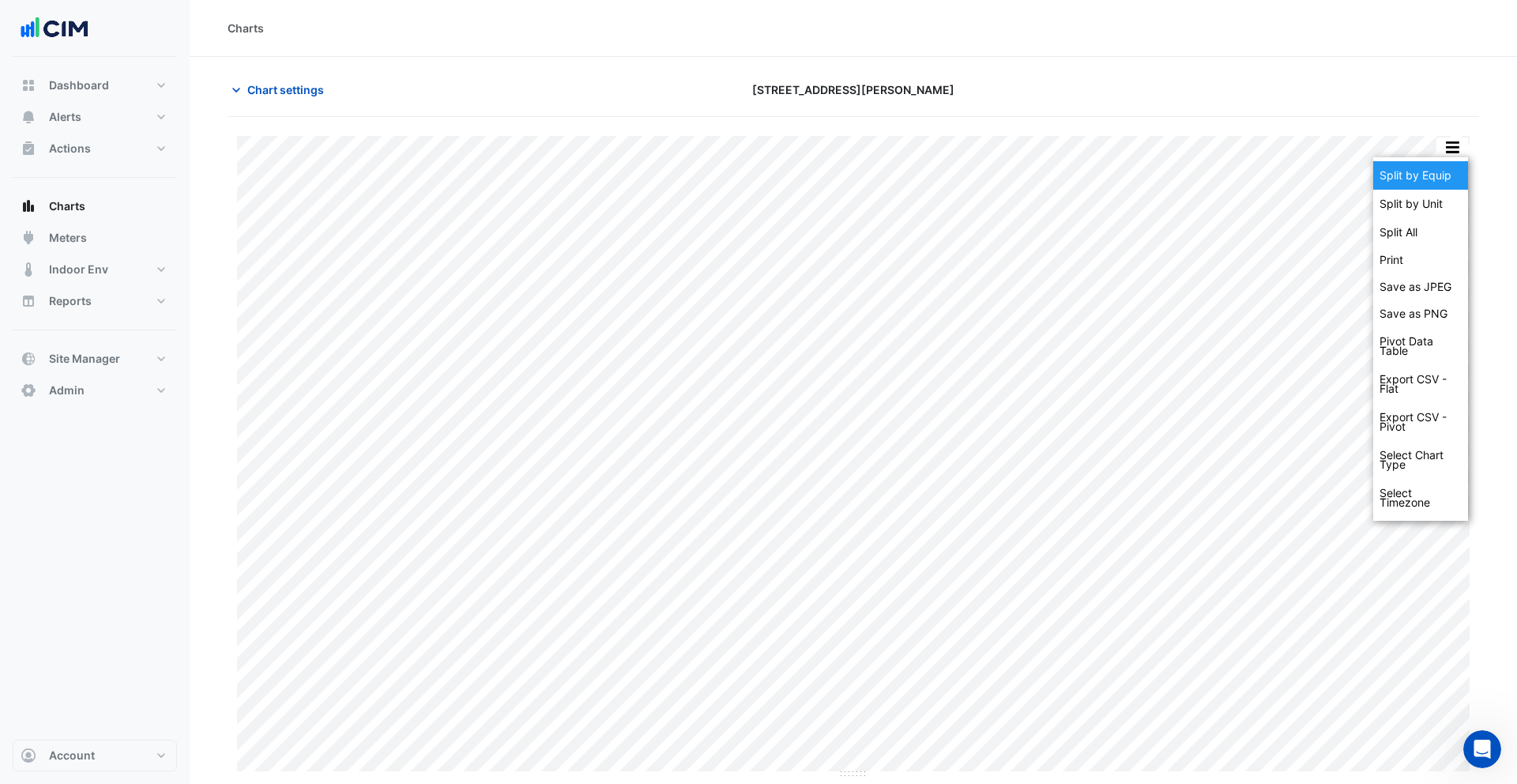
click at [1440, 174] on div "Split by Equip" at bounding box center [1421, 175] width 95 height 28
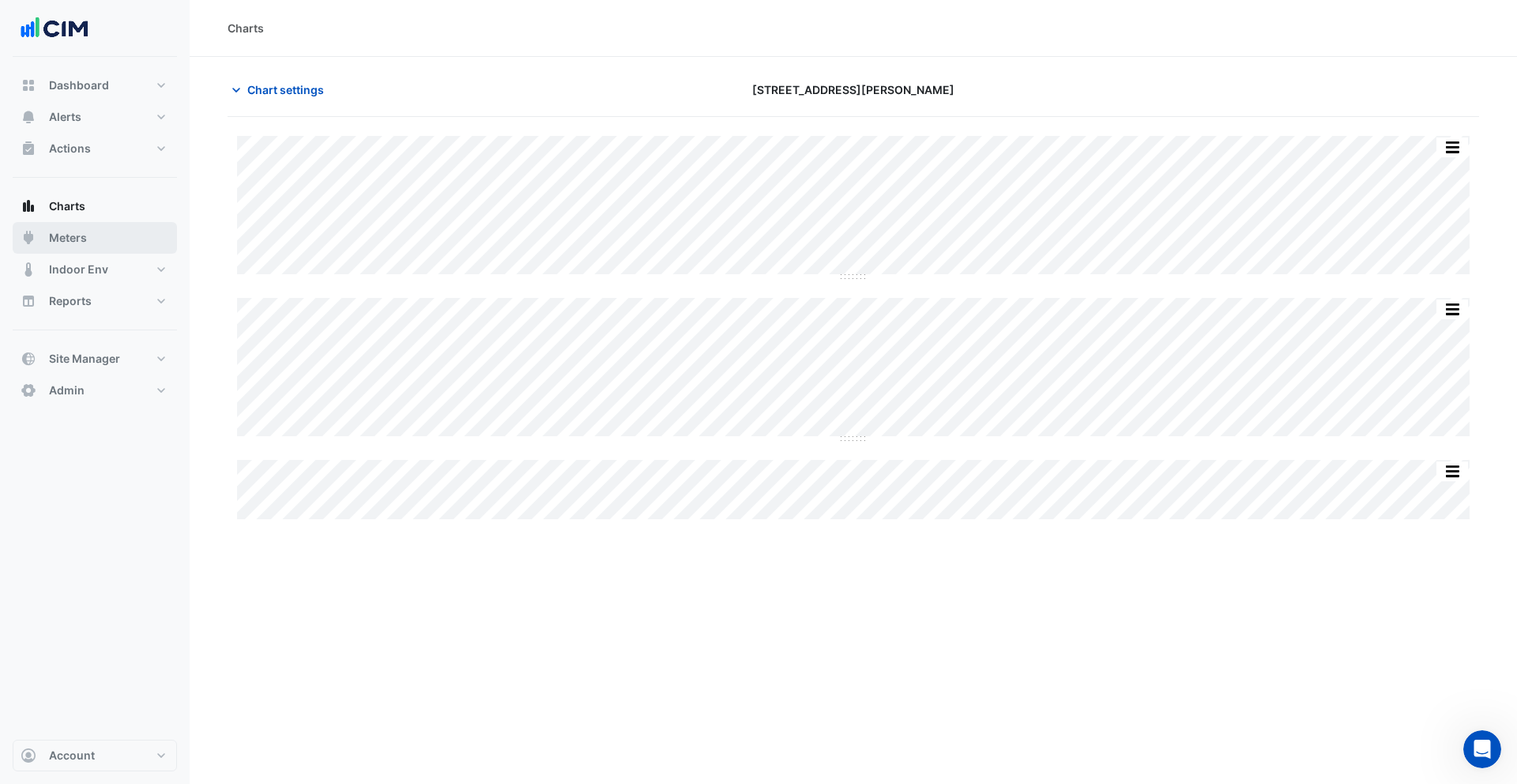
click at [123, 238] on button "Meters" at bounding box center [94, 238] width 164 height 32
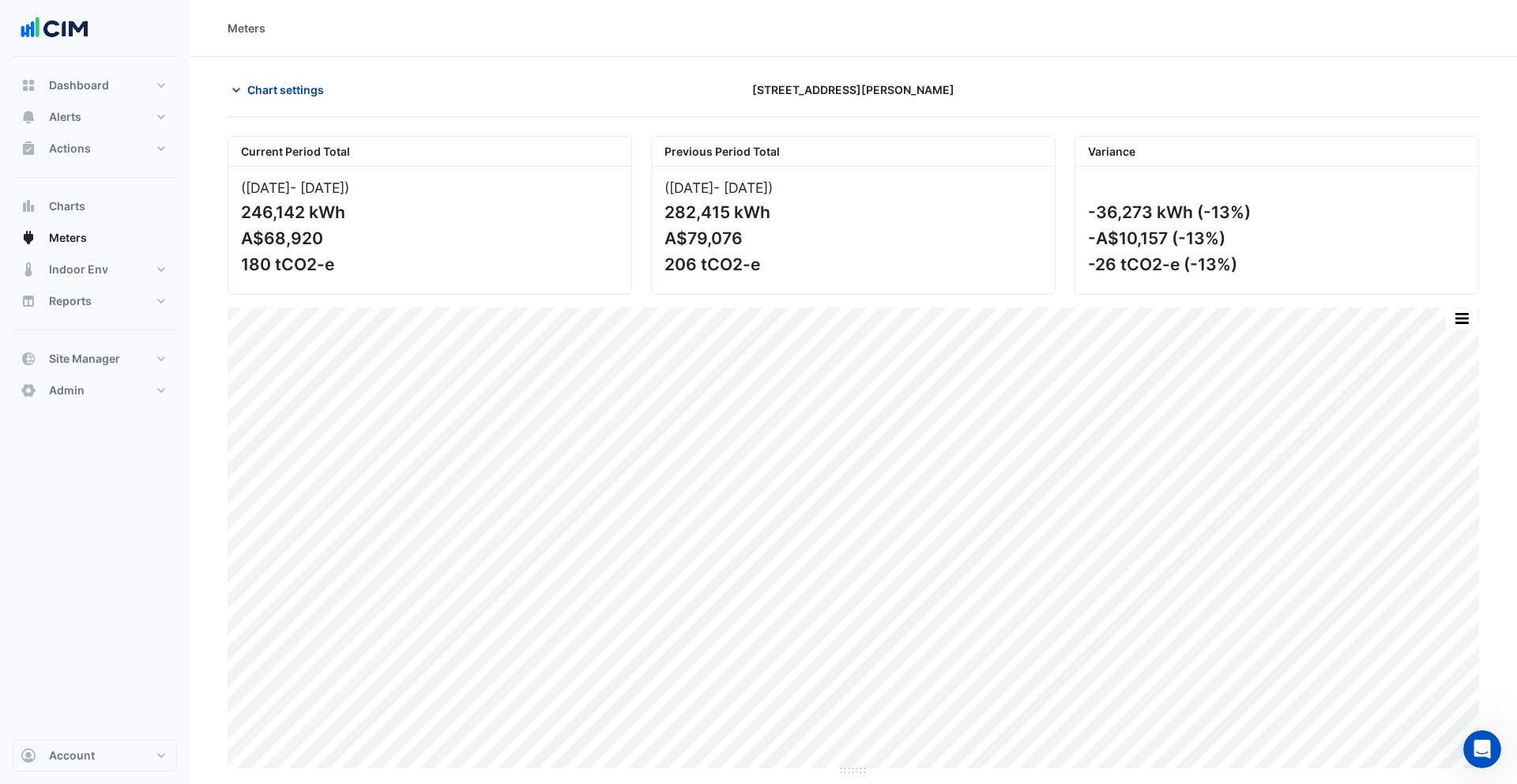
click at [279, 99] on button "Chart settings" at bounding box center [280, 89] width 106 height 27
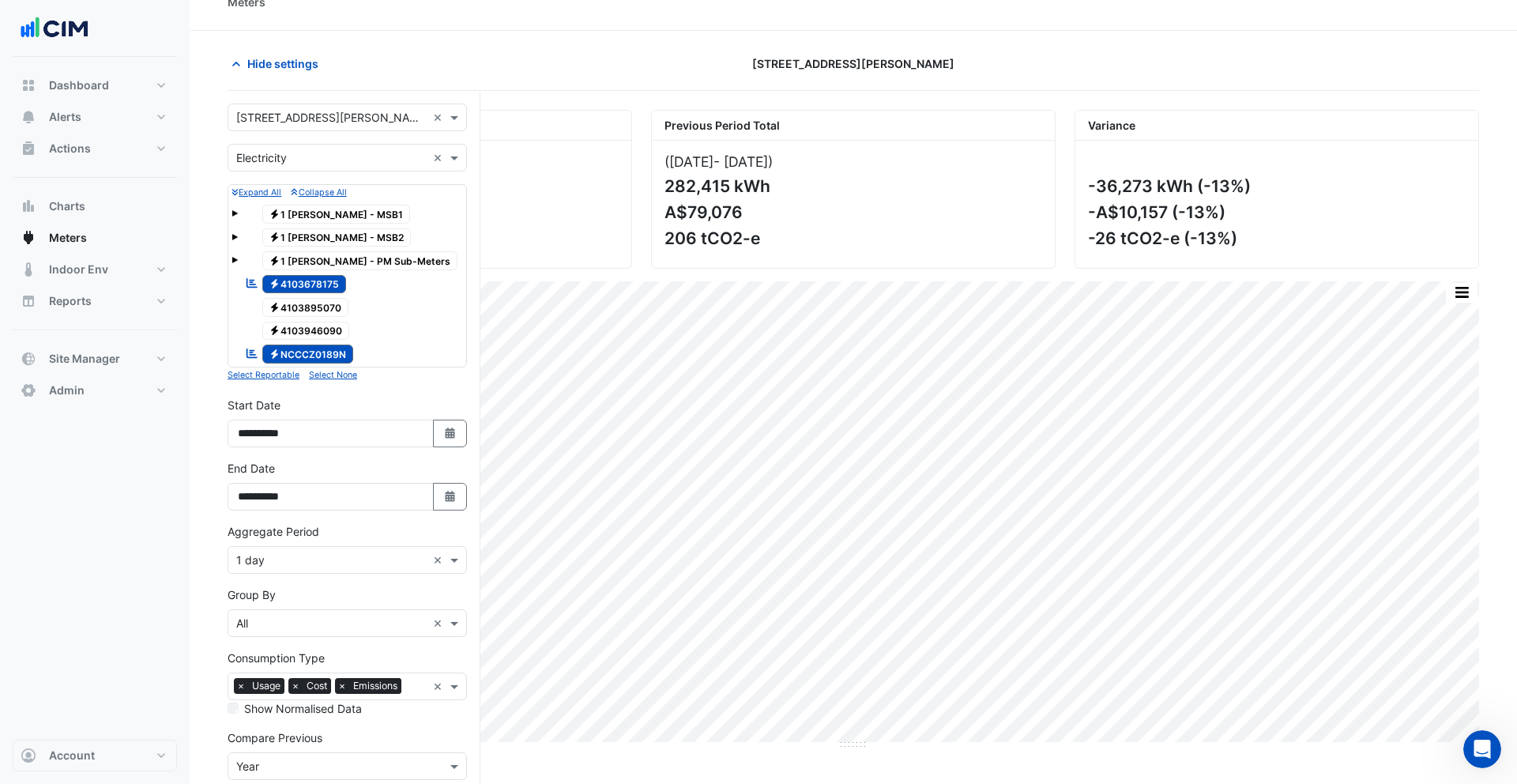
scroll to position [39, 0]
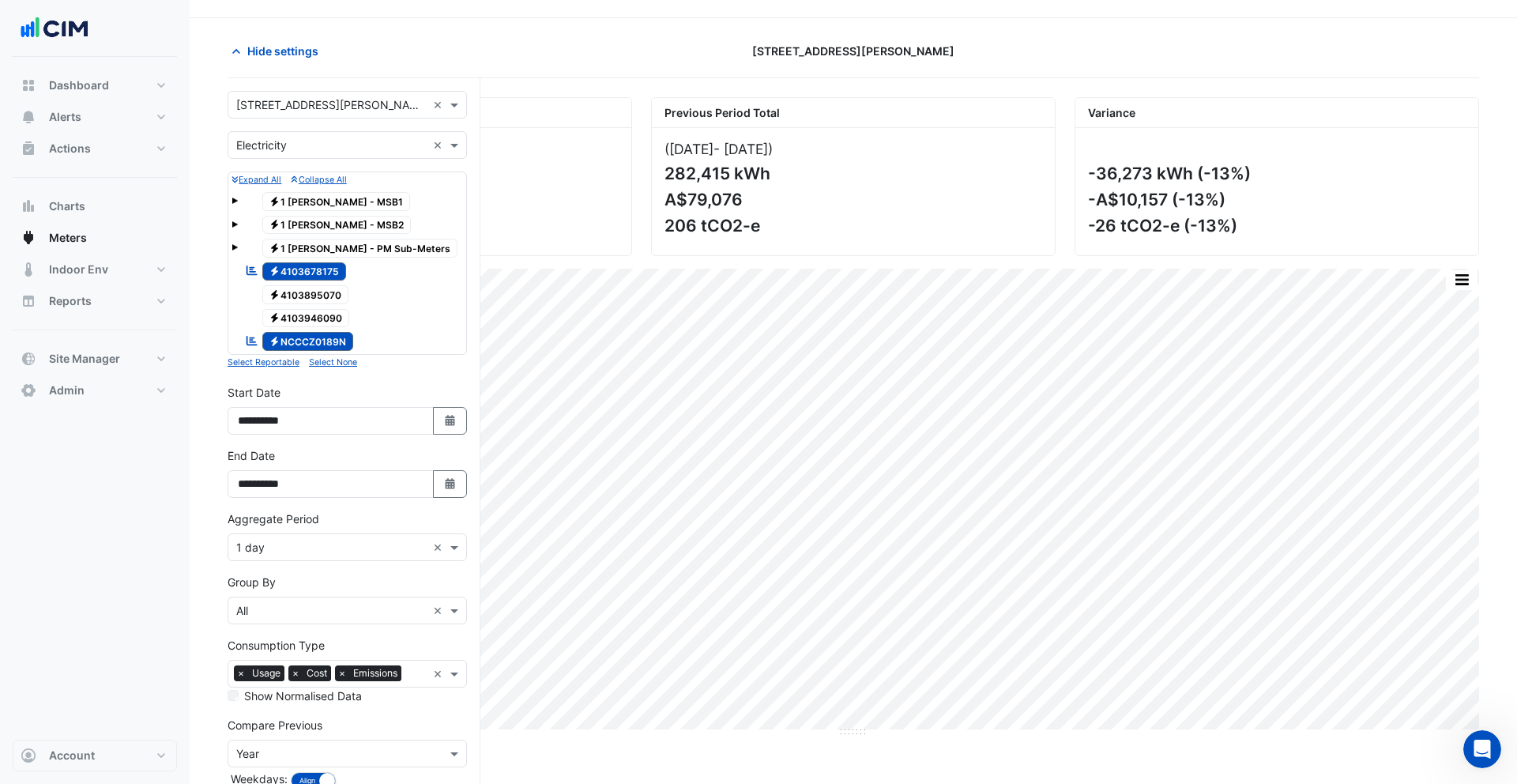
click at [427, 674] on div "Consumption Type × Usage × Cost × Emissions ×" at bounding box center [347, 673] width 239 height 27
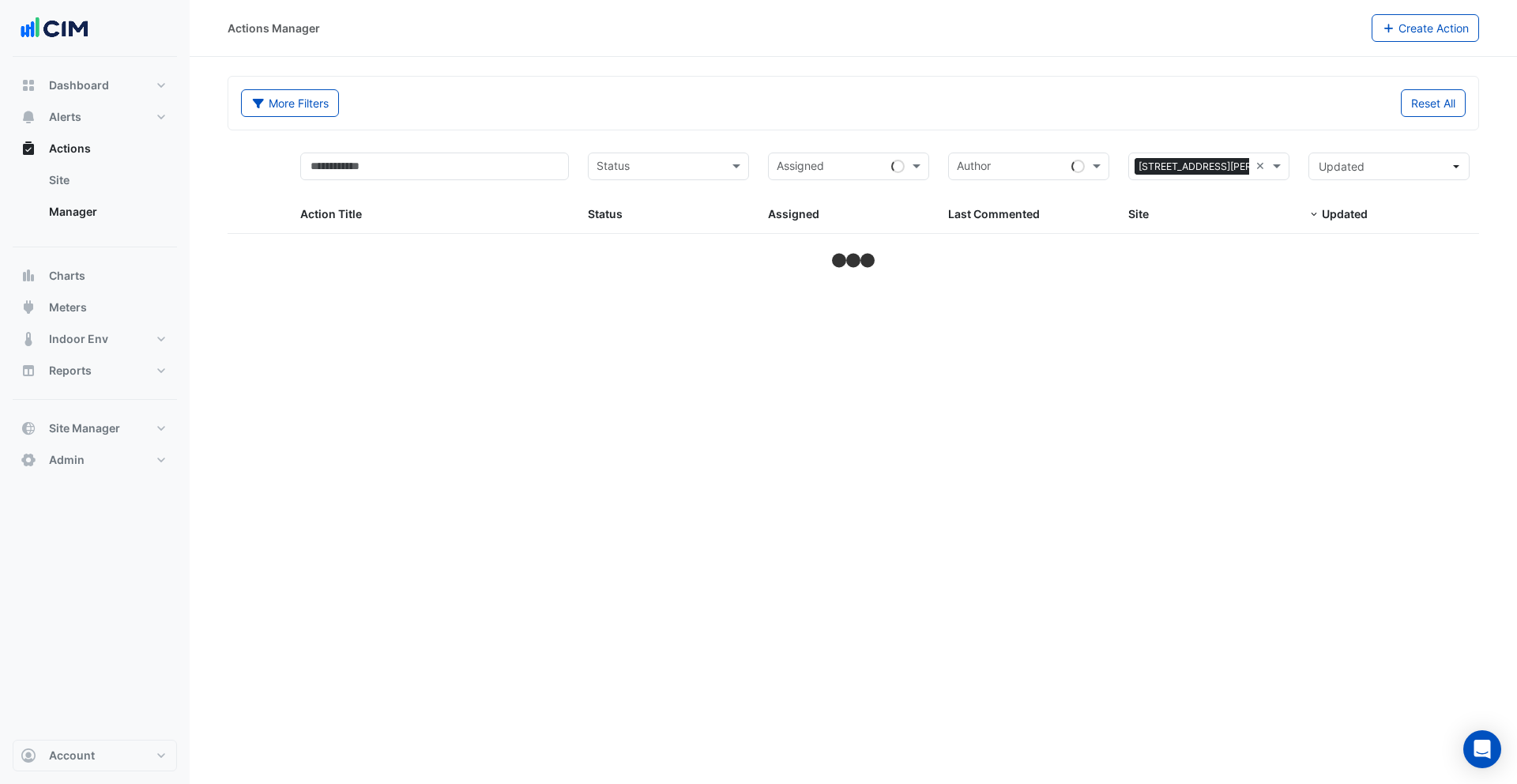
select select "***"
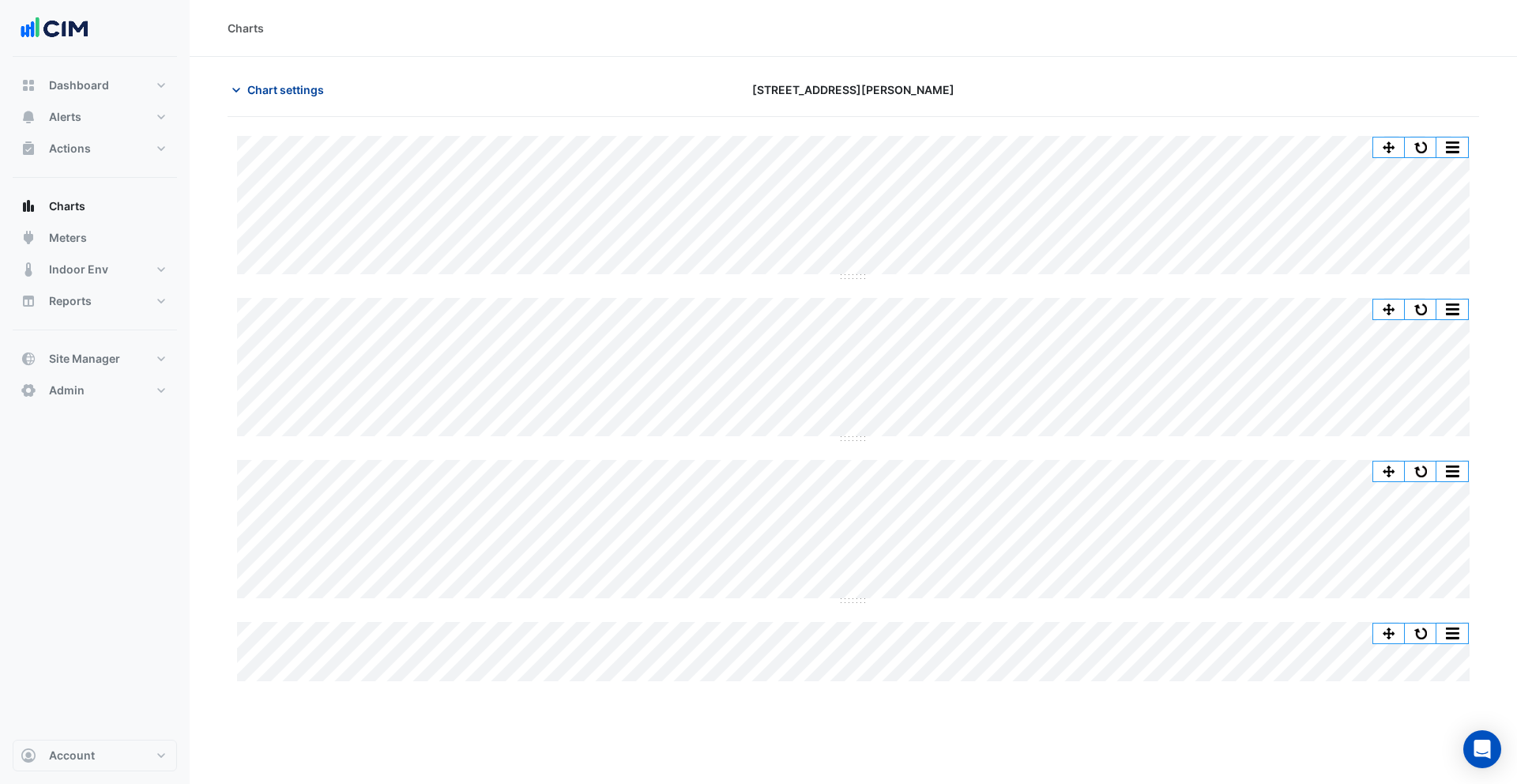
click at [301, 90] on span "Chart settings" at bounding box center [285, 90] width 76 height 17
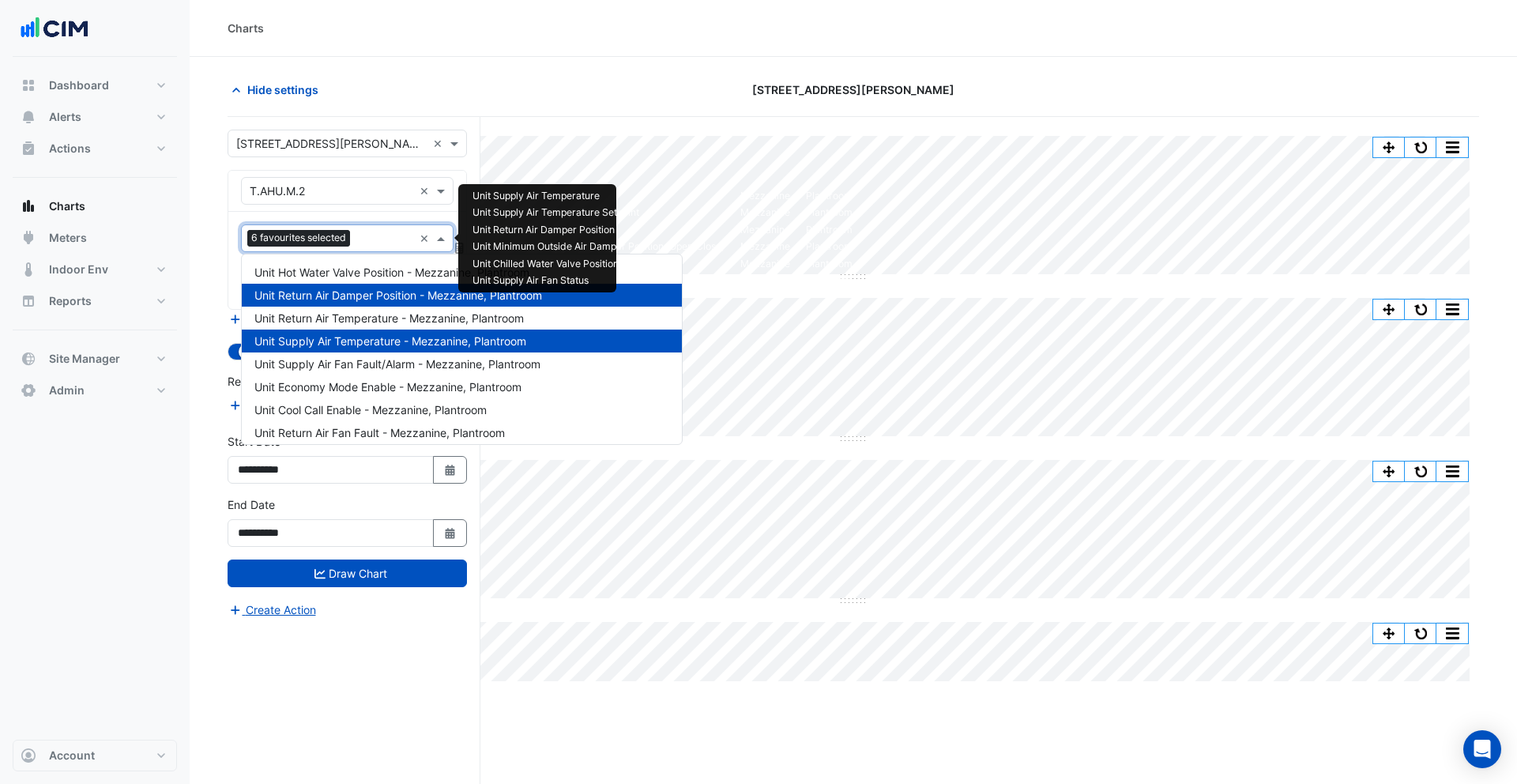
click at [388, 236] on input "text" at bounding box center [384, 239] width 57 height 17
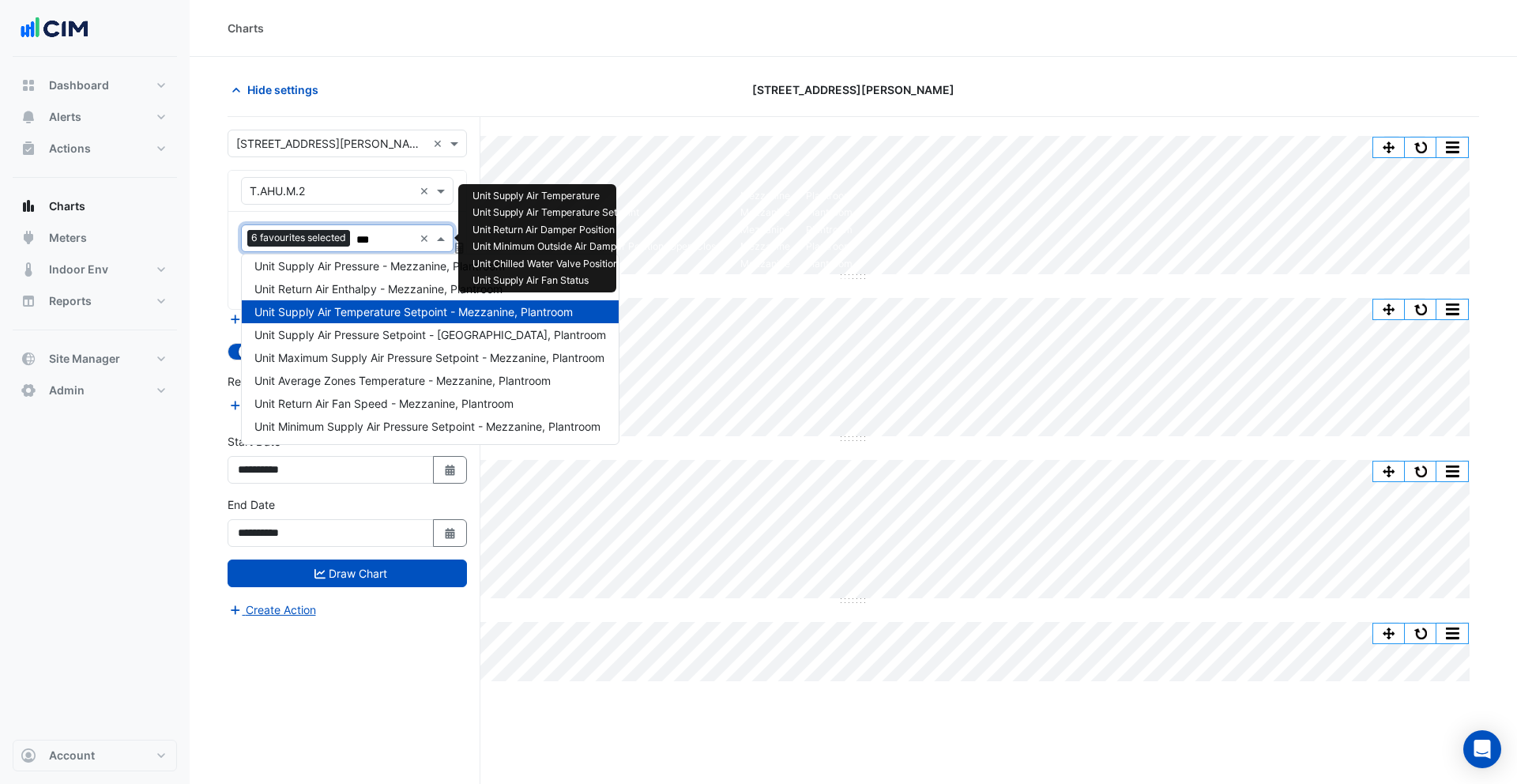
scroll to position [29, 0]
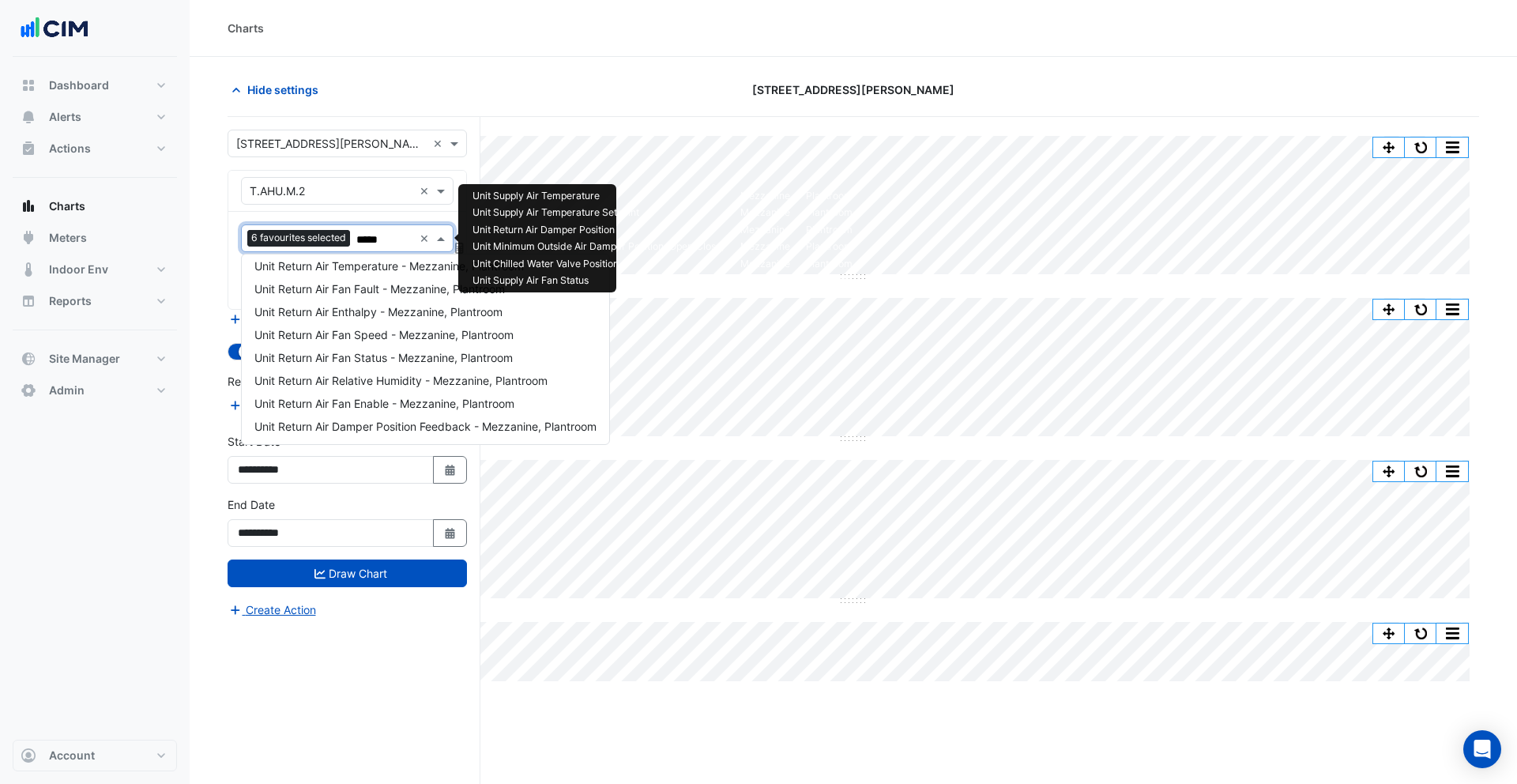
type input "******"
click at [360, 262] on span "Unit Return Air Temperature - Mezzanine, Plantroom" at bounding box center [388, 265] width 270 height 13
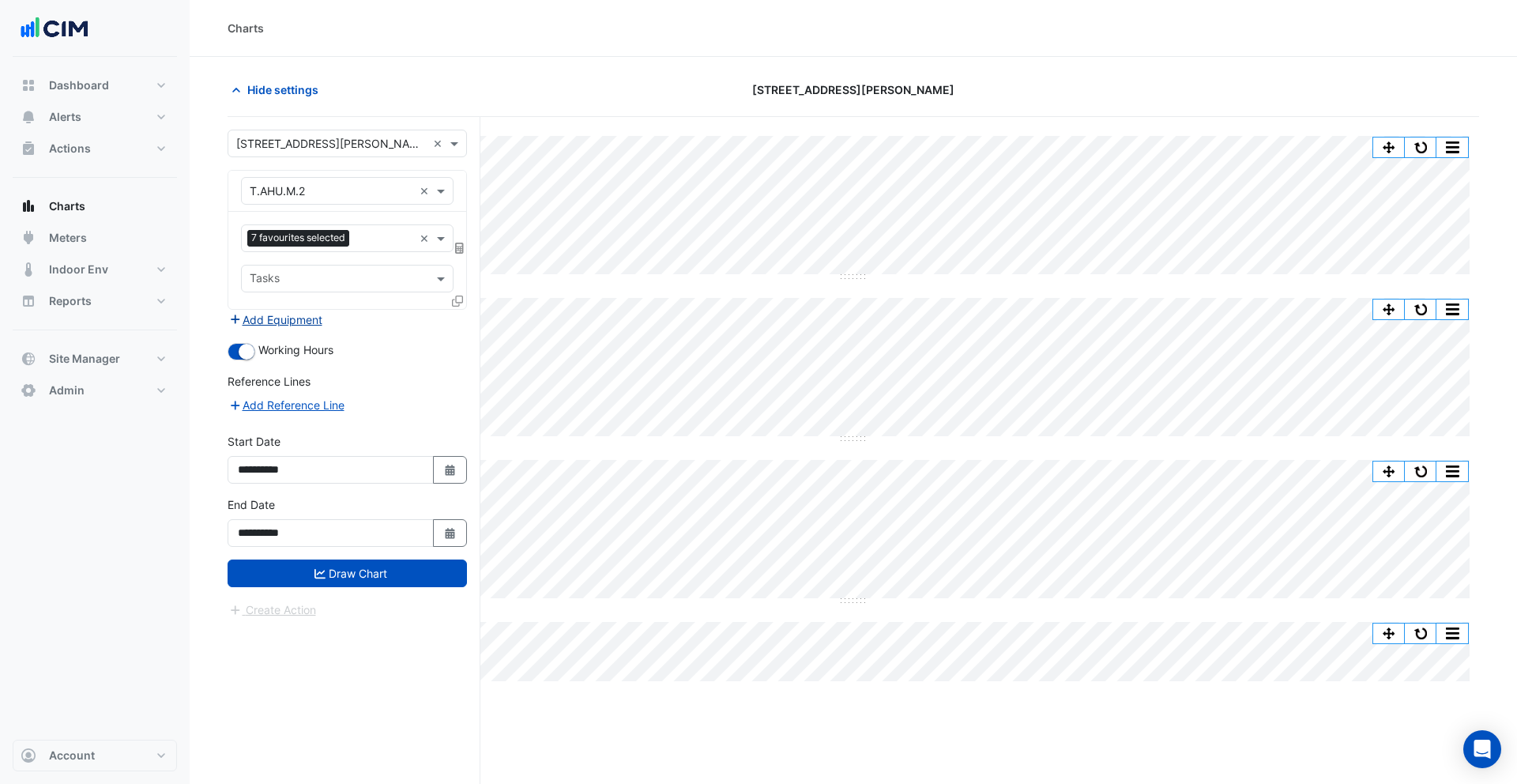
click at [316, 321] on button "Add Equipment" at bounding box center [275, 319] width 96 height 18
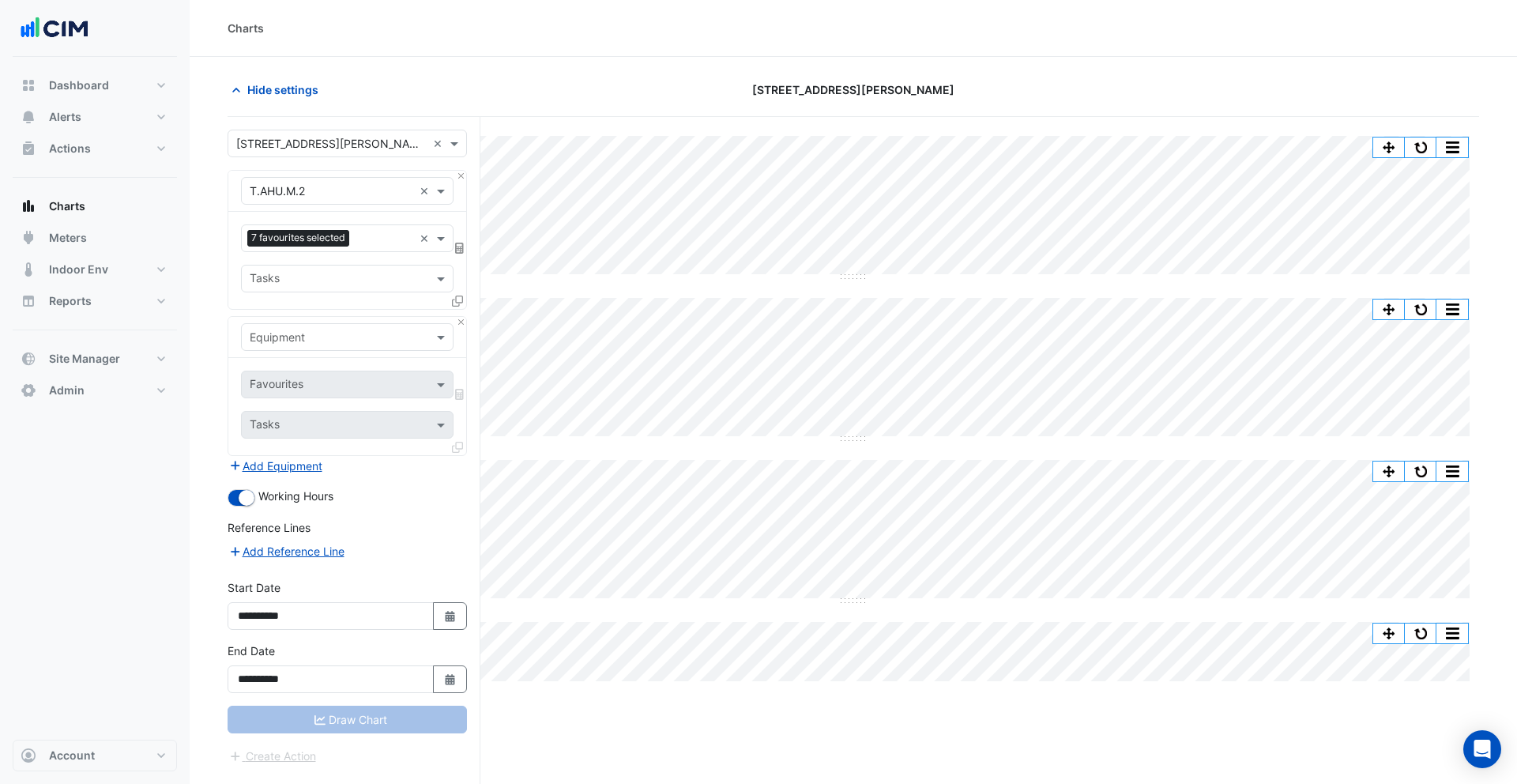
click at [311, 345] on div "Equipment" at bounding box center [347, 337] width 213 height 27
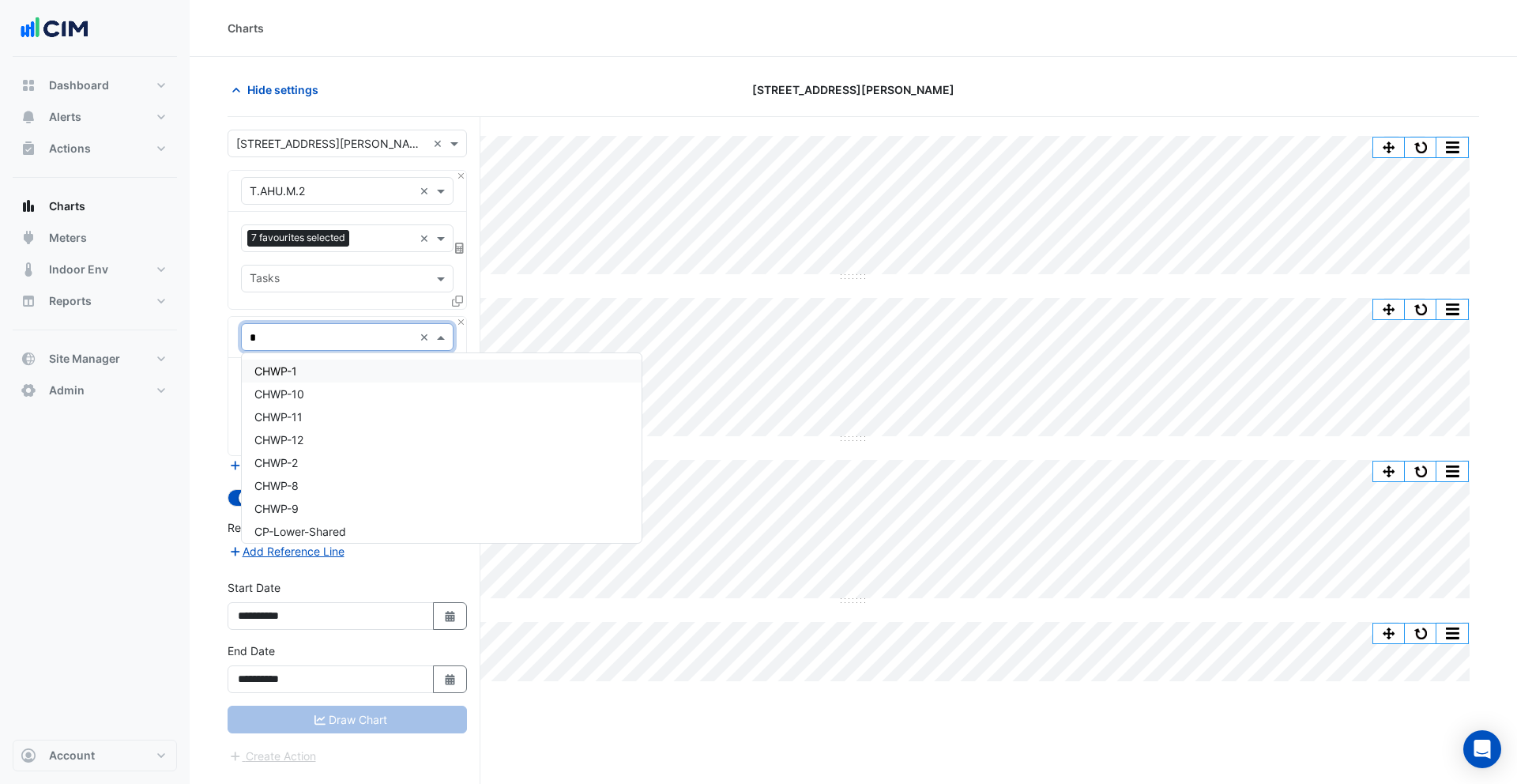
type input "**"
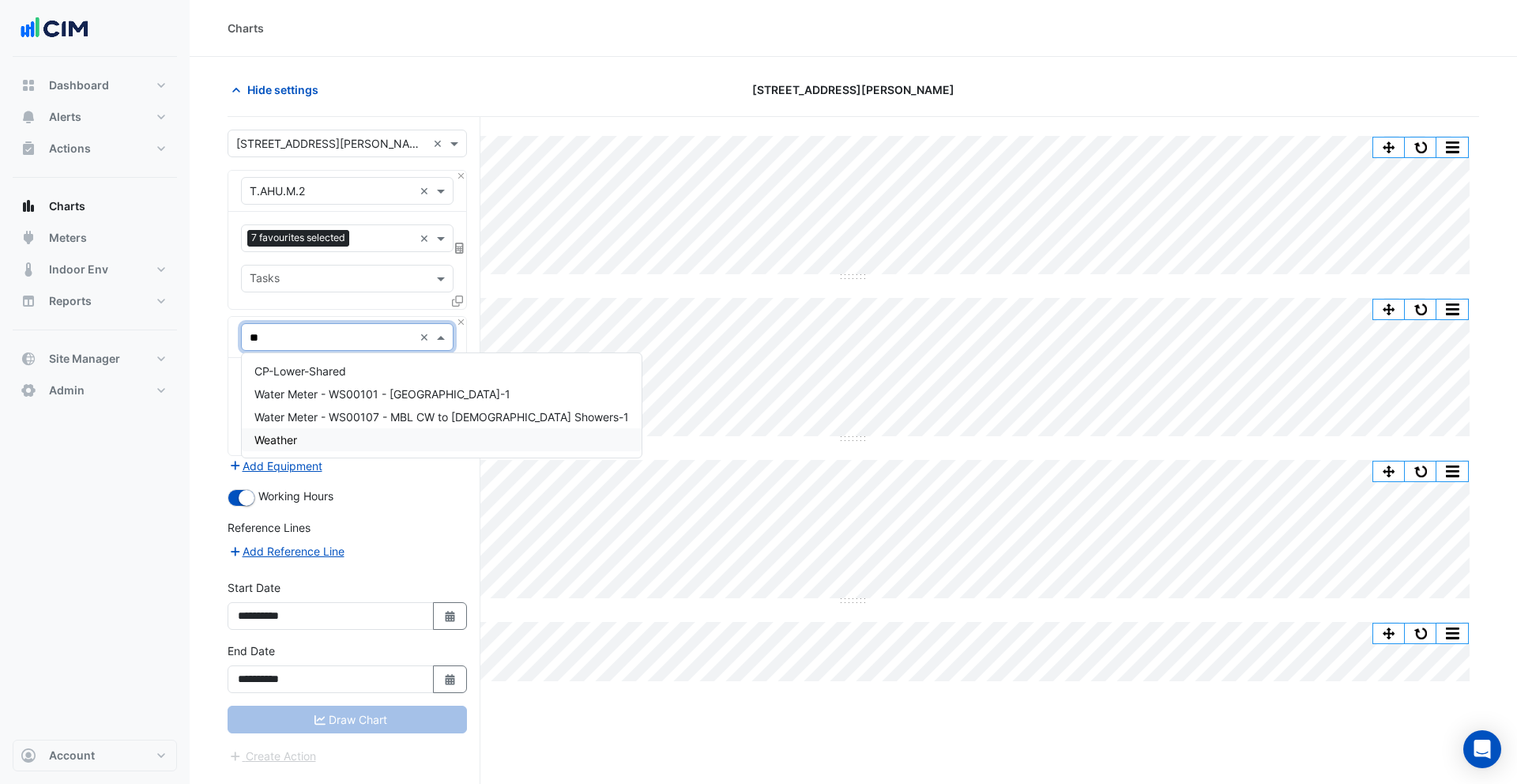
click at [309, 439] on div "Weather" at bounding box center [441, 439] width 400 height 23
click at [330, 384] on input "text" at bounding box center [338, 386] width 177 height 17
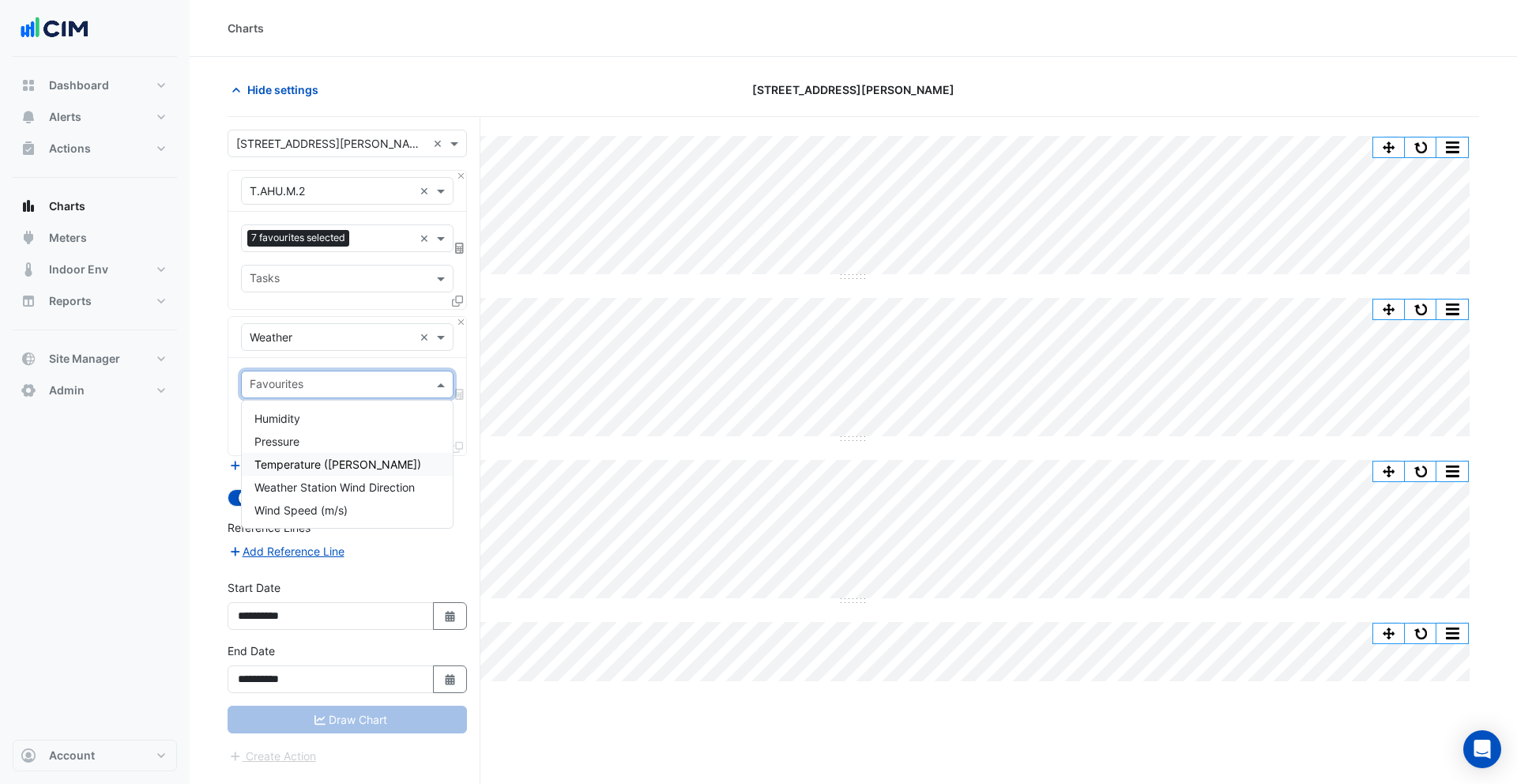
click at [309, 468] on span "Temperature (Celcius)" at bounding box center [338, 464] width 167 height 13
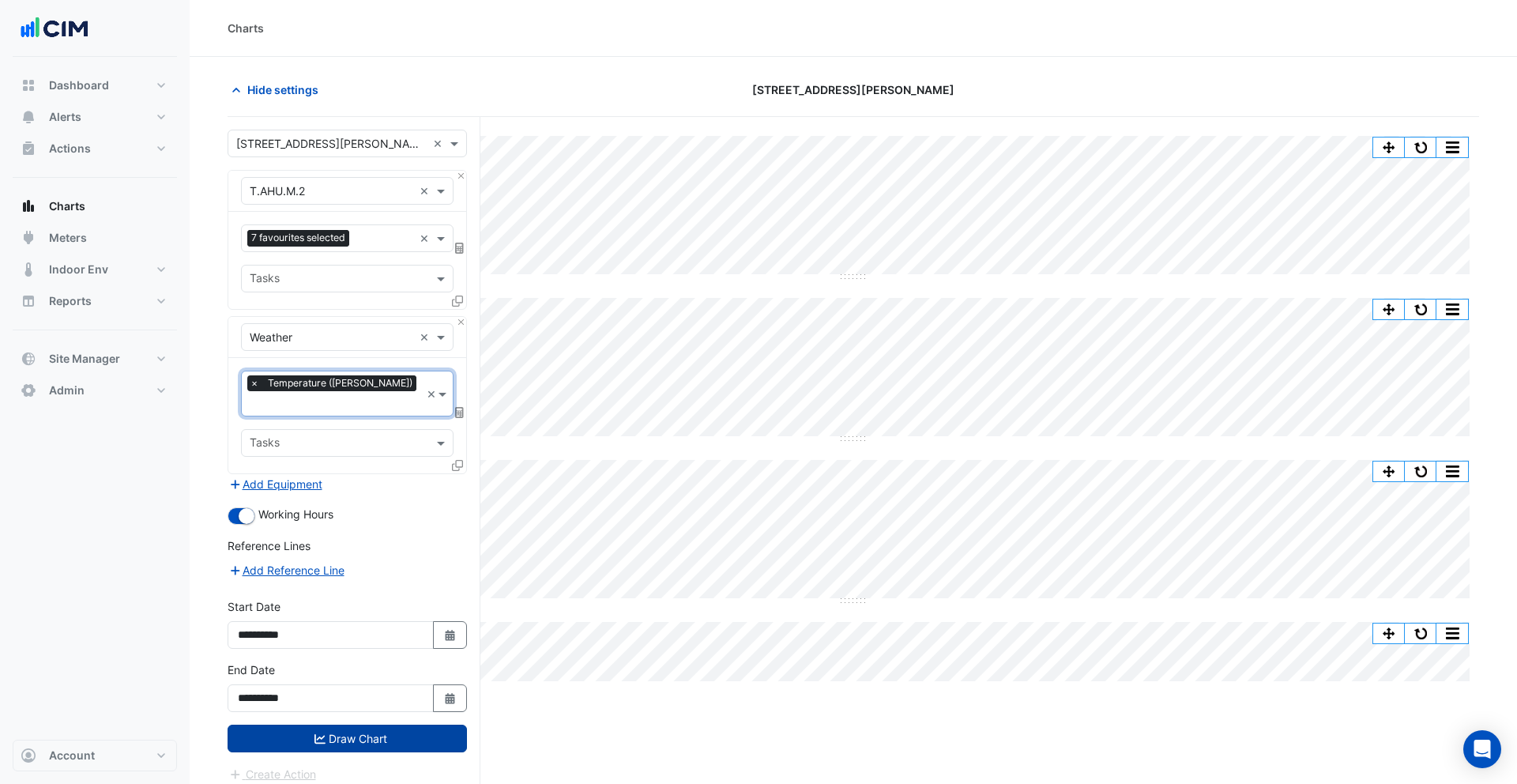
click at [315, 733] on icon "submit" at bounding box center [320, 738] width 11 height 11
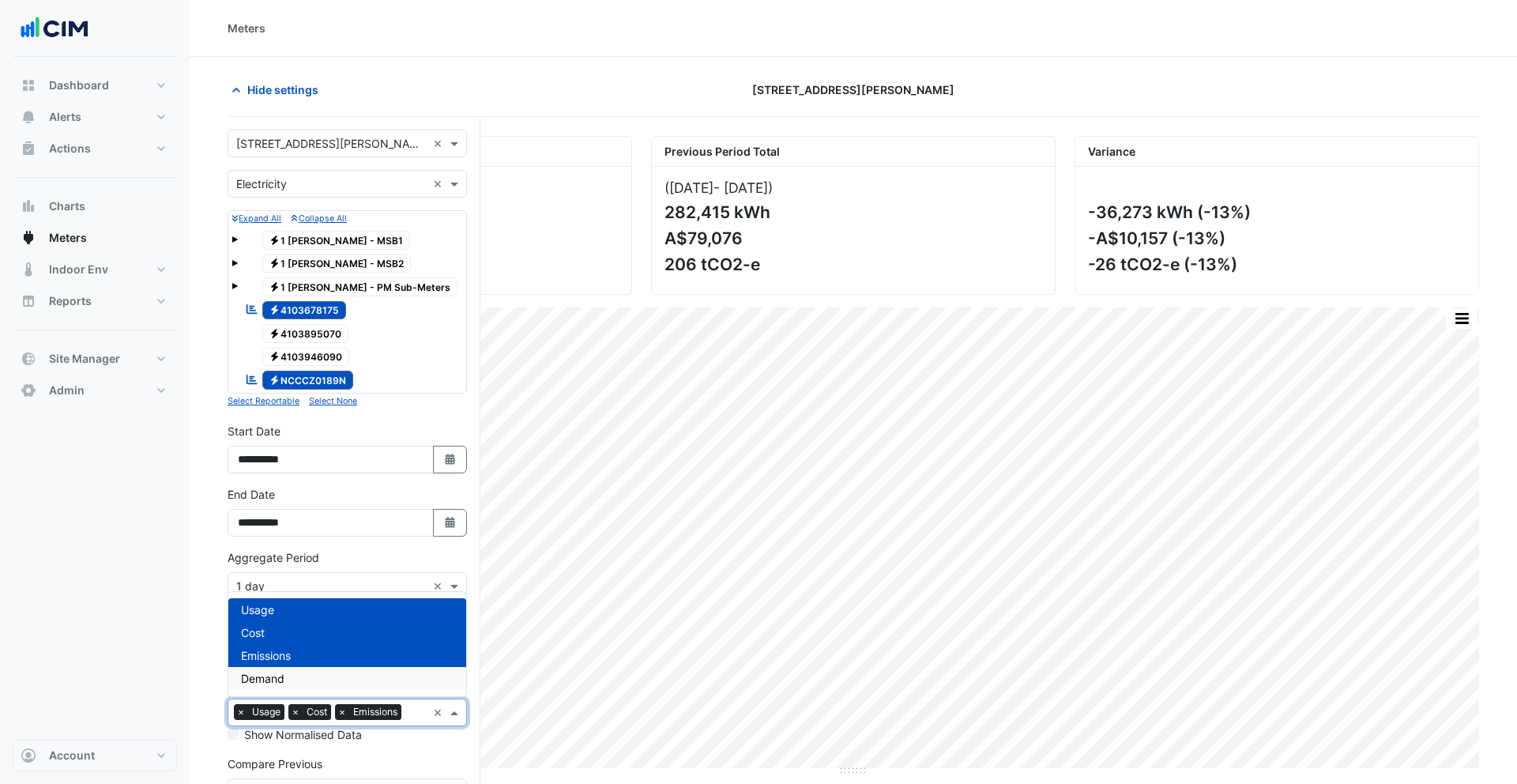
scroll to position [39, 0]
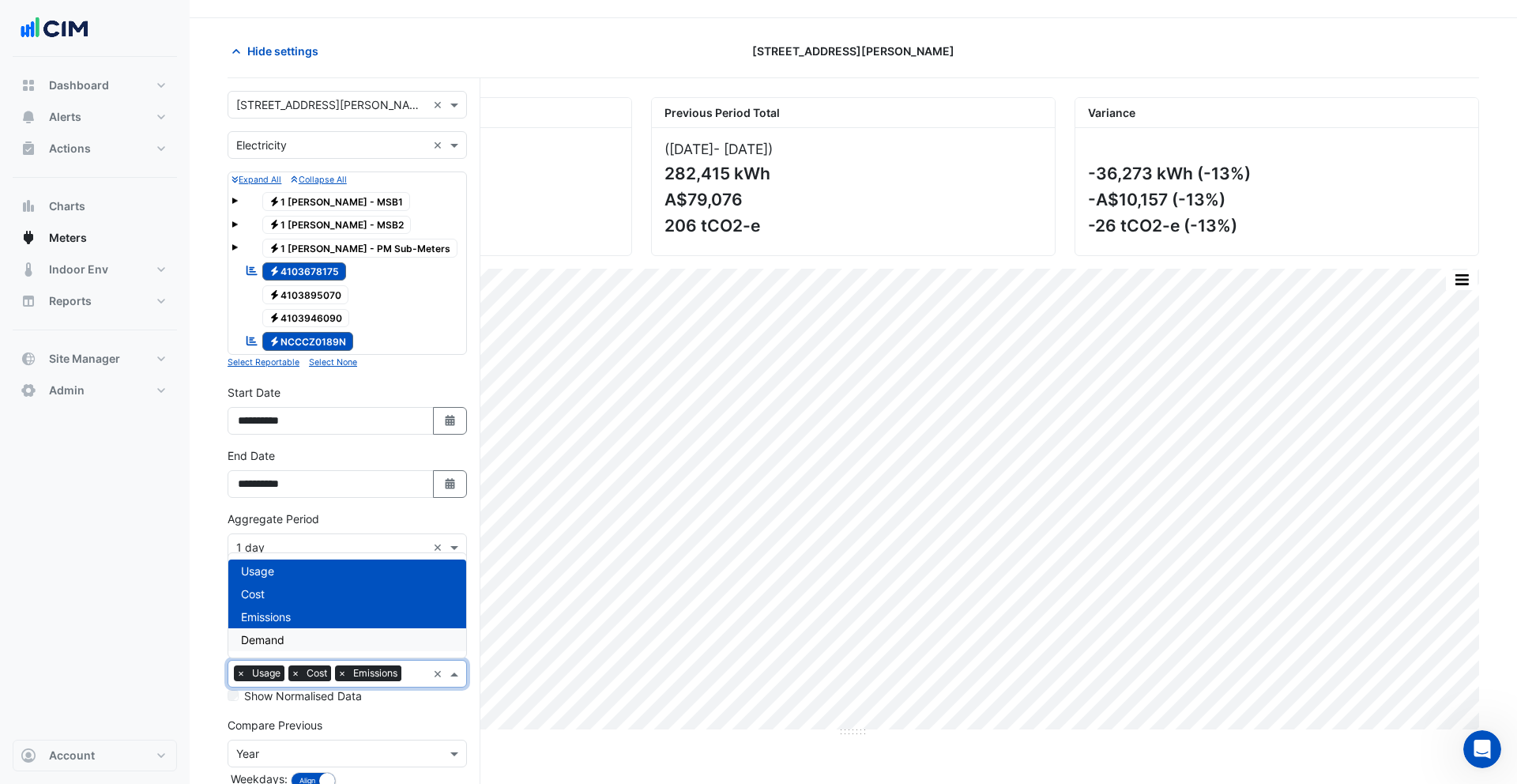
click at [338, 631] on div "Demand" at bounding box center [347, 640] width 238 height 23
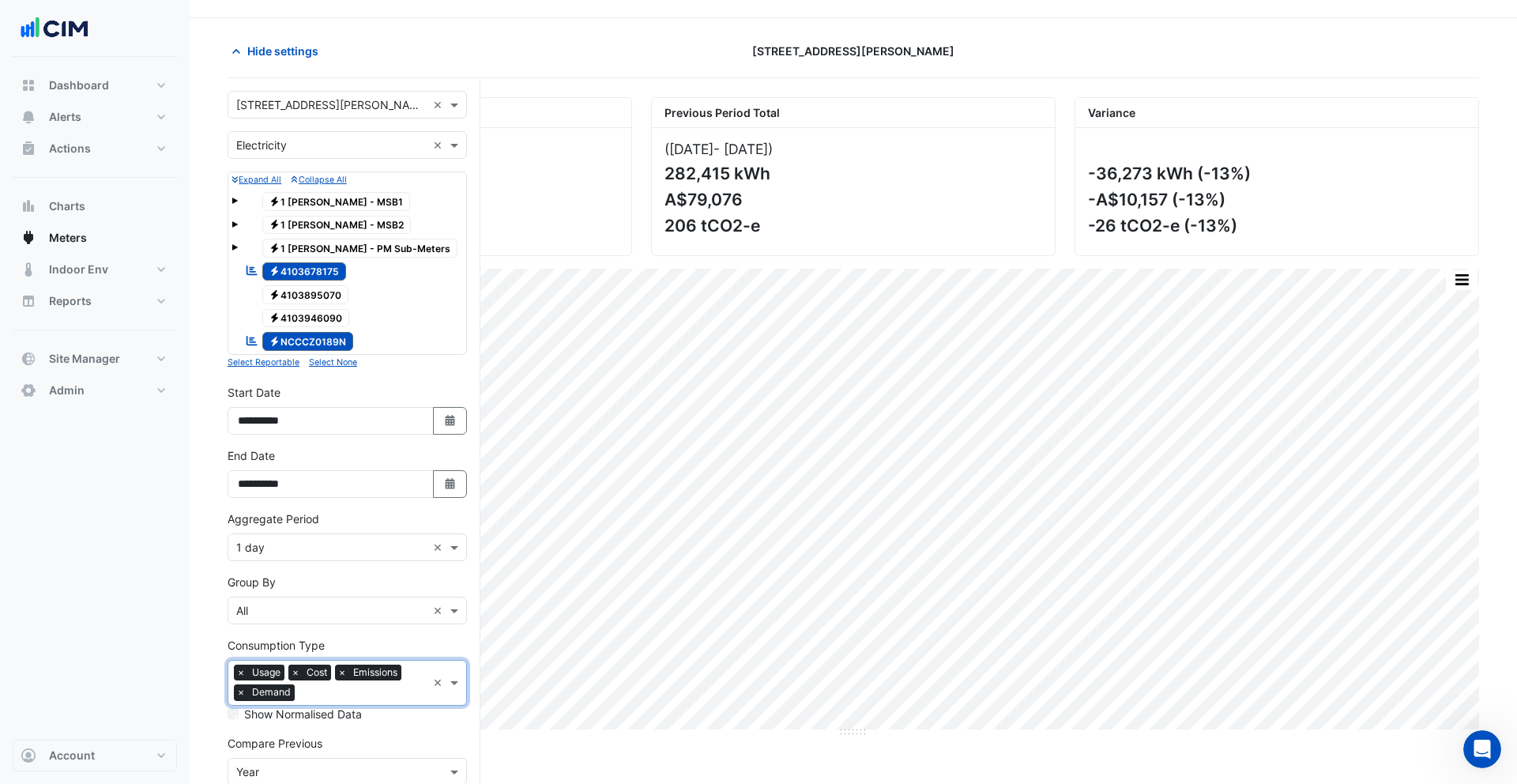
click at [294, 670] on span "×" at bounding box center [295, 672] width 14 height 16
click at [294, 672] on span "×" at bounding box center [295, 673] width 14 height 16
click at [239, 676] on span "×" at bounding box center [241, 673] width 14 height 16
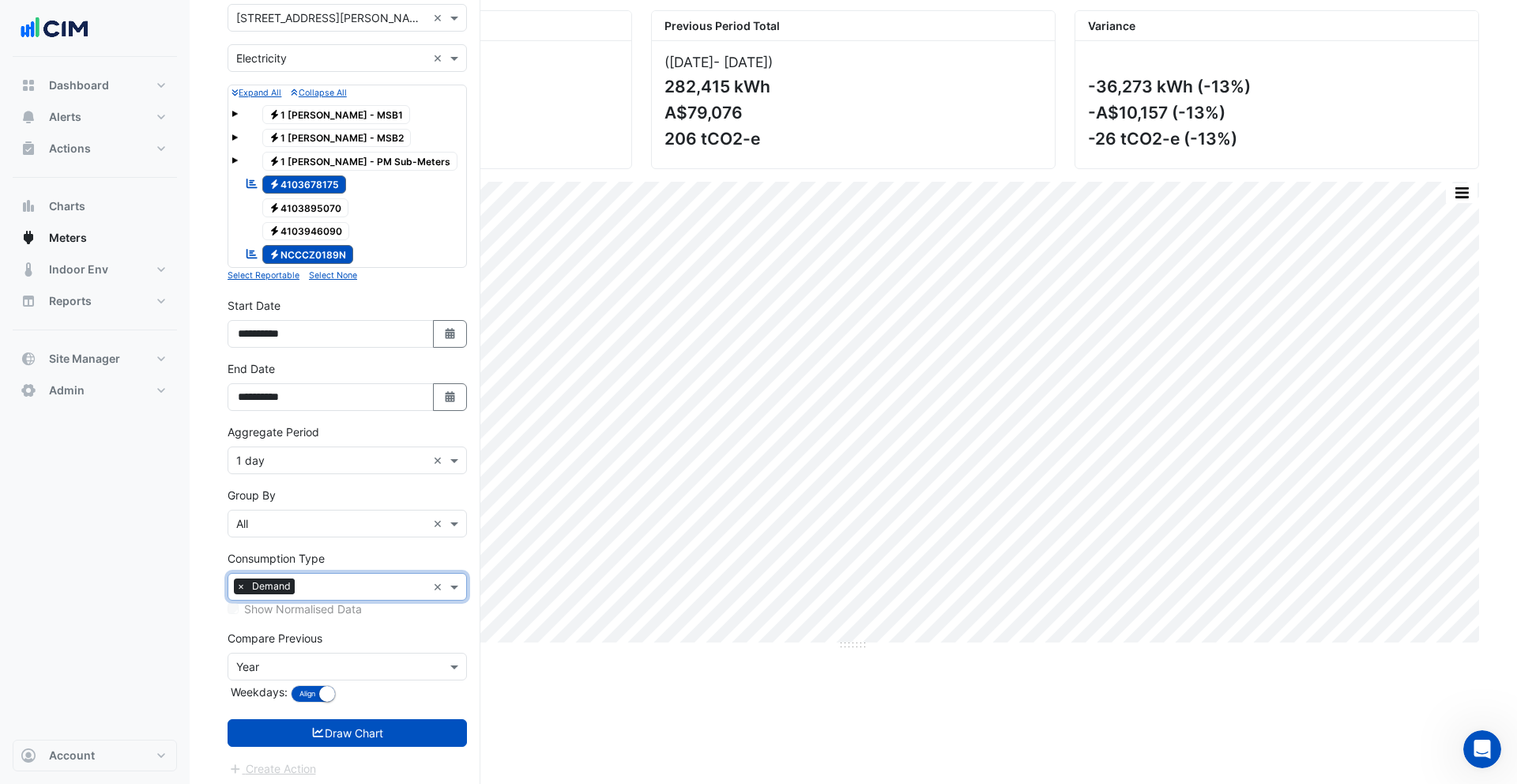
scroll to position [127, 0]
click at [364, 729] on button "Draw Chart" at bounding box center [347, 731] width 239 height 27
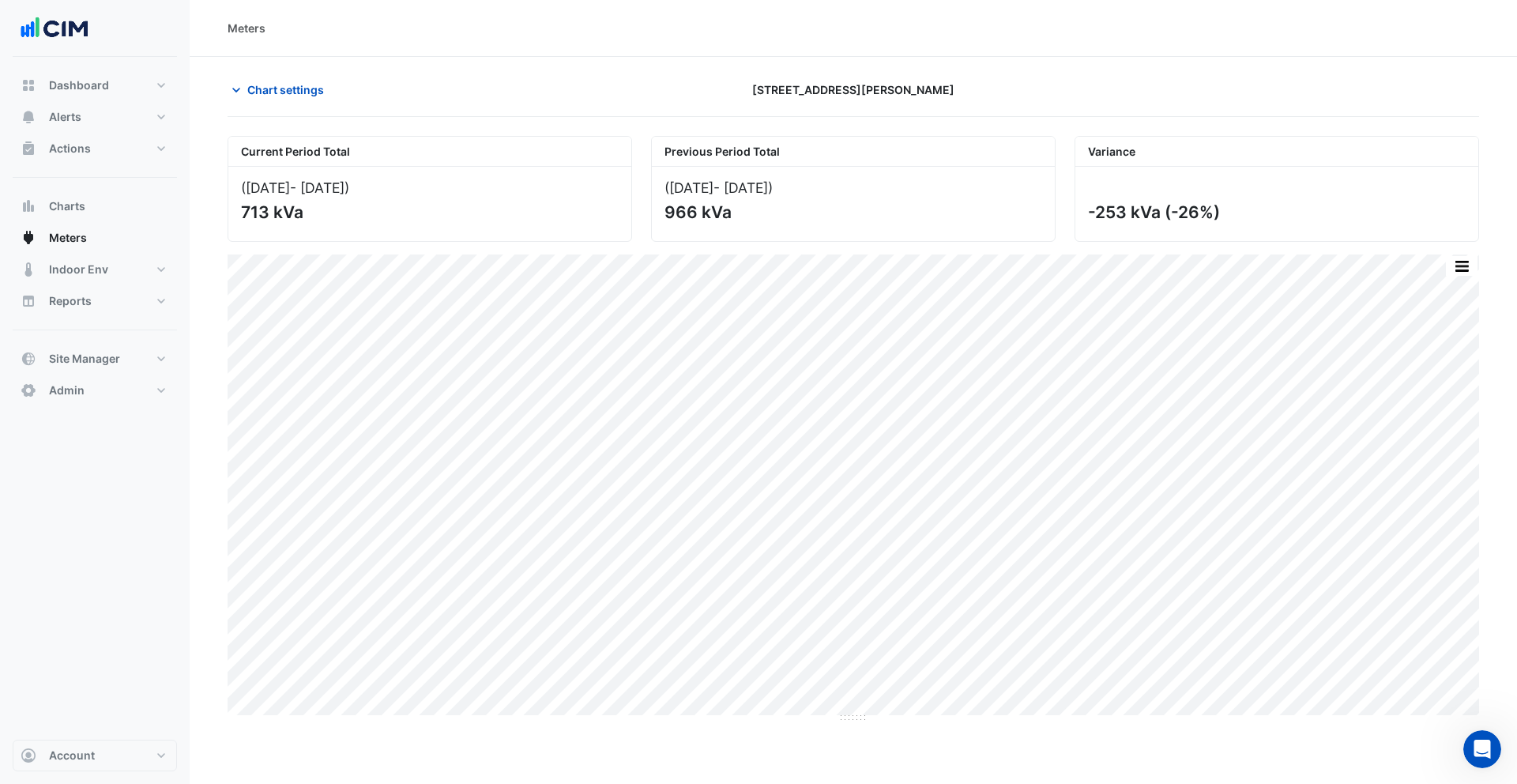
drag, startPoint x: 1217, startPoint y: 205, endPoint x: 1177, endPoint y: 212, distance: 40.6
click at [1176, 212] on div "-253 kVa (-26%)" at bounding box center [1275, 212] width 374 height 19
click at [117, 74] on button "Dashboard" at bounding box center [94, 85] width 164 height 32
select select "***"
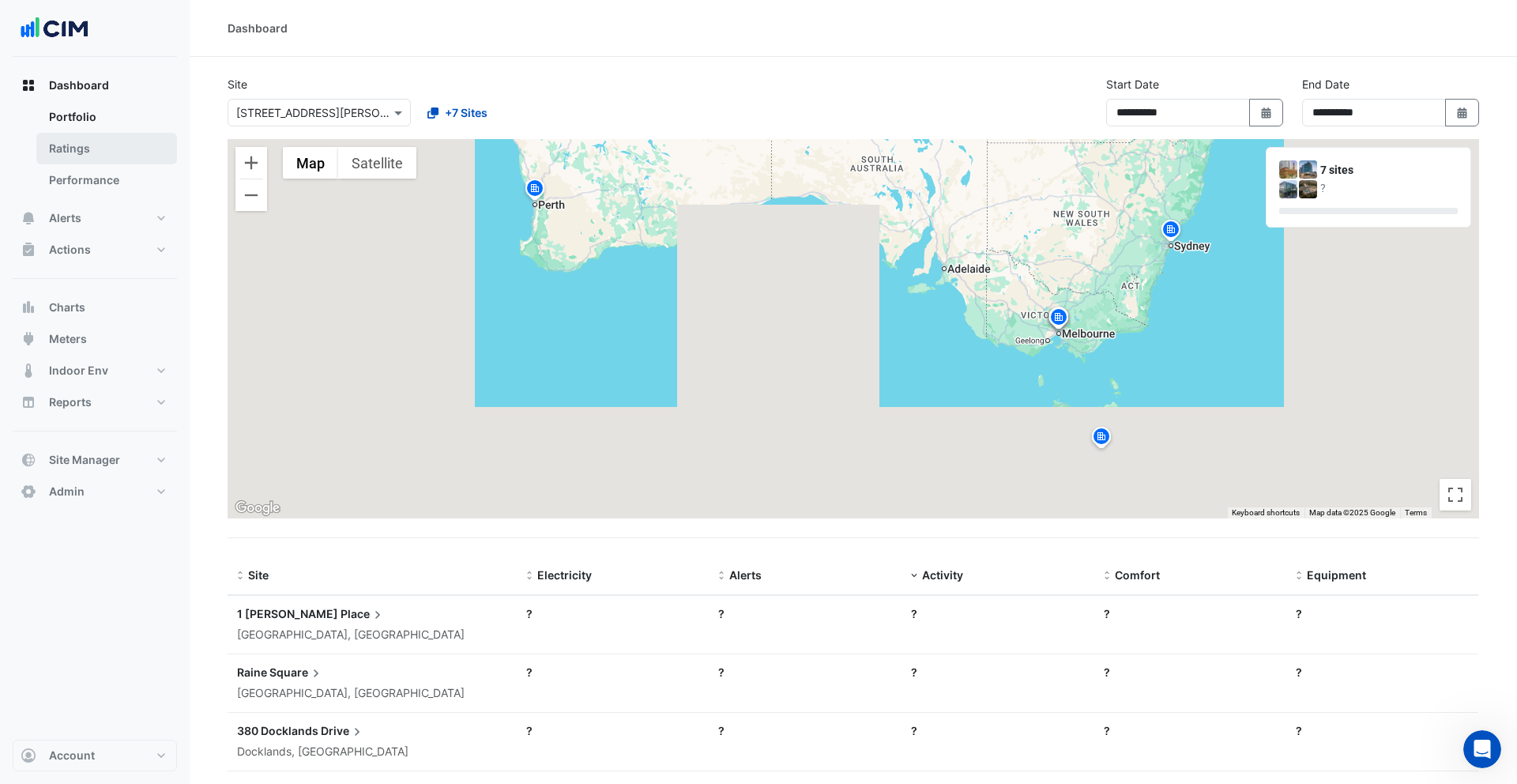
click at [109, 154] on link "Ratings" at bounding box center [106, 149] width 141 height 32
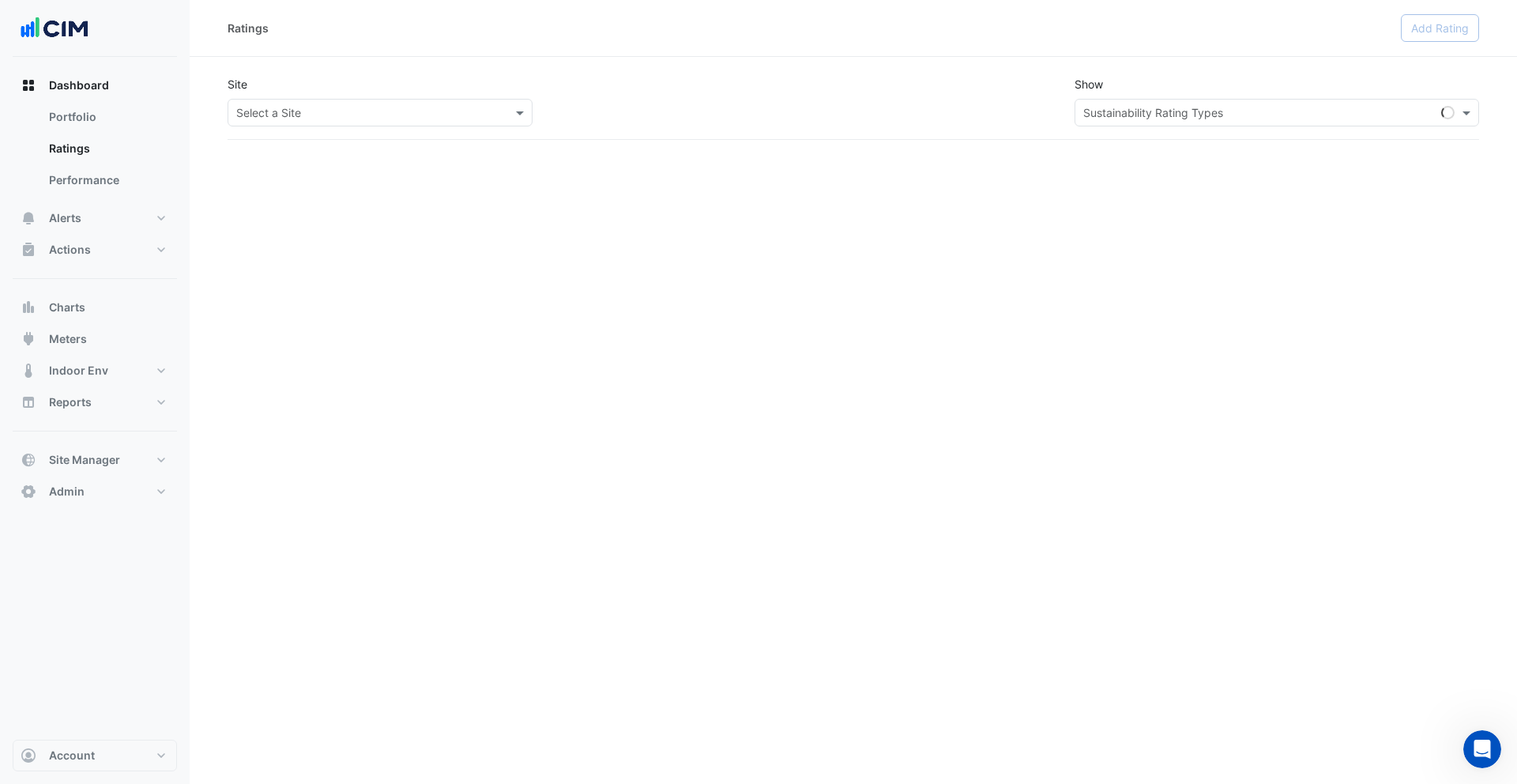
click at [444, 119] on input "text" at bounding box center [364, 113] width 256 height 17
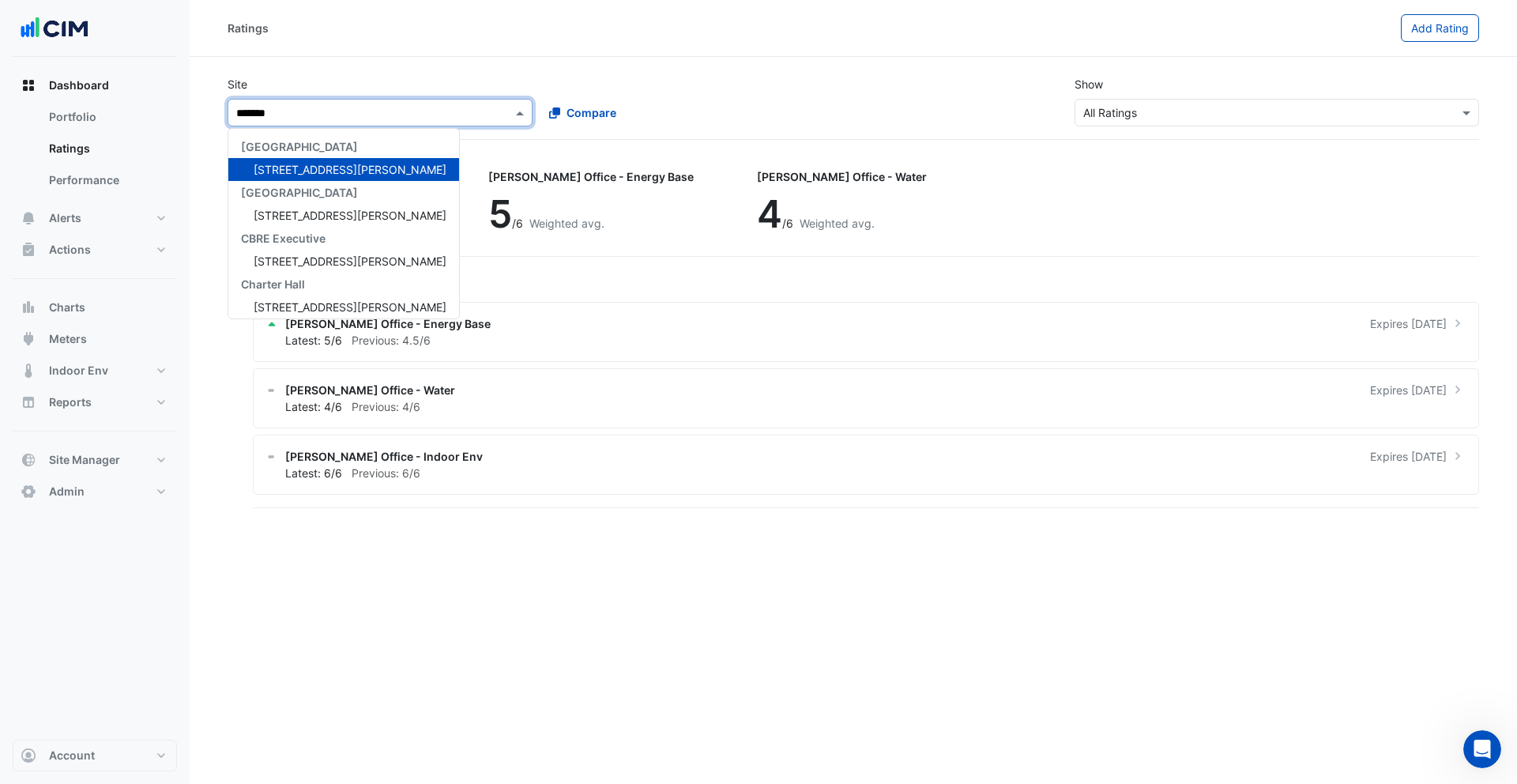
type input "********"
click at [341, 169] on div "1 Martin Place" at bounding box center [344, 170] width 231 height 23
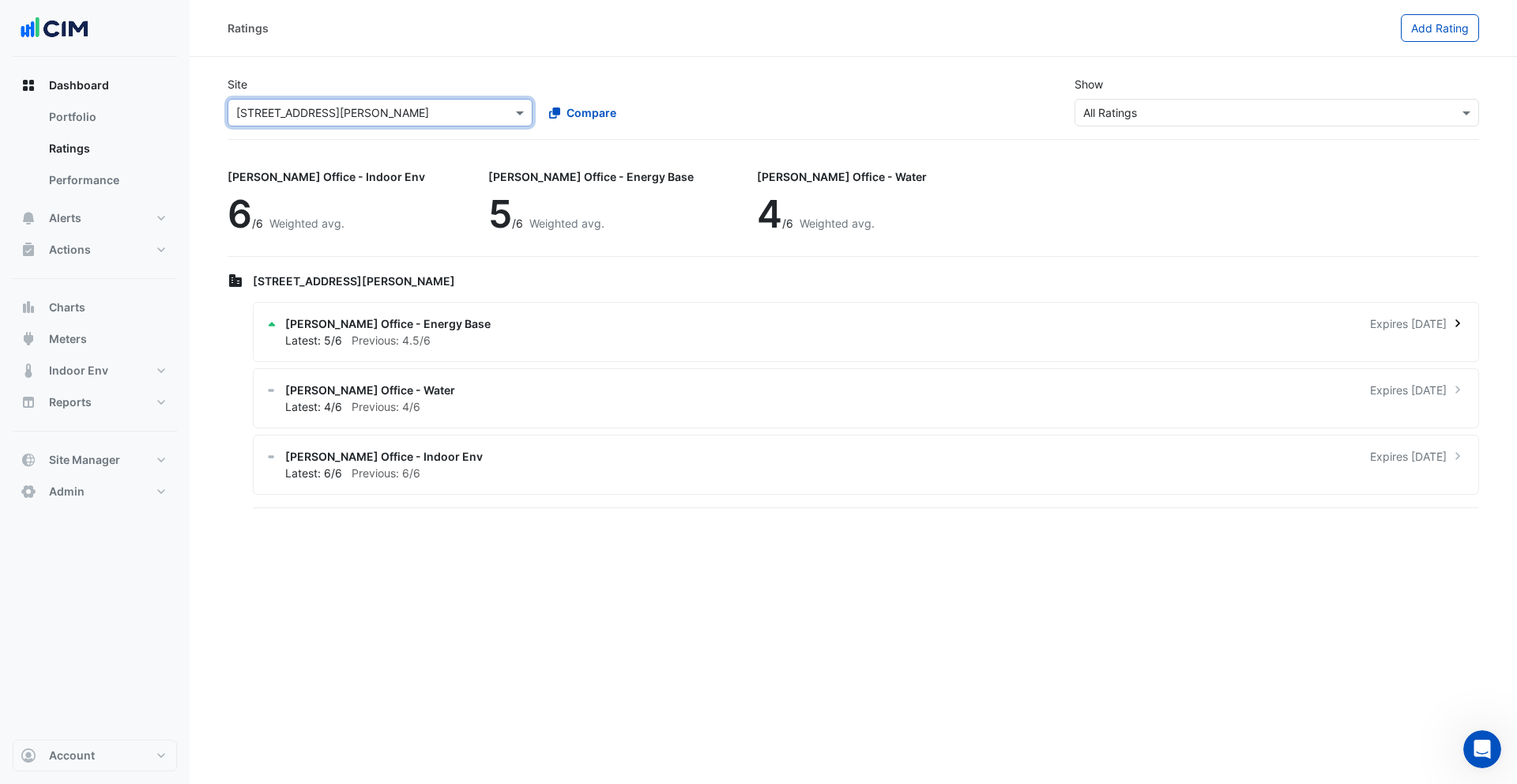
click at [403, 326] on span "NABERS Office - Energy Base" at bounding box center [388, 323] width 206 height 17
click at [118, 185] on ngb-offcanvas-backdrop at bounding box center [758, 392] width 1517 height 784
click at [102, 185] on link "Performance" at bounding box center [106, 180] width 141 height 32
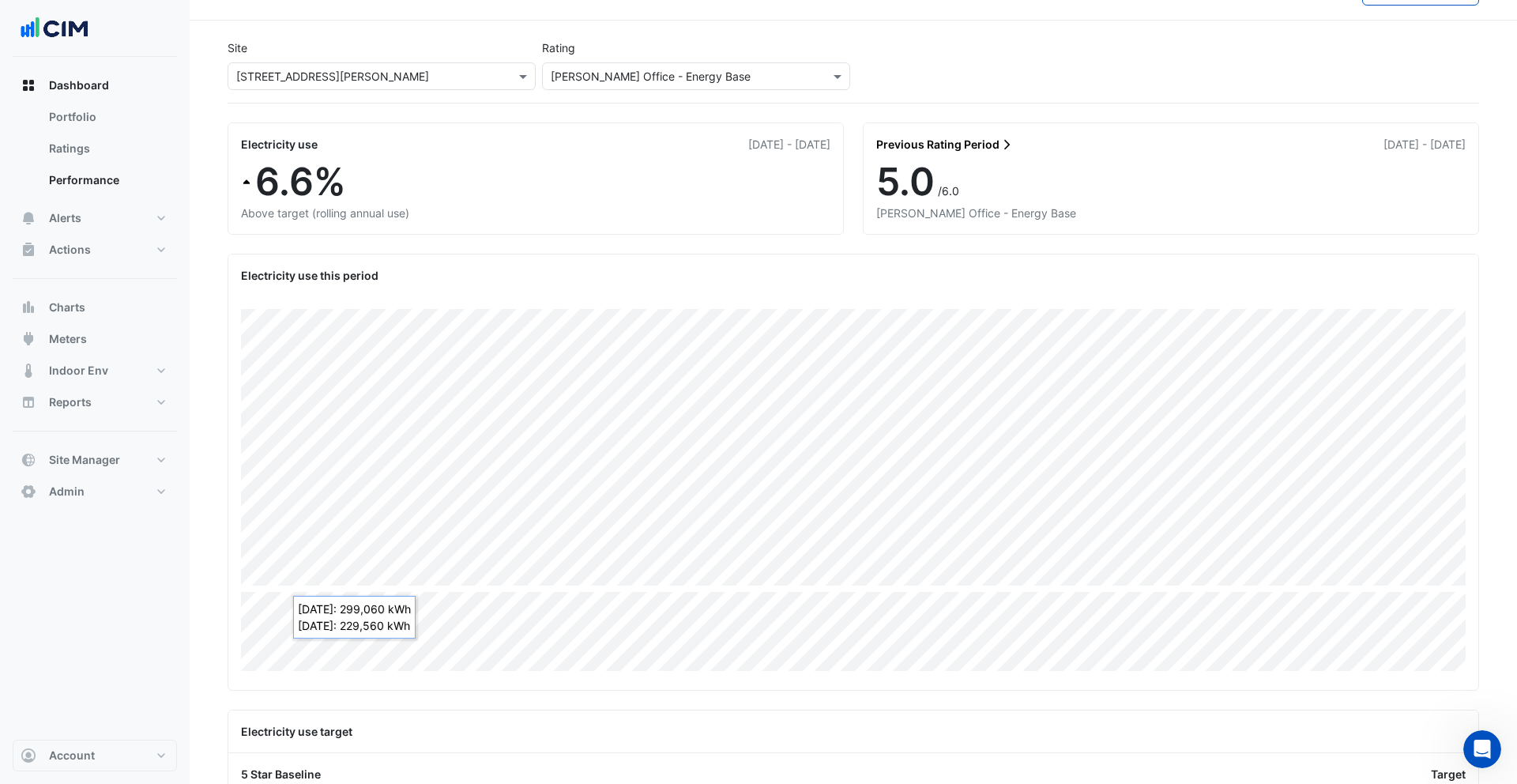
scroll to position [354, 0]
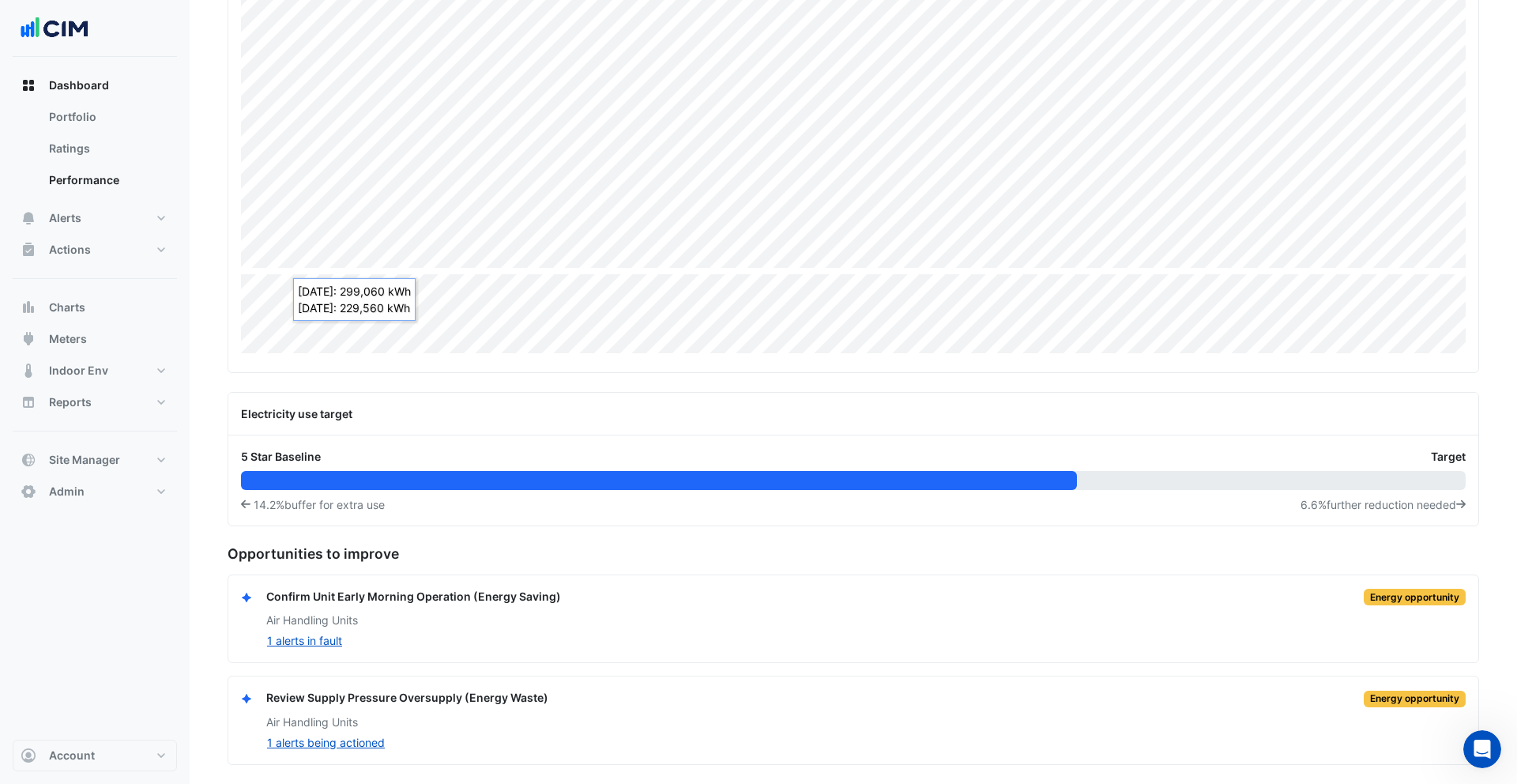
drag, startPoint x: 1454, startPoint y: 505, endPoint x: 1285, endPoint y: 509, distance: 169.0
click at [1285, 509] on div "14.2% buffer for extra use 6.6% further reduction needed" at bounding box center [853, 505] width 1225 height 17
click at [102, 221] on button "Alerts" at bounding box center [94, 218] width 164 height 32
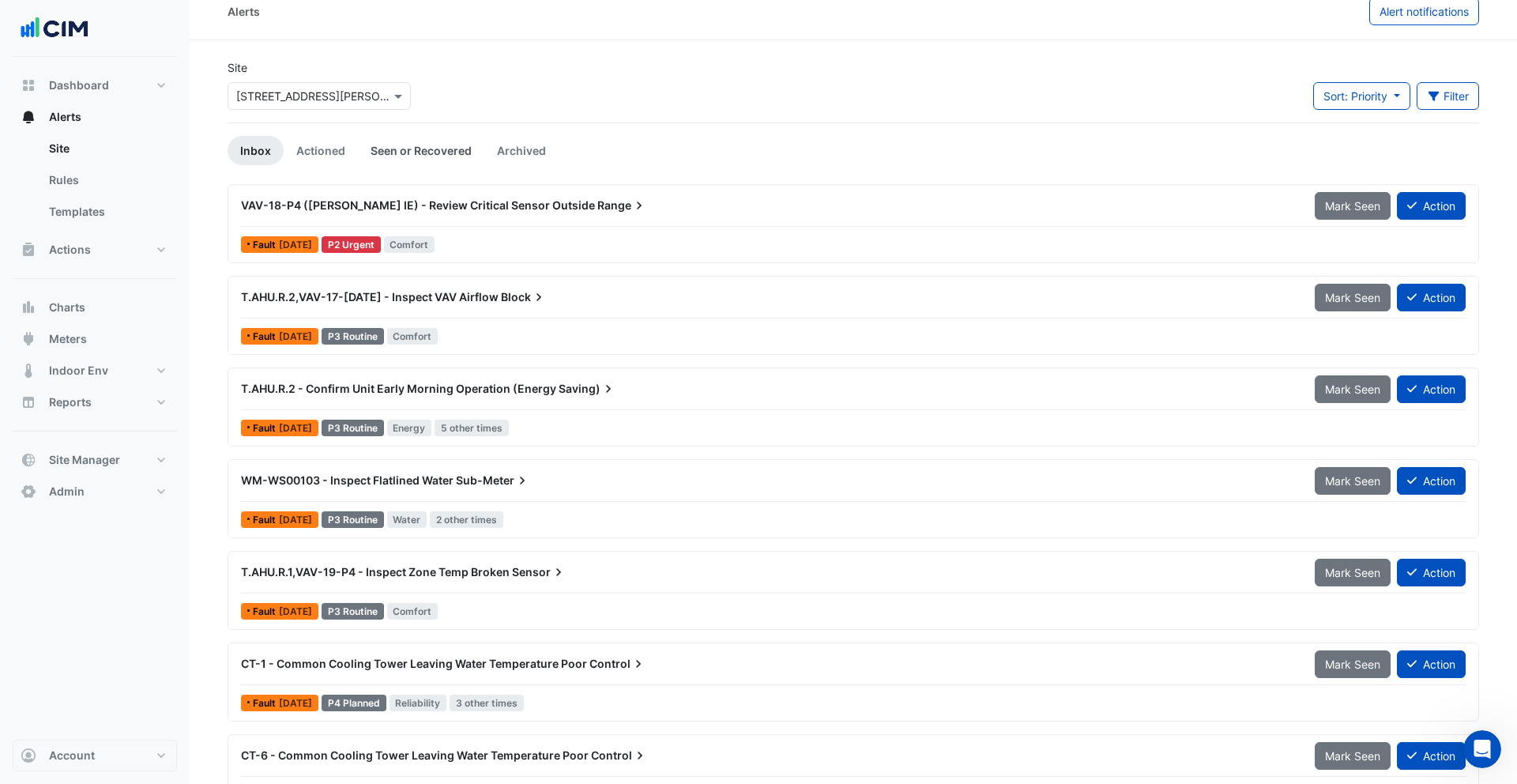
scroll to position [35, 0]
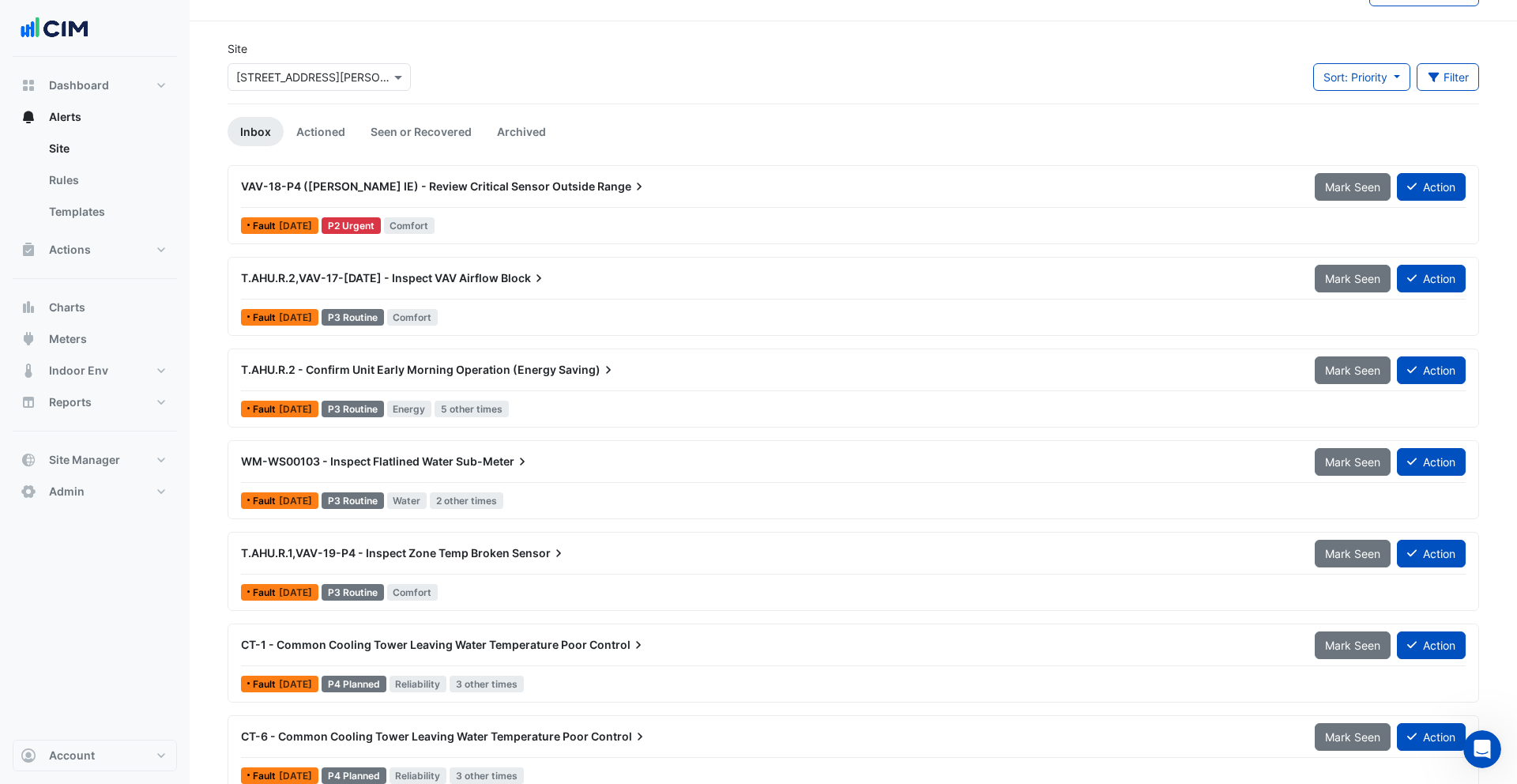
click at [326, 80] on input "text" at bounding box center [303, 77] width 134 height 17
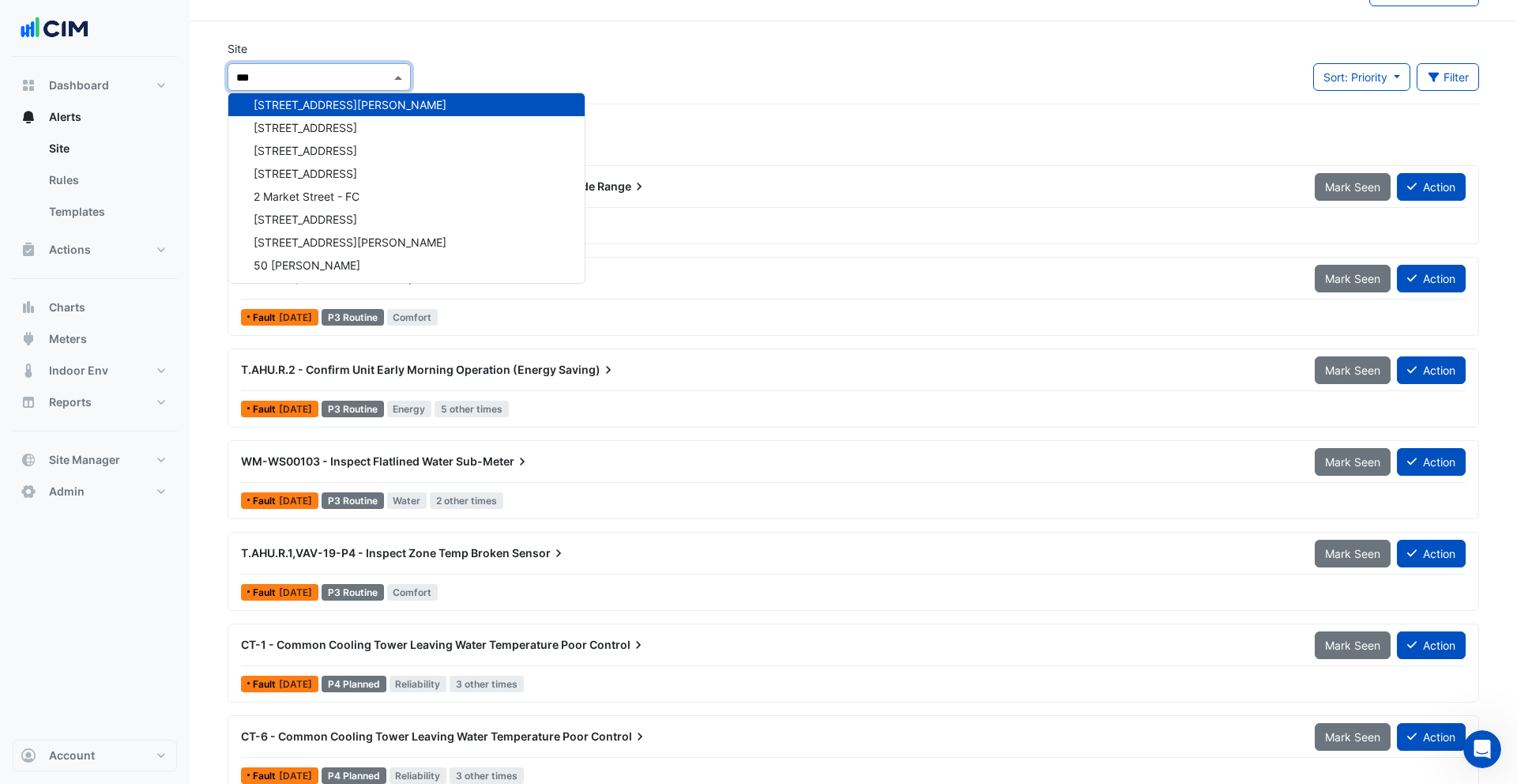
scroll to position [0, 0]
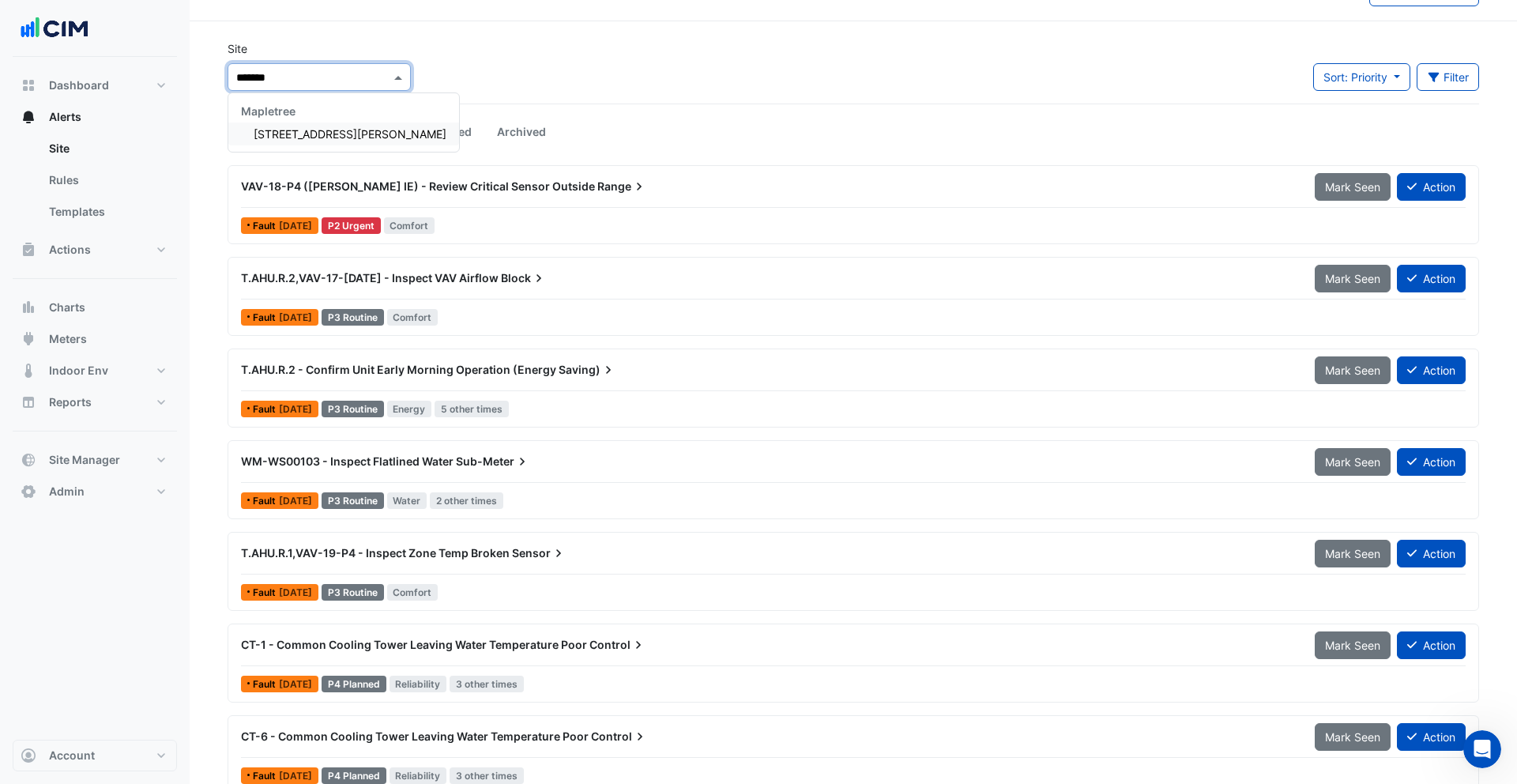
type input "********"
click at [317, 138] on span "[STREET_ADDRESS][PERSON_NAME]" at bounding box center [350, 134] width 192 height 13
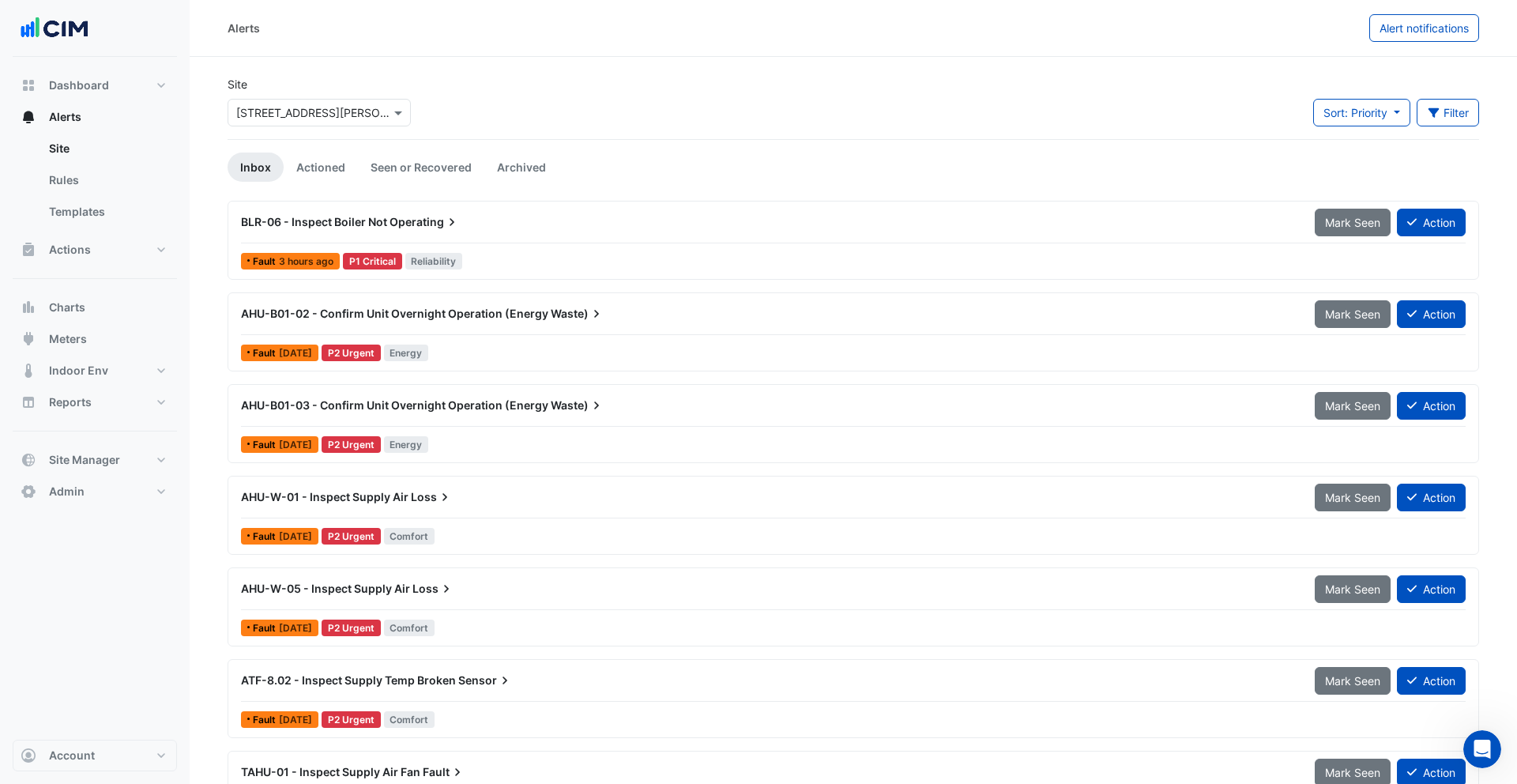
click at [511, 345] on div "Fault 5 days ago P2 Urgent Energy" at bounding box center [853, 352] width 1228 height 23
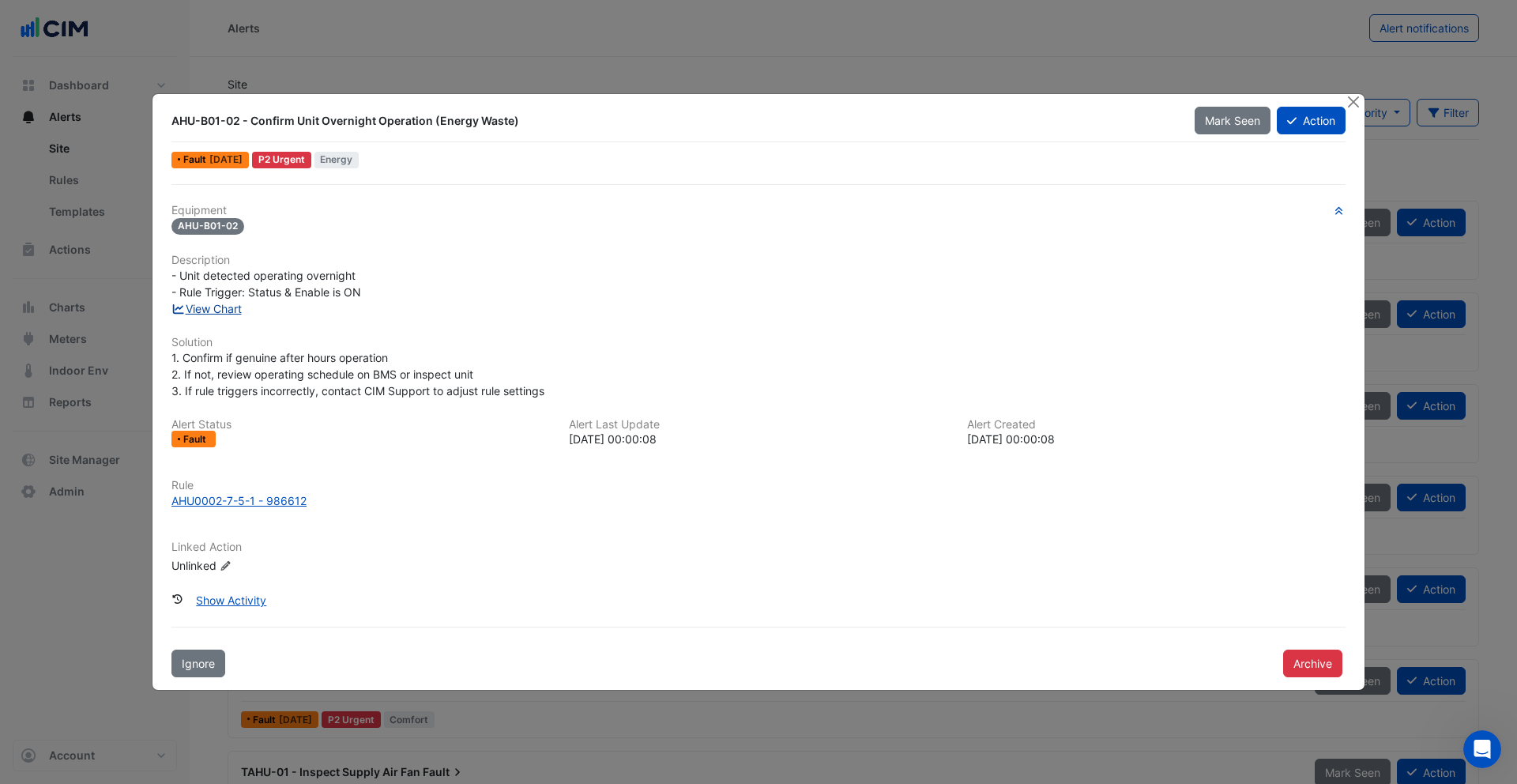
click at [220, 305] on link "View Chart" at bounding box center [207, 308] width 70 height 13
click at [1357, 107] on button "Close" at bounding box center [1353, 102] width 17 height 17
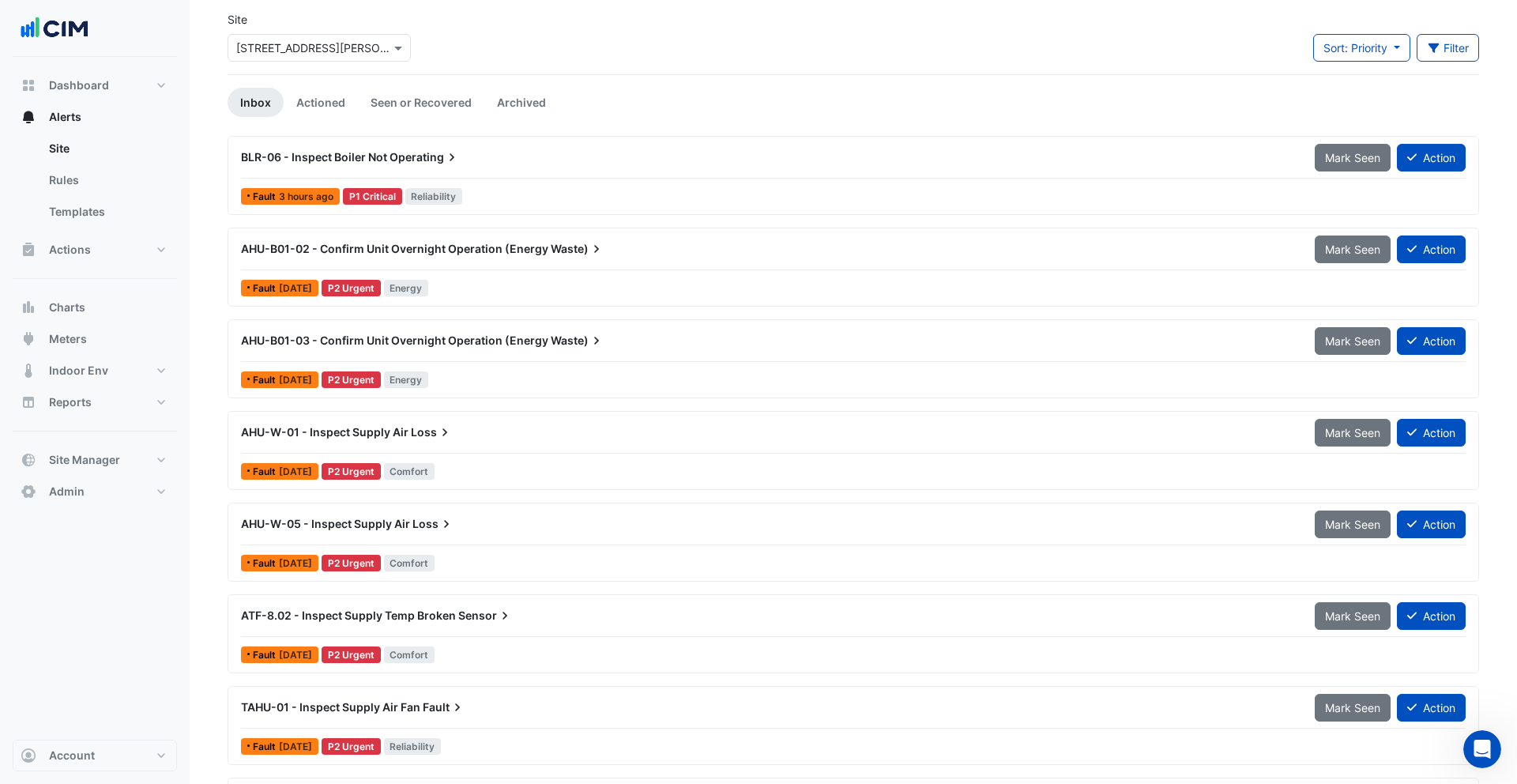
scroll to position [74, 0]
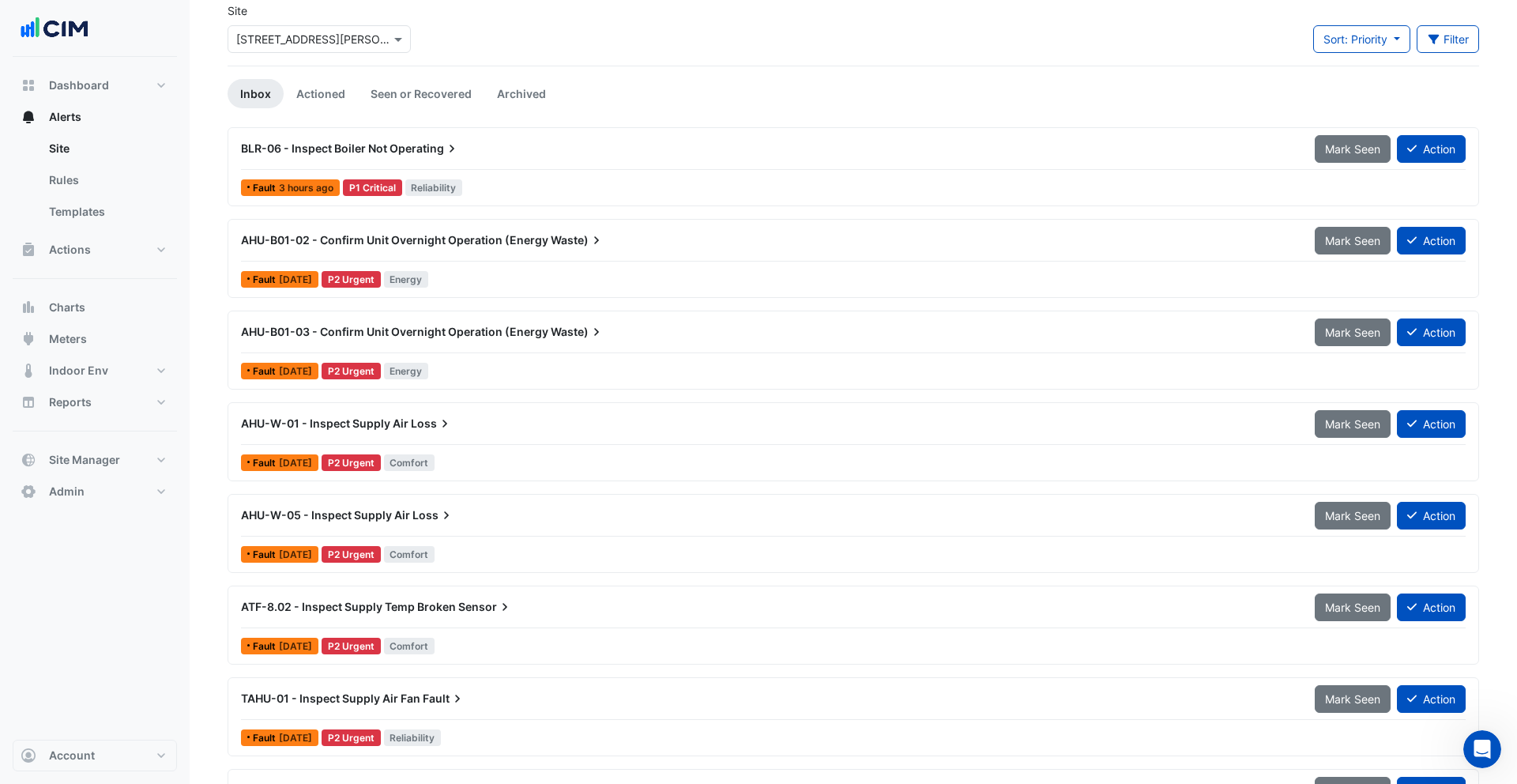
click at [504, 433] on div "AHU-W-01 - Inspect Supply Air Loss" at bounding box center [768, 424] width 1074 height 28
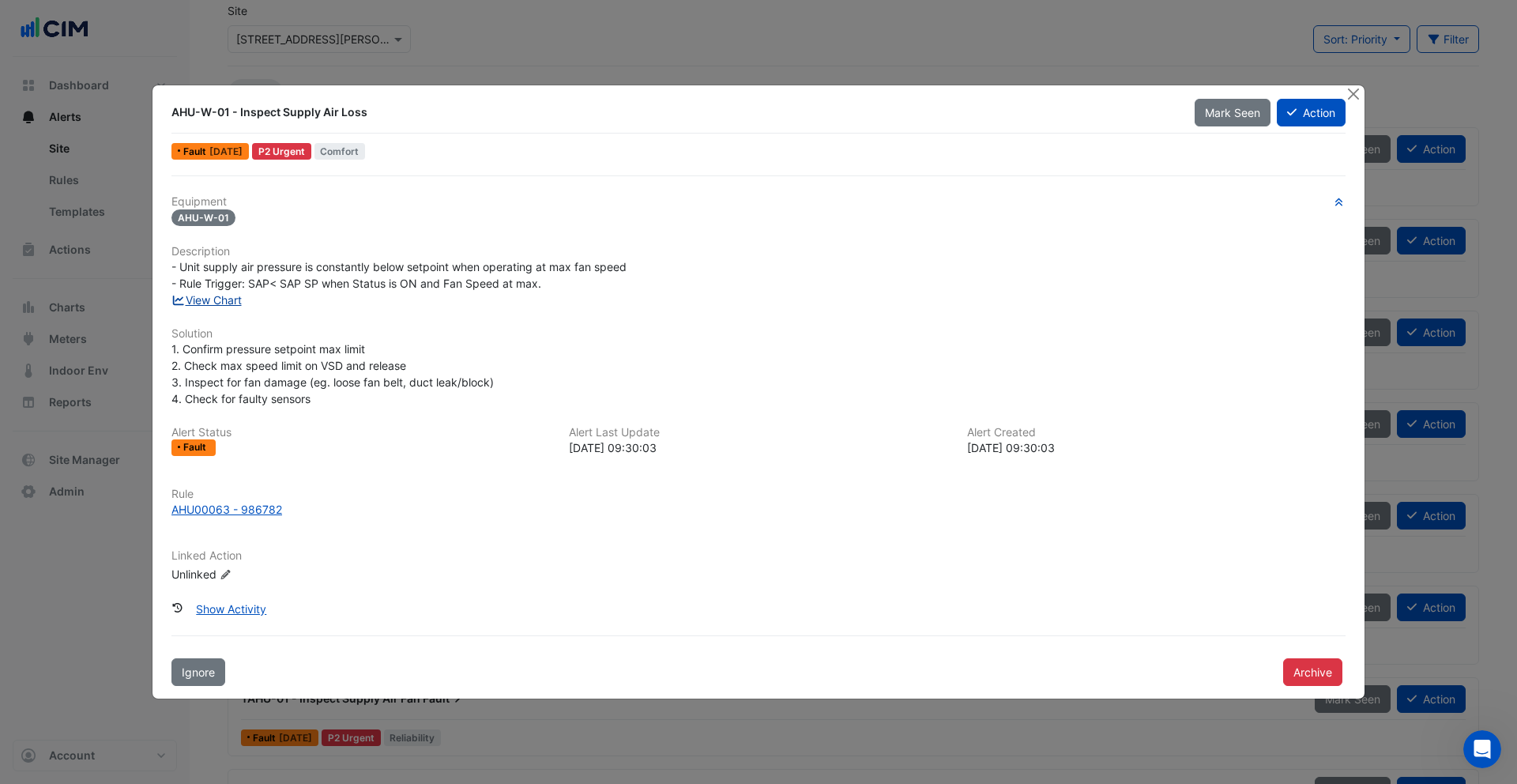
click at [239, 301] on link "View Chart" at bounding box center [207, 300] width 70 height 13
